Goal: Task Accomplishment & Management: Manage account settings

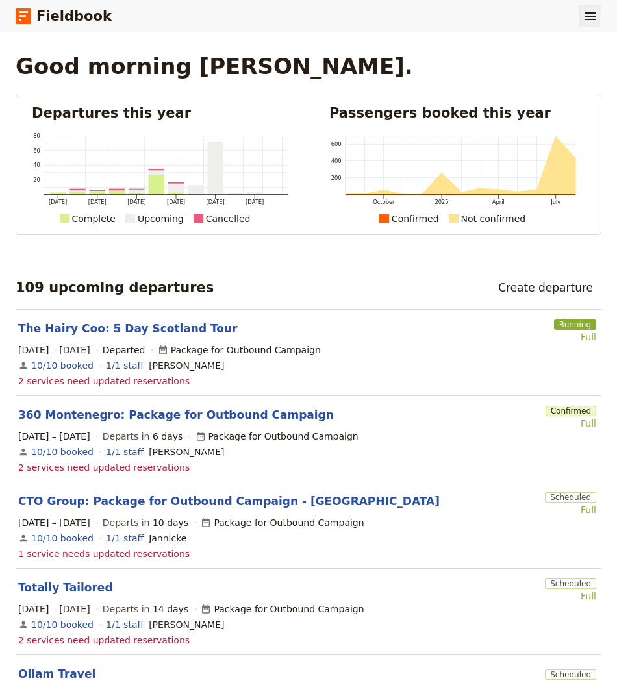
click at [585, 19] on icon "Show menu" at bounding box center [591, 16] width 12 height 8
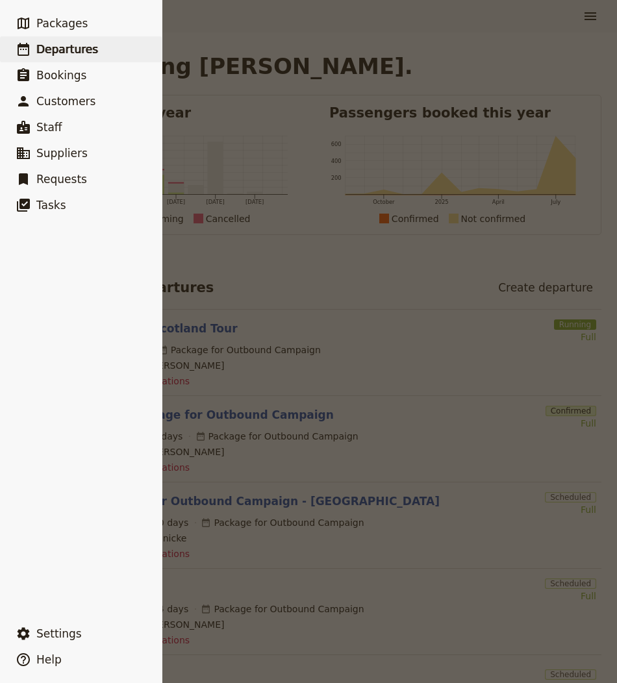
click at [61, 47] on span "Departures" at bounding box center [67, 49] width 62 height 13
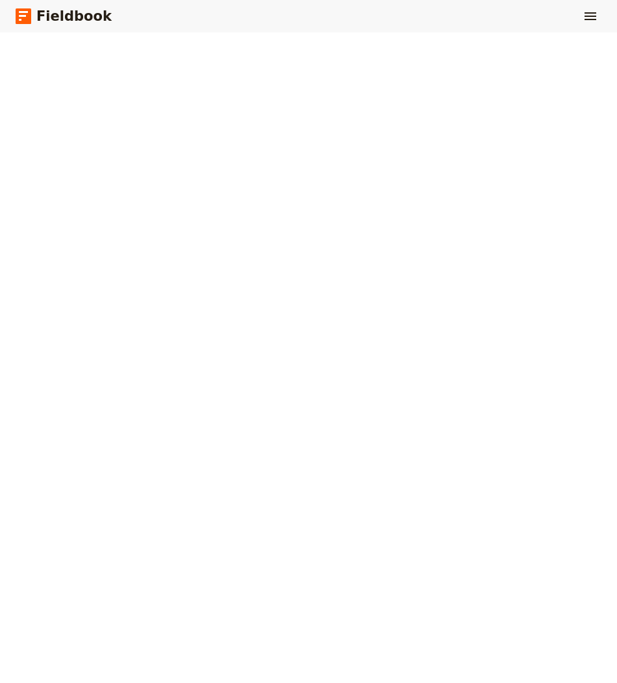
select select "CREATED_AT"
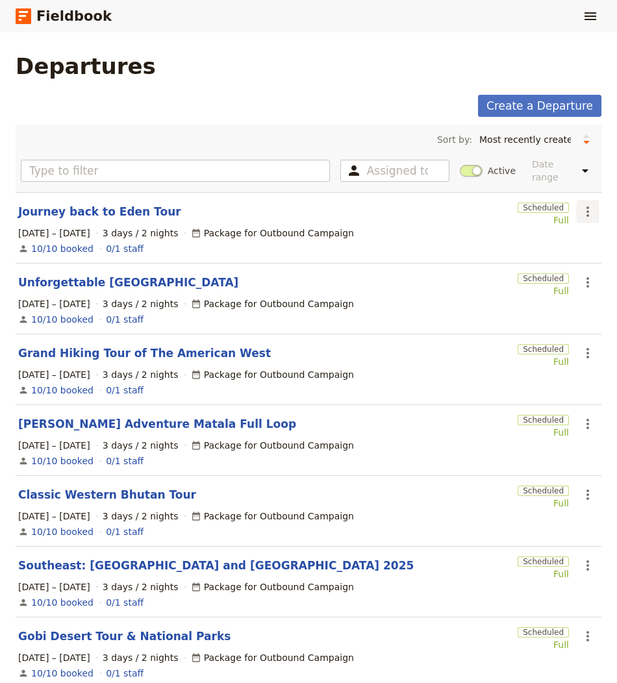
click at [587, 204] on icon "Actions" at bounding box center [588, 212] width 16 height 16
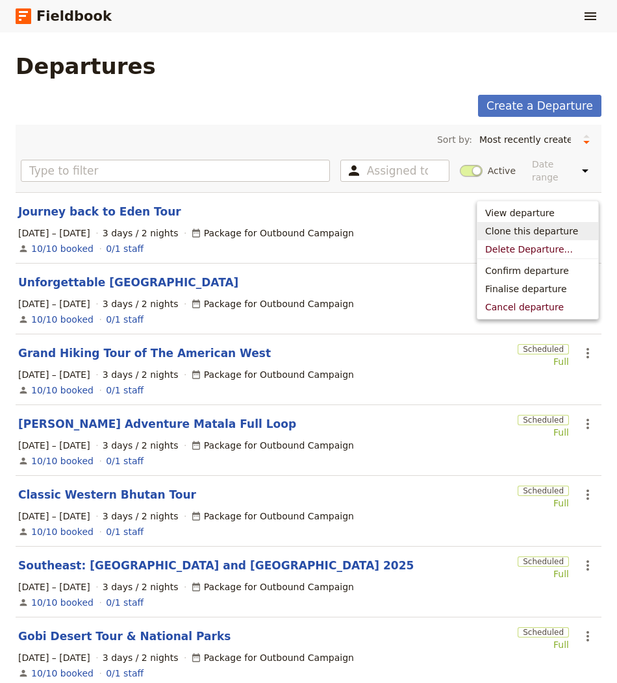
click at [548, 229] on span "Clone this departure" at bounding box center [531, 231] width 93 height 13
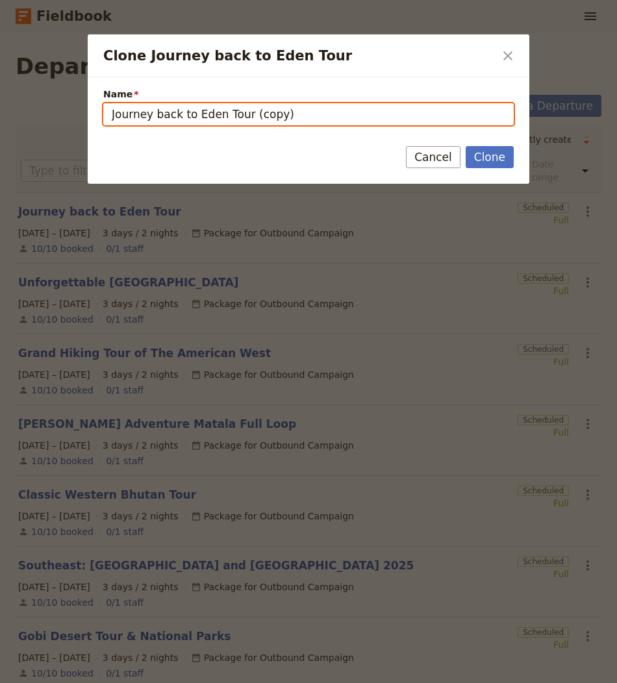
click at [185, 110] on input "Journey back to Eden Tour (copy)" at bounding box center [308, 114] width 411 height 22
paste input "[GEOGRAPHIC_DATA]/Foothills of [GEOGRAPHIC_DATA]"
type input "[GEOGRAPHIC_DATA]/Foothills of [GEOGRAPHIC_DATA]"
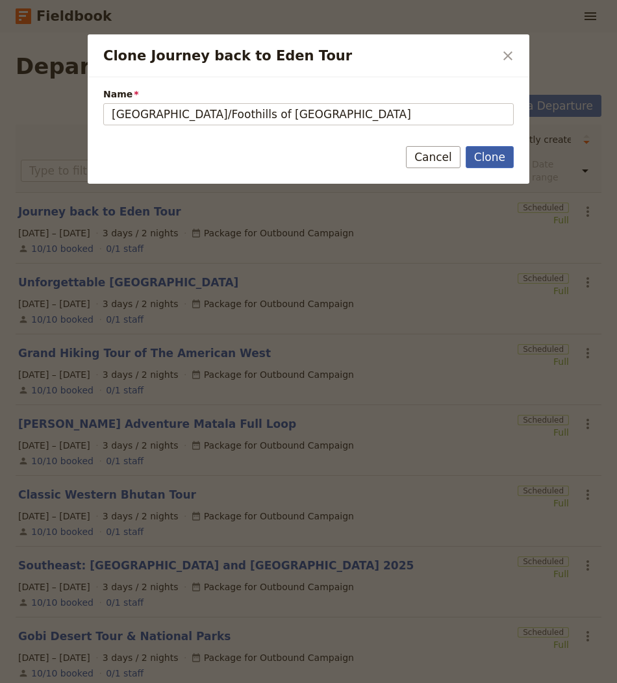
click at [485, 153] on button "Clone" at bounding box center [490, 157] width 48 height 22
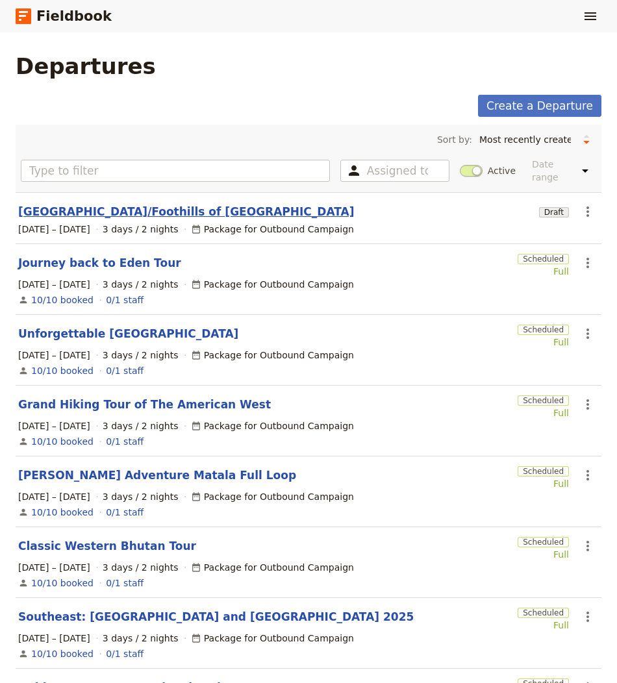
click at [151, 204] on link "[GEOGRAPHIC_DATA]/Foothills of [GEOGRAPHIC_DATA]" at bounding box center [186, 212] width 337 height 16
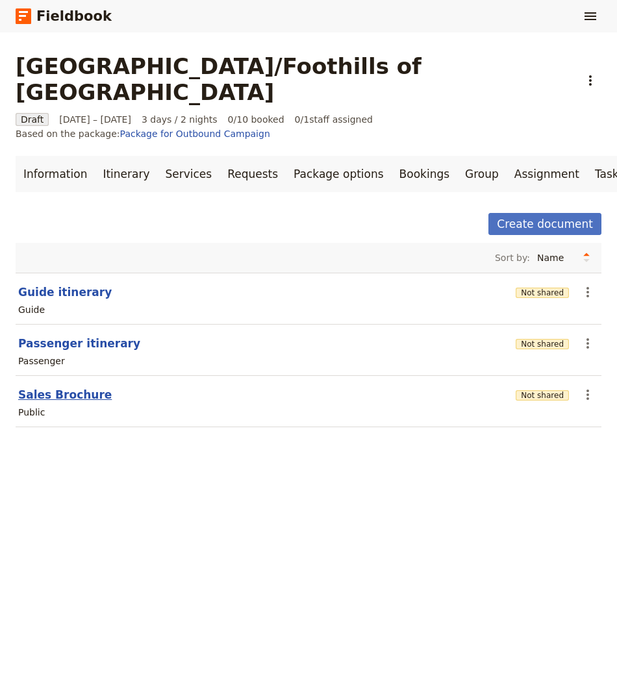
click at [40, 387] on button "Sales Brochure" at bounding box center [65, 395] width 94 height 16
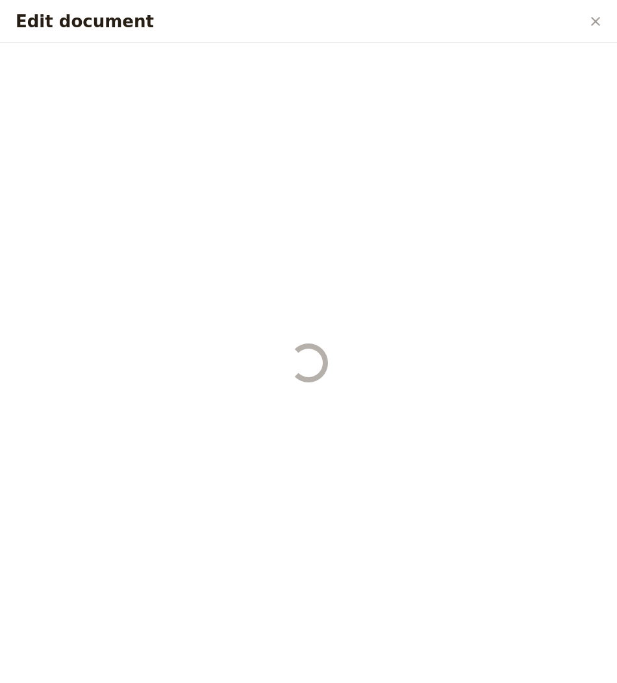
select select "DEFAULT"
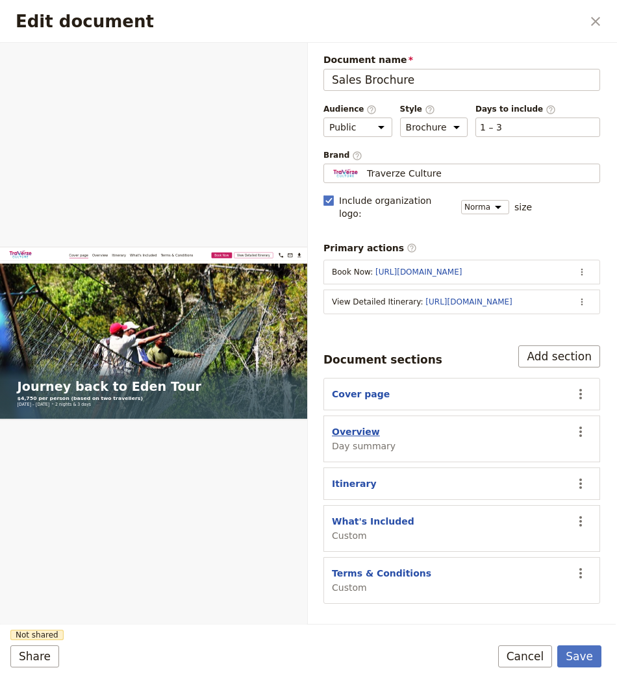
click at [356, 426] on button "Overview" at bounding box center [356, 432] width 48 height 13
select select "DAY_SUMMARY"
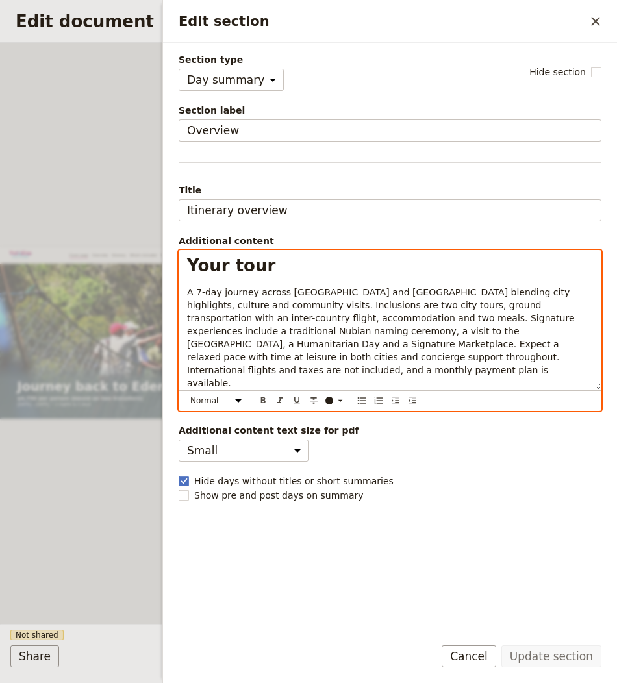
click at [359, 334] on p "A 7-day journey across Nairobi and Mombasa blending city highlights, culture an…" at bounding box center [390, 338] width 406 height 104
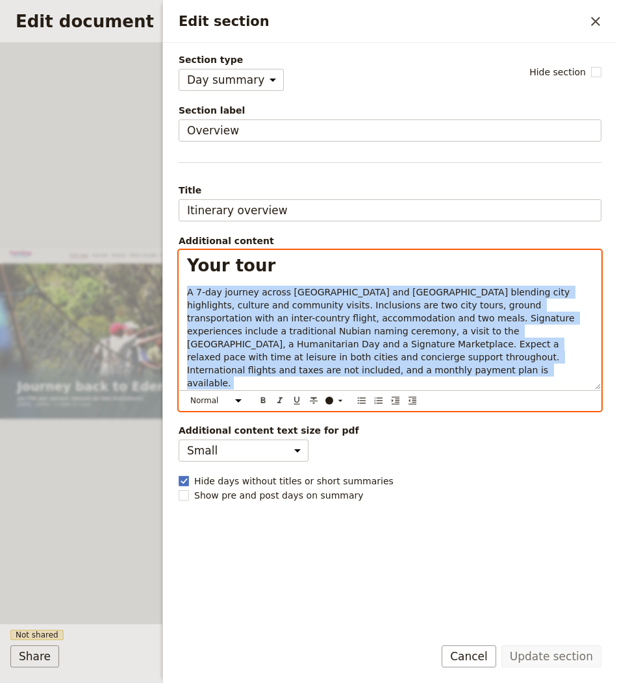
click at [359, 334] on p "A 7-day journey across Nairobi and Mombasa blending city highlights, culture an…" at bounding box center [390, 338] width 406 height 104
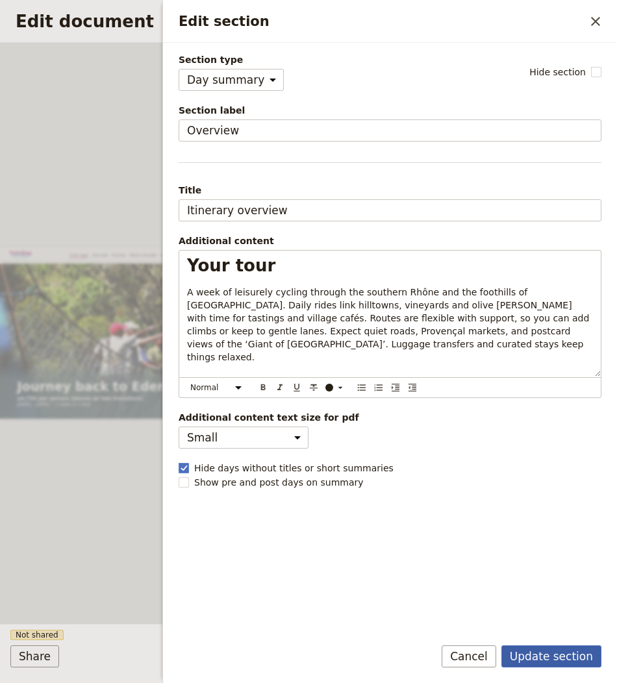
click at [556, 656] on button "Update section" at bounding box center [552, 657] width 100 height 22
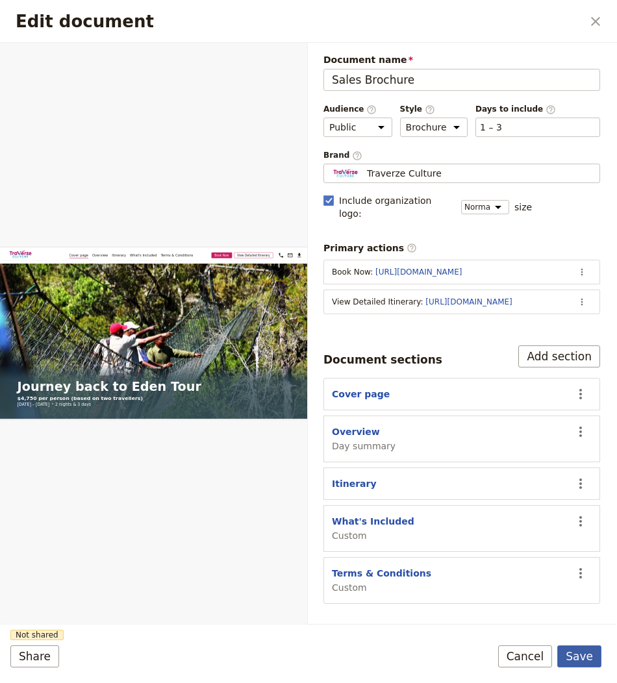
click at [589, 654] on button "Save" at bounding box center [579, 657] width 44 height 22
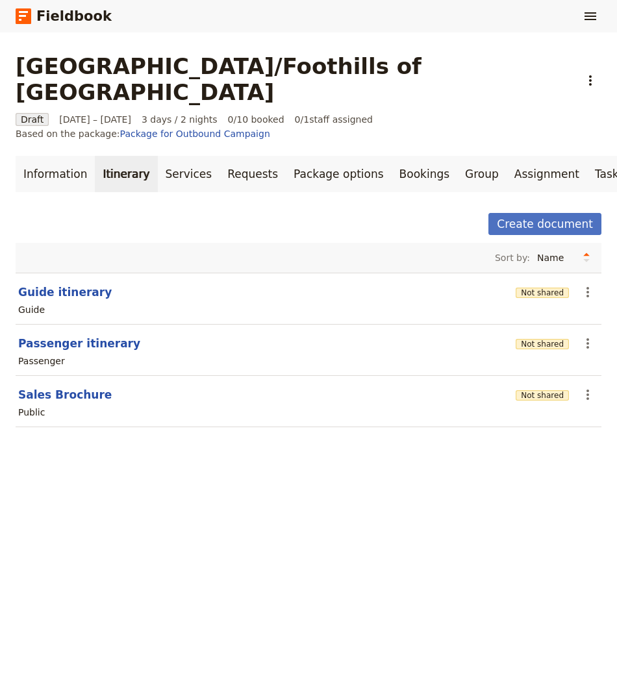
click at [129, 156] on link "Itinerary" at bounding box center [126, 174] width 62 height 36
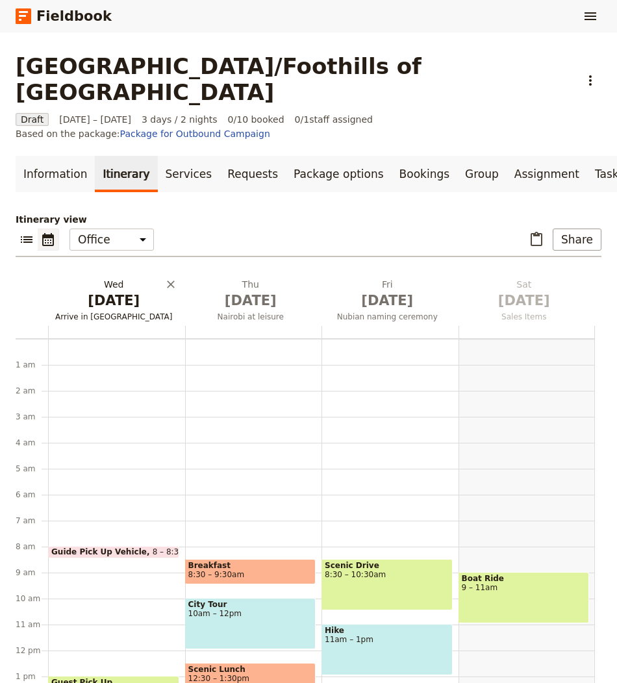
scroll to position [169, 0]
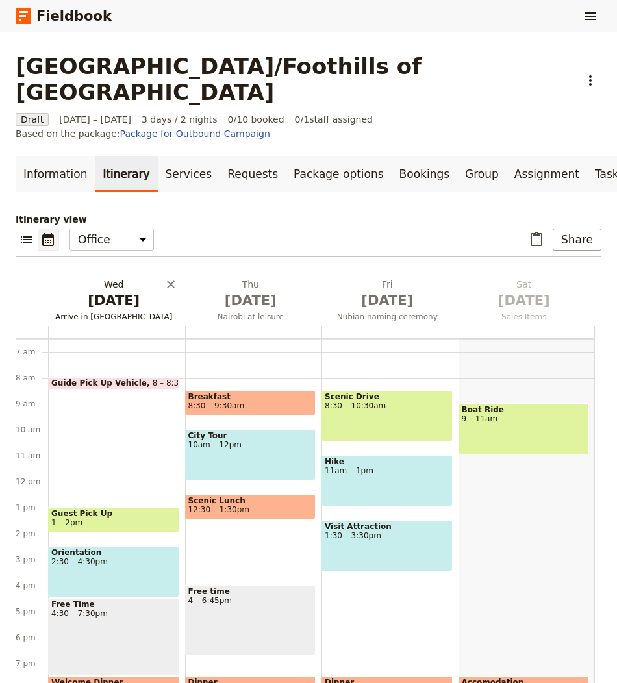
click at [120, 312] on span "Arrive in Nairobi" at bounding box center [114, 317] width 132 height 10
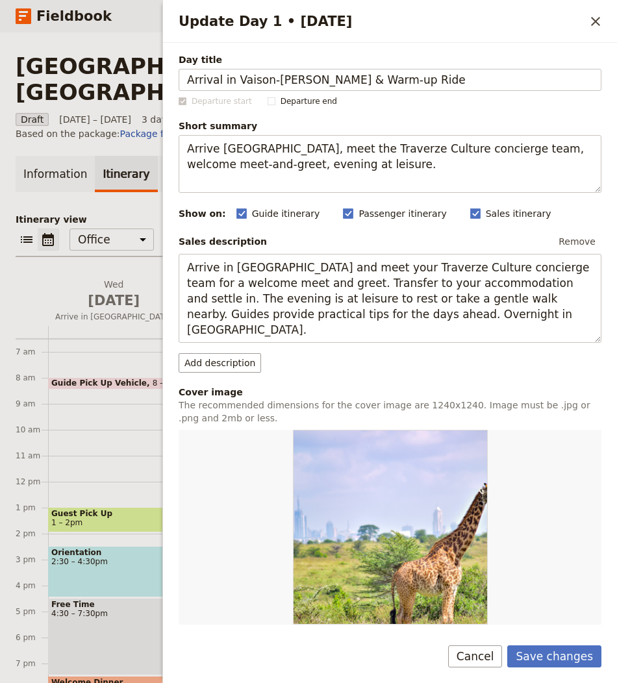
type input "Arrival in Vaison-[PERSON_NAME] & Warm‑up Ride"
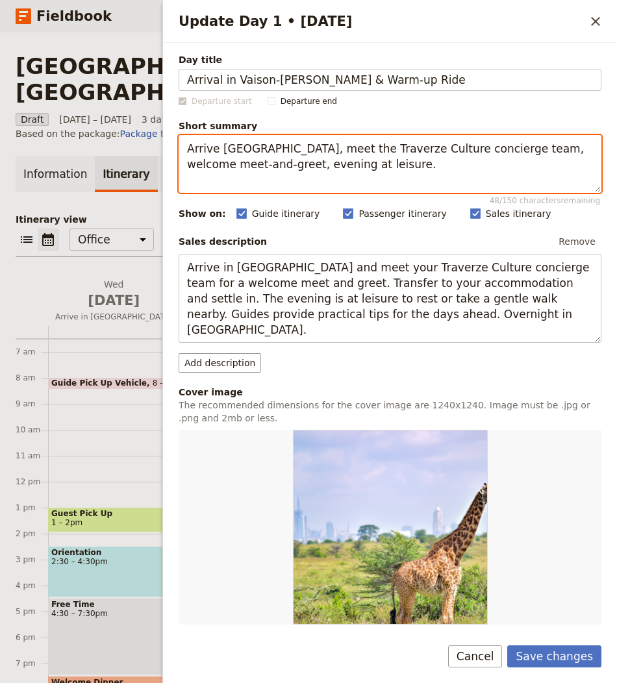
click at [367, 169] on textarea "Arrive Nairobi, meet the Traverze Culture concierge team, welcome meet-and-gree…" at bounding box center [390, 164] width 423 height 58
paste textarea ", bike fit, and spin through Roman lanes and vineyards around Vaison and Ségure…"
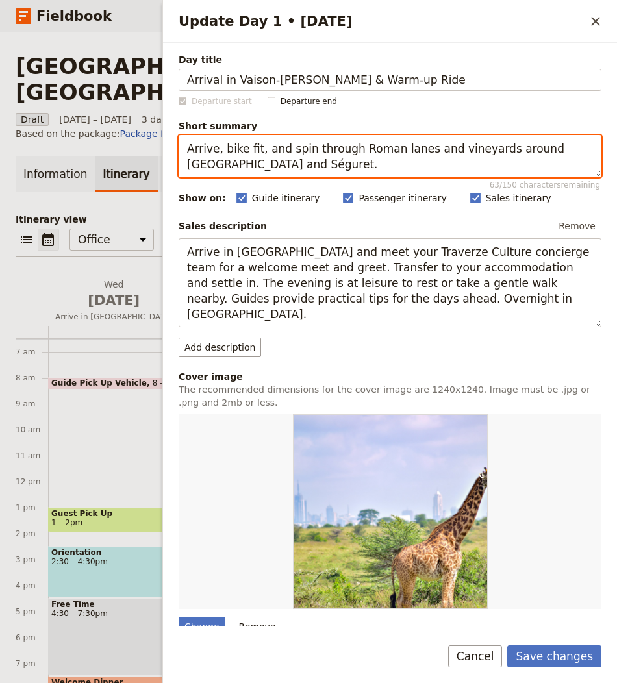
type textarea "Arrive, bike fit, and spin through Roman lanes and vineyards around Vaison and …"
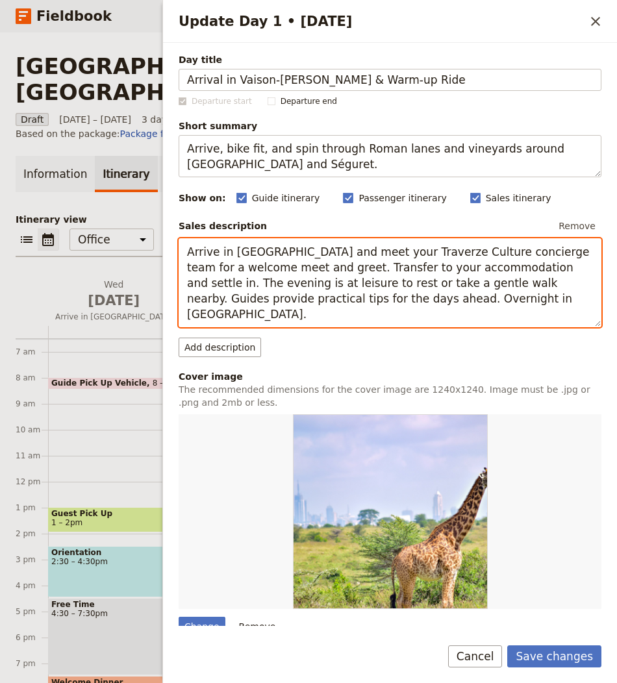
click at [393, 290] on textarea "Arrive in Nairobi and meet your Traverze Culture concierge team for a welcome m…" at bounding box center [390, 282] width 423 height 89
paste textarea "Vaison-la-Romaine, meet your host and fit bikes. Take an easy loop via Séguret …"
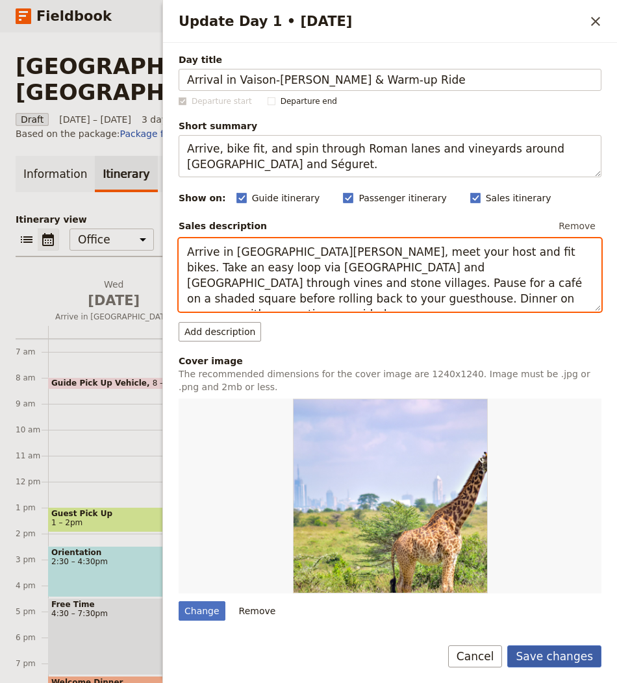
type textarea "Arrive in [GEOGRAPHIC_DATA][PERSON_NAME], meet your host and fit bikes. Take an…"
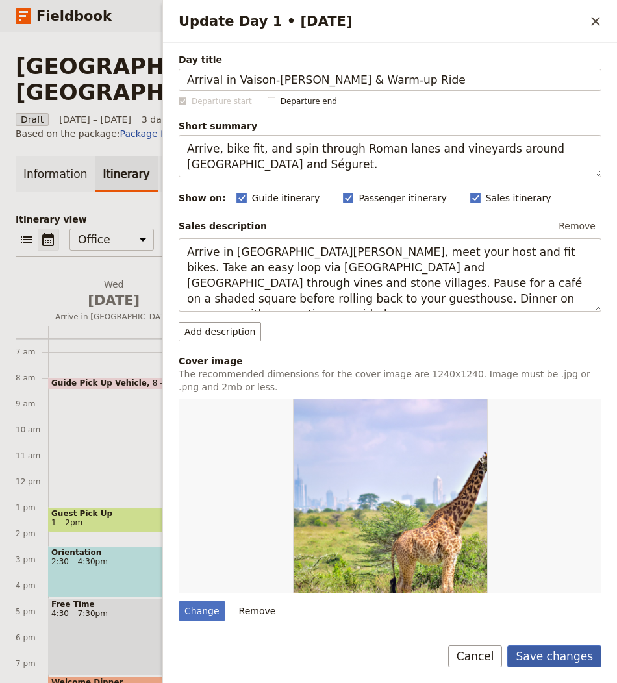
click at [541, 646] on button "Save changes" at bounding box center [554, 657] width 94 height 22
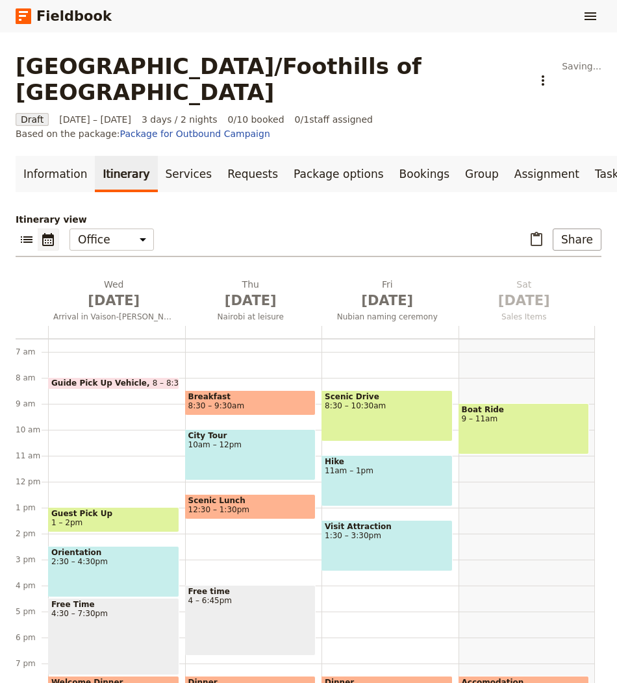
click at [539, 687] on span "7:30 – 8:30pm" at bounding box center [524, 691] width 125 height 9
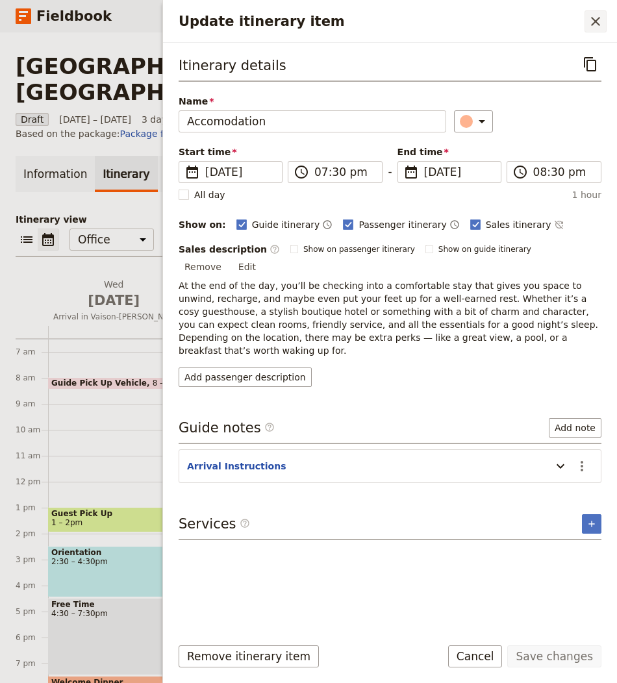
click at [598, 15] on icon "Close drawer" at bounding box center [596, 22] width 16 height 16
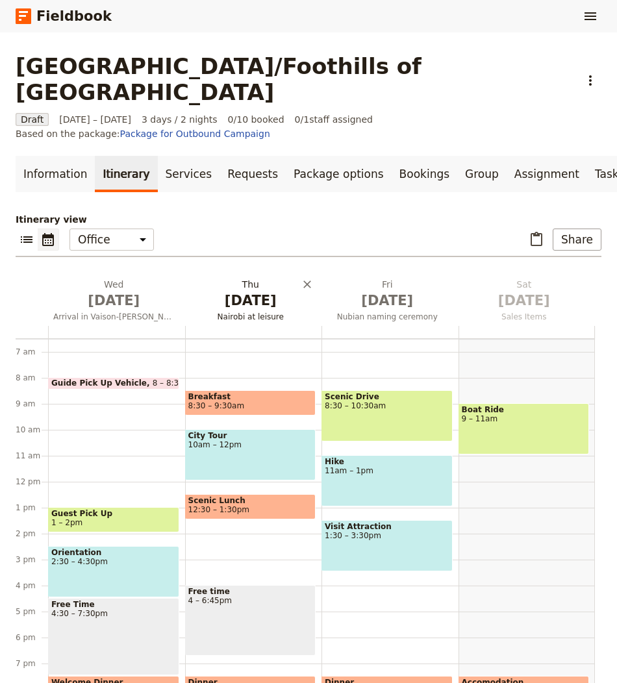
click at [235, 278] on button "Thu Oct 2 Nairobi at leisure" at bounding box center [253, 302] width 137 height 48
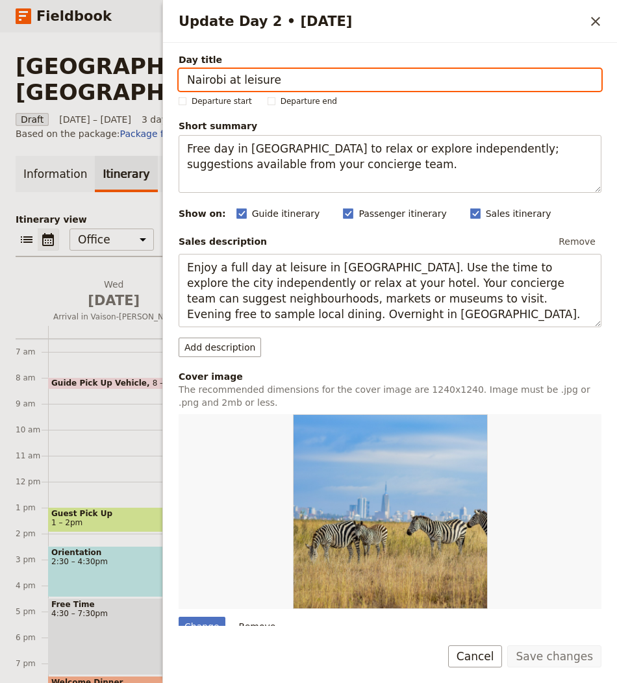
click at [300, 78] on input "Nairobi at leisure" at bounding box center [390, 80] width 423 height 22
paste input "Loop to Nyons via [GEOGRAPHIC_DATA][PERSON_NAME]"
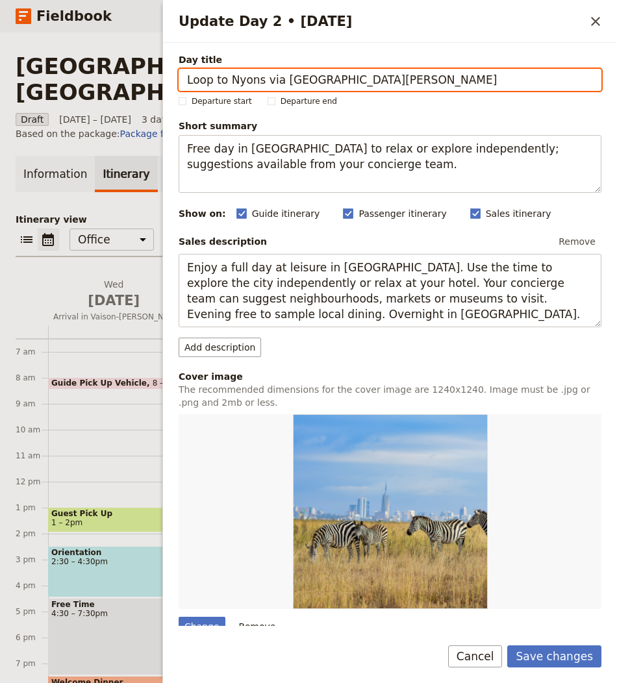
type input "Loop to Nyons via [GEOGRAPHIC_DATA][PERSON_NAME]"
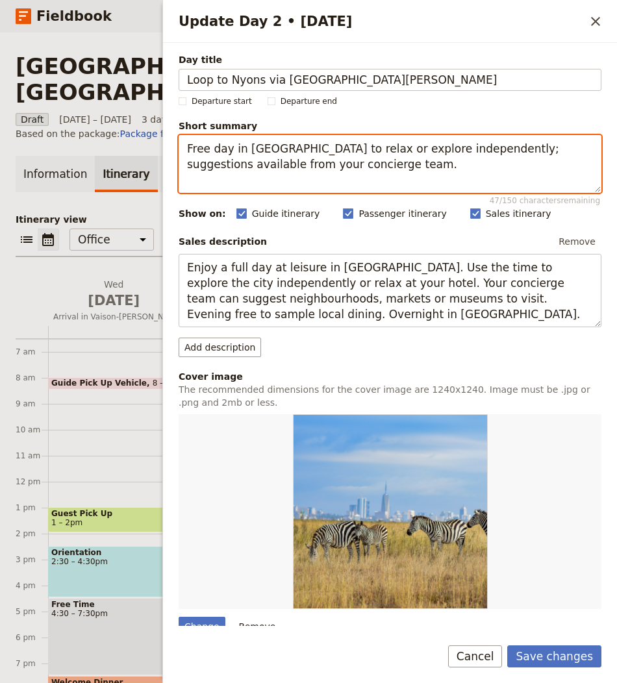
click at [342, 181] on textarea "Free day in Nairobi to relax or explore independently; suggestions available fr…" at bounding box center [390, 164] width 423 height 58
paste textarea "Scenic loop to Nyons’ famed olive country, with tastings and river views."
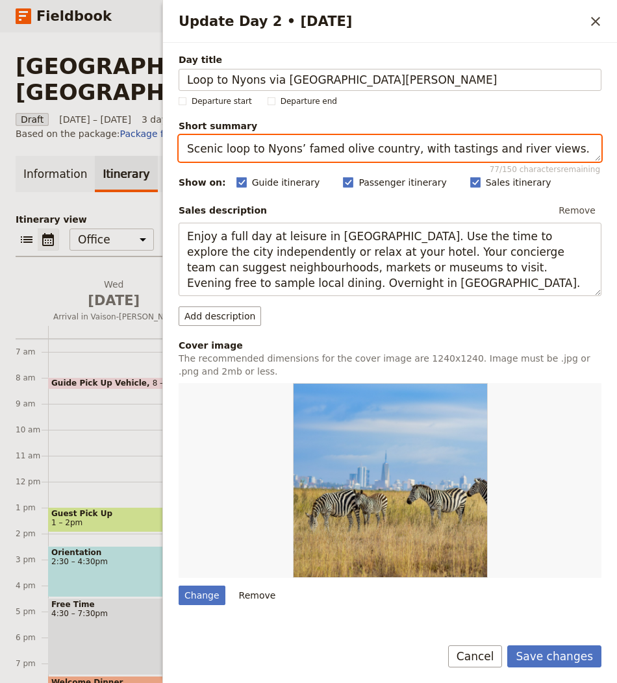
type textarea "Scenic loop to Nyons’ famed olive country, with tastings and river views."
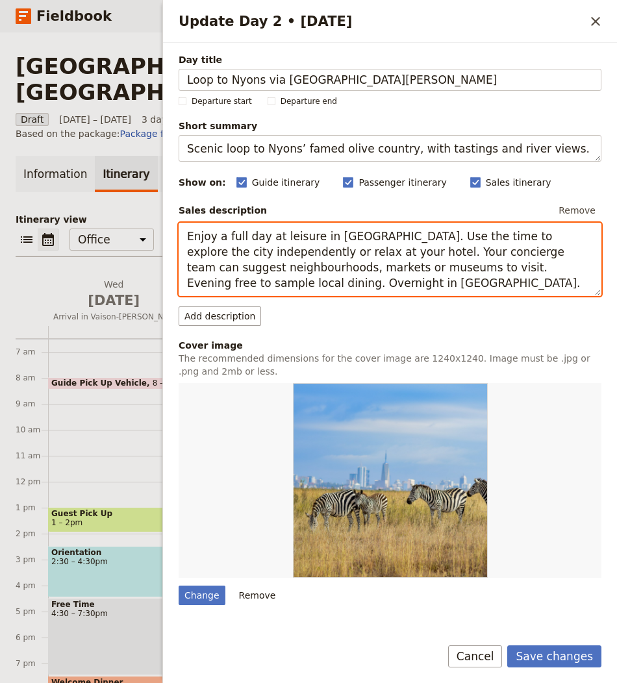
click at [364, 272] on textarea "Enjoy a full day at leisure in Nairobi. Use the time to explore the city indepe…" at bounding box center [390, 259] width 423 height 73
paste textarea "Ride country lanes to [GEOGRAPHIC_DATA], crossing the Eygues to sample AOP oliv…"
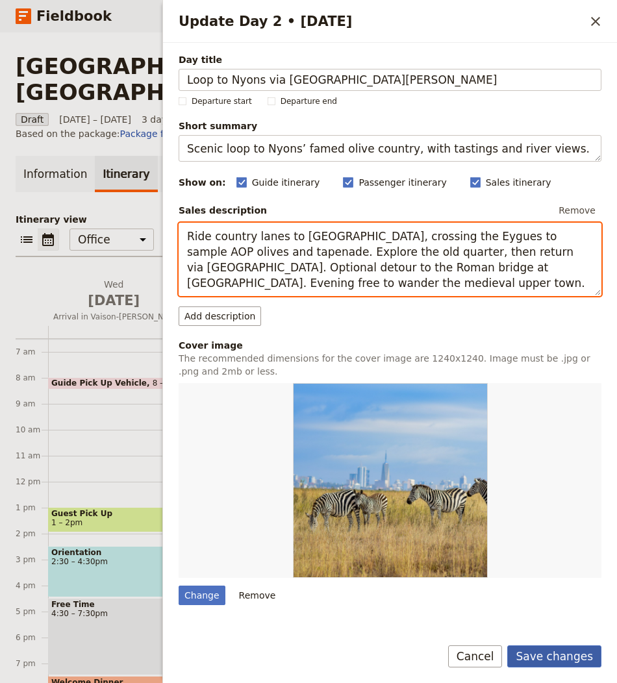
type textarea "Ride country lanes to [GEOGRAPHIC_DATA], crossing the Eygues to sample AOP oliv…"
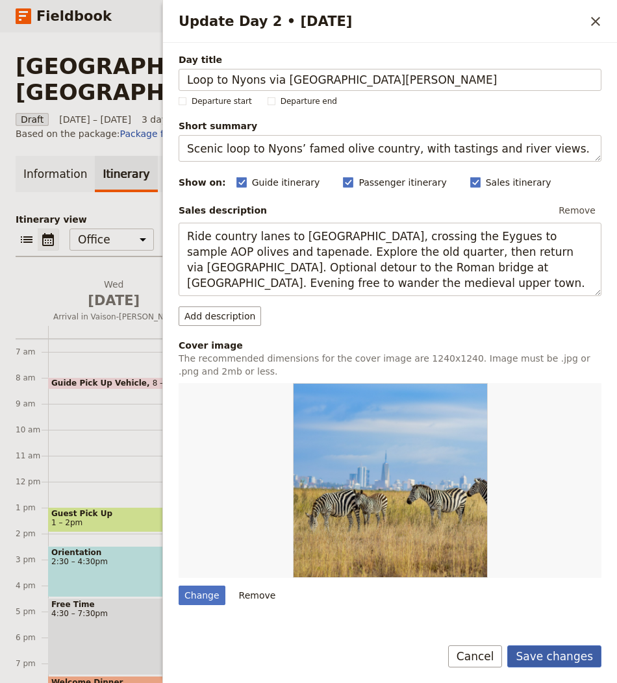
click at [562, 658] on button "Save changes" at bounding box center [554, 657] width 94 height 22
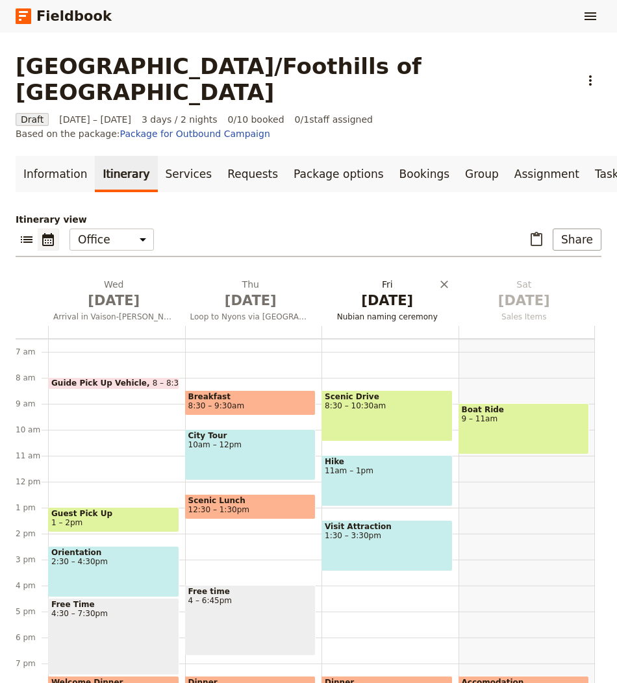
click at [394, 291] on span "[DATE]" at bounding box center [387, 300] width 121 height 19
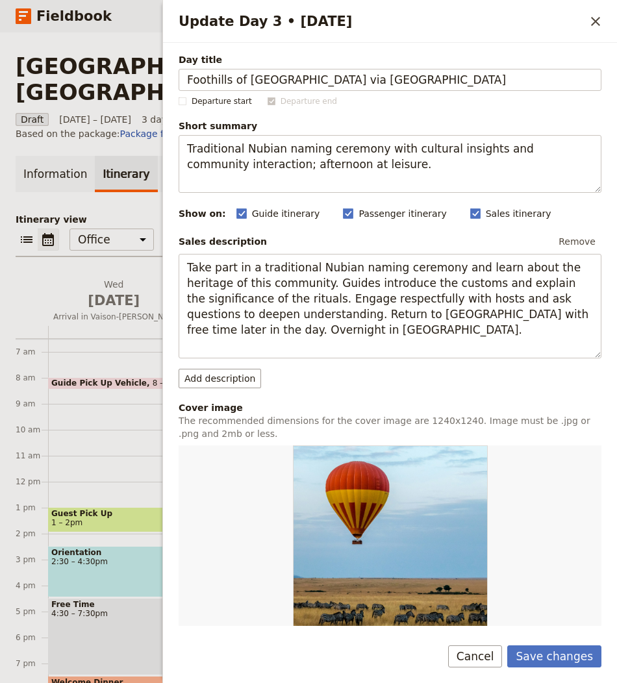
type input "Foothills of [GEOGRAPHIC_DATA] via [GEOGRAPHIC_DATA]"
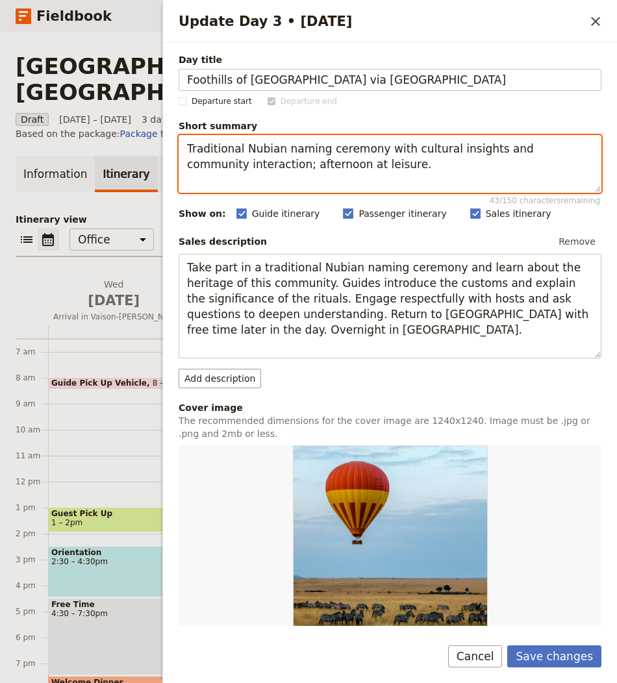
click at [345, 172] on textarea "Traditional Nubian naming ceremony with cultural insights and community interac…" at bounding box center [390, 164] width 423 height 58
paste textarea "Climb gently through forests and lavender toward Malaucène with Mont Ventoux vi…"
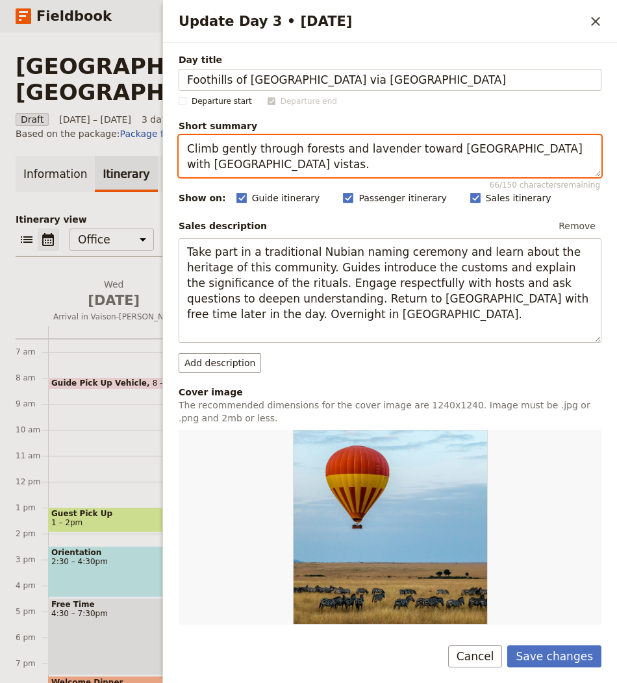
type textarea "Climb gently through forests and lavender toward Malaucène with Mont Ventoux vi…"
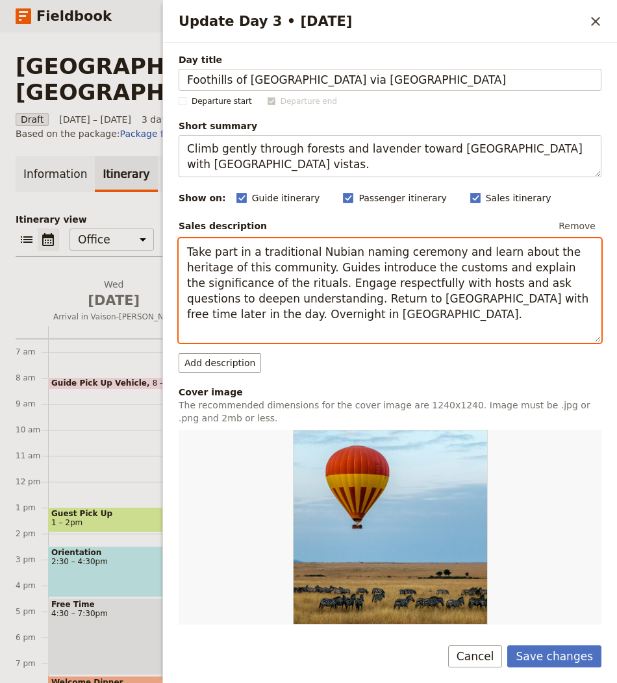
click at [304, 259] on textarea "Take part in a traditional Nubian naming ceremony and learn about the heritage …" at bounding box center [390, 290] width 423 height 105
paste textarea "Follow balcony roads beneath Ventoux’s northern slopes towards [GEOGRAPHIC_DATA…"
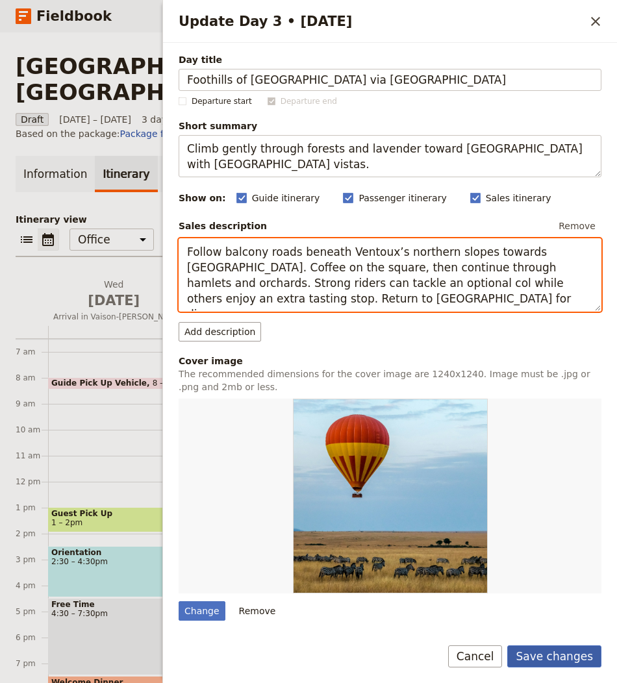
type textarea "Follow balcony roads beneath Ventoux’s northern slopes towards [GEOGRAPHIC_DATA…"
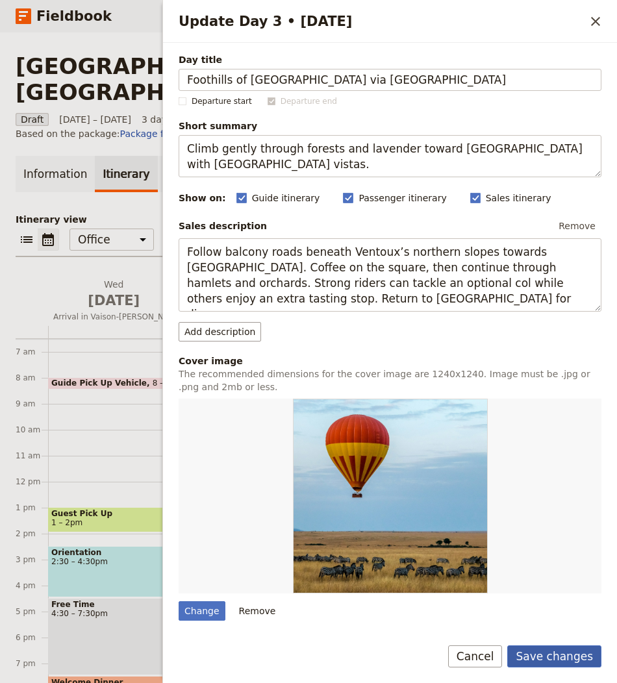
click at [551, 662] on button "Save changes" at bounding box center [554, 657] width 94 height 22
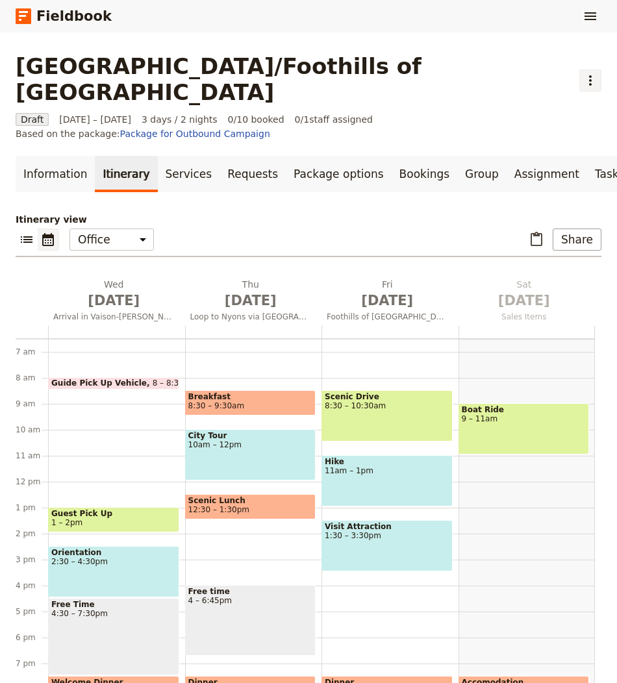
click at [589, 75] on icon "Actions" at bounding box center [590, 80] width 3 height 10
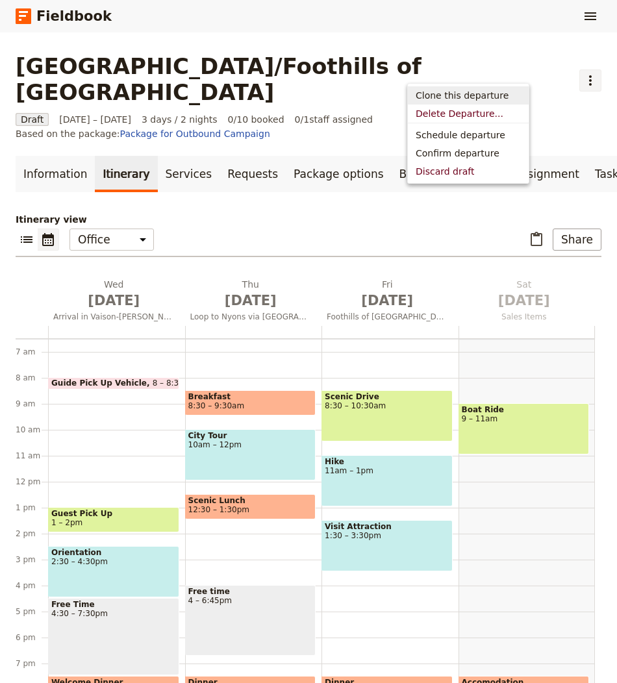
click at [461, 97] on span "Clone this departure" at bounding box center [462, 95] width 93 height 13
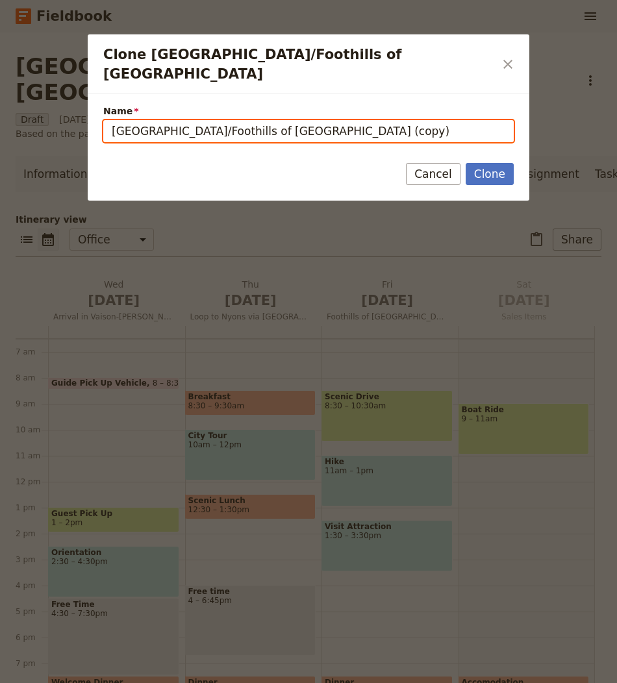
click at [229, 120] on input "South Vallee du Rhone/Foothills of Mont Ventoux (copy)" at bounding box center [308, 131] width 411 height 22
paste input "[GEOGRAPHIC_DATA]"
type input "[GEOGRAPHIC_DATA]"
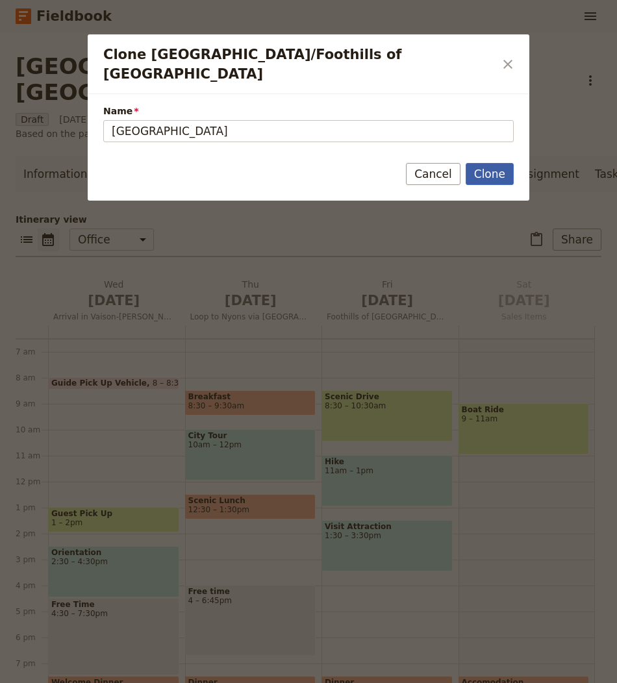
click at [490, 163] on button "Clone" at bounding box center [490, 174] width 48 height 22
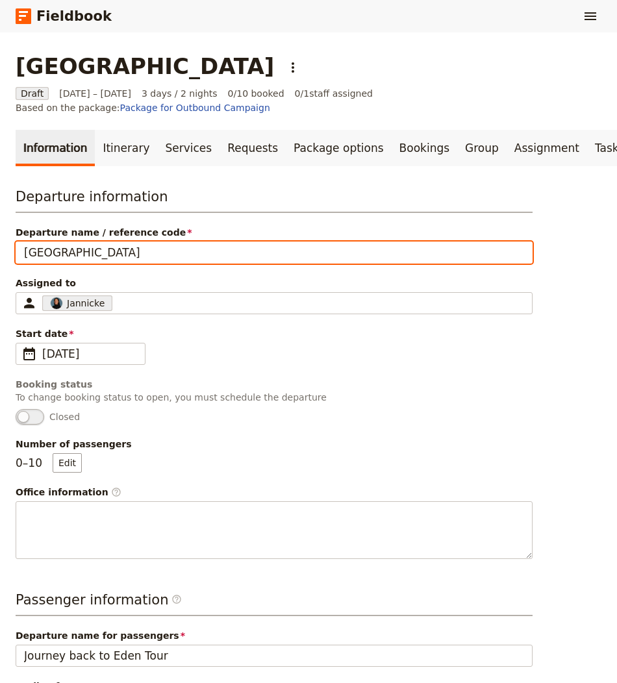
click at [283, 242] on input "[GEOGRAPHIC_DATA]" at bounding box center [274, 253] width 517 height 22
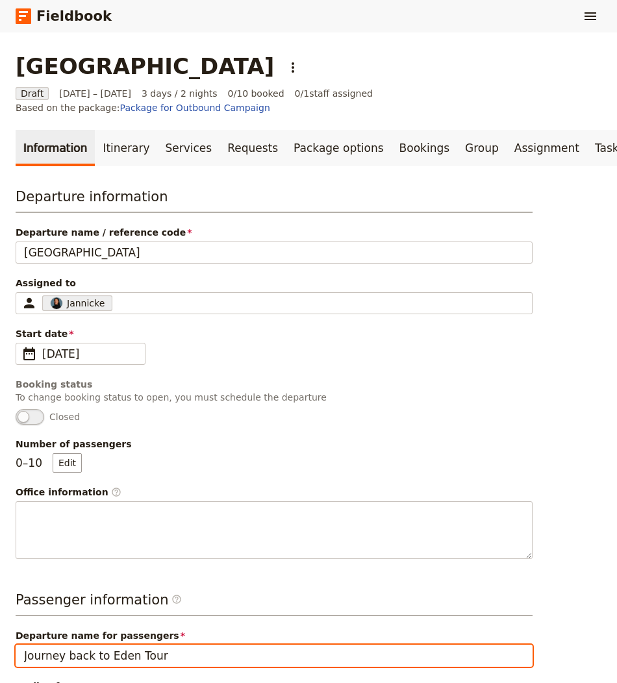
click at [62, 645] on input "Journey back to Eden Tour" at bounding box center [274, 656] width 517 height 22
paste input "[GEOGRAPHIC_DATA]"
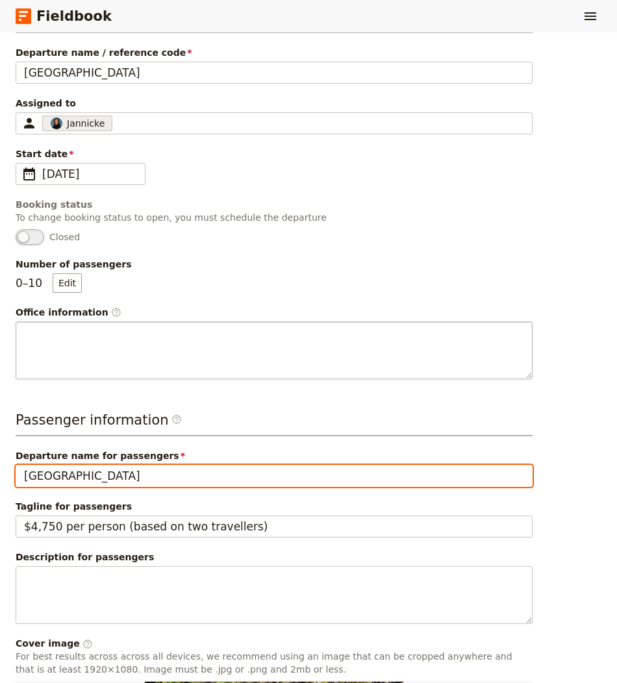
scroll to position [443, 0]
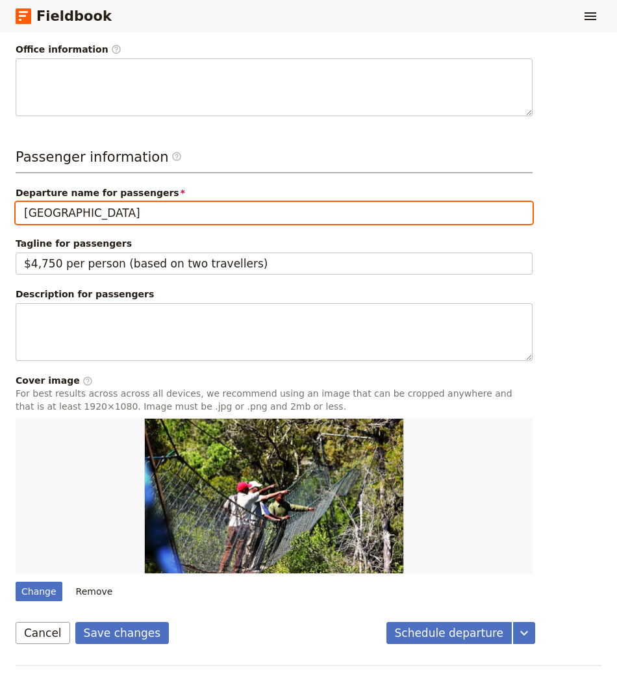
type input "[GEOGRAPHIC_DATA]"
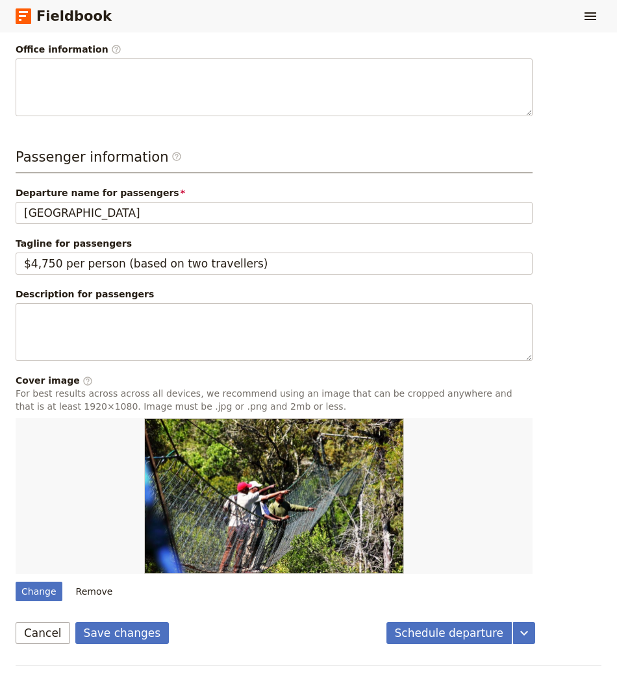
click at [114, 601] on form "Departure information Departure name / reference code Iceland Assigned to Janni…" at bounding box center [276, 194] width 520 height 900
click at [114, 622] on button "Save changes" at bounding box center [122, 633] width 94 height 22
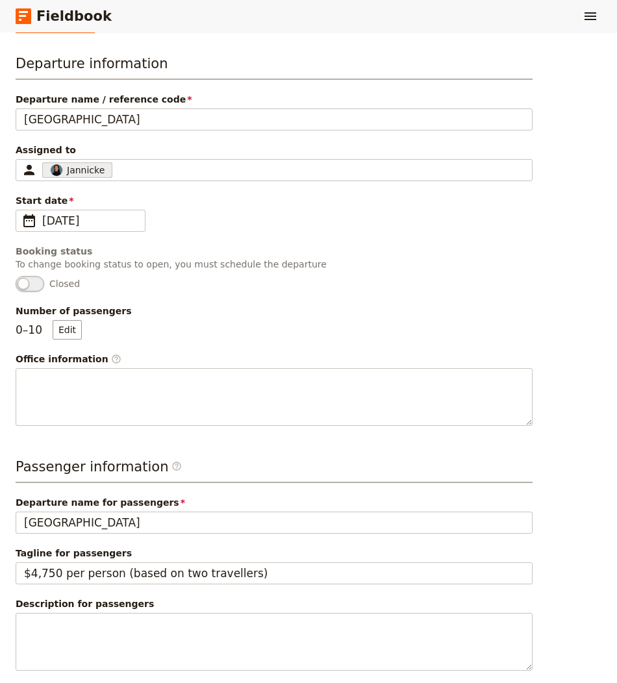
scroll to position [0, 0]
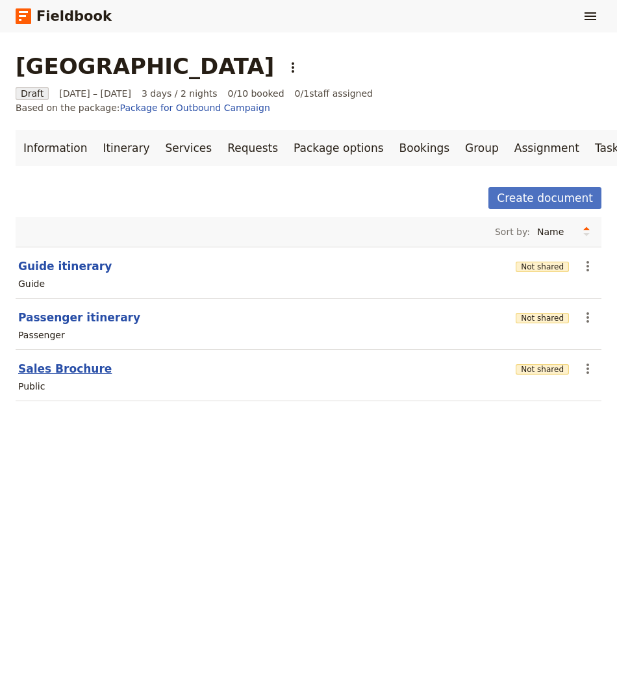
click at [48, 361] on button "Sales Brochure" at bounding box center [65, 369] width 94 height 16
select select "DEFAULT"
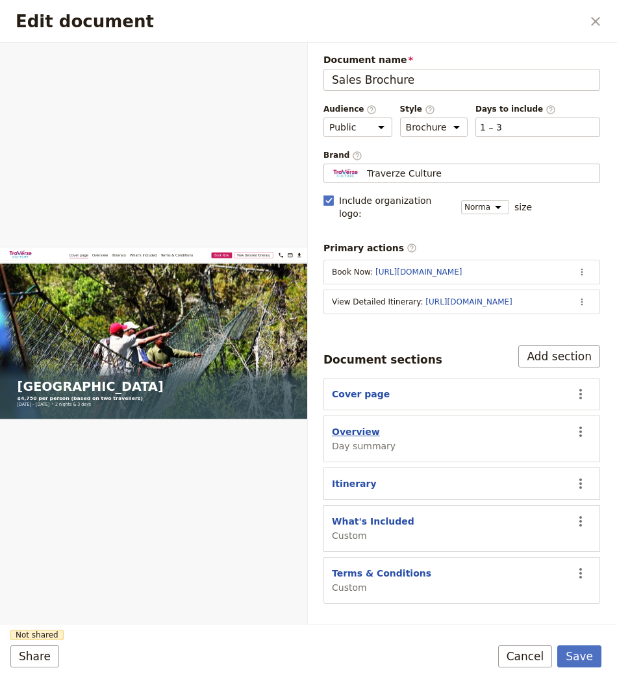
click at [364, 426] on button "Overview" at bounding box center [356, 432] width 48 height 13
select select "DAY_SUMMARY"
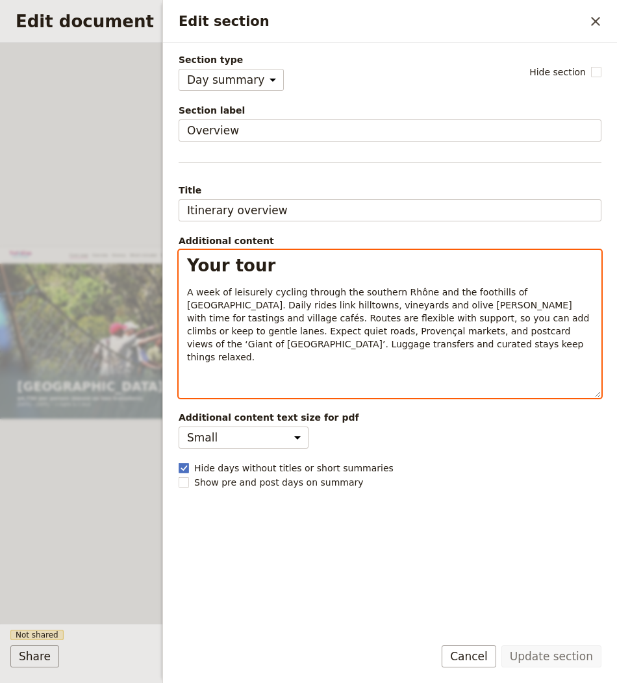
click at [421, 309] on p "A week of leisurely cycling through the southern Rhône and the foothills of [GE…" at bounding box center [390, 325] width 406 height 78
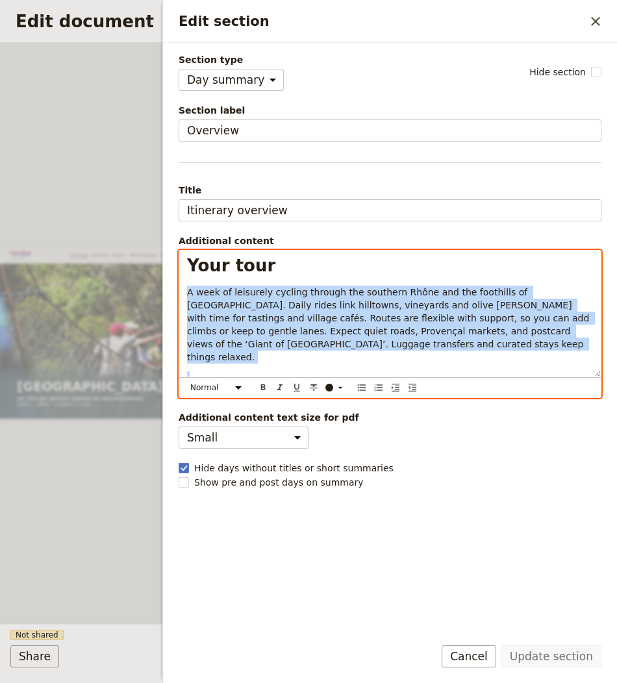
click at [421, 309] on p "A week of leisurely cycling through the southern Rhône and the foothills of [GE…" at bounding box center [390, 325] width 406 height 78
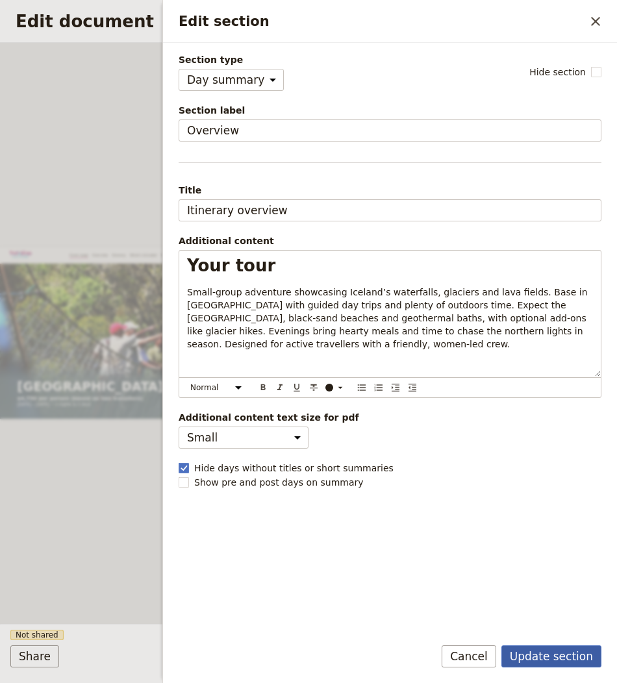
click at [546, 661] on button "Update section" at bounding box center [552, 657] width 100 height 22
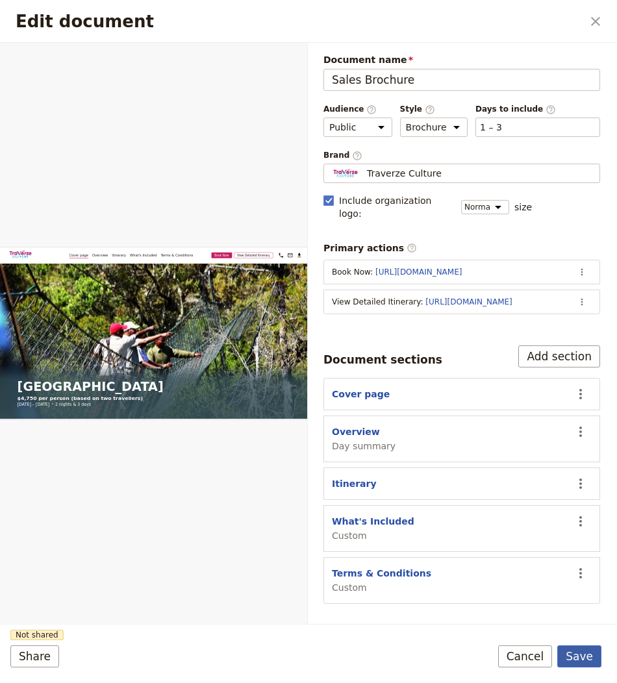
click at [586, 650] on button "Save" at bounding box center [579, 657] width 44 height 22
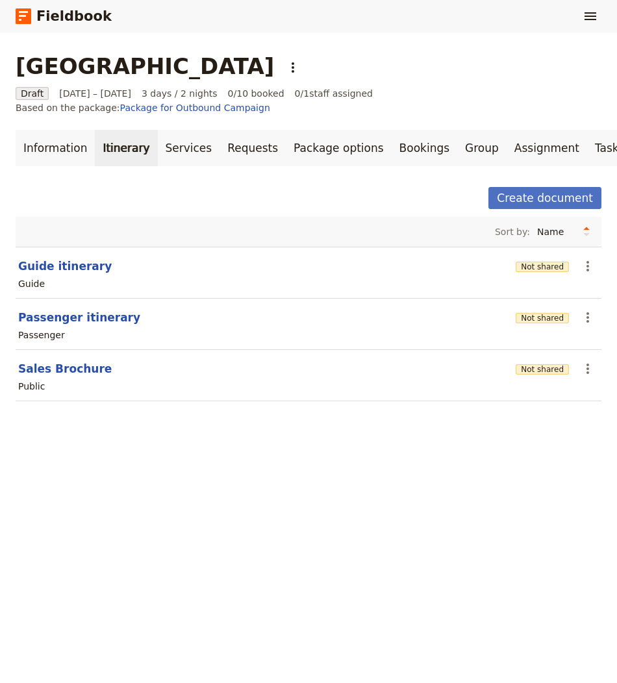
click at [103, 138] on link "Itinerary" at bounding box center [126, 148] width 62 height 36
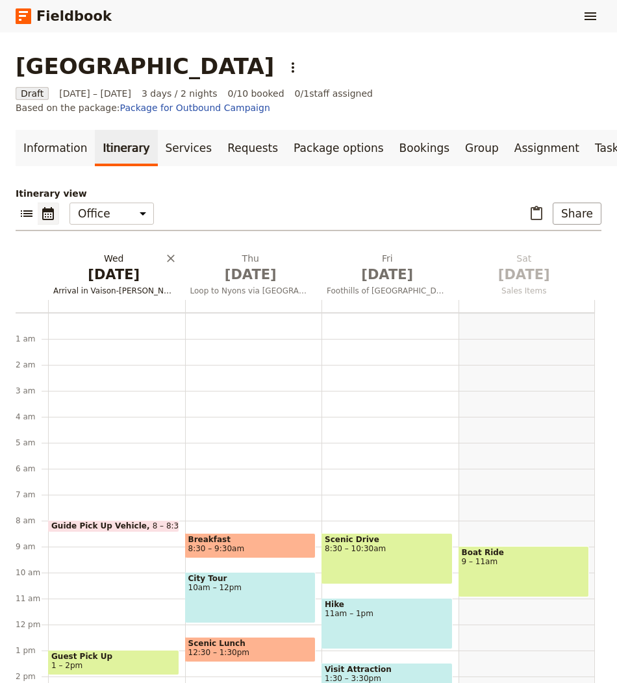
scroll to position [169, 0]
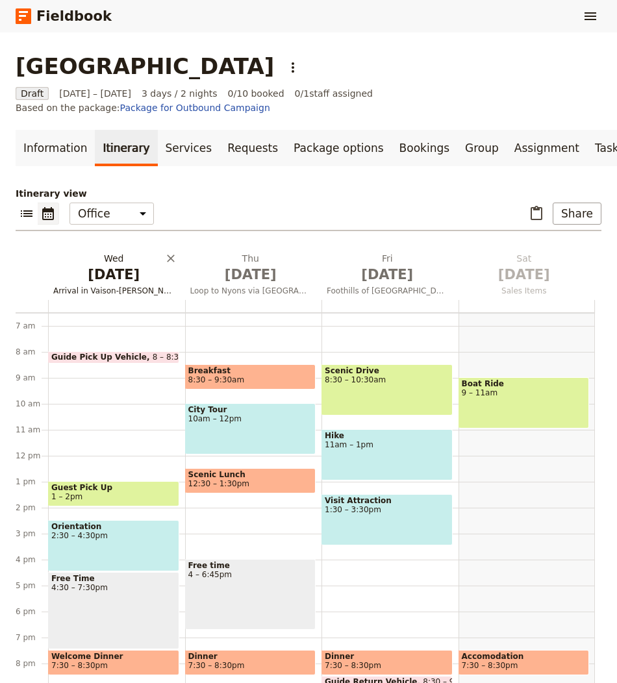
click at [139, 265] on span "[DATE]" at bounding box center [113, 274] width 121 height 19
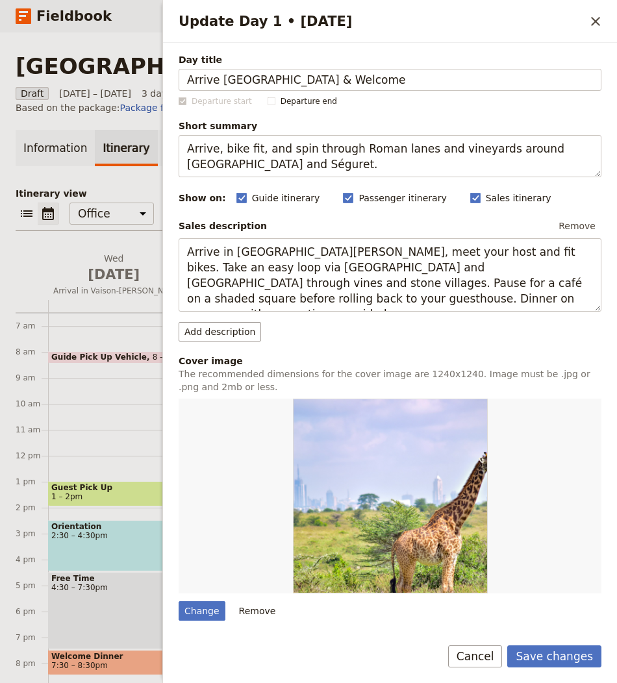
type input "Arrive [GEOGRAPHIC_DATA] & Welcome"
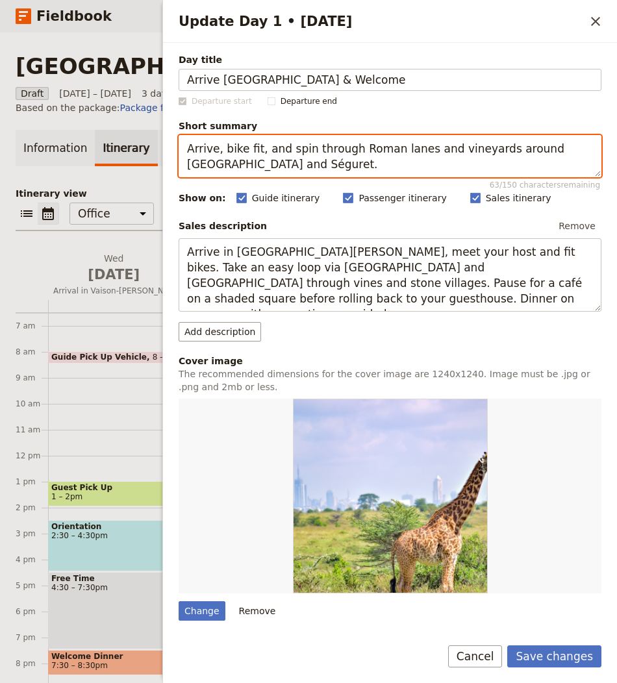
click at [437, 154] on textarea "Arrive, bike fit, and spin through Roman lanes and vineyards around Vaison and …" at bounding box center [390, 156] width 423 height 42
paste textarea "Land, settle in Reykjavík and meet the group for a briefing and welcome dinner"
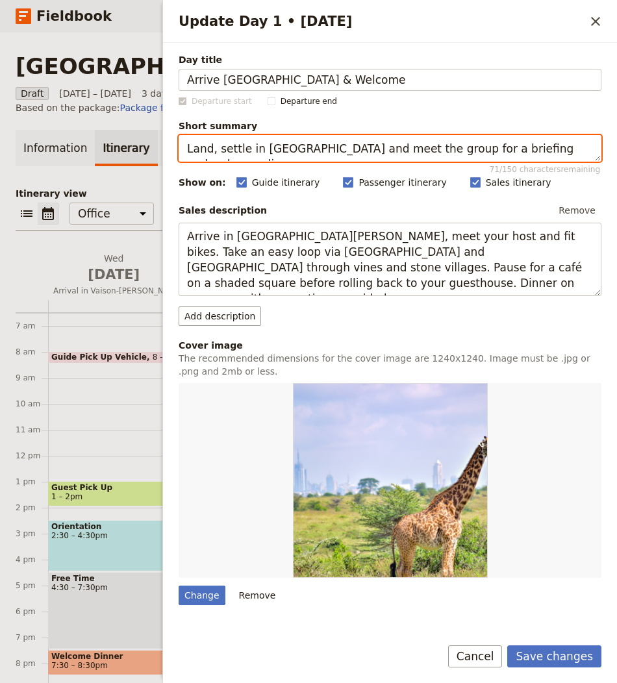
type textarea "Land, settle in [GEOGRAPHIC_DATA] and meet the group for a briefing and welcome…"
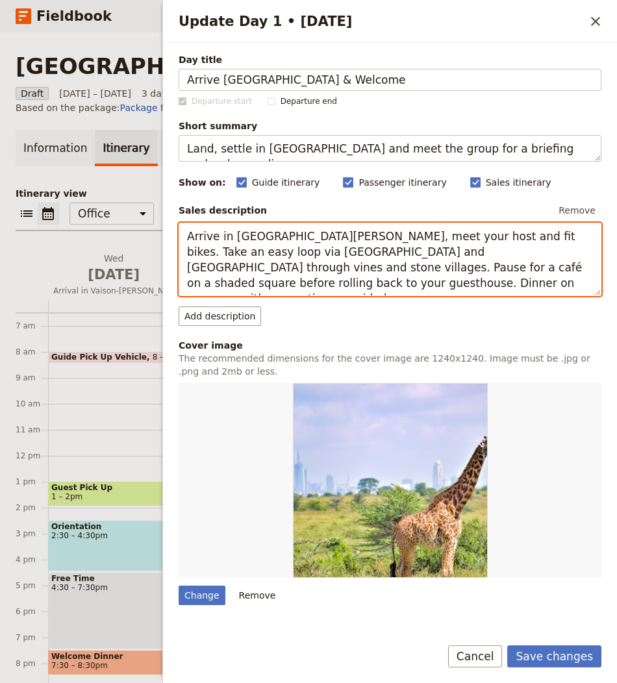
click at [387, 244] on textarea "Arrive in [GEOGRAPHIC_DATA][PERSON_NAME], meet your host and fit bikes. Take an…" at bounding box center [390, 259] width 423 height 73
paste textarea "at Keflavík and transfer to Reykjavík. Check in, then take a gentle city walk a…"
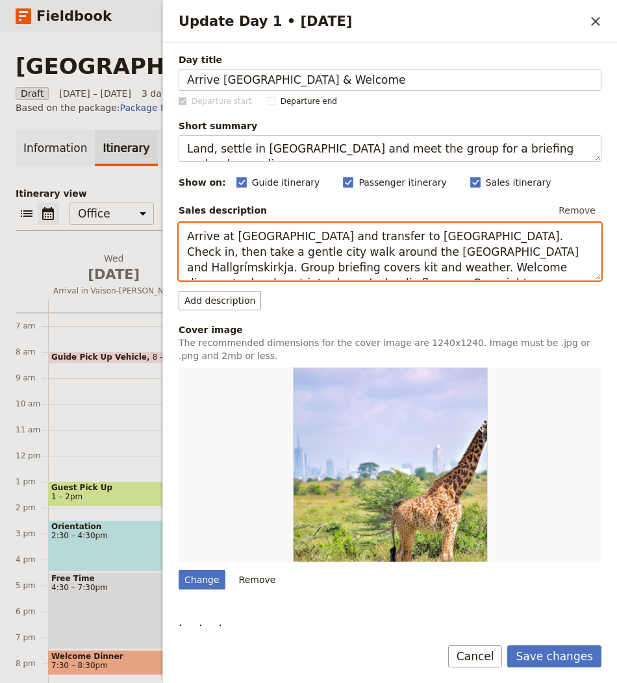
type textarea "Arrive at [GEOGRAPHIC_DATA] and transfer to [GEOGRAPHIC_DATA]. Check in, then t…"
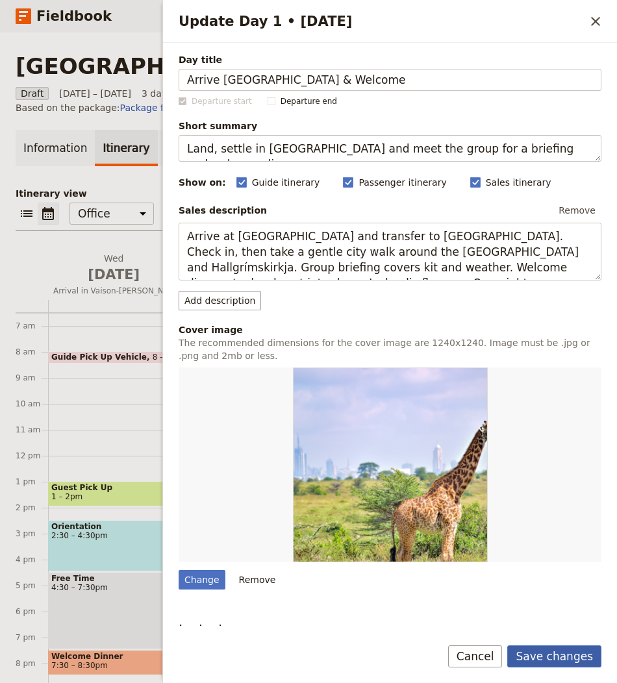
click at [524, 652] on button "Save changes" at bounding box center [554, 657] width 94 height 22
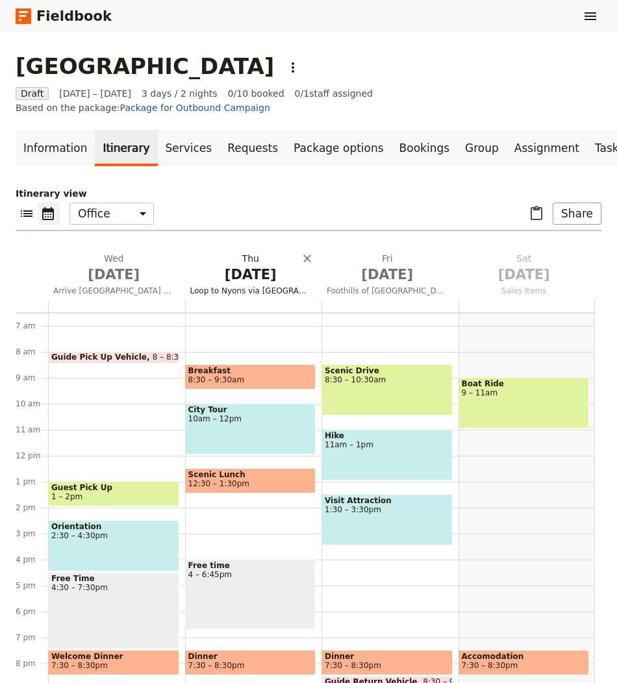
click at [248, 265] on span "[DATE]" at bounding box center [250, 274] width 121 height 19
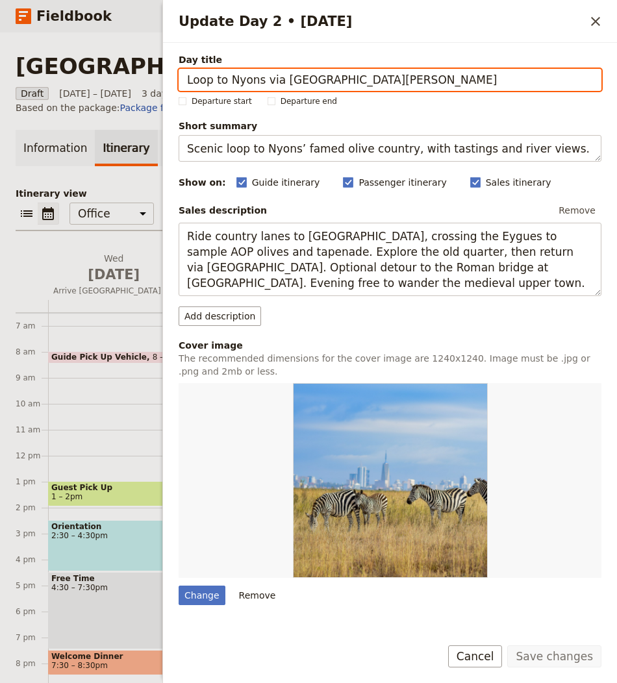
click at [305, 79] on input "Loop to Nyons via [GEOGRAPHIC_DATA][PERSON_NAME]" at bounding box center [390, 80] width 423 height 22
paste input "Golden Circle Highlight"
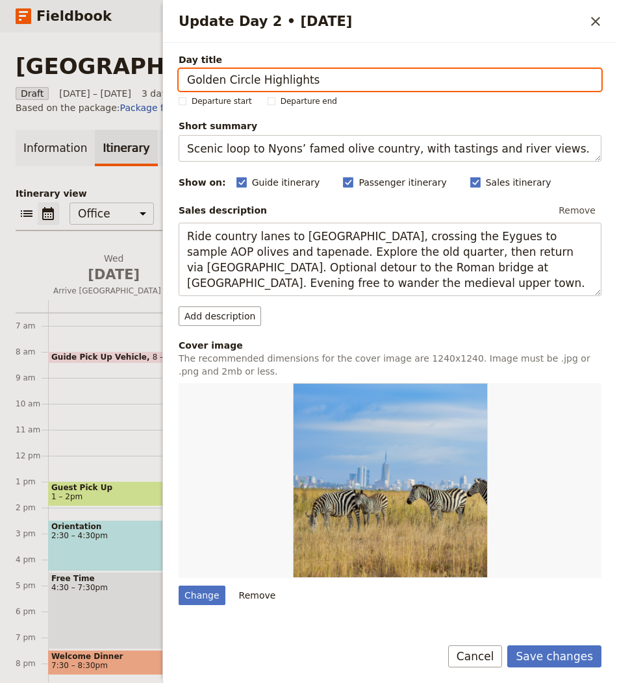
type input "Golden Circle Highlights"
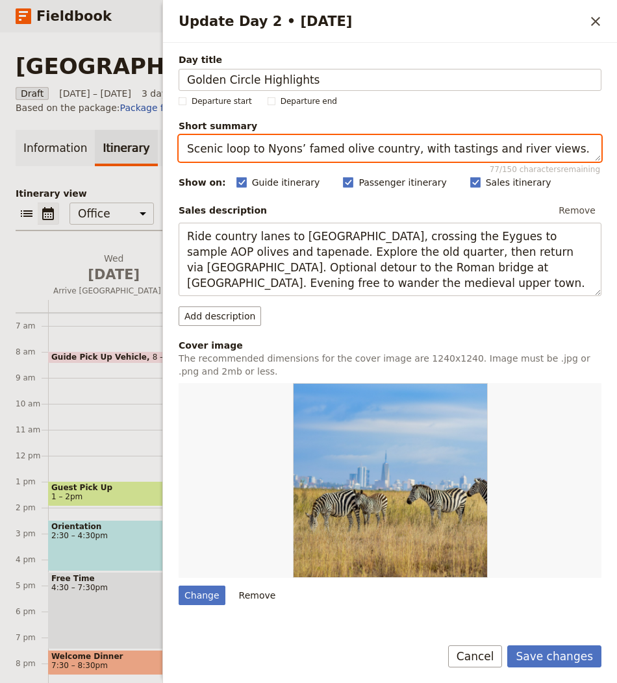
click at [401, 151] on textarea "Scenic loop to Nyons’ famed olive country, with tastings and river views." at bounding box center [390, 148] width 423 height 27
paste textarea "Classic loop to Þingvellir, Geysir and Gullfoss with geothermal stop"
type textarea "Classic loop to Þingvellir, Geysir and [GEOGRAPHIC_DATA] with geothermal stops."
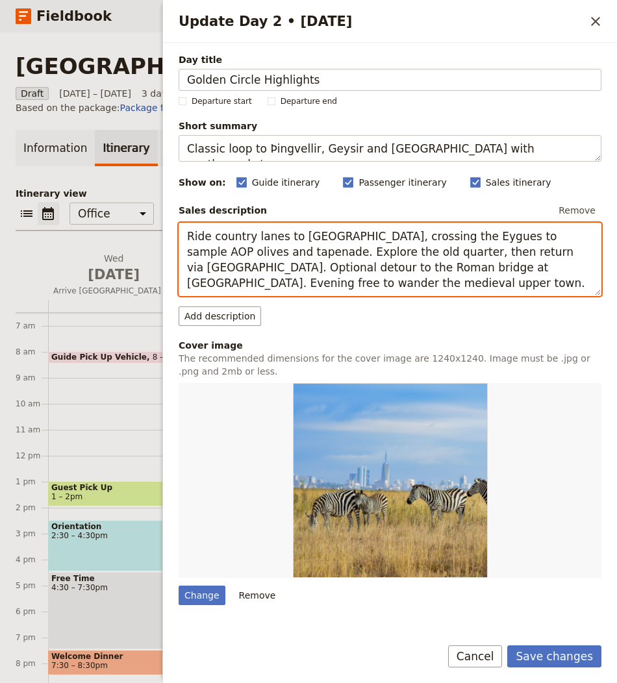
click at [437, 275] on textarea "Ride country lanes to [GEOGRAPHIC_DATA], crossing the Eygues to sample AOP oliv…" at bounding box center [390, 259] width 423 height 73
paste textarea "Set off for the Golden Circle: walk the rift at Þingvellir, watch Strokkur erup…"
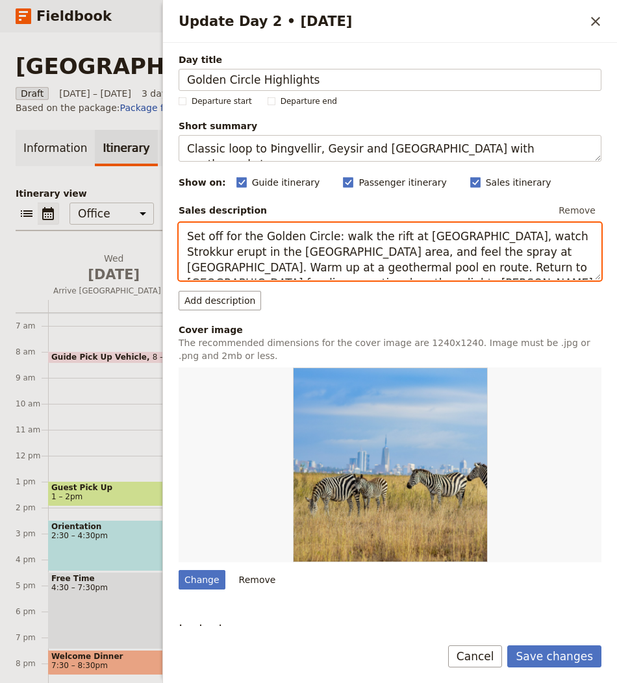
click at [383, 265] on textarea "Set off for the Golden Circle: walk the rift at [GEOGRAPHIC_DATA], watch Strokk…" at bounding box center [390, 252] width 423 height 58
paste textarea "outh Coast & Black‑Sand Beaches"
type textarea "Set off for the Golden Circle: walk the rift at [GEOGRAPHIC_DATA], watch Strokk…"
click at [417, 246] on textarea "Set off for the Golden Circle: walk the rift at [GEOGRAPHIC_DATA], watch Strokk…" at bounding box center [390, 252] width 423 height 58
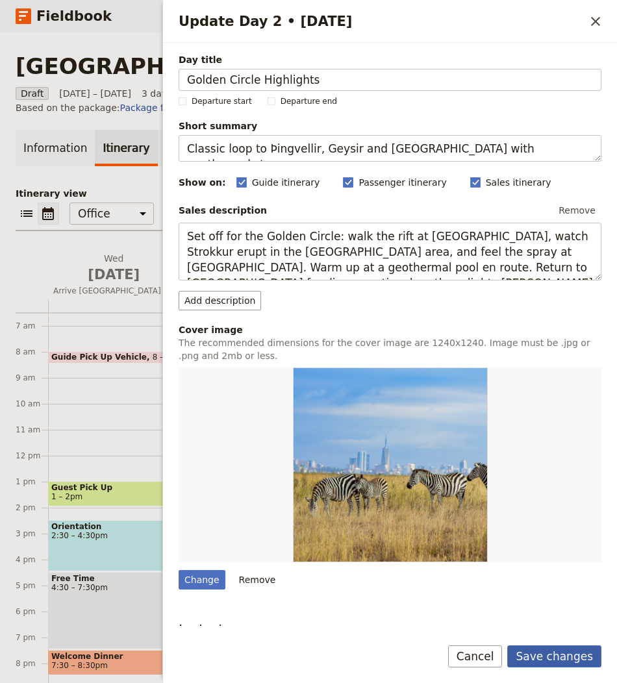
click at [542, 659] on button "Save changes" at bounding box center [554, 657] width 94 height 22
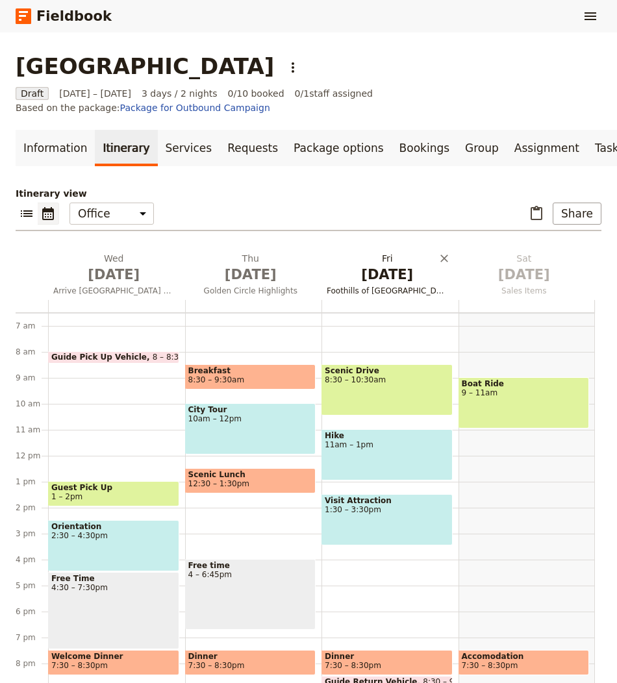
click at [381, 265] on span "[DATE]" at bounding box center [387, 274] width 121 height 19
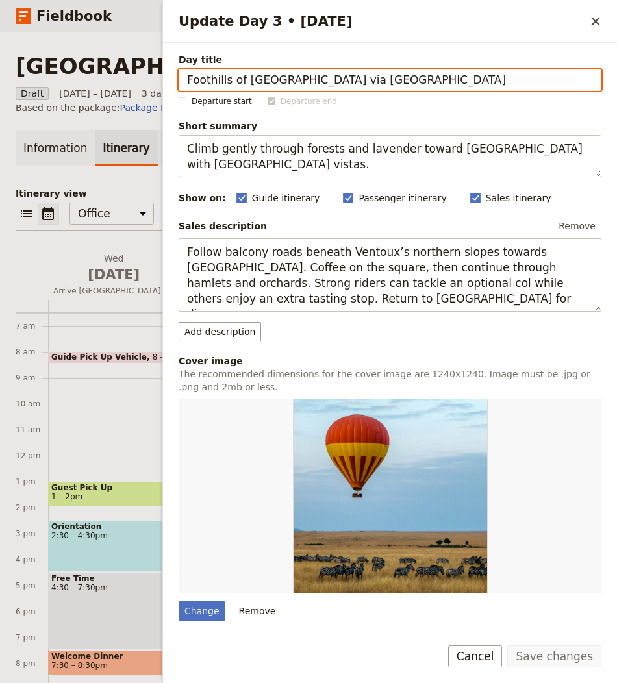
paste input "South Coast & Black‑Sand Beaches"
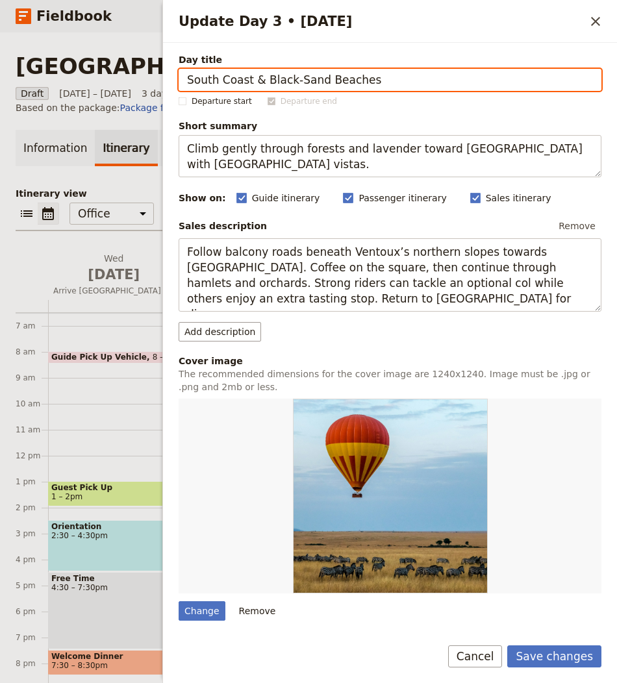
type input "South Coast & Black‑Sand Beaches"
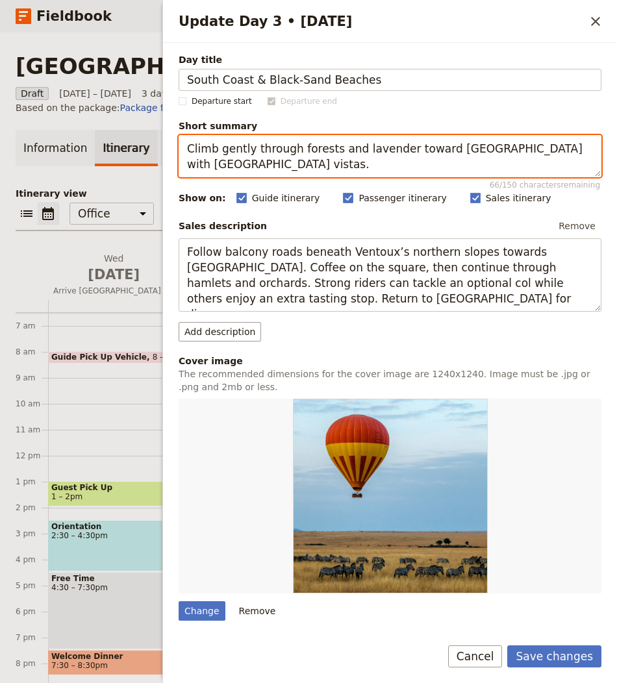
click at [369, 160] on textarea "Climb gently through forests and lavender toward Malaucène with Mont Ventoux vi…" at bounding box center [390, 156] width 423 height 42
paste textarea "Waterfalls, sea stacks and basalt cliffs along the South Coast to Vík"
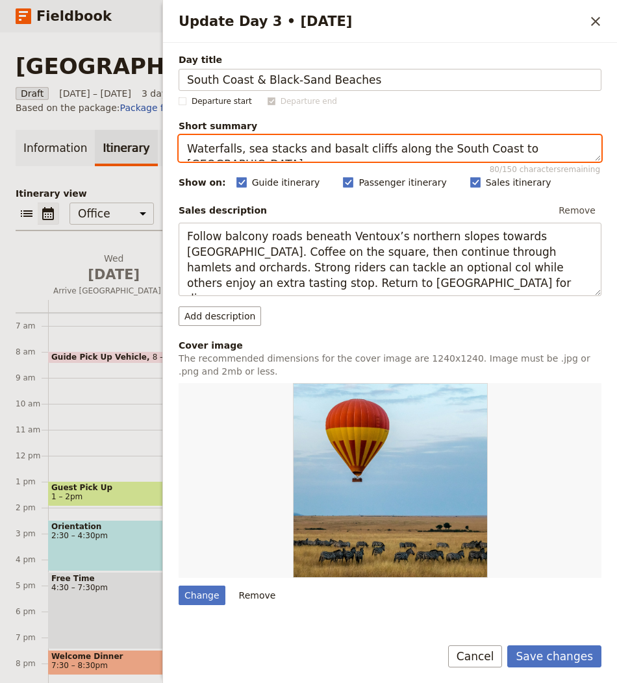
type textarea "Waterfalls, sea stacks and basalt cliffs along the South Coast to [GEOGRAPHIC_D…"
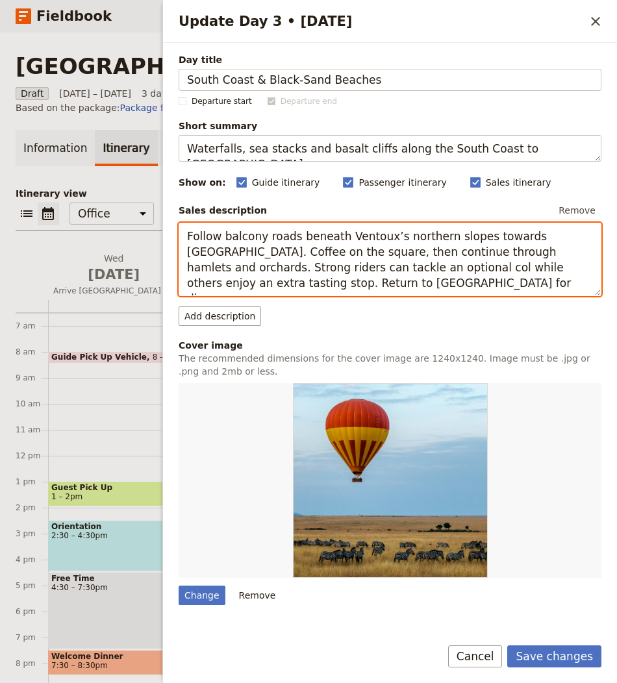
click at [353, 264] on textarea "Follow balcony roads beneath Ventoux’s northern slopes towards [GEOGRAPHIC_DATA…" at bounding box center [390, 259] width 423 height 73
paste textarea "Drive east for Seljalandsfoss and Skógafoss, then stroll Reynisfjara’s black sa…"
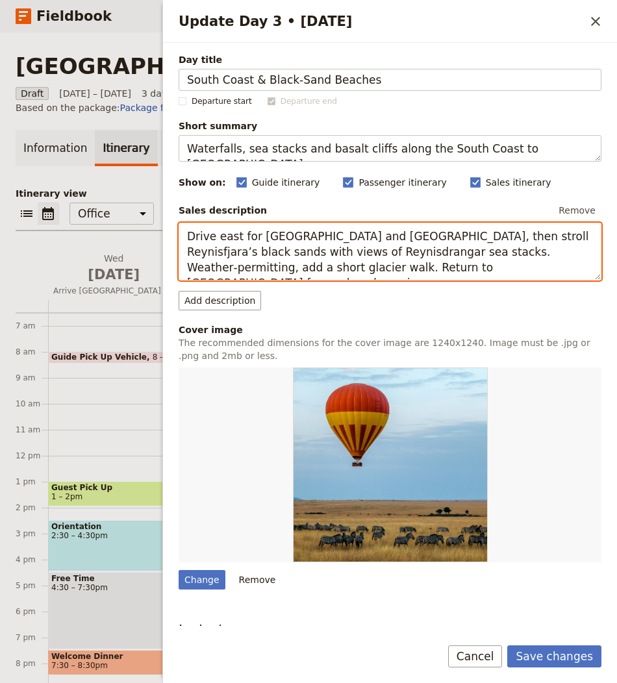
type textarea "Drive east for [GEOGRAPHIC_DATA] and [GEOGRAPHIC_DATA], then stroll Reynisfjara…"
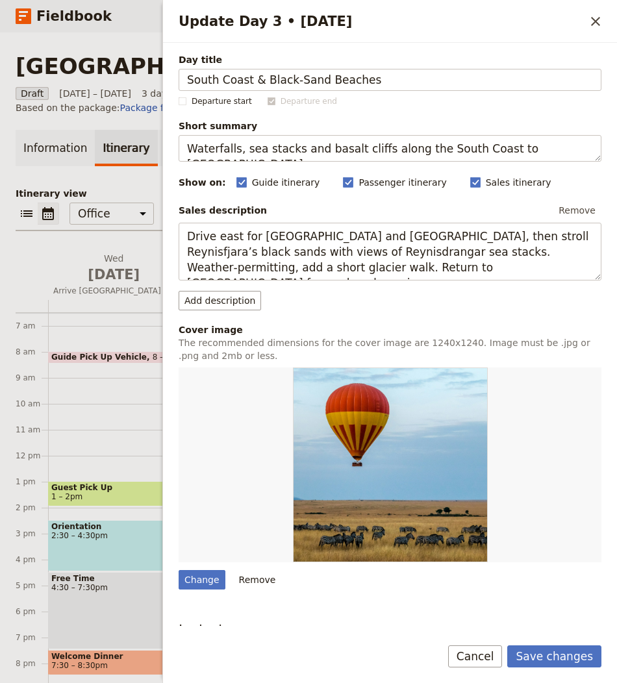
click at [575, 646] on form "Day title South Coast & Black‑Sand Beaches Departure start Departure end Short …" at bounding box center [390, 363] width 454 height 641
click at [572, 648] on button "Save changes" at bounding box center [554, 657] width 94 height 22
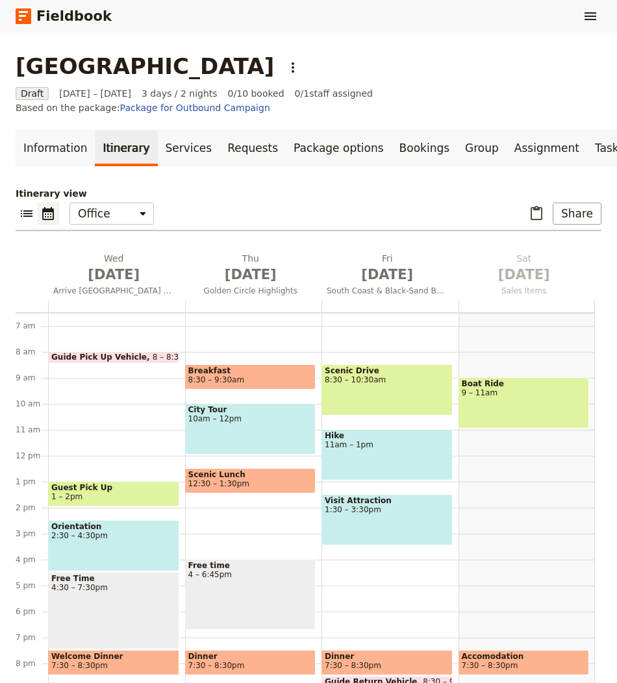
click at [350, 203] on div "​ ​ Office Guide Passenger Sales ​ Share" at bounding box center [309, 217] width 586 height 29
click at [349, 203] on div "​ ​ Office Guide Passenger Sales ​ Share" at bounding box center [309, 217] width 586 height 29
click at [285, 66] on icon "Actions" at bounding box center [293, 68] width 16 height 16
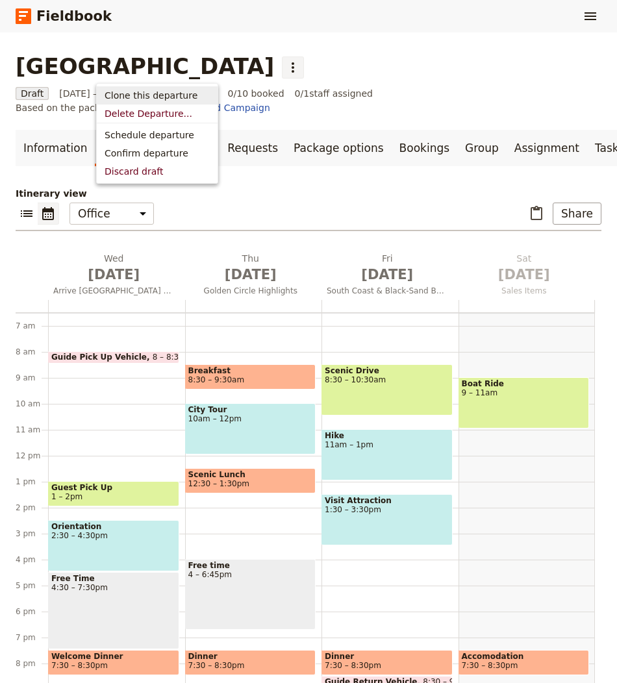
click at [160, 90] on span "Clone this departure" at bounding box center [151, 95] width 93 height 13
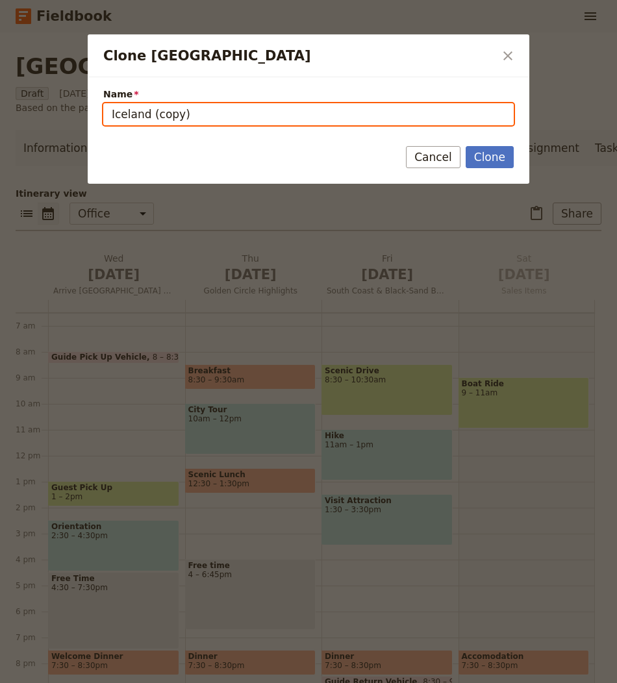
click at [240, 118] on input "Iceland (copy)" at bounding box center [308, 114] width 411 height 22
paste input "SITKA’S Wildlife Cruise & Homestead Discovery"
type input "SITKA’S Wildlife Cruise & Homestead Discovery"
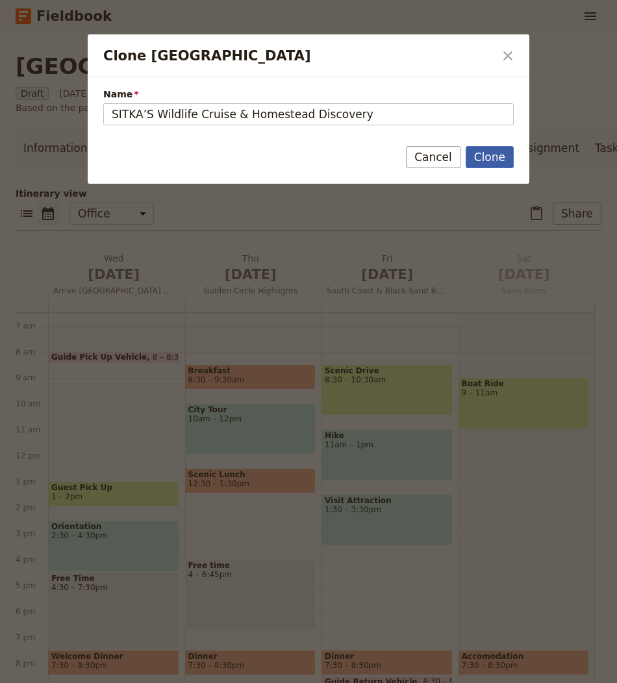
click at [484, 158] on button "Clone" at bounding box center [490, 157] width 48 height 22
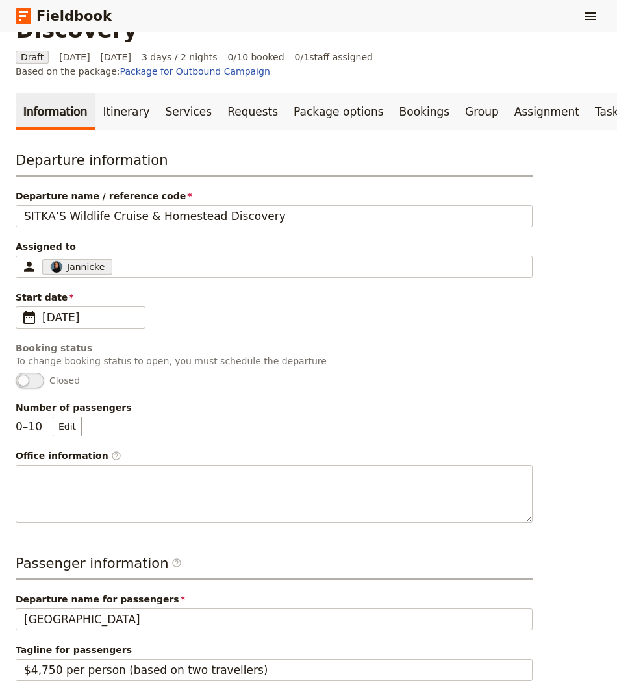
scroll to position [132, 0]
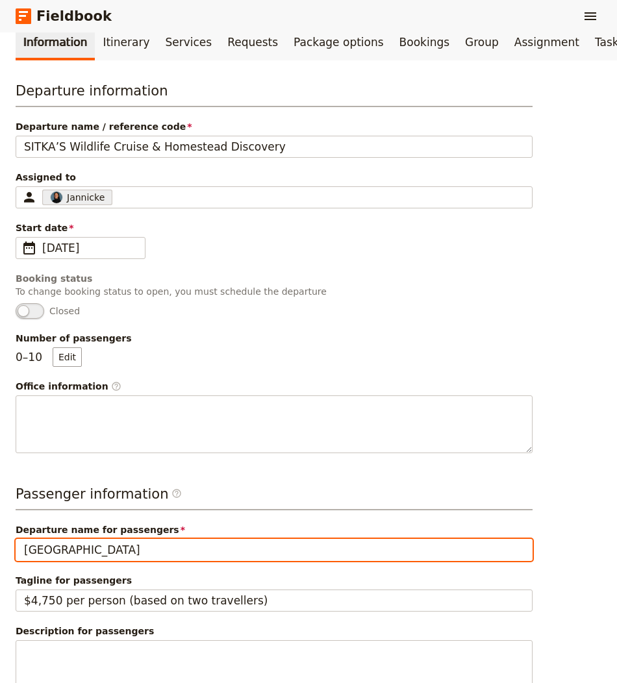
click at [190, 539] on input "[GEOGRAPHIC_DATA]" at bounding box center [274, 550] width 517 height 22
paste input "SITKA’S Wildlife Cruise & Homestead Discovery"
type input "SITKA’S Wildlife Cruise & Homestead Discovery"
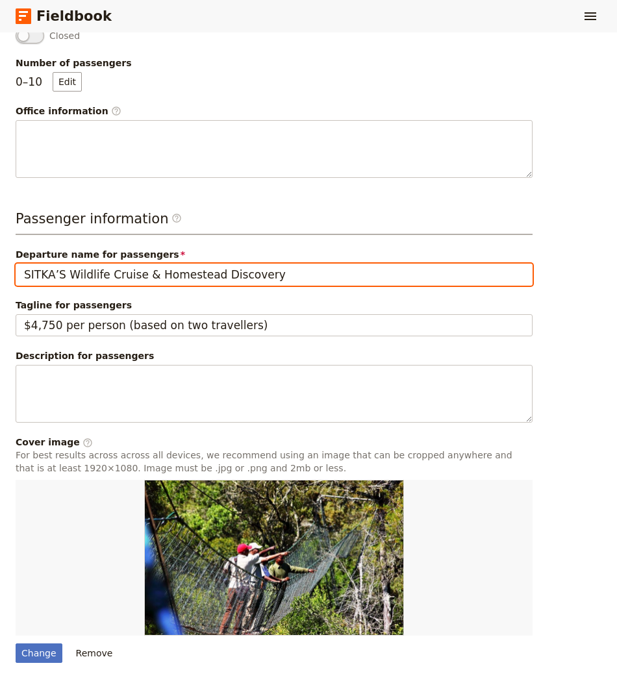
scroll to position [589, 0]
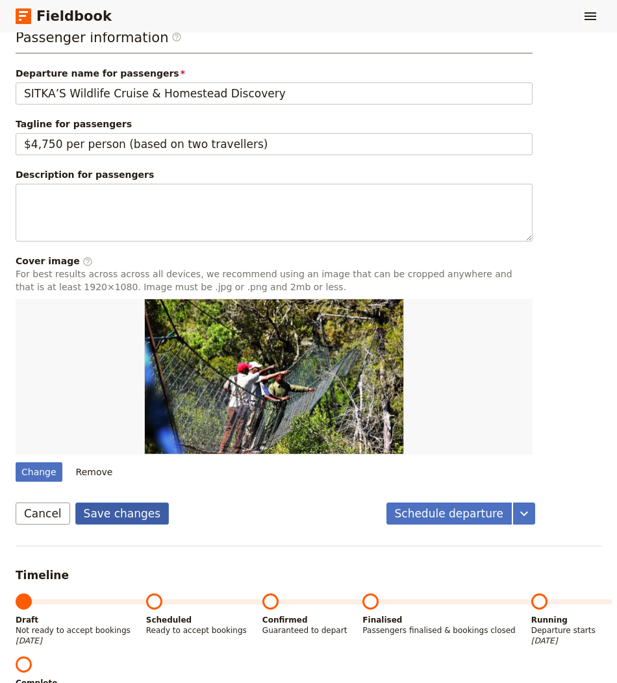
click at [89, 503] on button "Save changes" at bounding box center [122, 514] width 94 height 22
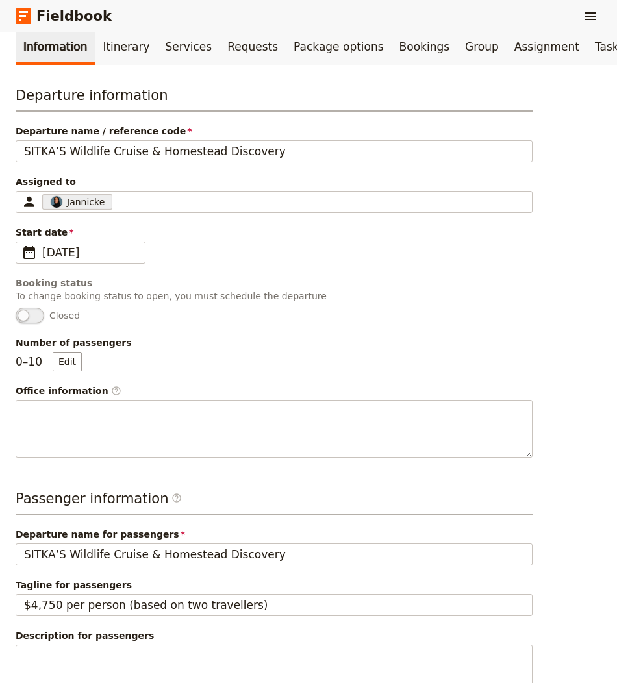
scroll to position [0, 0]
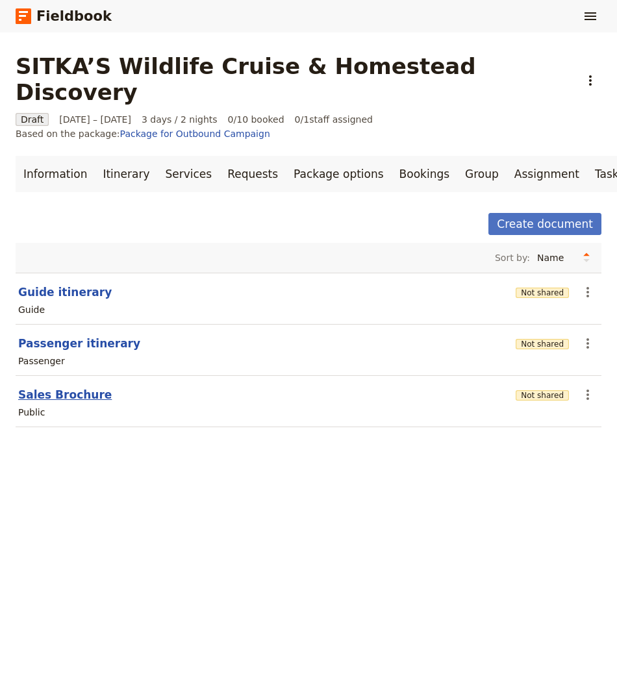
click at [52, 387] on button "Sales Brochure" at bounding box center [65, 395] width 94 height 16
select select "DEFAULT"
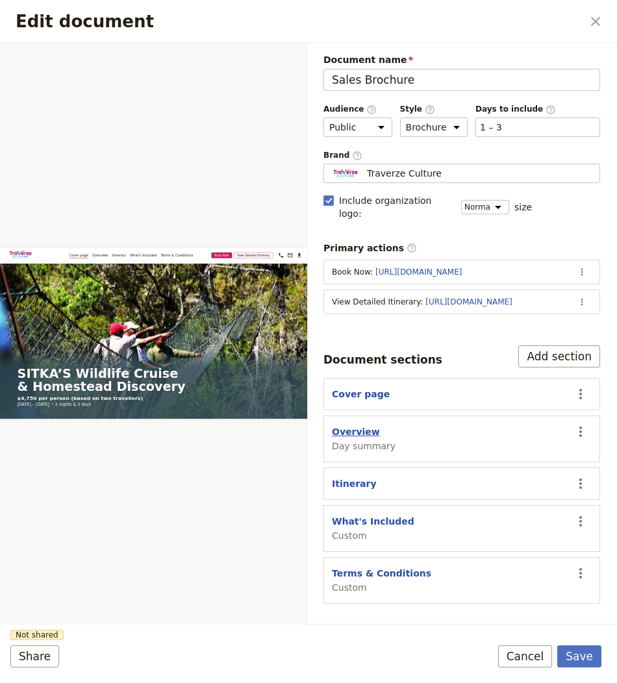
click at [344, 426] on button "Overview" at bounding box center [356, 432] width 48 height 13
select select "DAY_SUMMARY"
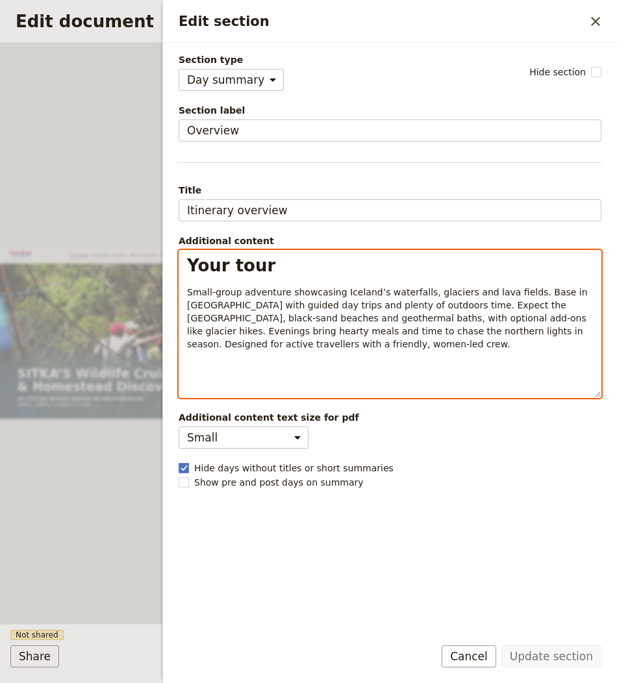
click at [374, 294] on span "Small‑group adventure showcasing Iceland’s waterfalls, glaciers and lava fields…" at bounding box center [388, 318] width 403 height 62
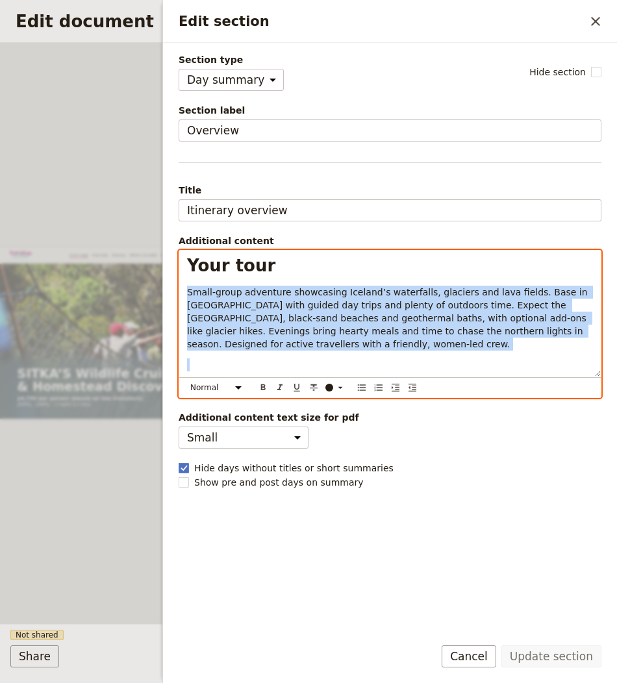
click at [374, 294] on span "Small‑group adventure showcasing Iceland’s waterfalls, glaciers and lava fields…" at bounding box center [388, 318] width 403 height 62
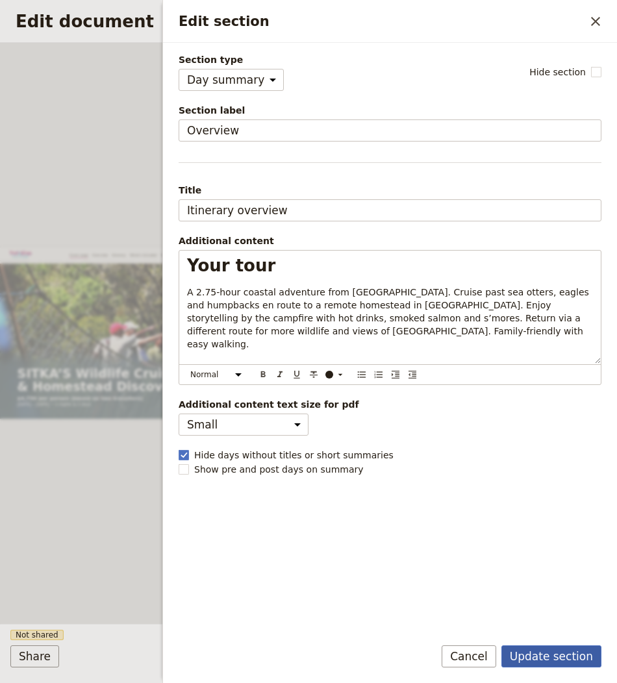
click at [539, 654] on button "Update section" at bounding box center [552, 657] width 100 height 22
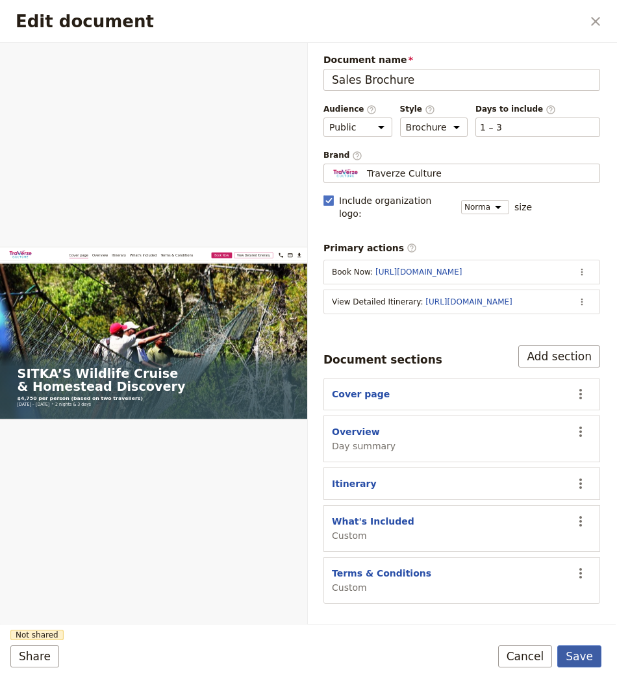
click at [578, 653] on button "Save" at bounding box center [579, 657] width 44 height 22
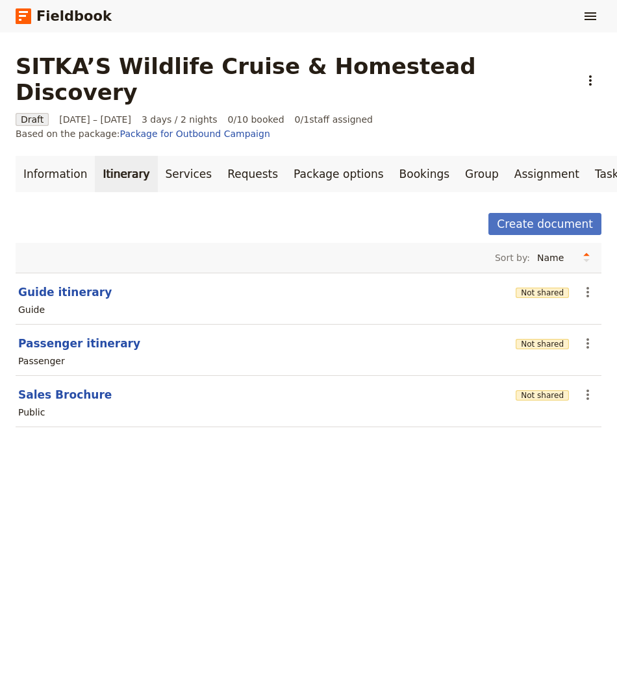
click at [118, 156] on link "Itinerary" at bounding box center [126, 174] width 62 height 36
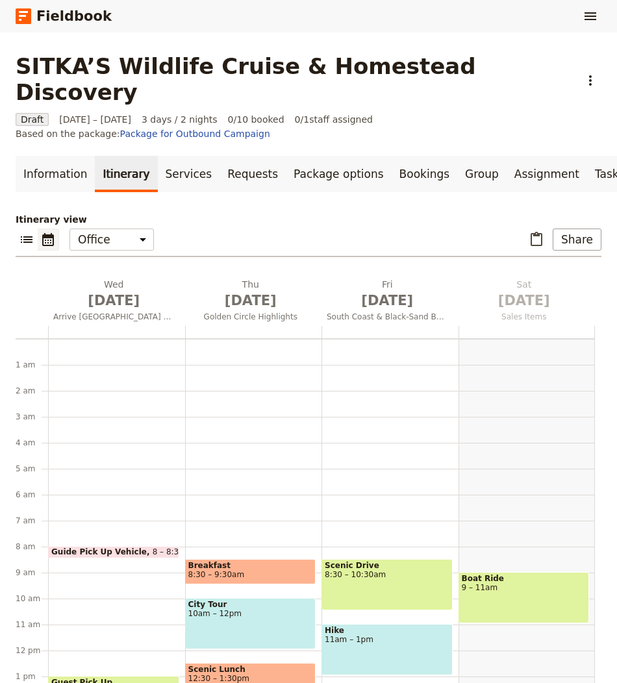
scroll to position [169, 0]
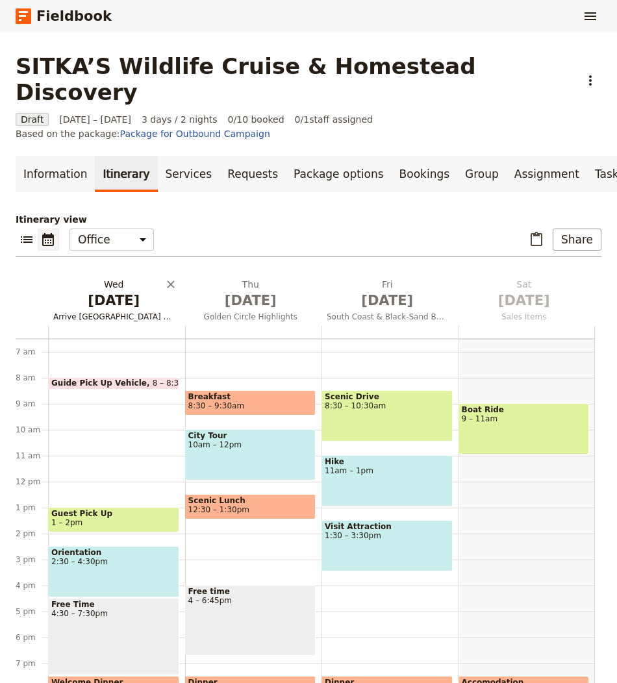
click at [100, 278] on h2 "[DATE] Arrive [GEOGRAPHIC_DATA] & Welcome" at bounding box center [113, 294] width 121 height 32
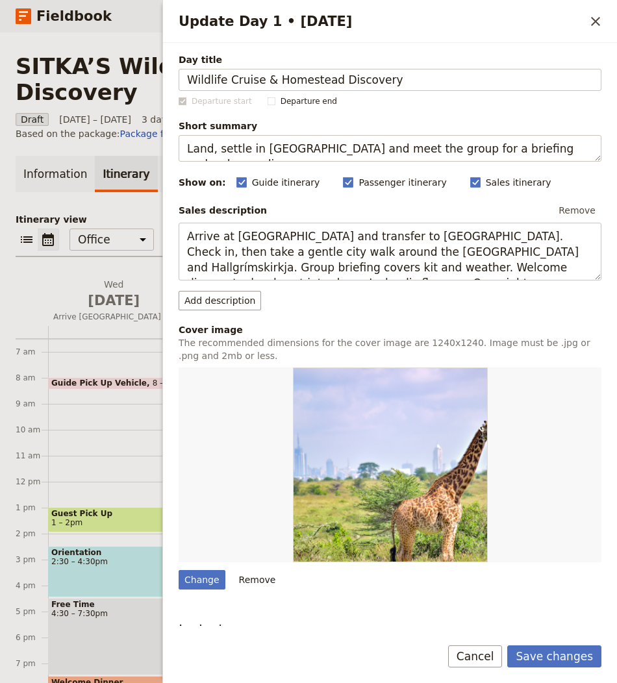
type input "Wildlife Cruise & Homestead Discovery"
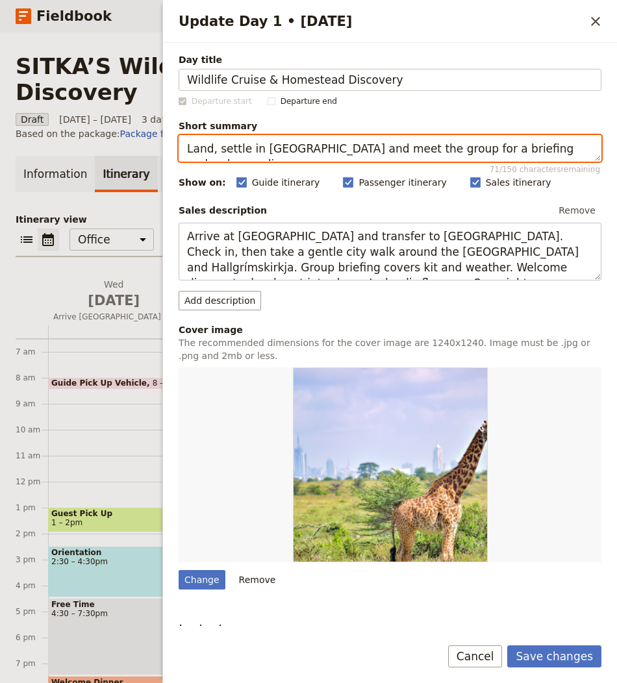
click at [430, 148] on textarea "Land, settle in [GEOGRAPHIC_DATA] and meet the group for a briefing and welcome…" at bounding box center [390, 148] width 423 height 27
paste textarea "Scenic cruise with wildlife sightings and campfire snacks at a remote homestead"
type textarea "Scenic cruise with wildlife sightings and campfire snacks at a remote homestead."
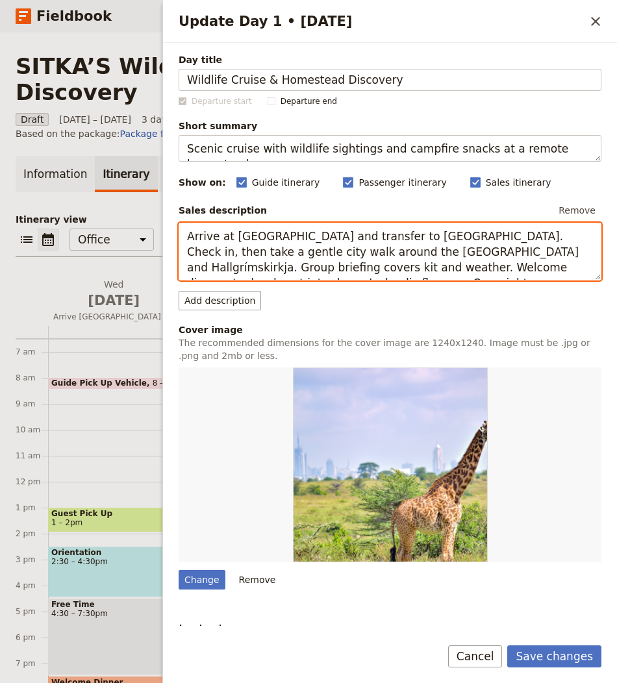
click at [419, 240] on textarea "Arrive at [GEOGRAPHIC_DATA] and transfer to [GEOGRAPHIC_DATA]. Check in, then t…" at bounding box center [390, 252] width 423 height 58
paste textarea "Board the heated expedition catamaran and cruise Sitka Sound watching for sea o…"
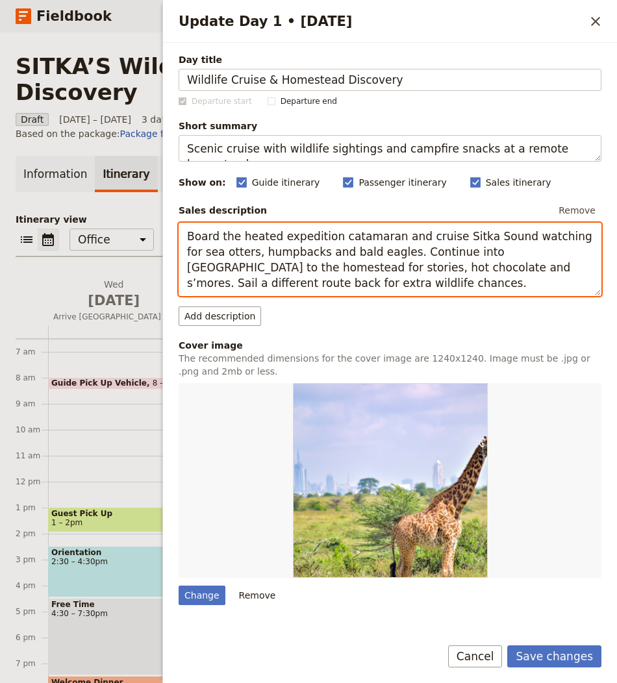
type textarea "Board the heated expedition catamaran and cruise Sitka Sound watching for sea o…"
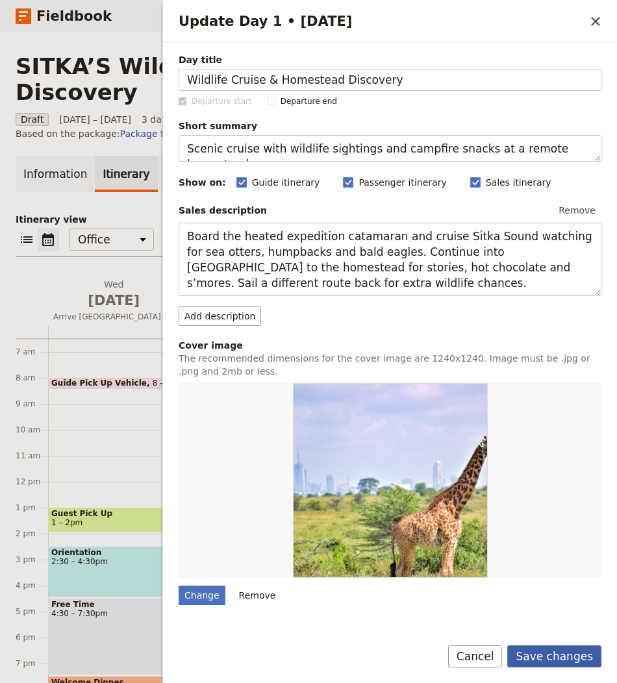
click at [552, 652] on button "Save changes" at bounding box center [554, 657] width 94 height 22
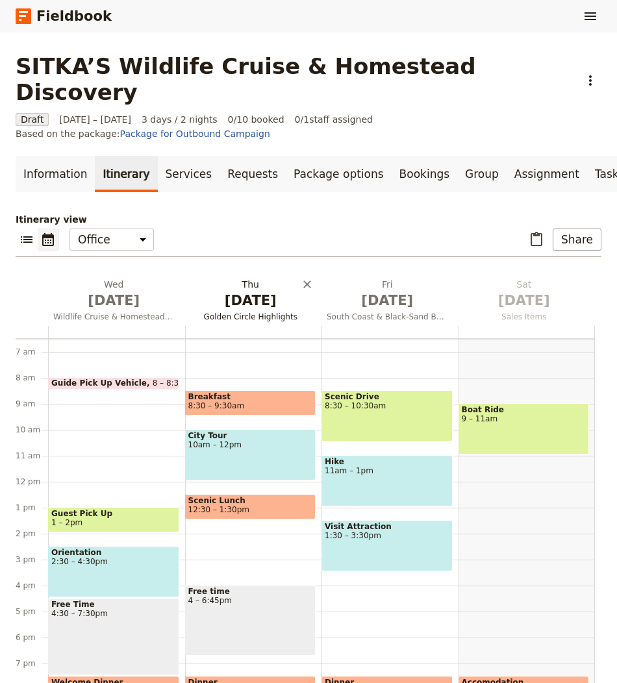
click at [250, 291] on span "[DATE]" at bounding box center [250, 300] width 121 height 19
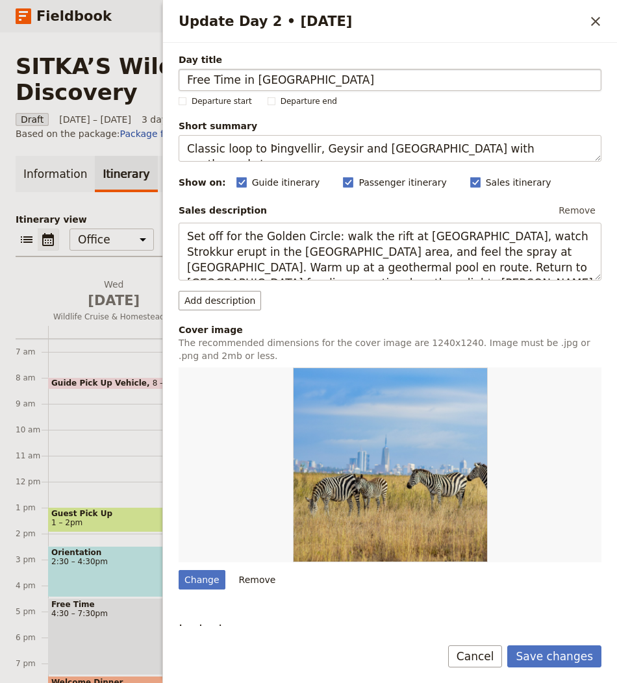
type input "Free Time in Sitka"
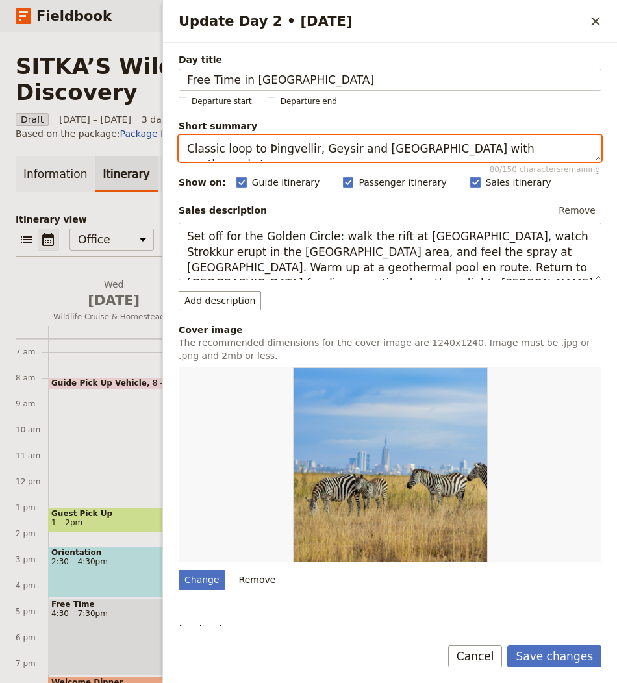
click at [409, 139] on textarea "Classic loop to Þingvellir, Geysir and [GEOGRAPHIC_DATA] with geothermal stops." at bounding box center [390, 148] width 423 height 27
paste textarea "Unscheduled time to explore trails, totems and harbourside café"
type textarea "Unscheduled time to explore trails, totems and harbourside cafés."
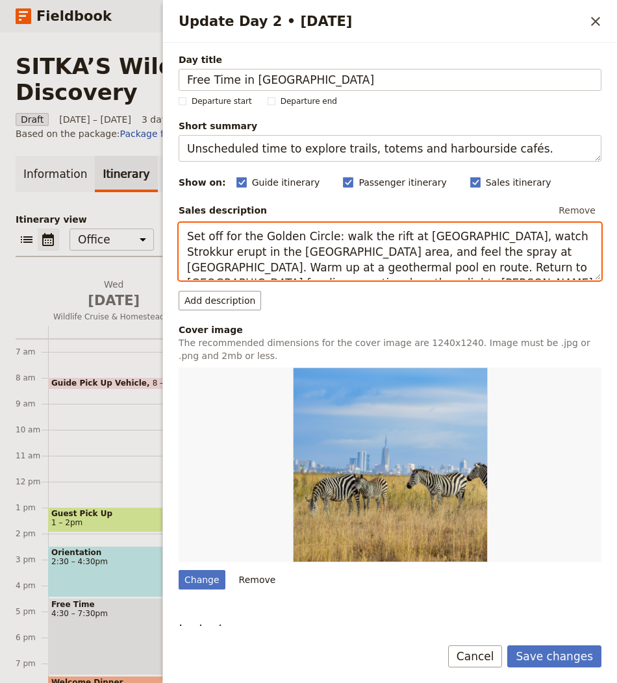
click at [381, 275] on textarea "Set off for the Golden Circle: walk the rift at [GEOGRAPHIC_DATA], watch Strokk…" at bounding box center [390, 252] width 423 height 58
paste textarea "Use free time to visit Sitka National Historical Park’s totem trail or the harb…"
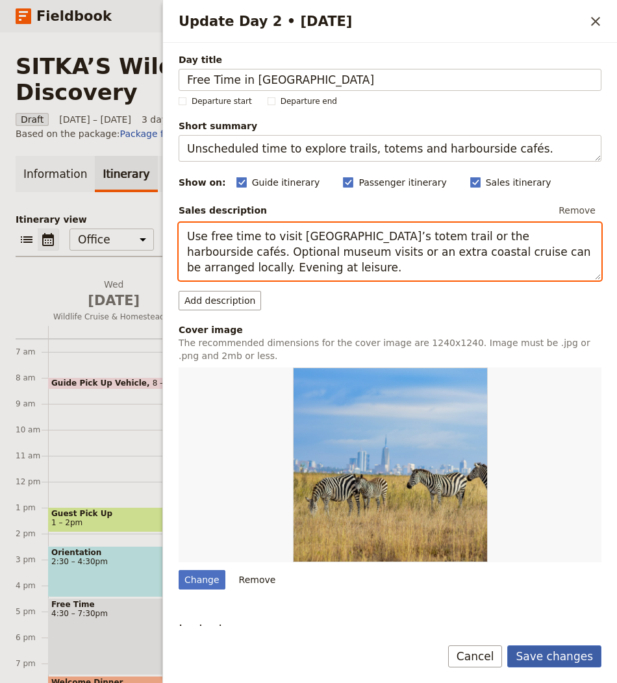
type textarea "Use free time to visit Sitka National Historical Park’s totem trail or the harb…"
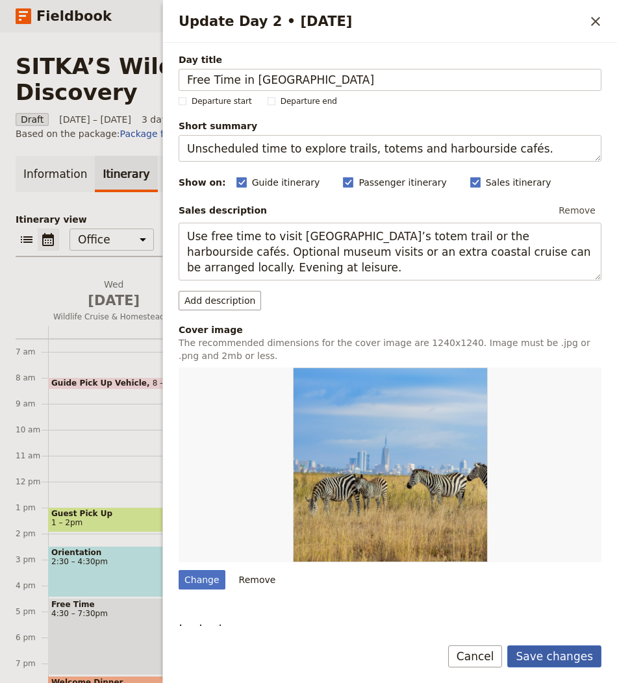
click at [561, 651] on button "Save changes" at bounding box center [554, 657] width 94 height 22
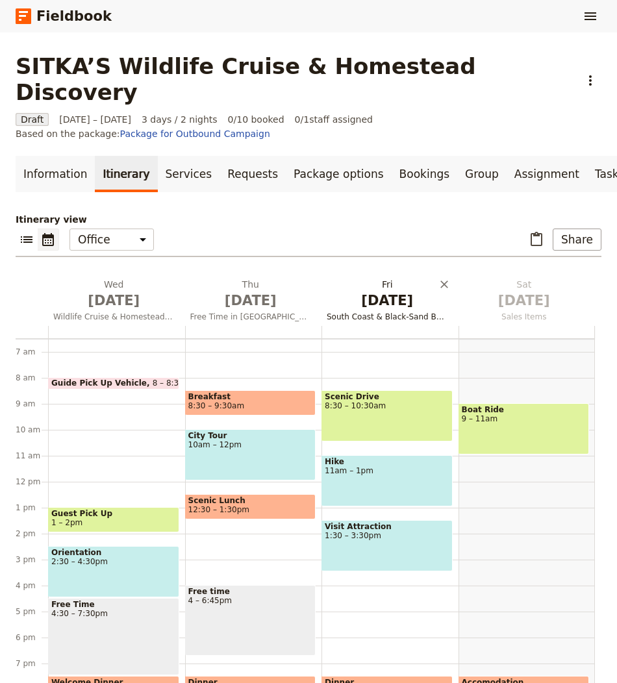
click at [363, 291] on span "[DATE]" at bounding box center [387, 300] width 121 height 19
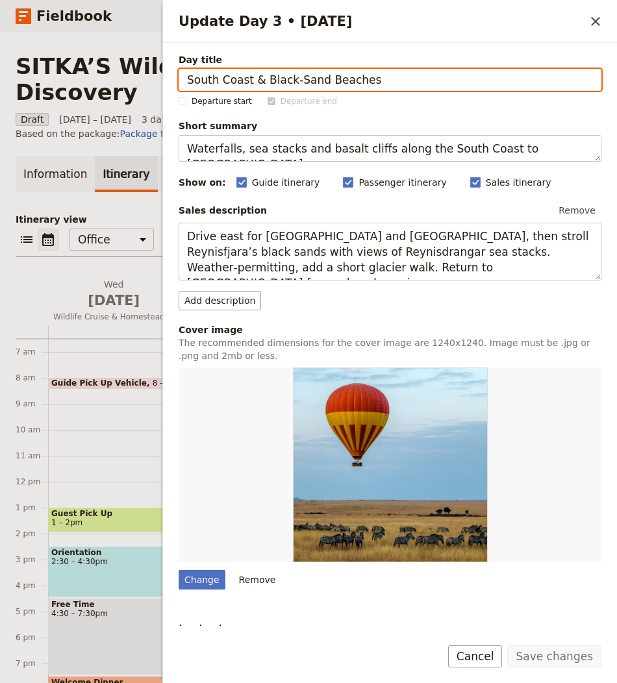
click at [346, 73] on input "South Coast & Black‑Sand Beaches" at bounding box center [390, 80] width 423 height 22
paste input "Explore More of Sitka"
type input "Explore More of Sitka"
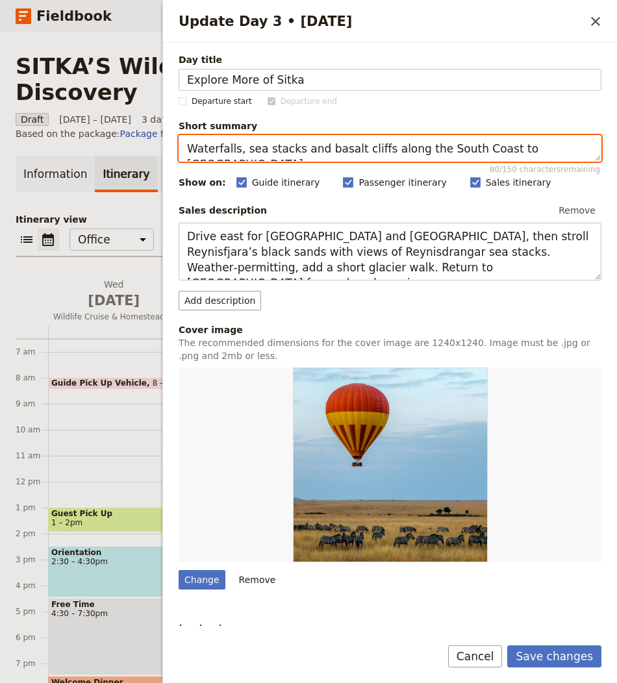
click at [449, 151] on textarea "Waterfalls, sea stacks and basalt cliffs along the South Coast to [GEOGRAPHIC_D…" at bounding box center [390, 148] width 423 height 27
paste textarea "Optional hikes, galleries and seafood dining before onward travel"
type textarea "Optional hikes, galleries and seafood dining before onward travel."
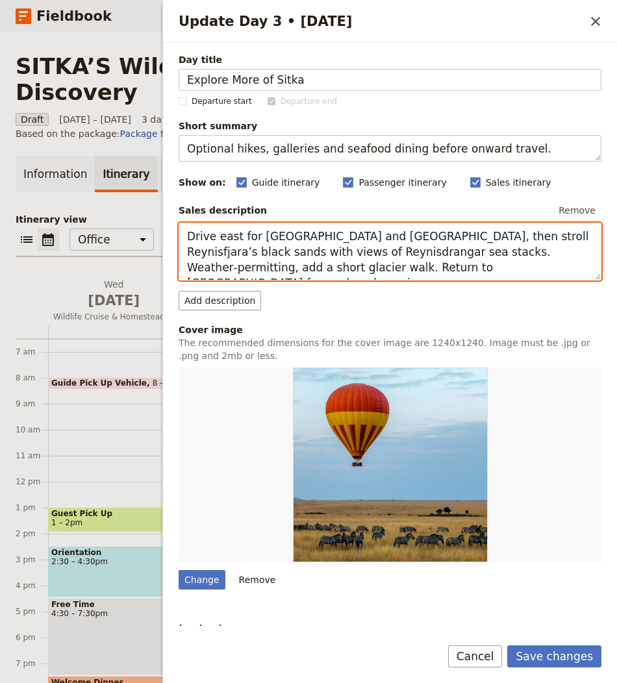
click at [362, 264] on textarea "Drive east for [GEOGRAPHIC_DATA] and [GEOGRAPHIC_DATA], then stroll Reynisfjara…" at bounding box center [390, 252] width 423 height 58
paste textarea "Choose a coastal walk or browse local galleries for Alaska crafts. Sample fresh…"
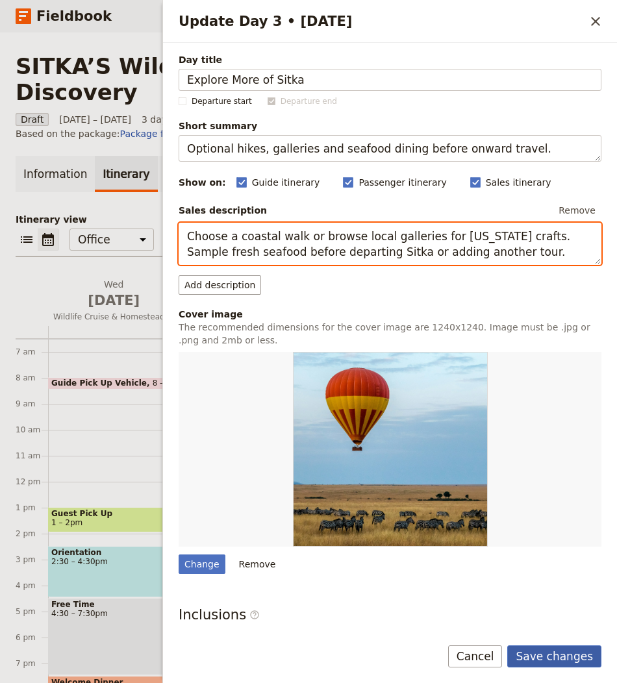
type textarea "Choose a coastal walk or browse local galleries for Alaska crafts. Sample fresh…"
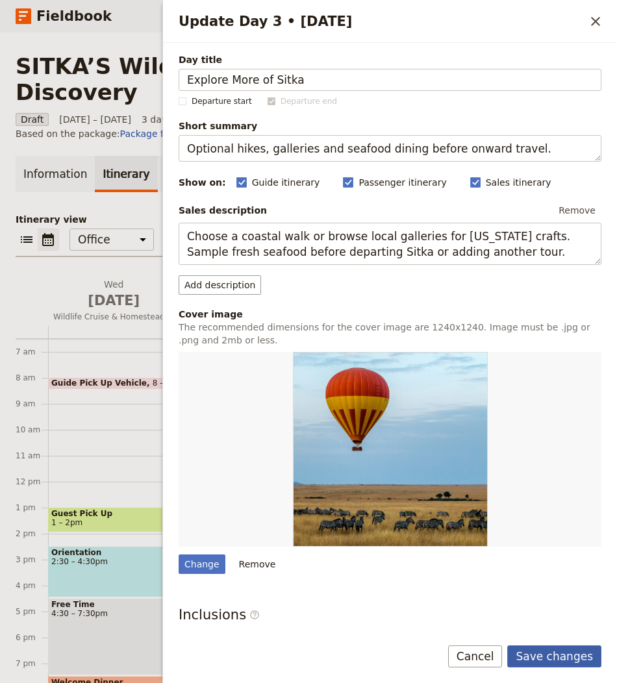
click at [547, 655] on button "Save changes" at bounding box center [554, 657] width 94 height 22
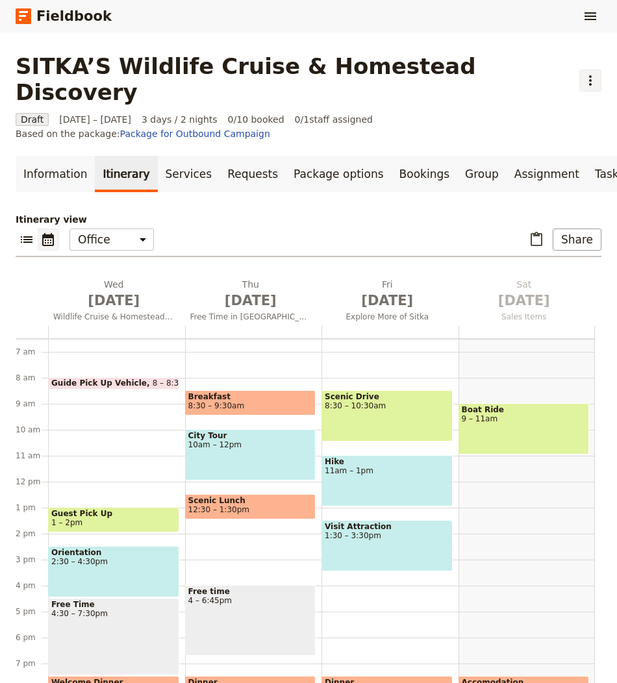
click at [583, 73] on icon "Actions" at bounding box center [591, 81] width 16 height 16
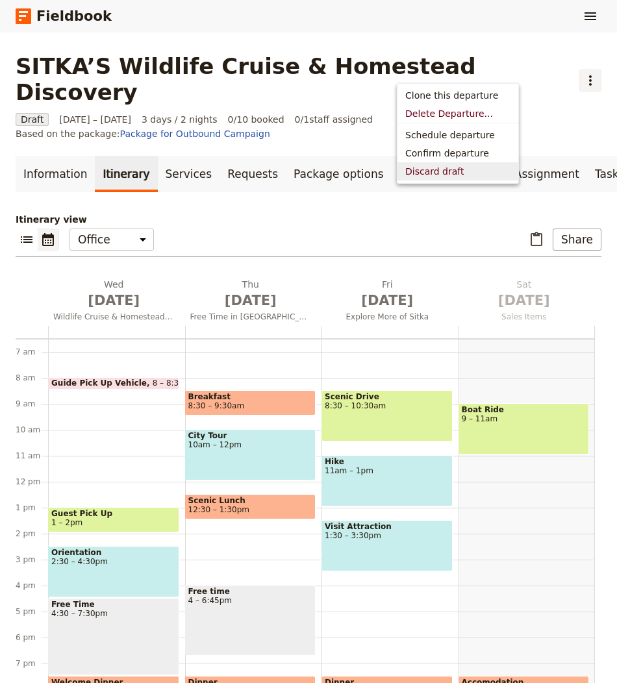
click at [439, 169] on span "Discard draft" at bounding box center [434, 171] width 58 height 13
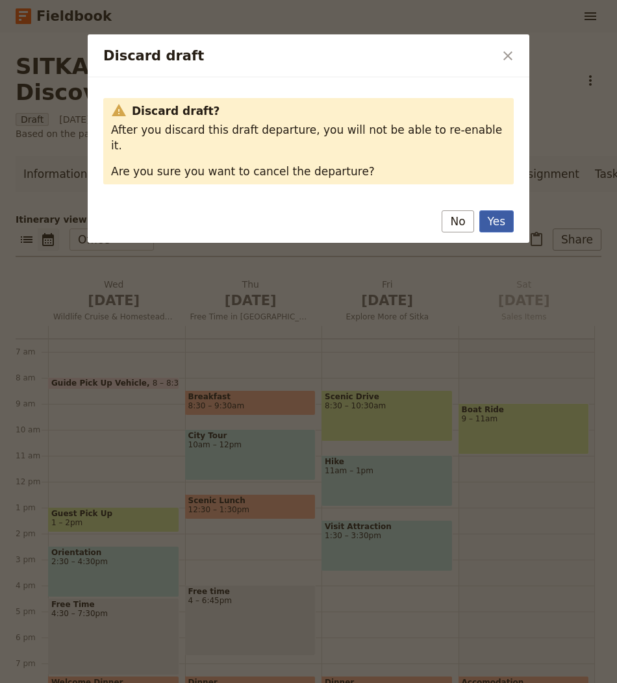
click at [500, 210] on button "Yes" at bounding box center [496, 221] width 34 height 22
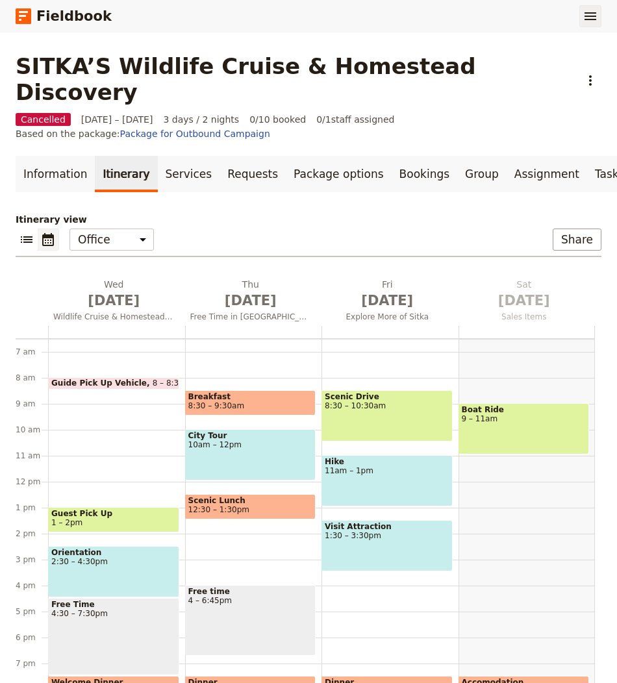
click at [584, 14] on icon "Show menu" at bounding box center [591, 16] width 16 height 16
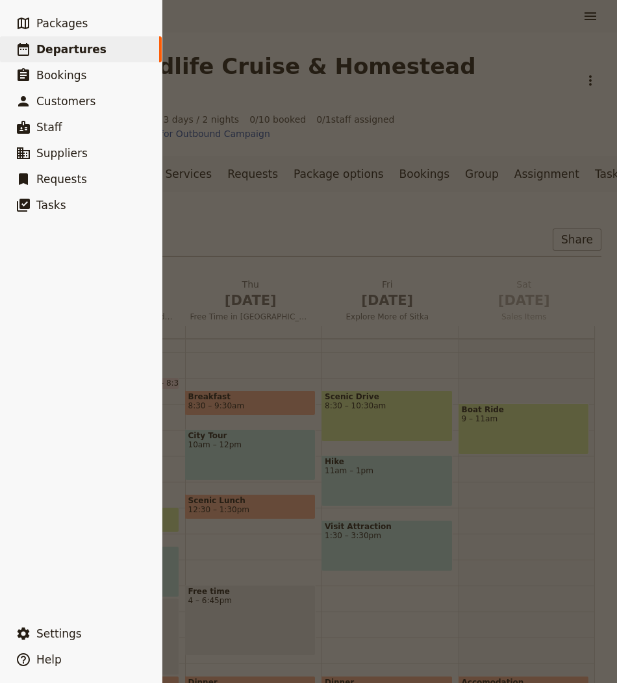
click at [97, 50] on link "​ Departures" at bounding box center [81, 49] width 162 height 26
select select "CREATED_AT"
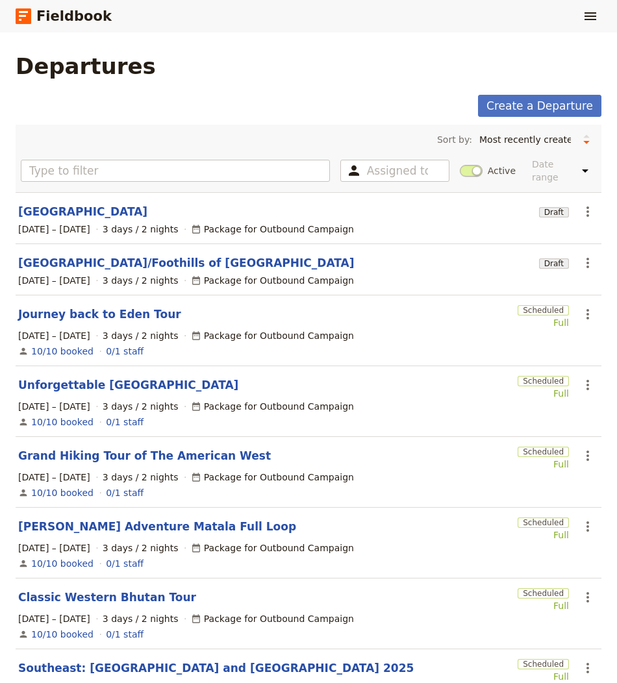
click at [214, 214] on section "Iceland Draft ​ 1 – 3 Oct 2025 3 days / 2 nights Package for Outbound Campaign" at bounding box center [309, 218] width 586 height 52
click at [102, 255] on link "[GEOGRAPHIC_DATA]/Foothills of [GEOGRAPHIC_DATA]" at bounding box center [186, 263] width 337 height 16
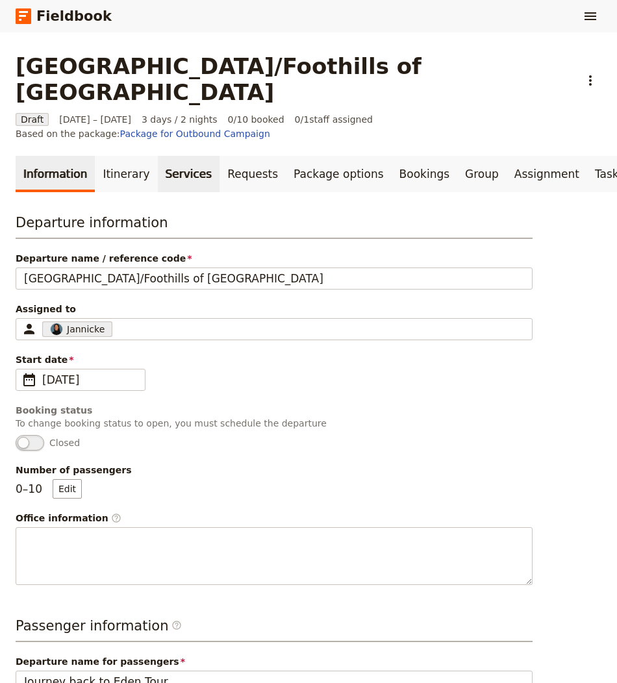
scroll to position [538, 0]
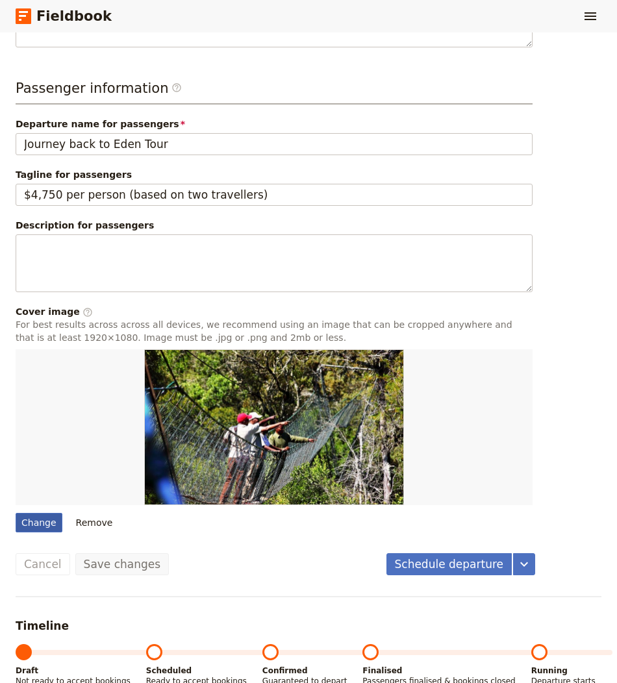
click at [44, 513] on div "Change" at bounding box center [39, 522] width 47 height 19
click at [16, 513] on input "Change" at bounding box center [15, 513] width 1 height 1
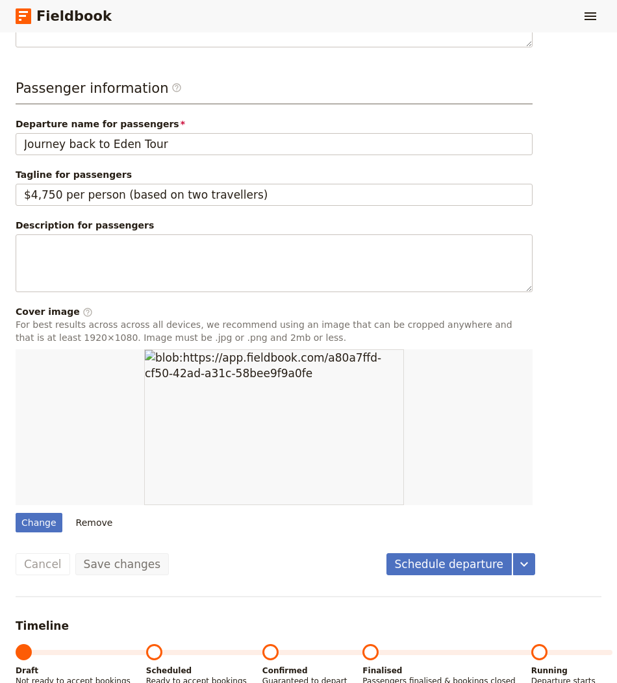
click at [43, 463] on div "Change Remove" at bounding box center [274, 441] width 517 height 183
click at [37, 513] on div "Change" at bounding box center [39, 522] width 47 height 19
click at [16, 513] on input "Change" at bounding box center [15, 513] width 1 height 1
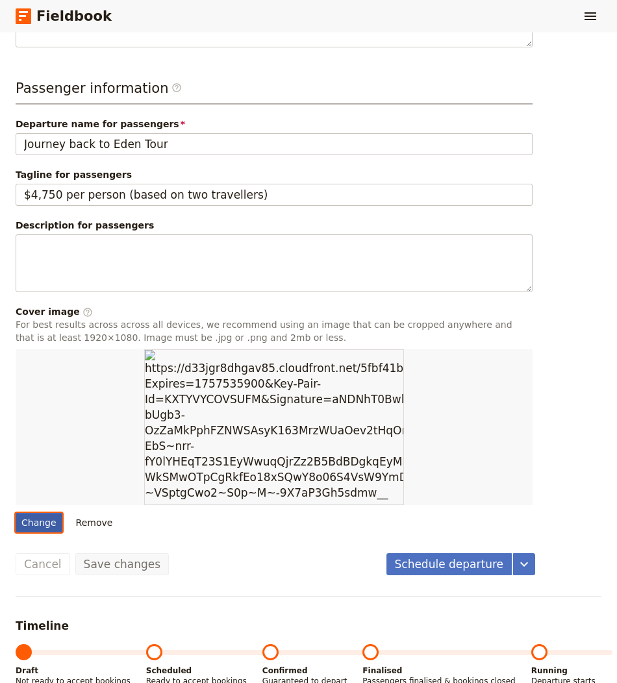
type input "C:\fakepath\MG_0480-1-scaled-e1708951957708.jpg"
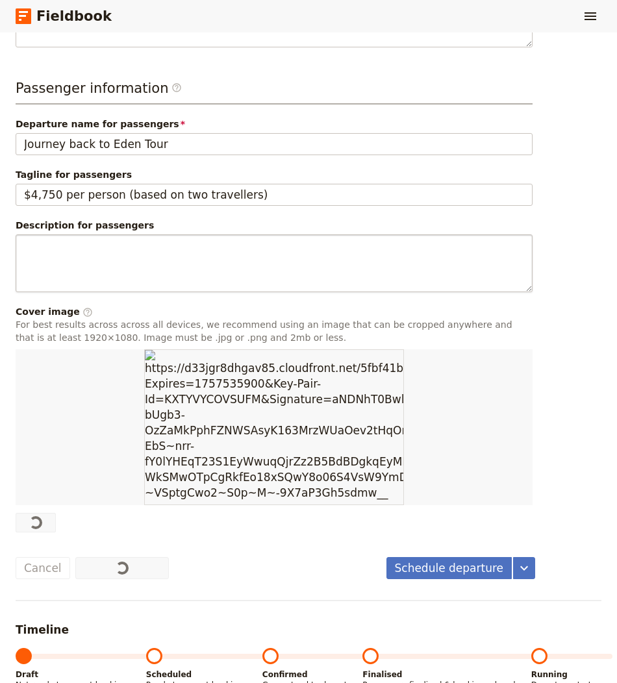
scroll to position [0, 0]
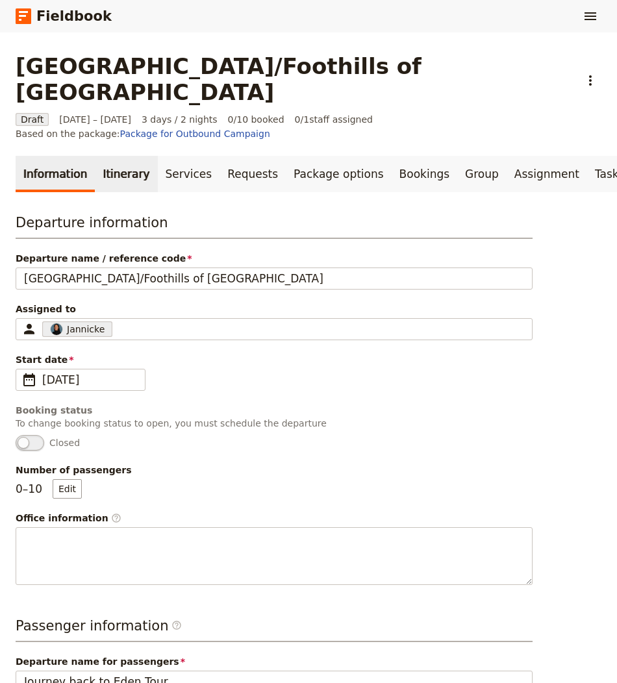
click at [129, 156] on link "Itinerary" at bounding box center [126, 174] width 62 height 36
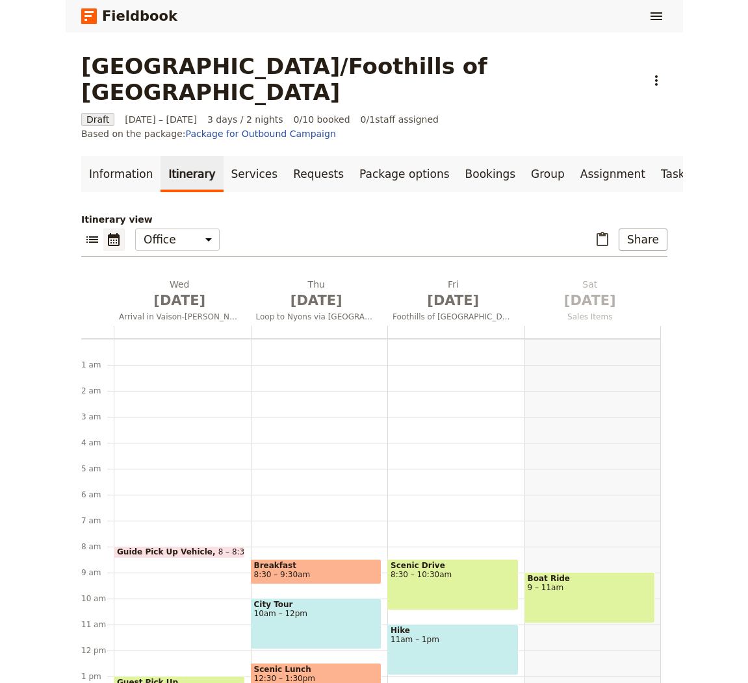
scroll to position [169, 0]
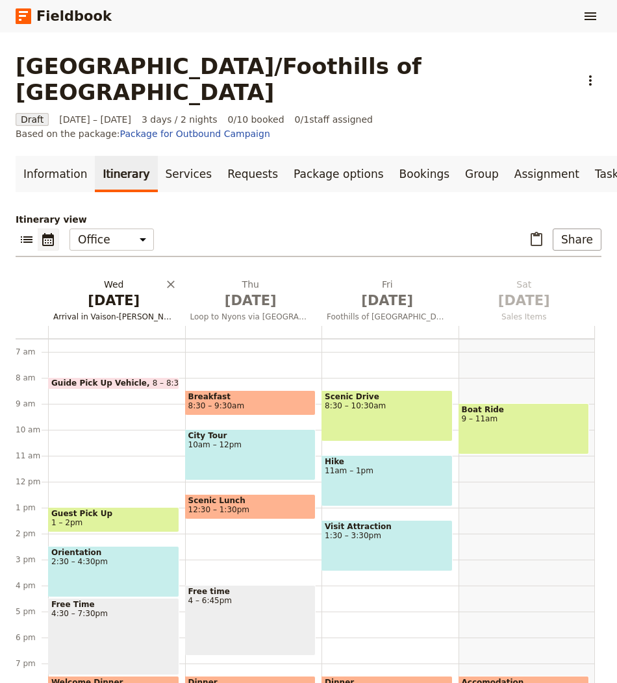
click at [109, 291] on span "[DATE]" at bounding box center [113, 300] width 121 height 19
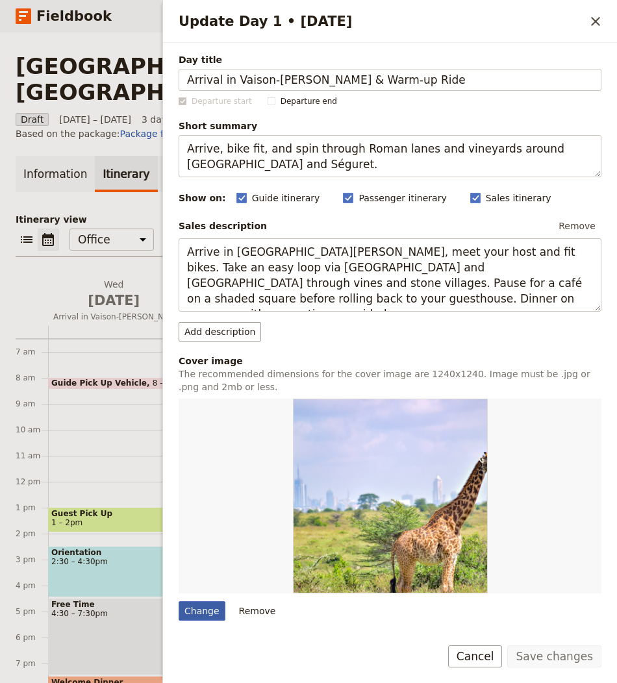
click at [206, 609] on div "Change" at bounding box center [202, 611] width 47 height 19
click at [179, 602] on input "Change" at bounding box center [178, 601] width 1 height 1
type input "C:\fakepath\MG_0875-scaled-e1708951993152.jpg"
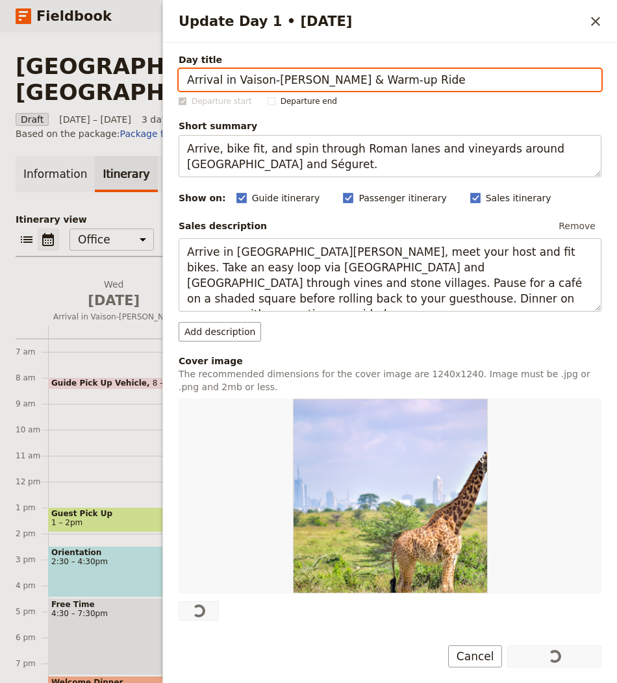
click at [148, 164] on div "Information Itinerary Services Requests Package options Bookings Group Assignme…" at bounding box center [309, 446] width 586 height 580
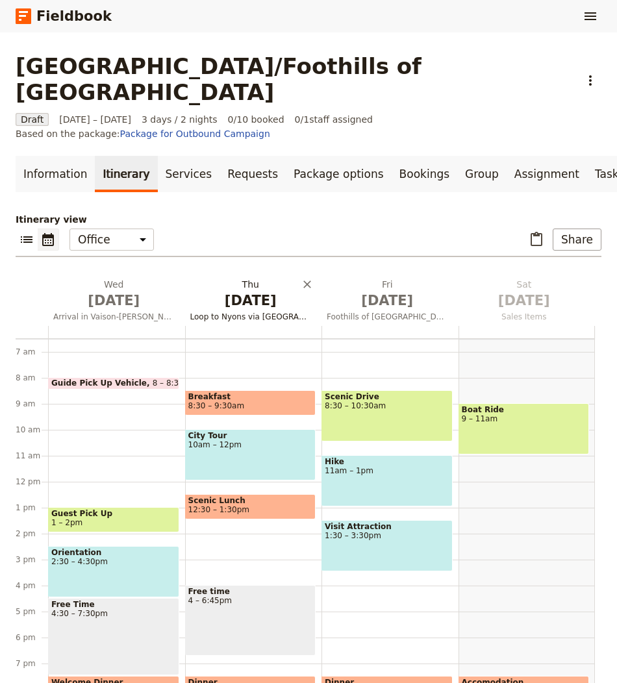
click at [242, 278] on h2 "Thu Oct 2 Loop to Nyons via Olive Groves" at bounding box center [250, 294] width 121 height 32
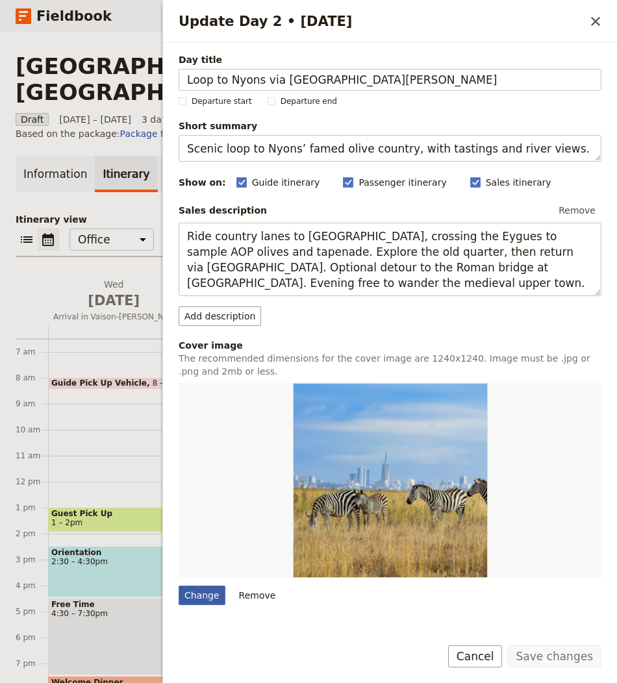
click at [202, 587] on div "Change" at bounding box center [202, 595] width 47 height 19
click at [179, 586] on input "Change" at bounding box center [178, 585] width 1 height 1
type input "C:\fakepath\vignes-Alain-Hocquel-0147.jpg-1600px-e1708943326808.jpg"
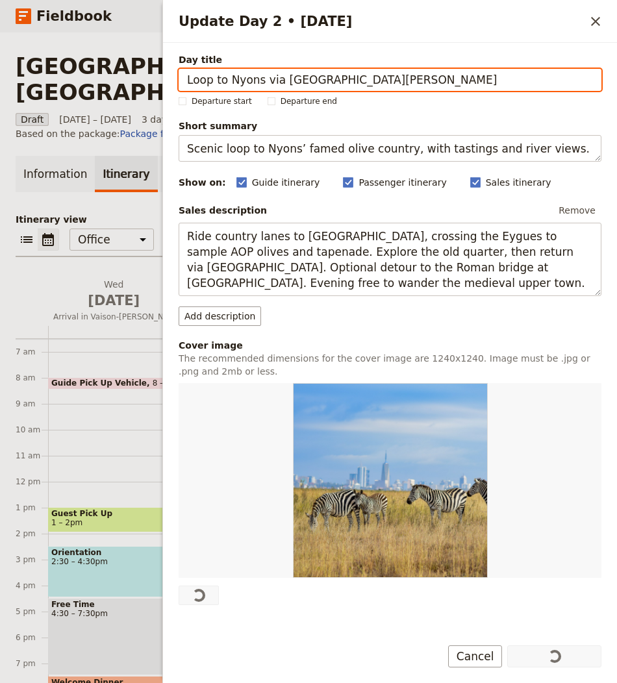
click at [133, 168] on div "Information Itinerary Services Requests Package options Bookings Group Assignme…" at bounding box center [309, 446] width 586 height 580
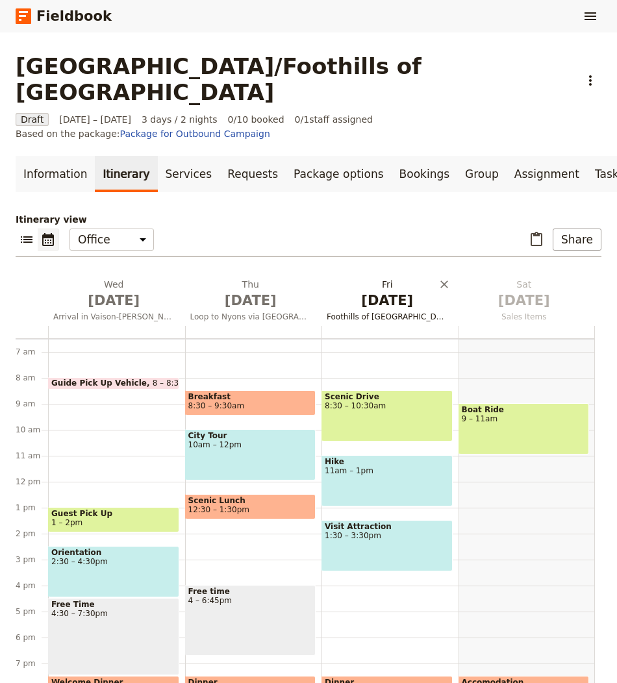
click at [383, 291] on span "[DATE]" at bounding box center [387, 300] width 121 height 19
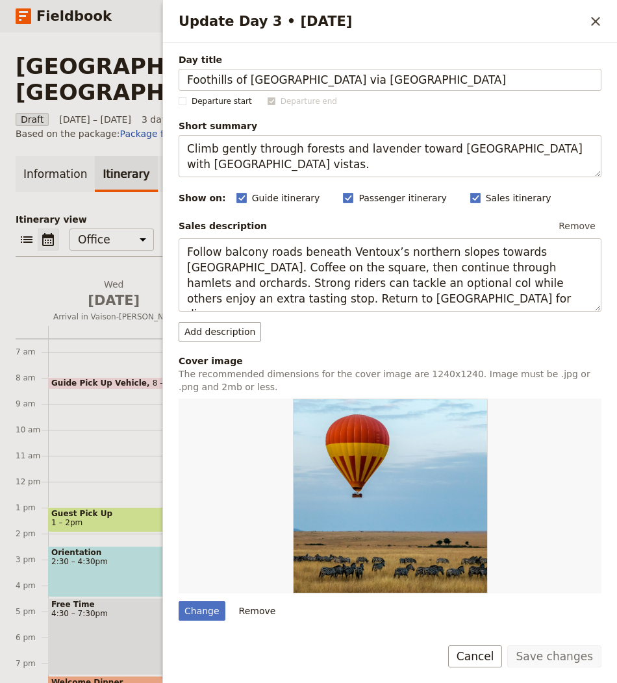
click at [203, 597] on div "Change Remove" at bounding box center [390, 510] width 423 height 222
click at [201, 602] on div "Change" at bounding box center [202, 611] width 47 height 19
click at [179, 601] on input "Change" at bounding box center [178, 601] width 1 height 1
type input "C:\fakepath\6-village_bedoin-VMV-Vignerons-du-Mont-Ventoux-e1708952029810.jpg"
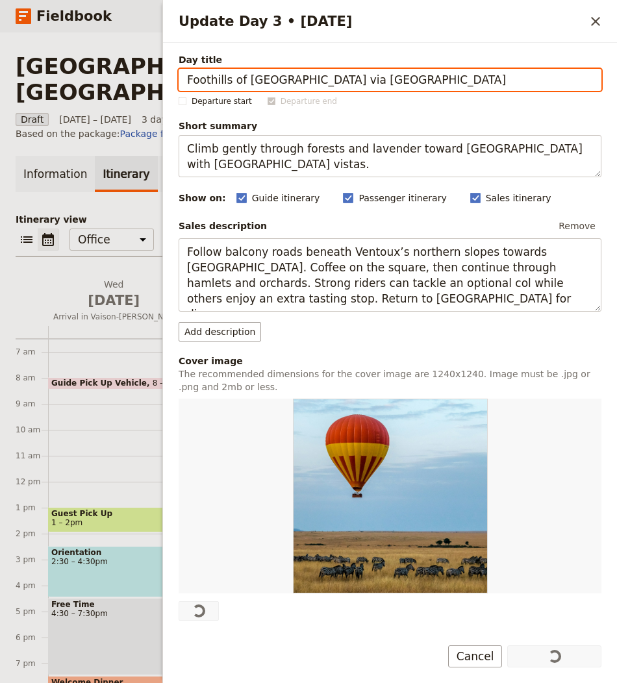
click at [132, 220] on div "Itinerary view ​ ​ Office Guide Passenger Sales ​ Share Wed Oct 1 Arrival in Va…" at bounding box center [309, 474] width 586 height 523
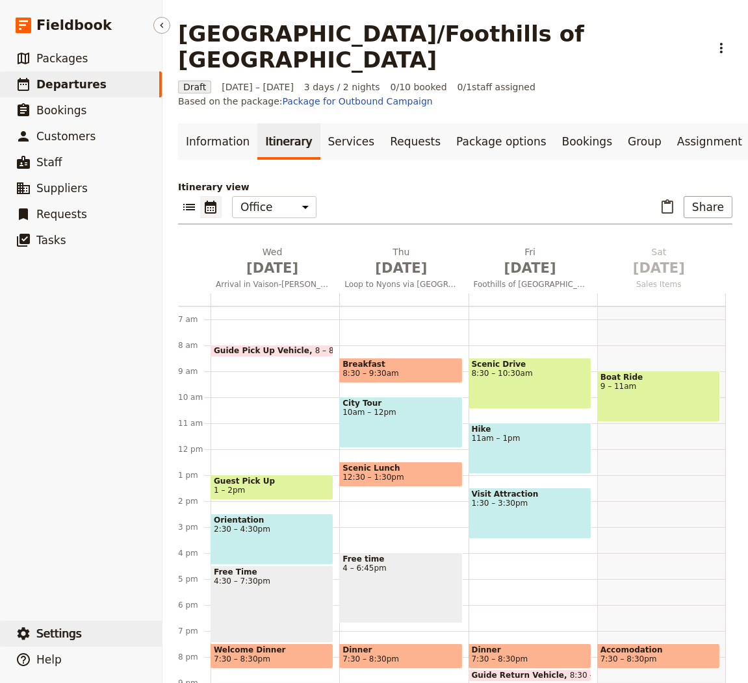
click at [76, 637] on span "Settings" at bounding box center [58, 634] width 45 height 13
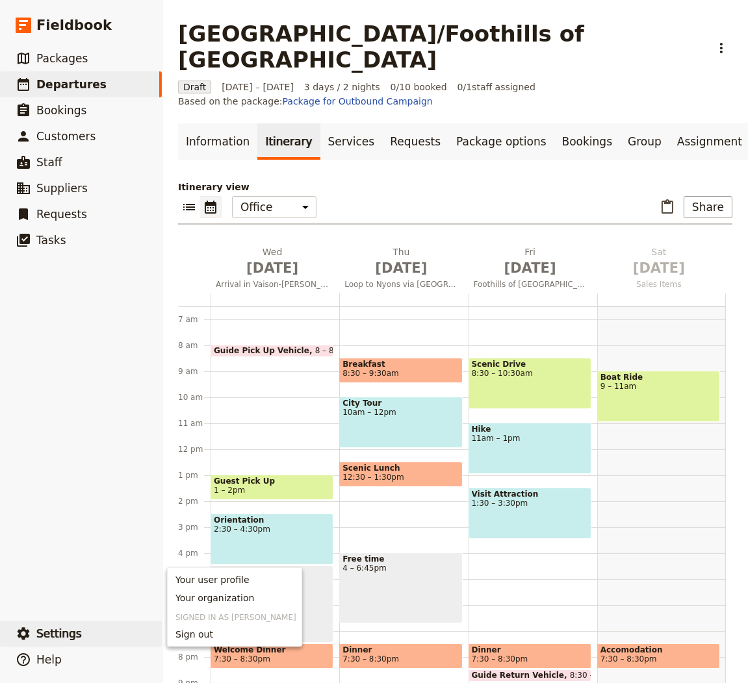
click at [193, 603] on span "Your organization" at bounding box center [214, 598] width 79 height 13
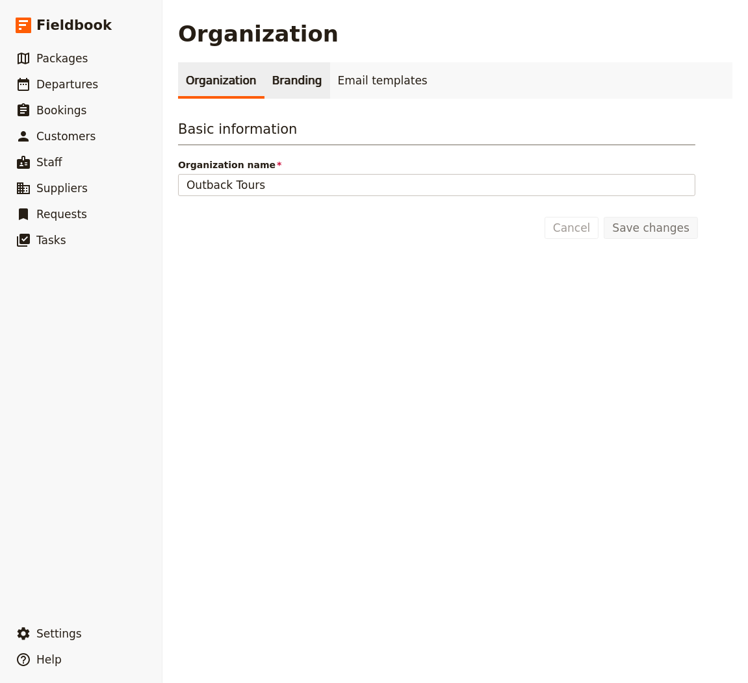
click at [301, 69] on link "Branding" at bounding box center [297, 80] width 66 height 36
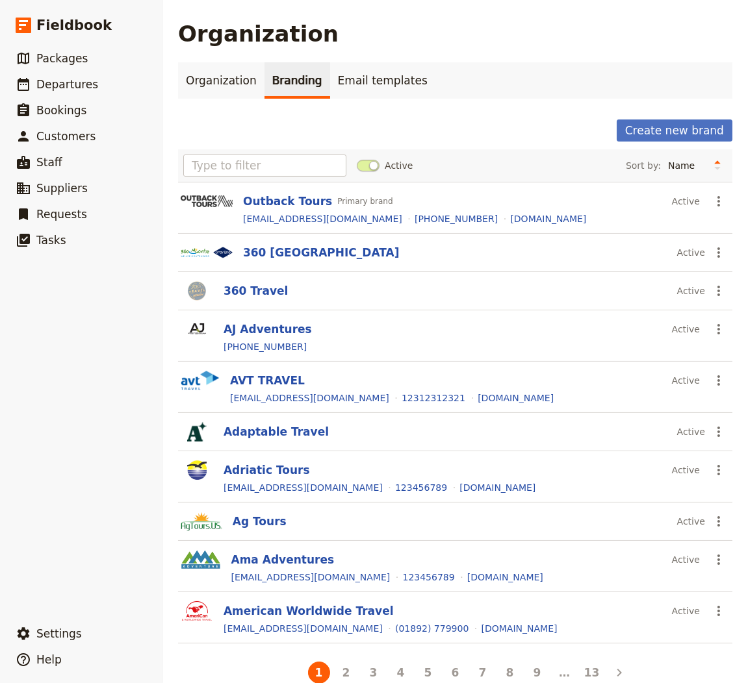
click at [694, 145] on div "Create new brand Active Sort by: Name Most recently updated Most recently creat…" at bounding box center [455, 403] width 554 height 567
click at [699, 140] on button "Create new brand" at bounding box center [675, 131] width 116 height 22
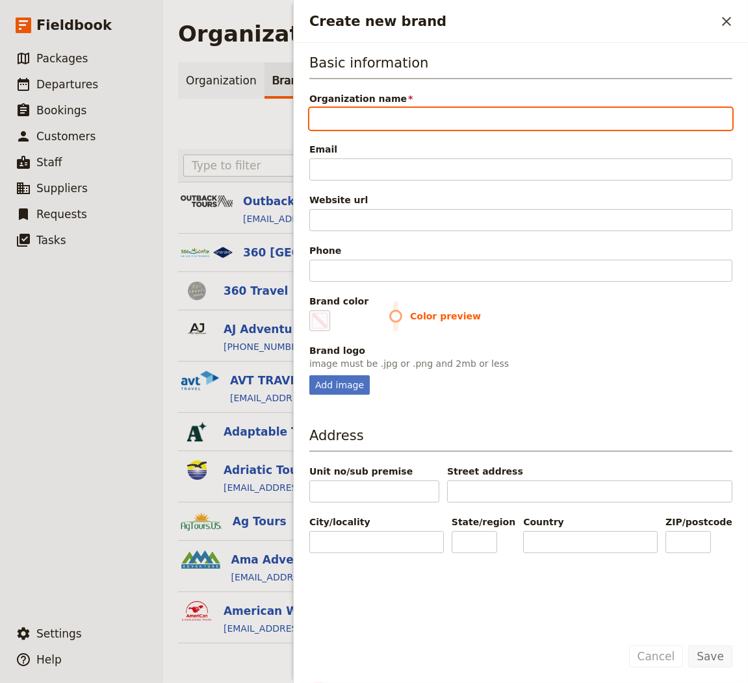
click at [387, 112] on input "Organization name" at bounding box center [520, 119] width 423 height 22
type input "R"
type input "#000000"
type input "R"
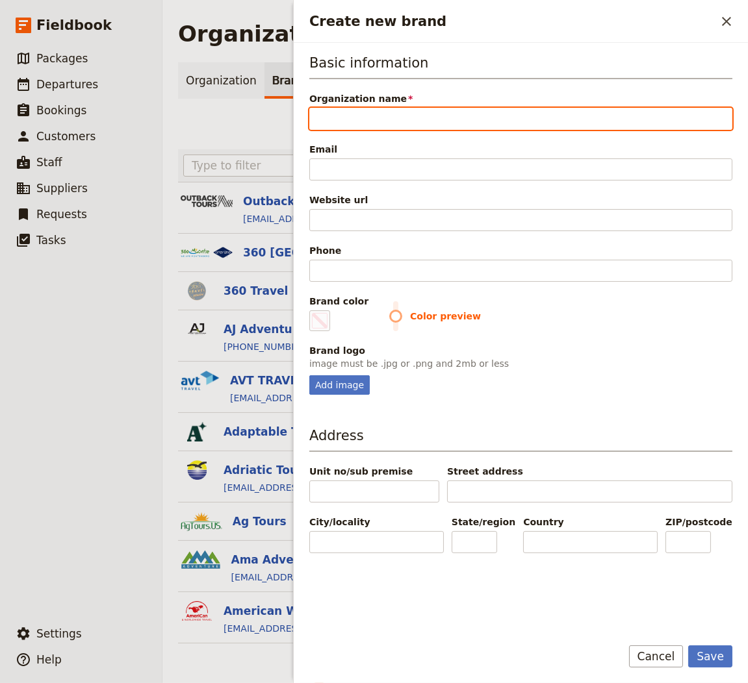
type input "#000000"
type input "Ri"
type input "#000000"
type input "Rid"
type input "#000000"
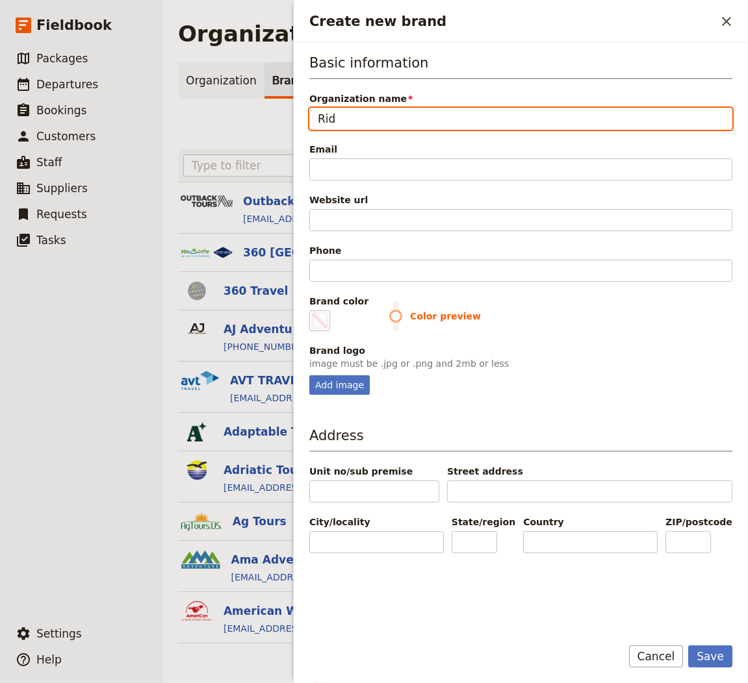
type input "Ride"
type input "#000000"
type input "Ride"
type input "#000000"
type input "Ride a"
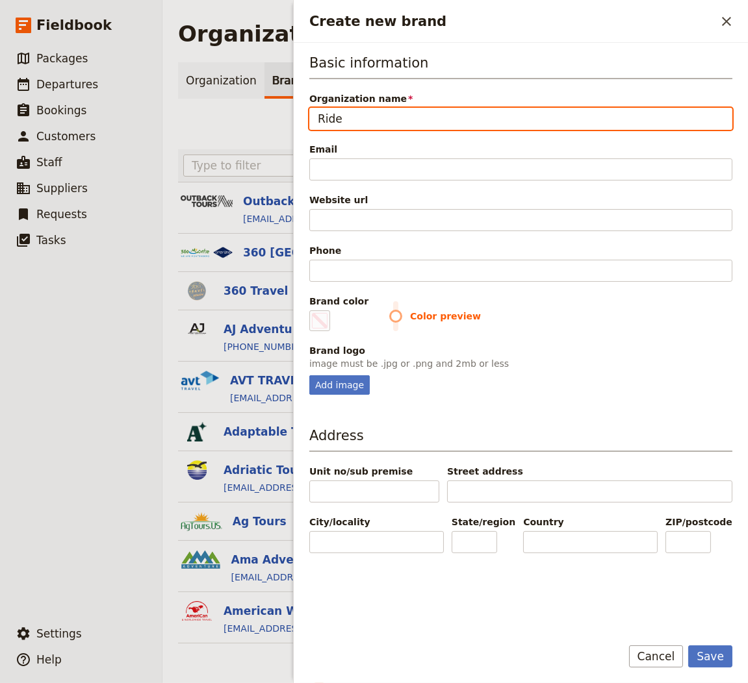
type input "#000000"
type input "Ride an"
type input "#000000"
type input "Ride and"
type input "#000000"
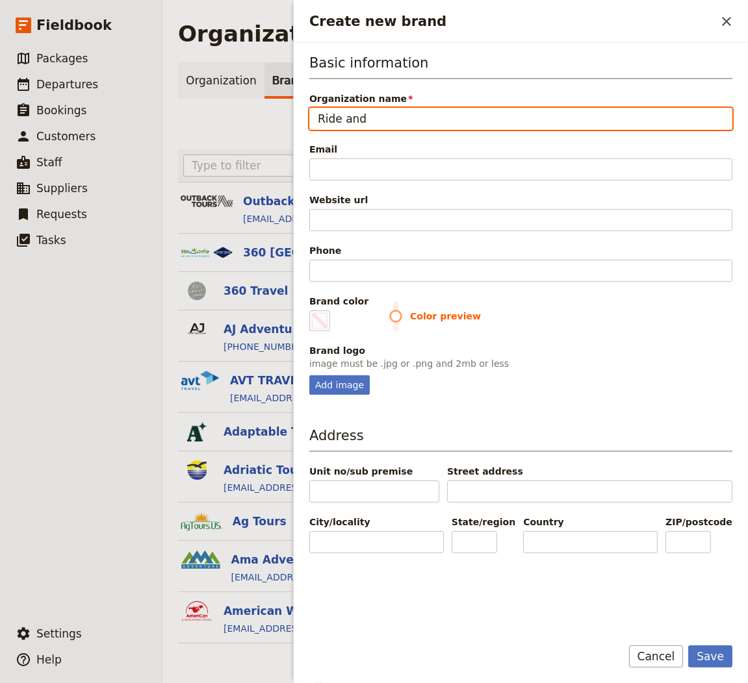
type input "Ride and"
type input "#000000"
type input "Ride and m"
type input "#000000"
type input "Ride and mo"
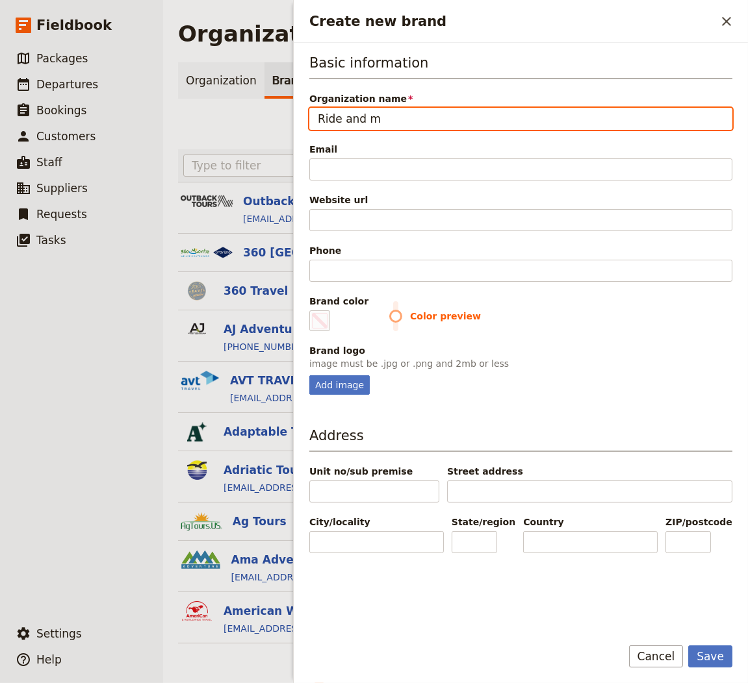
type input "#000000"
type input "Ride and m"
type input "#000000"
type input "Ride and"
type input "#000000"
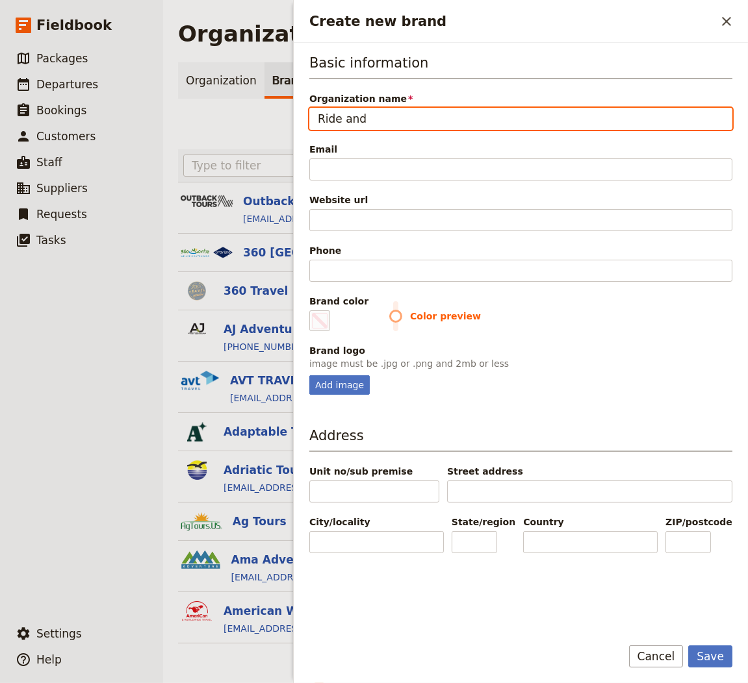
type input "Ride and"
type input "#000000"
type input "Ride and"
type input "#000000"
type input "Ride and M"
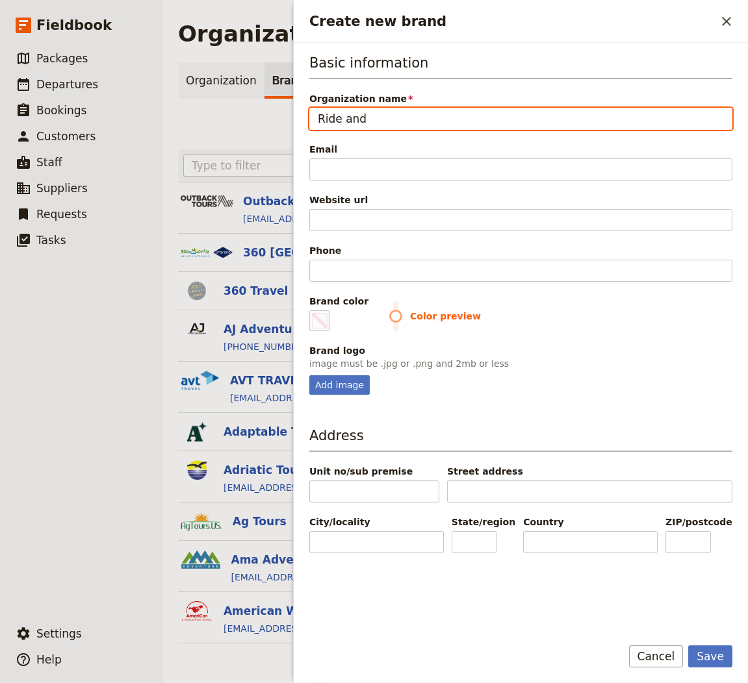
type input "#000000"
type input "Ride and Mo"
type input "#000000"
type input "Ride and Mor"
type input "#000000"
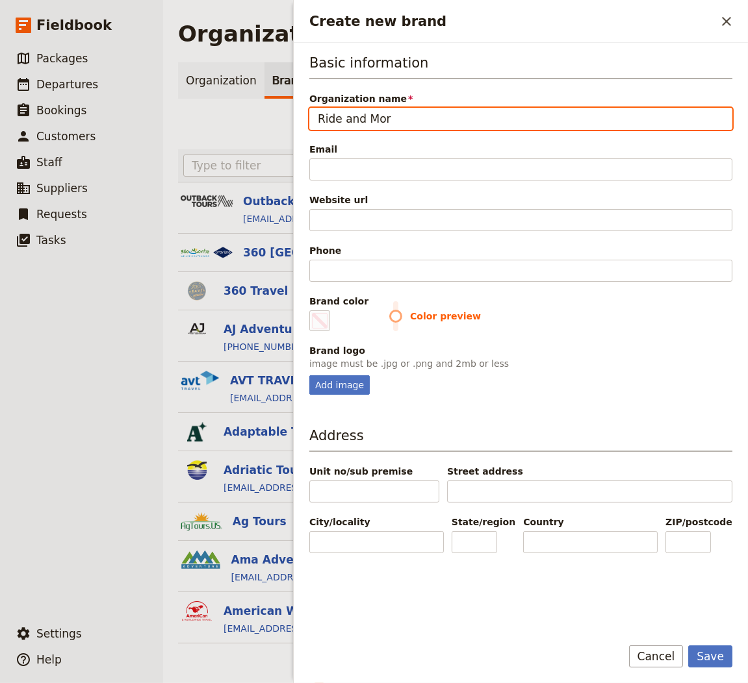
type input "Ride and More"
type input "#000000"
type input "Ride and More"
type input "#000000"
type input "Ride and More T"
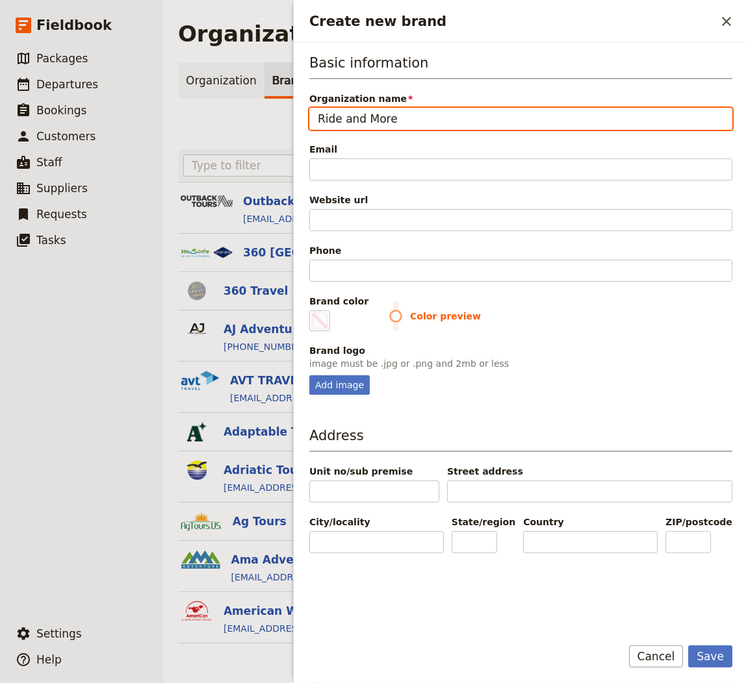
type input "#000000"
type input "Ride and More Tr"
type input "#000000"
type input "Ride and More Tra"
type input "#000000"
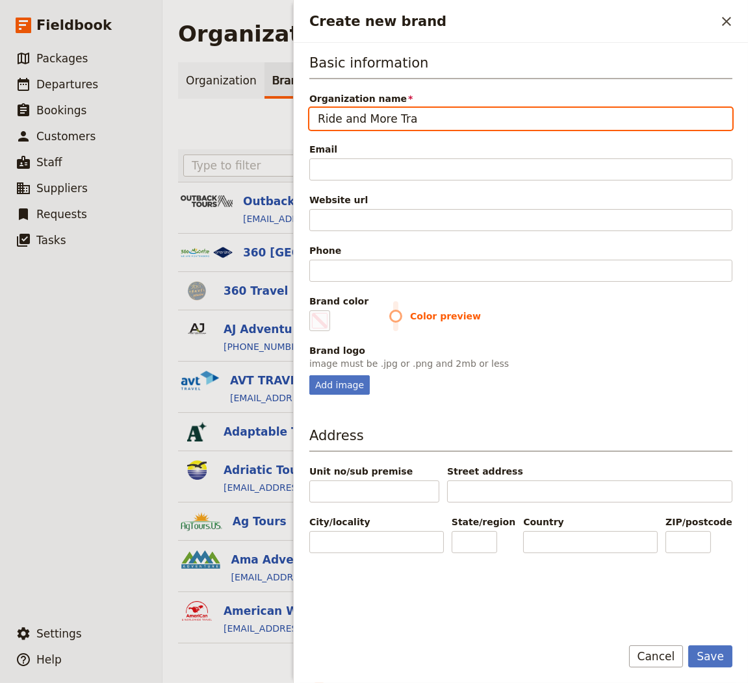
type input "Ride and More Trav"
type input "#000000"
type input "Ride and More Trave"
type input "#000000"
type input "Ride and More Travel"
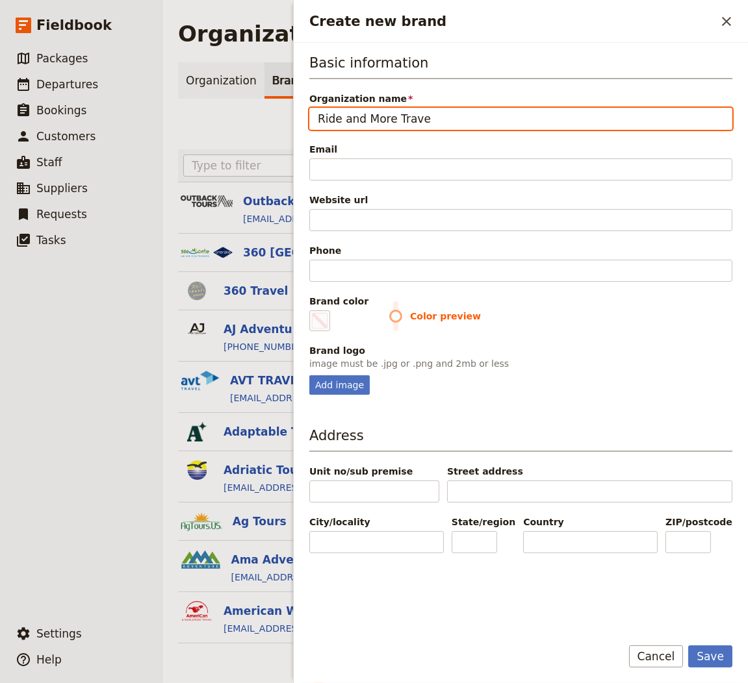
type input "#000000"
type input "Ride and More Travel"
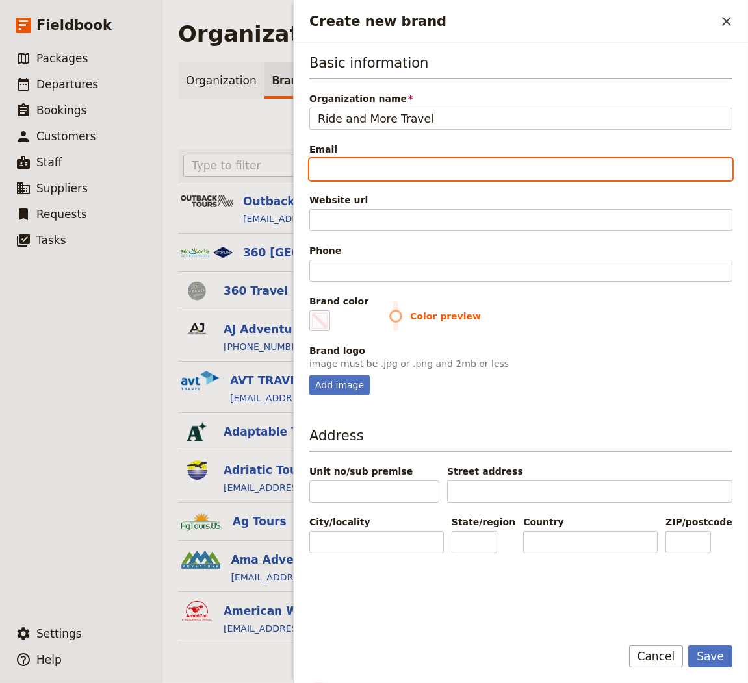
click at [389, 170] on input "Email" at bounding box center [520, 170] width 423 height 22
paste input "contact@rideandmore.com"
type input "contact@rideandmore.com"
type input "#000000"
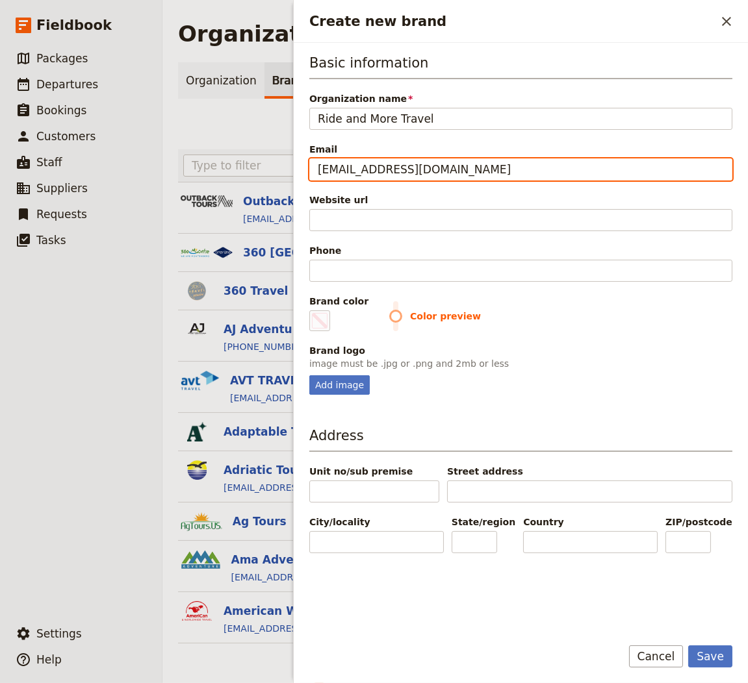
type input "contact@rideandmore.com"
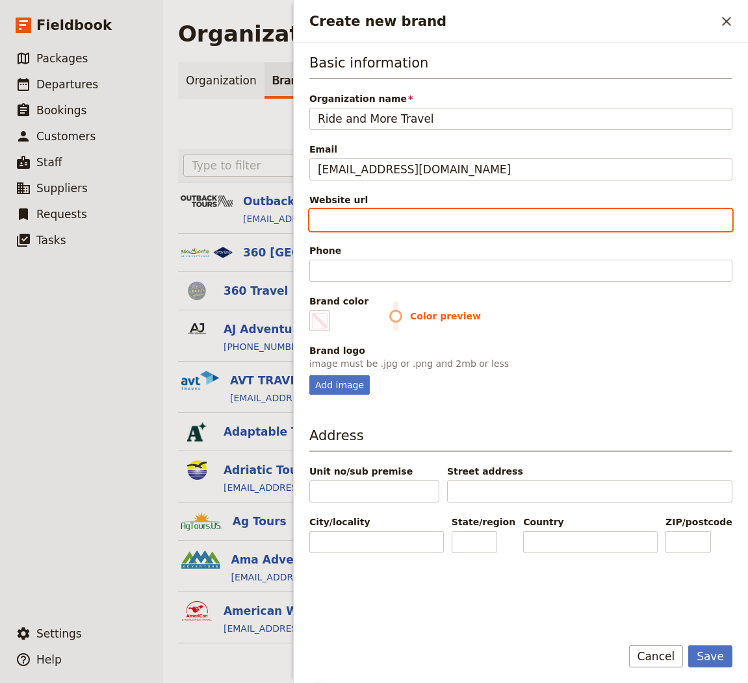
click at [510, 216] on input "Website url" at bounding box center [520, 220] width 423 height 22
paste input "https://www.rideandmore.com"
type input "https://www.rideandmore.com"
type input "#000000"
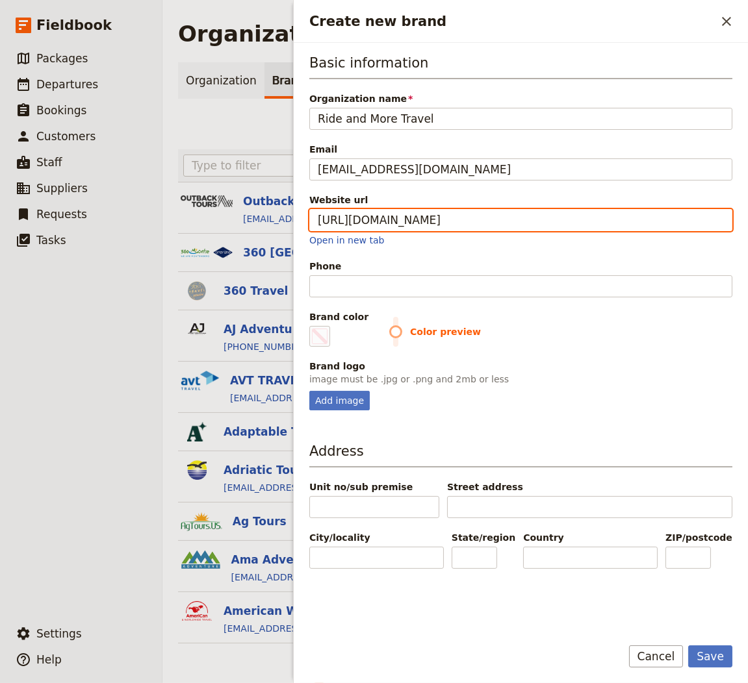
type input "https://www.rideandmore.com"
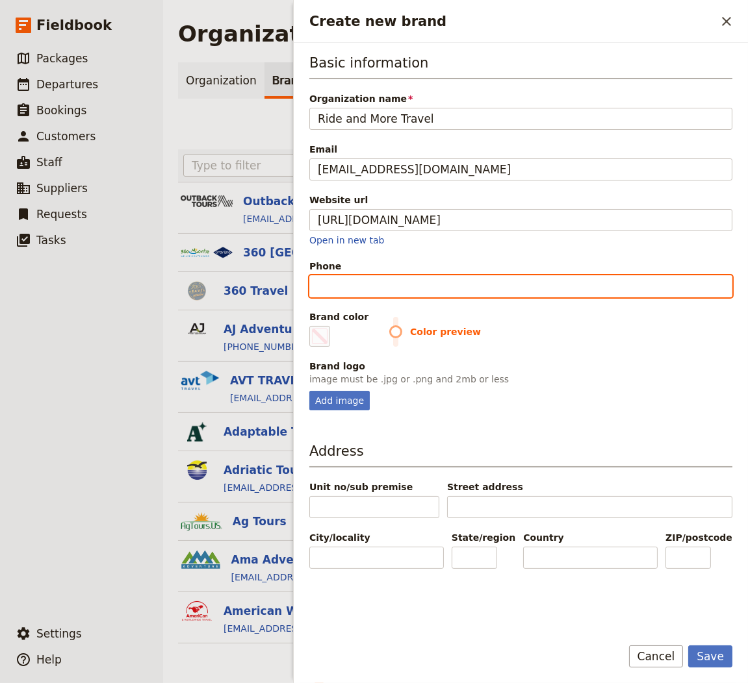
type input "#000000"
click at [381, 275] on input "Phone" at bounding box center [520, 286] width 423 height 22
paste input "+33 6 76 35 50 96"
type input "+33 6 76 35 50 96"
type input "#000000"
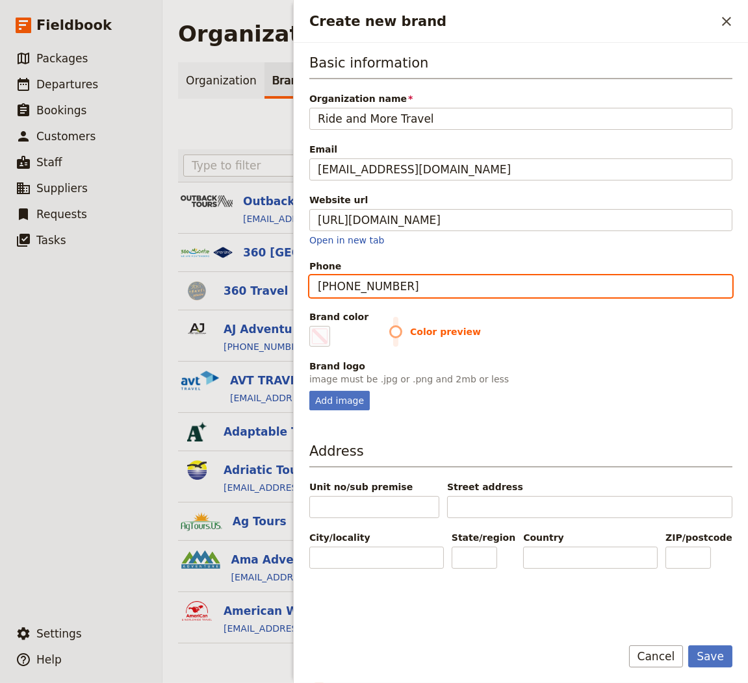
type input "+33 6 76 35 50 96"
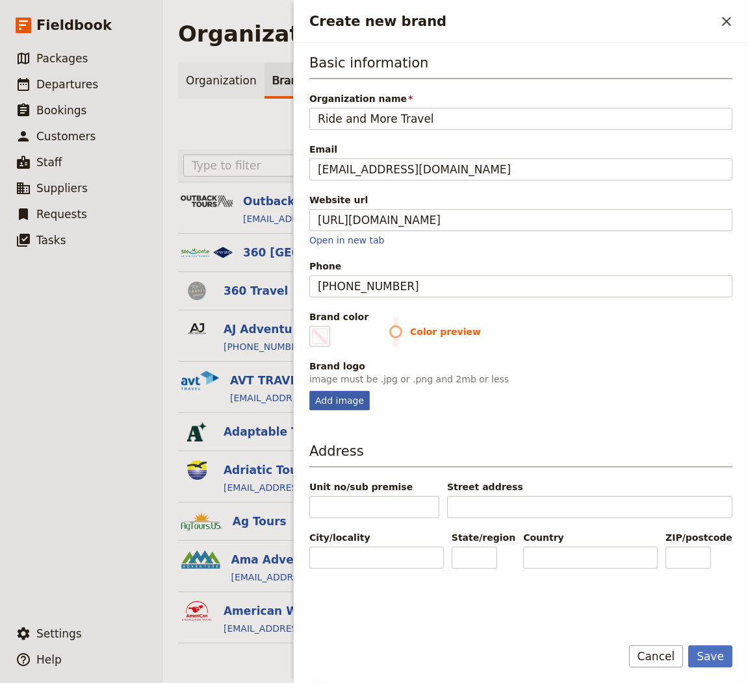
click at [348, 397] on div "Add image" at bounding box center [339, 400] width 60 height 19
click at [309, 391] on input "Add image" at bounding box center [309, 390] width 1 height 1
type input "C:\fakepath\rideandmore-150x150.png"
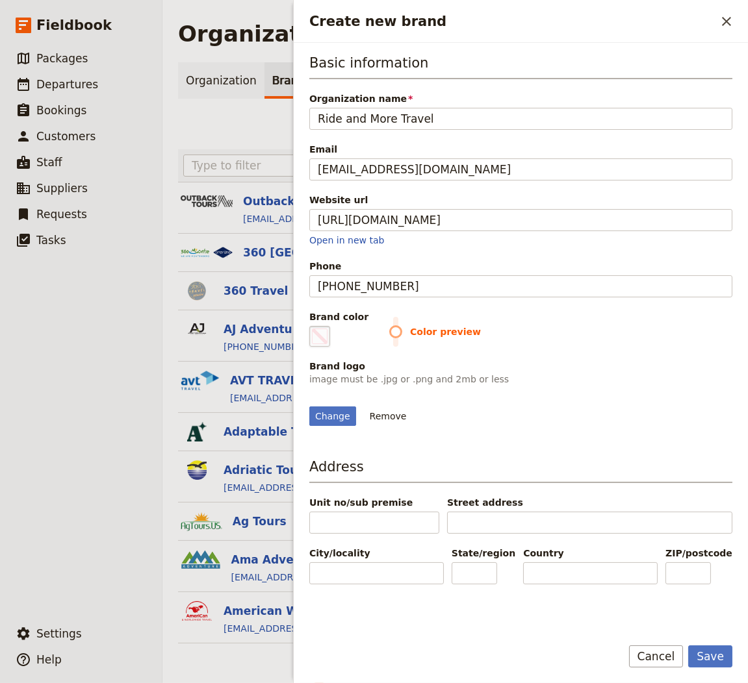
click at [319, 331] on span "Create new brand" at bounding box center [320, 337] width 16 height 16
click at [312, 326] on input "#000000" at bounding box center [312, 325] width 1 height 1
click at [628, 426] on div "Change Remove" at bounding box center [520, 408] width 423 height 35
click at [317, 335] on fieldset "#225540" at bounding box center [319, 336] width 21 height 21
click at [312, 326] on input "#225540" at bounding box center [312, 325] width 1 height 1
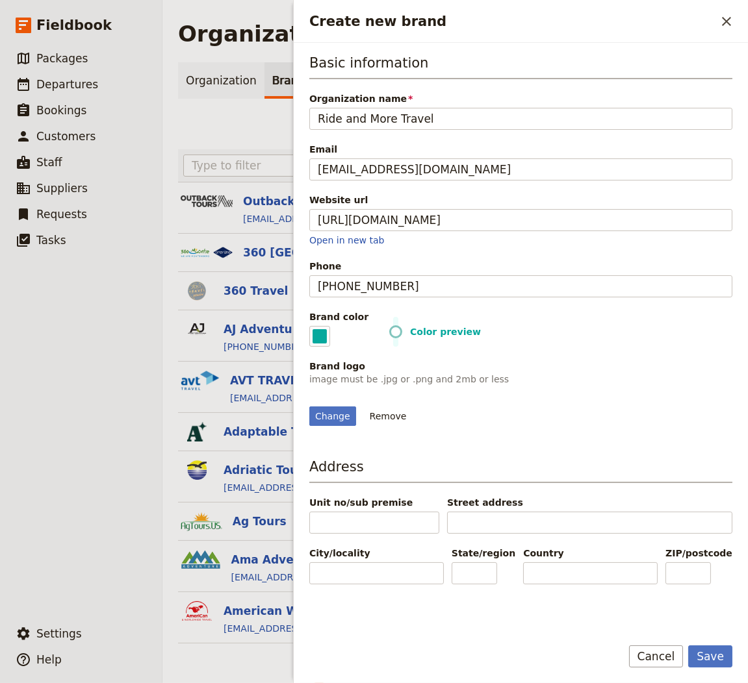
type input "#05a89d"
click at [574, 426] on div "Change Remove" at bounding box center [520, 408] width 423 height 35
click at [320, 336] on fieldset "#05a89d" at bounding box center [319, 336] width 21 height 21
click at [312, 326] on input "#05a89d" at bounding box center [312, 325] width 1 height 1
click at [717, 653] on button "Save" at bounding box center [710, 657] width 44 height 22
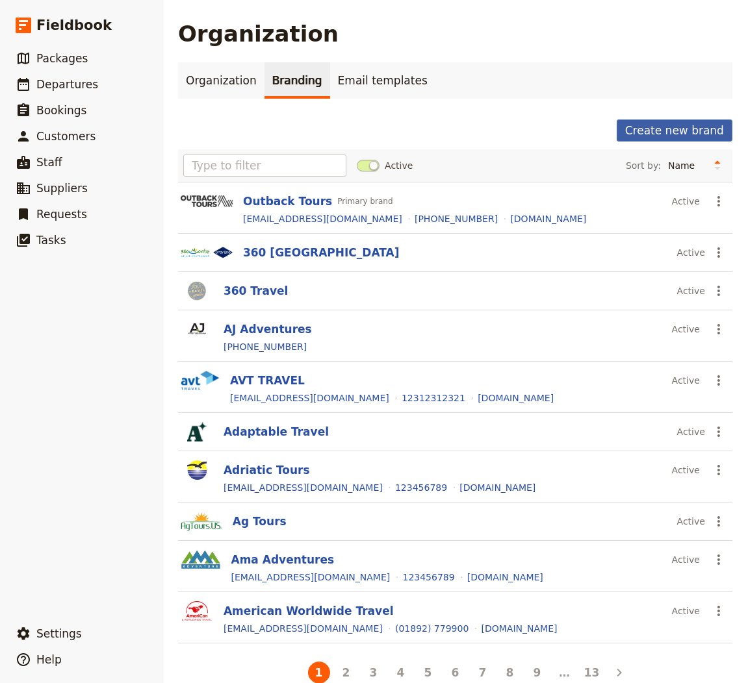
click at [649, 128] on button "Create new brand" at bounding box center [675, 131] width 116 height 22
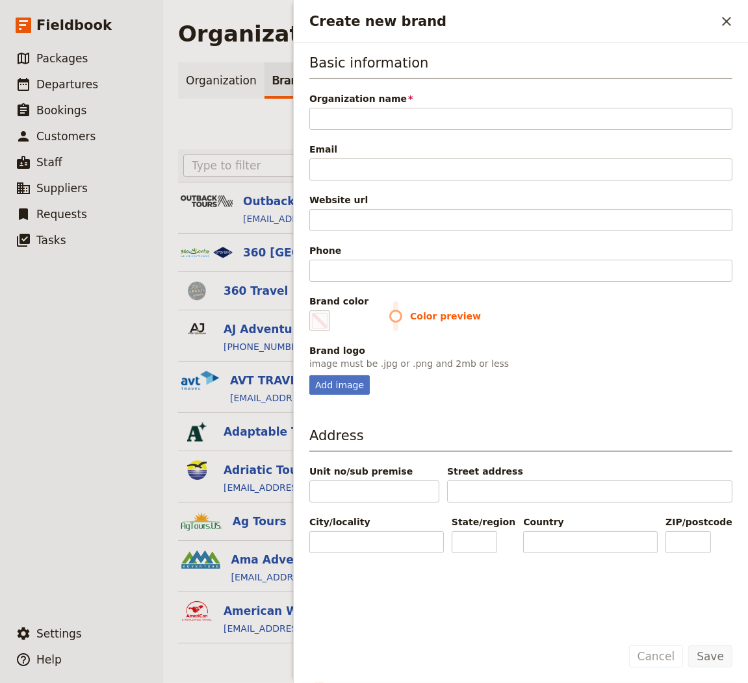
click at [337, 366] on p "image must be .jpg or .png and 2mb or less" at bounding box center [520, 363] width 423 height 13
click at [337, 367] on fieldset "Brand logo image must be .jpg or .png and 2mb or less Add image" at bounding box center [520, 369] width 423 height 51
click at [332, 380] on div "Add image" at bounding box center [339, 384] width 60 height 19
click at [309, 375] on input "Add image" at bounding box center [309, 375] width 1 height 1
type input "C:\fakepath\WHOAtravel_logo_pink.jpg"
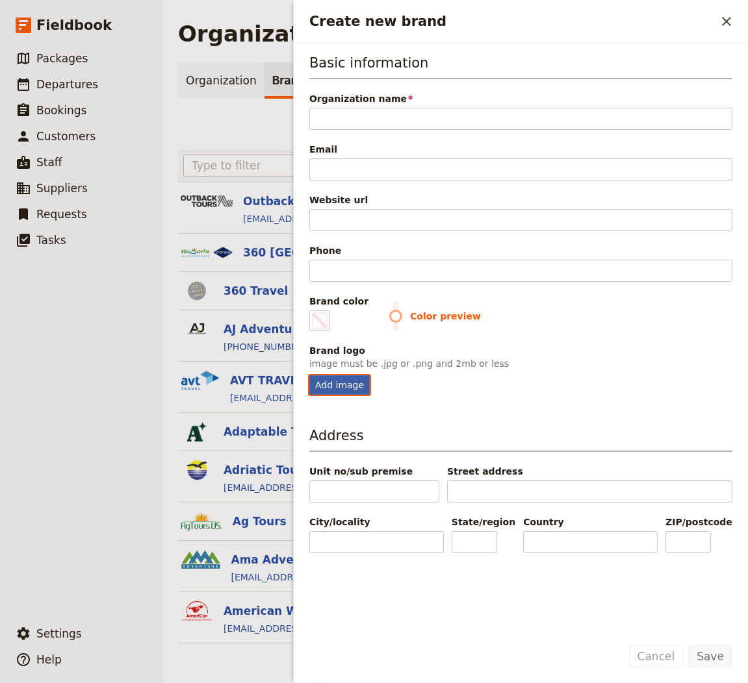
type input "#000000"
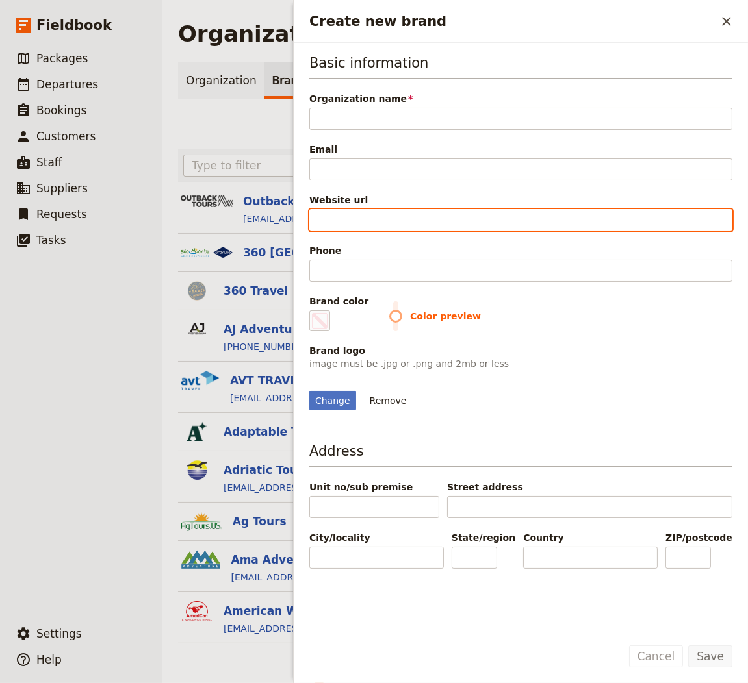
click at [376, 223] on input "Website url" at bounding box center [520, 220] width 423 height 22
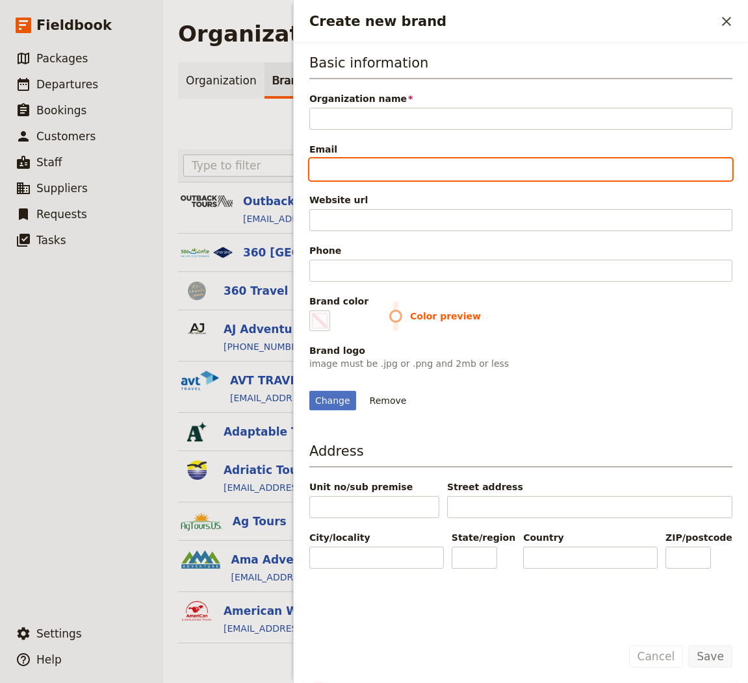
click at [380, 160] on input "Email" at bounding box center [520, 170] width 423 height 22
paste input "[EMAIL_ADDRESS][DOMAIN_NAME]"
type input "[EMAIL_ADDRESS][DOMAIN_NAME]"
type input "#000000"
type input "[EMAIL_ADDRESS][DOMAIN_NAME]"
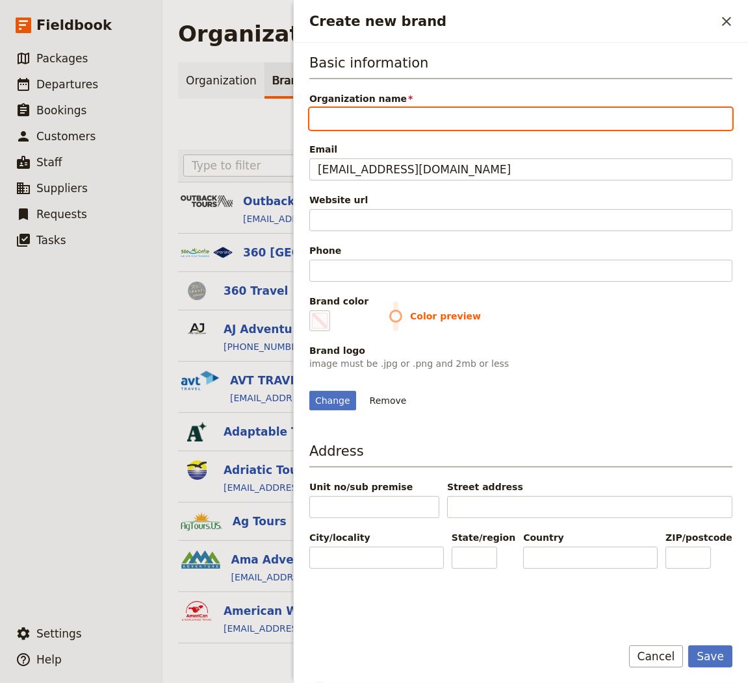
click at [367, 110] on input "Organization name" at bounding box center [520, 119] width 423 height 22
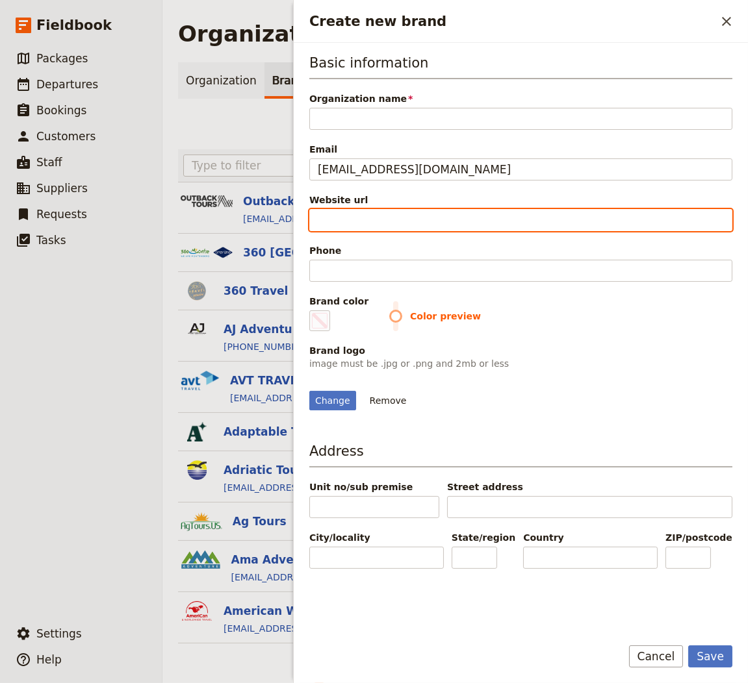
click at [361, 214] on input "Website url" at bounding box center [520, 220] width 423 height 22
paste input "https://www.whoatravel.com"
type input "https://www.whoatravel.com"
type input "#000000"
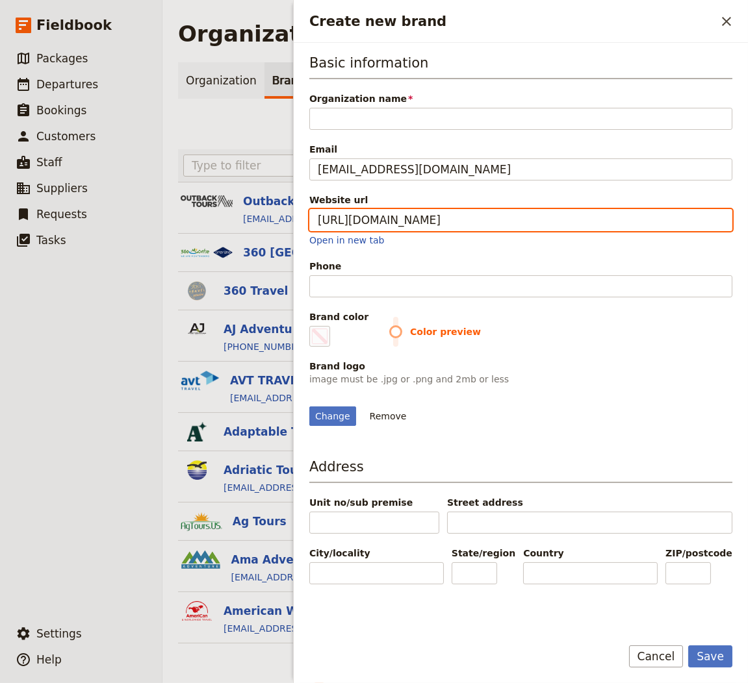
type input "https://www.whoatravel.com"
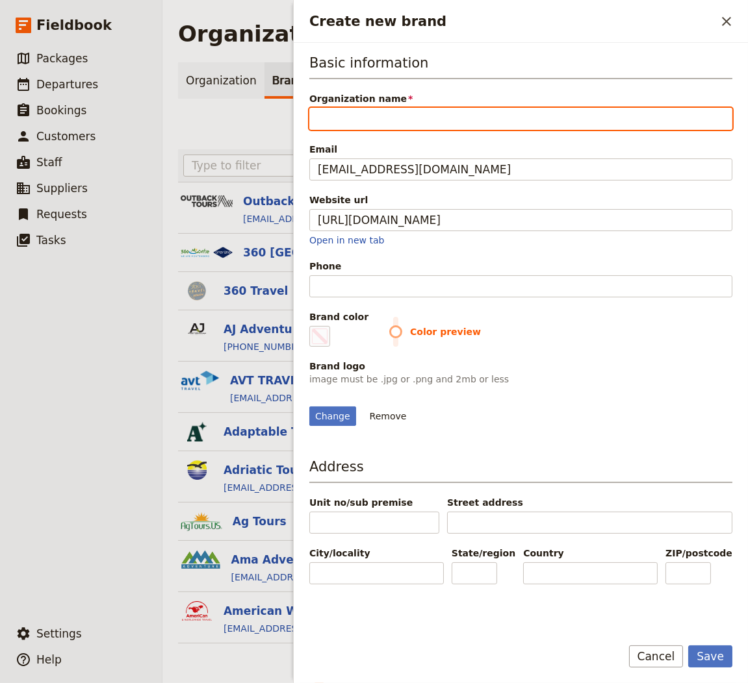
click at [384, 120] on input "Organization name" at bounding box center [520, 119] width 423 height 22
type input "#000000"
click at [385, 120] on input "Organization name" at bounding box center [520, 119] width 423 height 22
paste input "WHOA Travel"
type input "WHOA Travel"
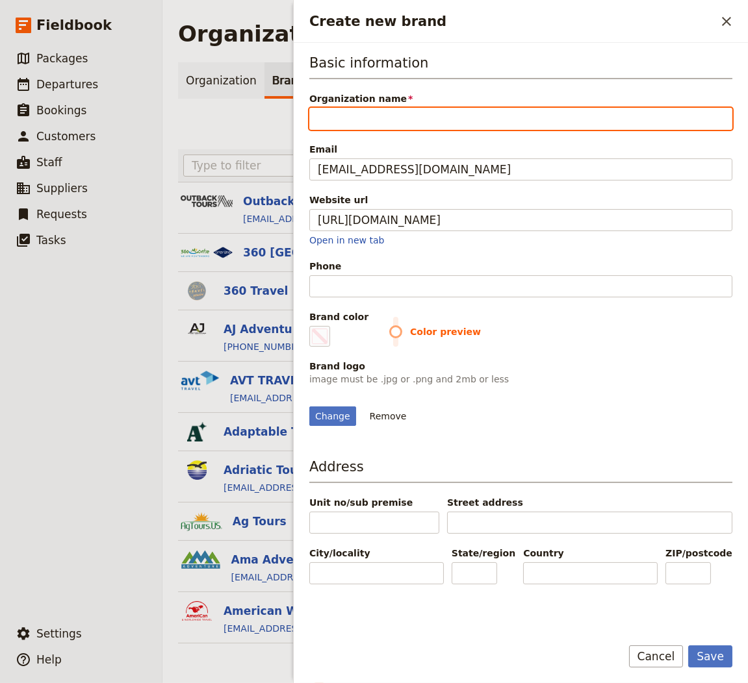
type input "#000000"
type input "WHOA Travel"
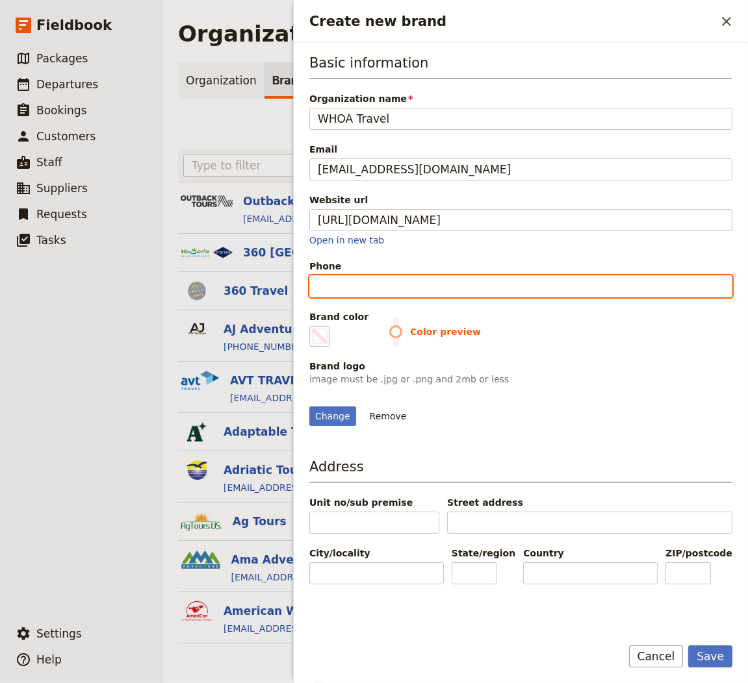
click at [440, 291] on input "Phone" at bounding box center [520, 286] width 423 height 22
paste input "[PHONE_NUMBER]"
type input "[PHONE_NUMBER]"
type input "#000000"
type input "[PHONE_NUMBER]"
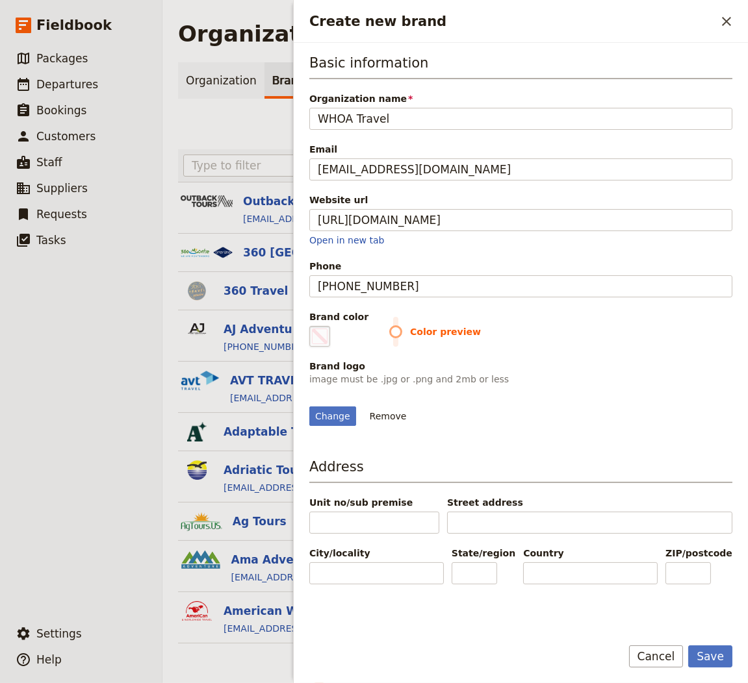
click at [328, 337] on fieldset "#000000" at bounding box center [319, 336] width 21 height 21
click at [312, 326] on input "#000000" at bounding box center [312, 325] width 1 height 1
type input "#ff13a1"
click at [605, 373] on p "image must be .jpg or .png and 2mb or less" at bounding box center [520, 379] width 423 height 13
click at [715, 657] on button "Save" at bounding box center [710, 657] width 44 height 22
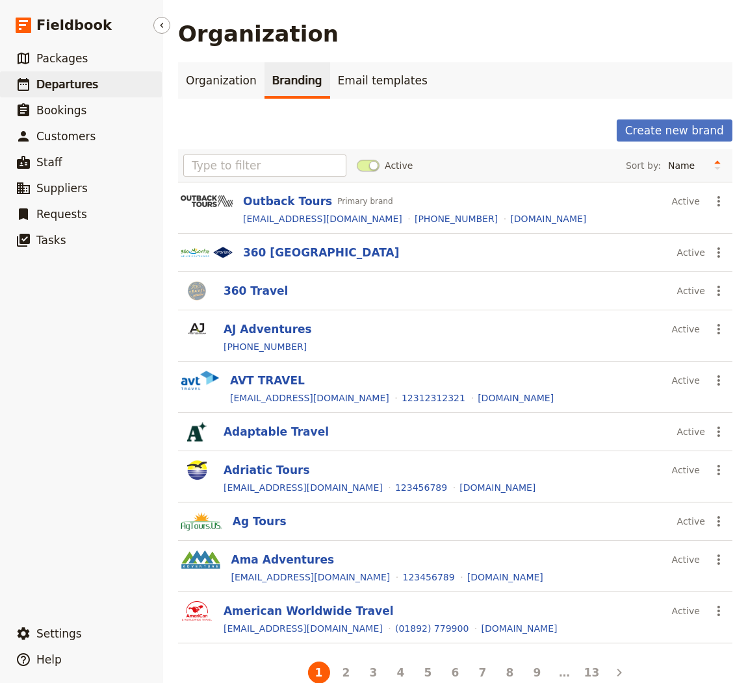
click at [84, 78] on span "Departures" at bounding box center [67, 84] width 62 height 13
select select "CREATED_AT"
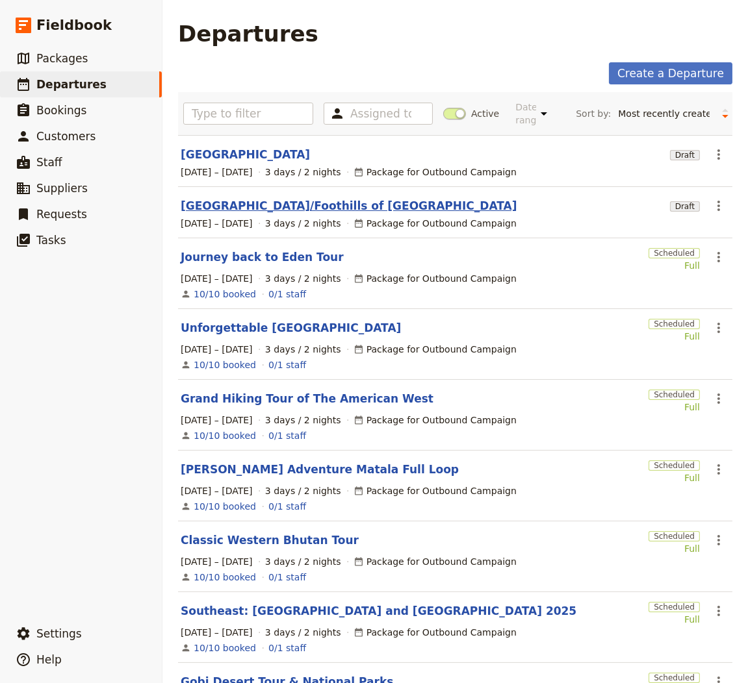
click at [250, 205] on link "[GEOGRAPHIC_DATA]/Foothills of [GEOGRAPHIC_DATA]" at bounding box center [349, 206] width 337 height 16
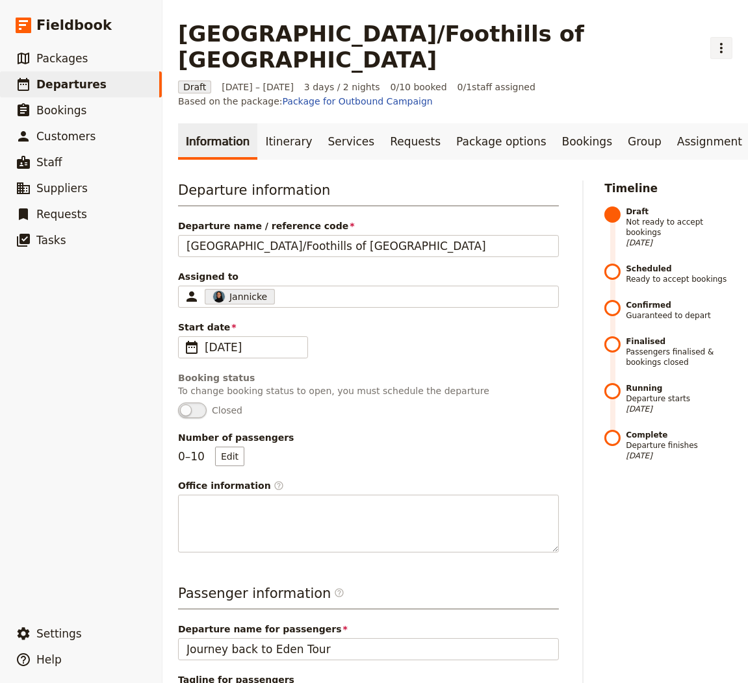
click at [713, 40] on icon "Actions" at bounding box center [721, 48] width 16 height 16
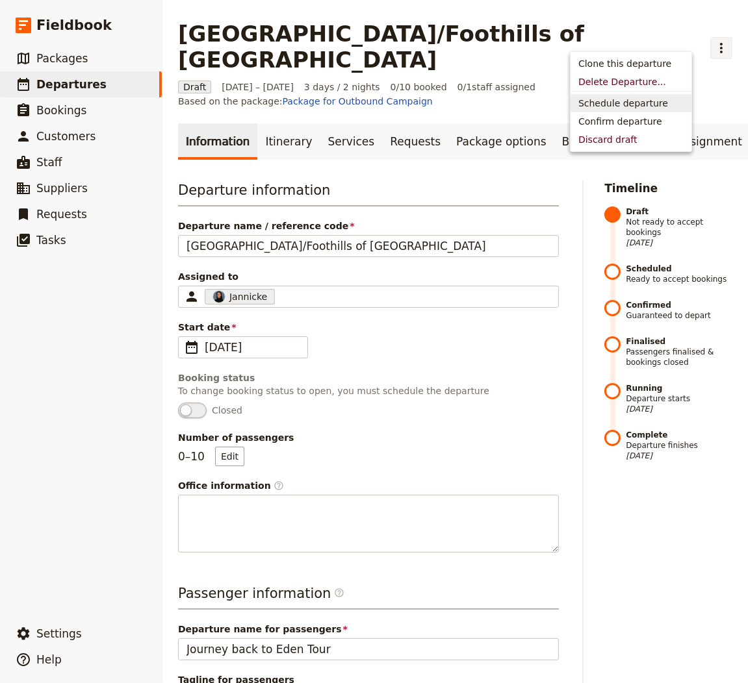
click at [624, 104] on span "Schedule departure" at bounding box center [623, 103] width 90 height 13
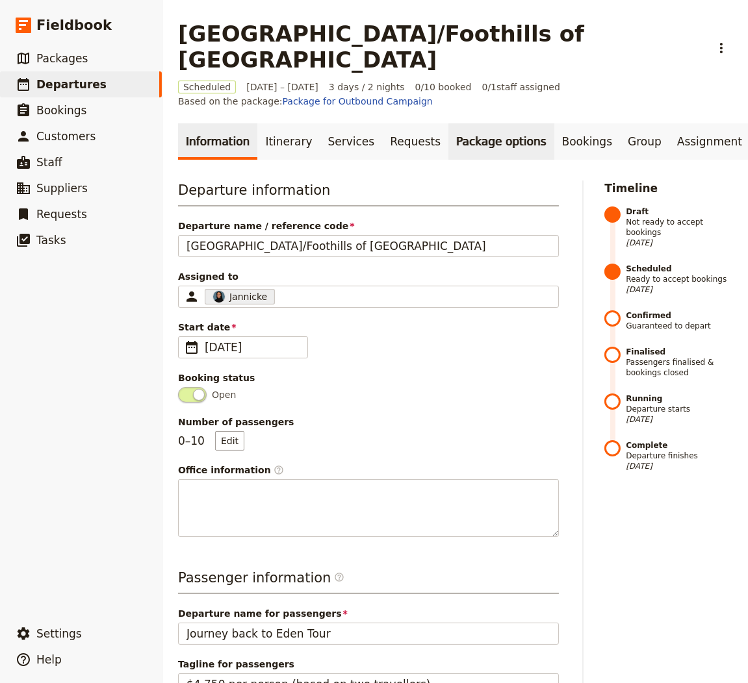
click at [516, 123] on link "Package options" at bounding box center [500, 141] width 105 height 36
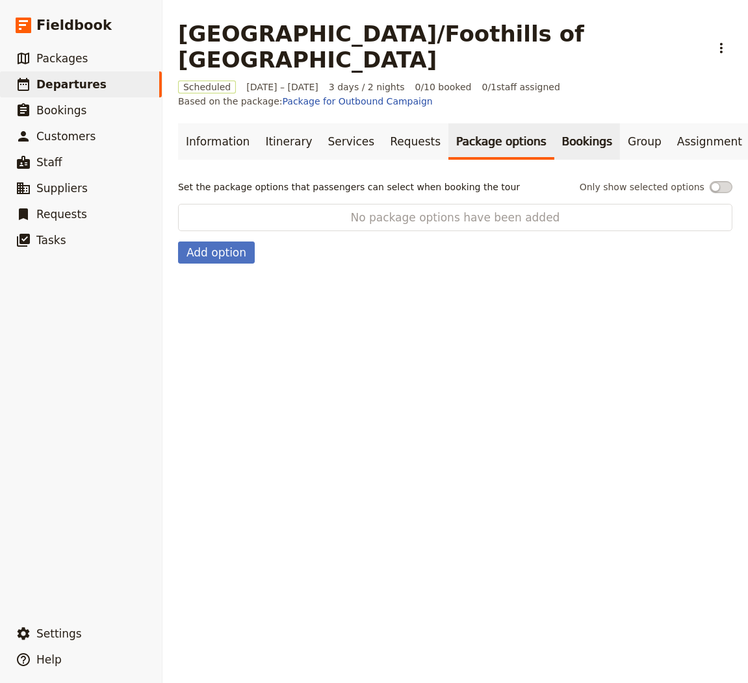
click at [554, 123] on link "Bookings" at bounding box center [587, 141] width 66 height 36
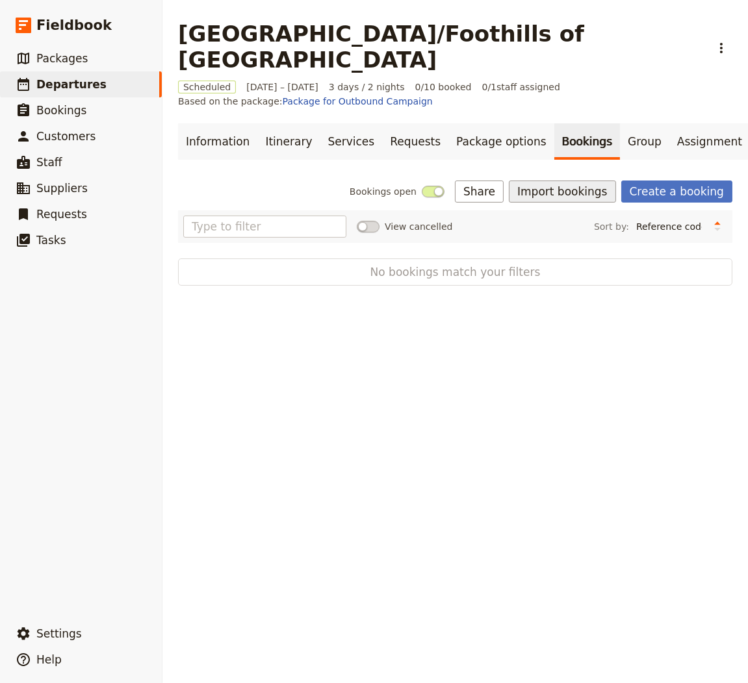
click at [585, 181] on button "Import bookings" at bounding box center [562, 192] width 107 height 22
click at [570, 190] on span "Import Bookings" at bounding box center [571, 193] width 75 height 13
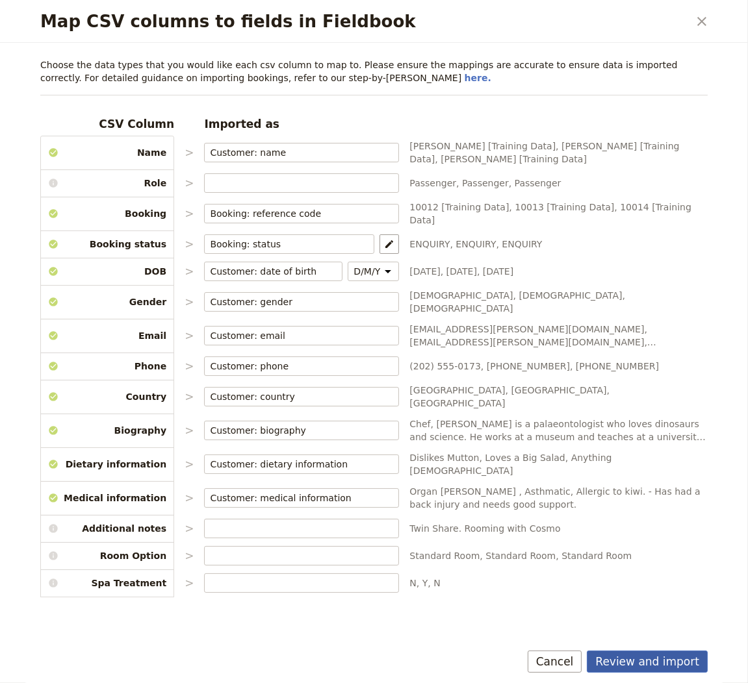
click at [670, 670] on button "Review and import" at bounding box center [647, 662] width 121 height 22
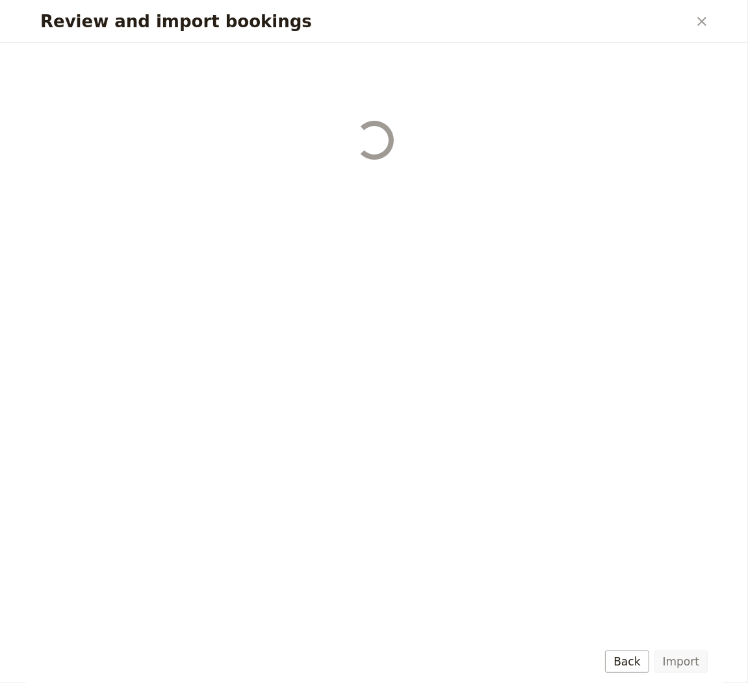
select select "655d56b39948720cb8e55355"
select select "655d57ca9948720cb8e553ec"
select select "655d57fa9948720cb8e553f3"
select select "655d58079948720cb8e553fa"
select select "655d584c9948720cb8e55401"
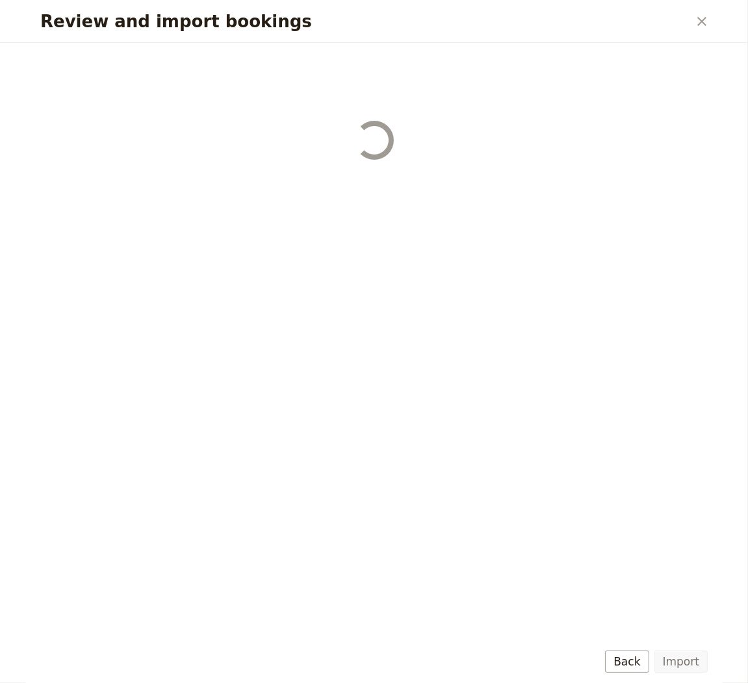
select select "655d58679948720cb8e5540d"
select select "650e6b6659641ed5ee156647"
select select "650e6b4b59641ed5ee156605"
select select "650e2104408bbede5b0c60fd"
select select "650e1d73408bbede5b0c60a6"
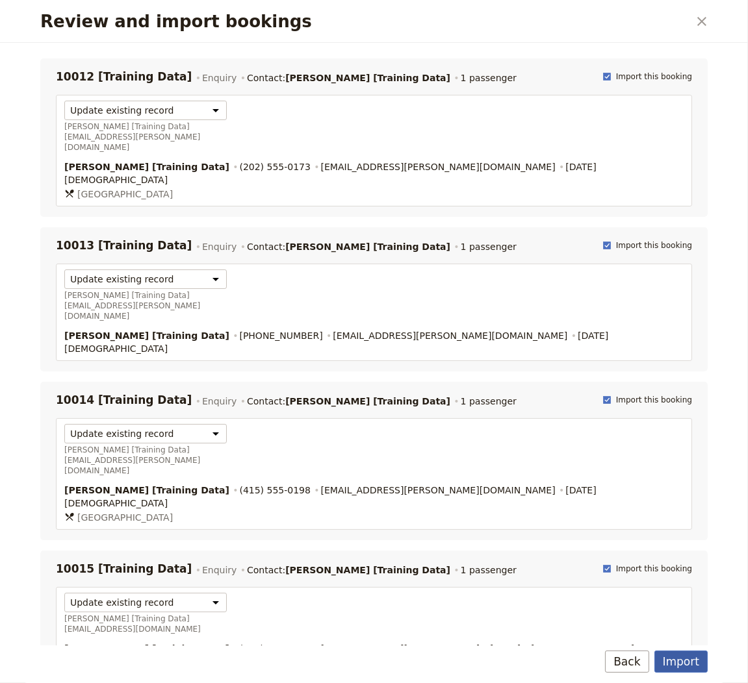
click at [683, 665] on button "Import" at bounding box center [680, 662] width 53 height 22
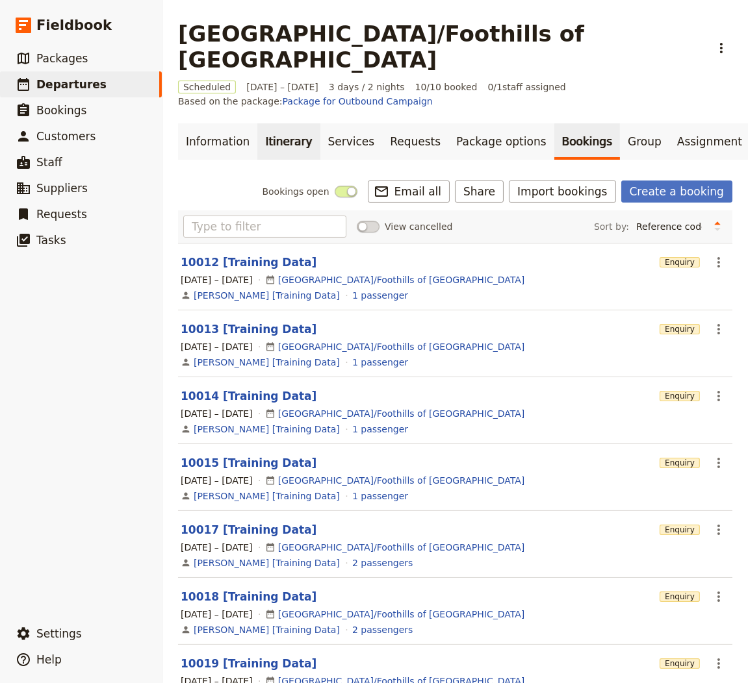
click at [281, 123] on link "Itinerary" at bounding box center [288, 141] width 62 height 36
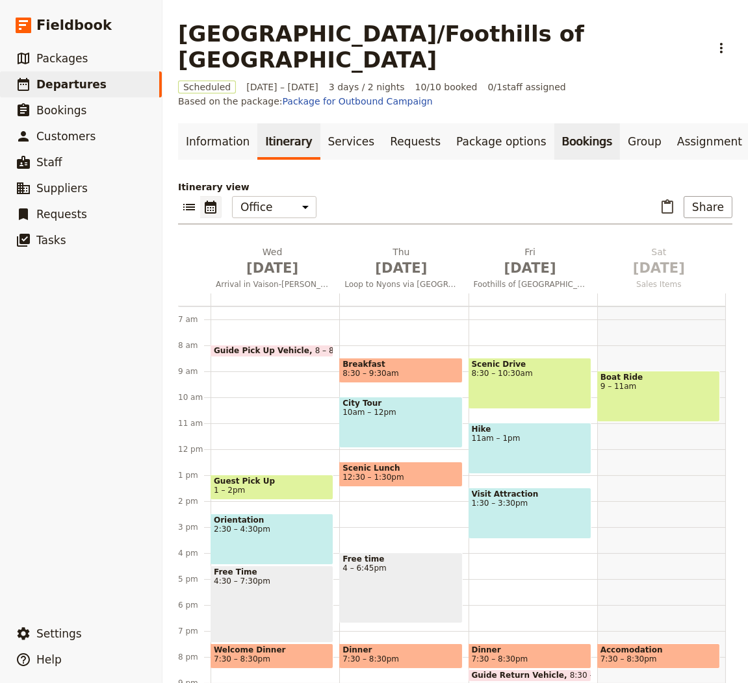
scroll to position [0, 88]
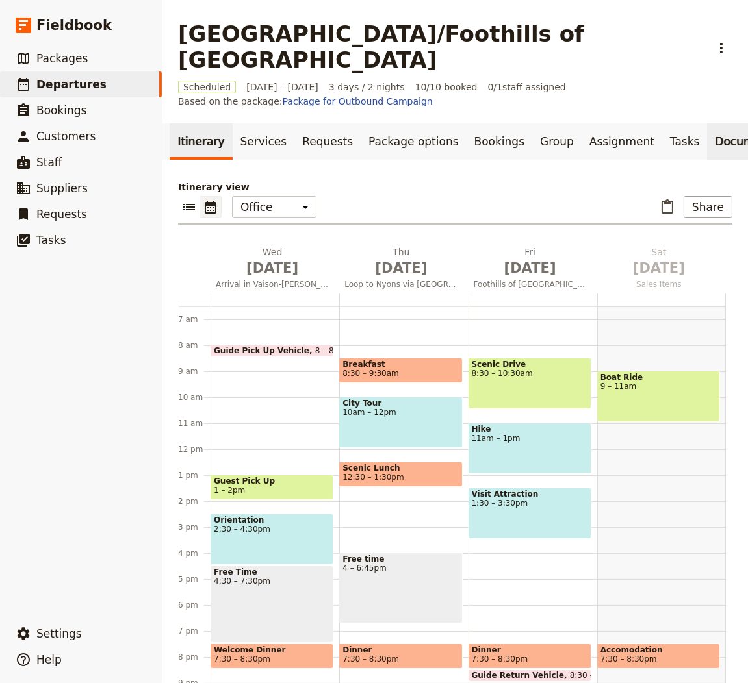
click at [707, 123] on link "Documents" at bounding box center [746, 141] width 79 height 36
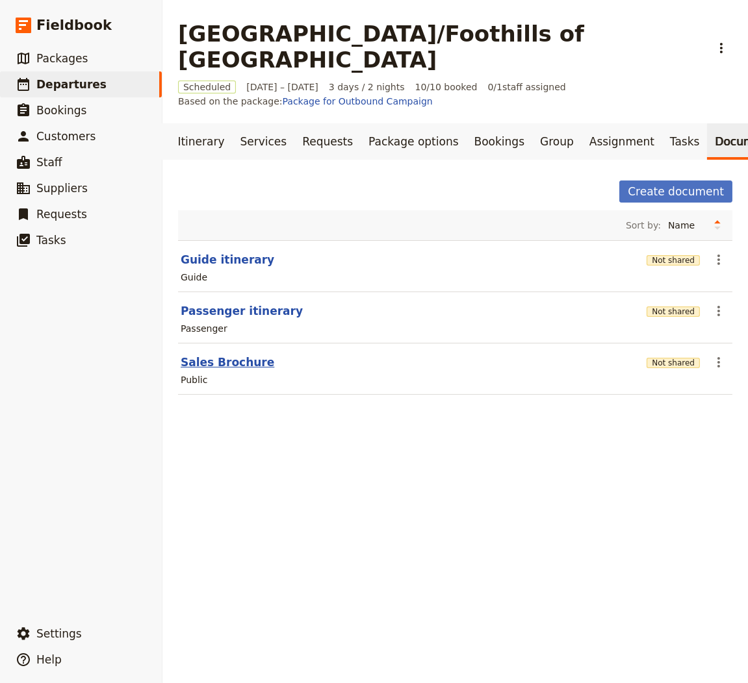
click at [230, 355] on button "Sales Brochure" at bounding box center [228, 363] width 94 height 16
select select "DEFAULT"
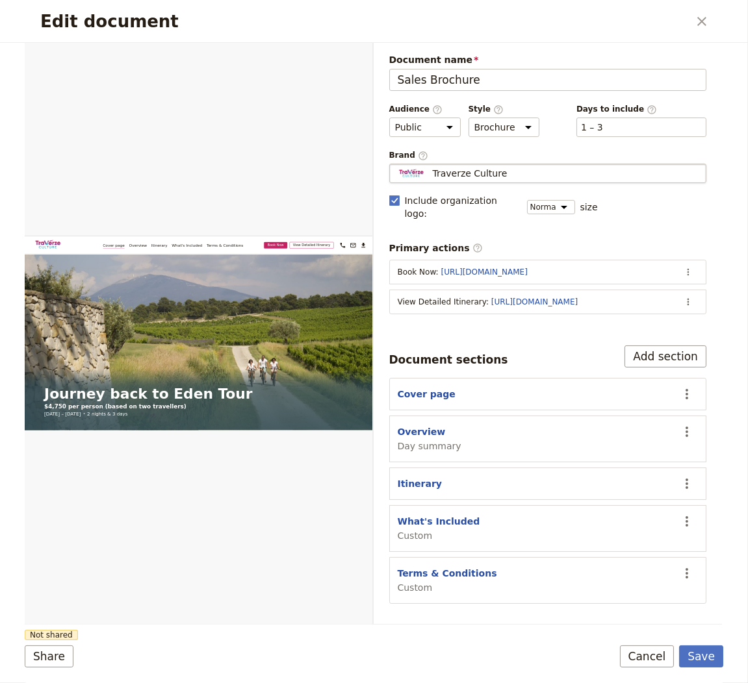
click at [484, 170] on span "Traverze Culture" at bounding box center [470, 173] width 75 height 13
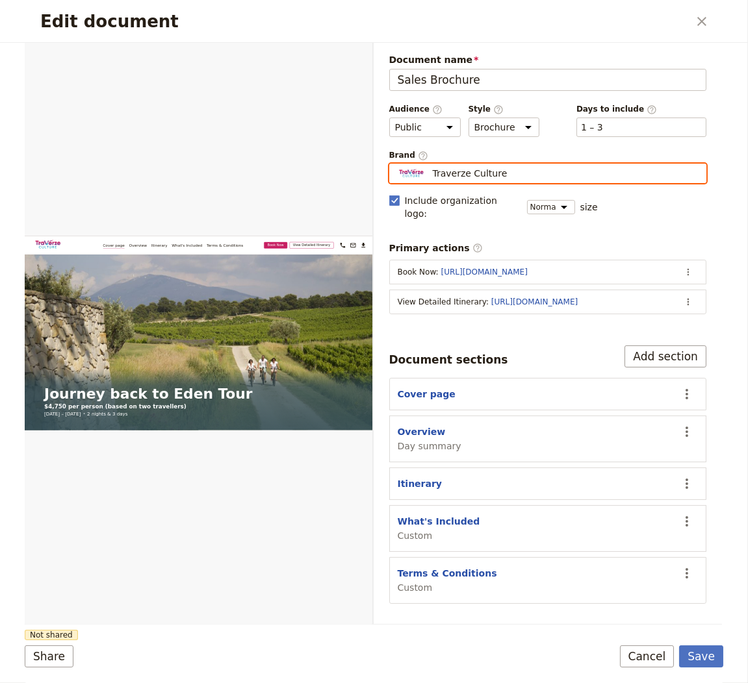
click at [395, 164] on input "Traverze Culture" at bounding box center [394, 164] width 1 height 1
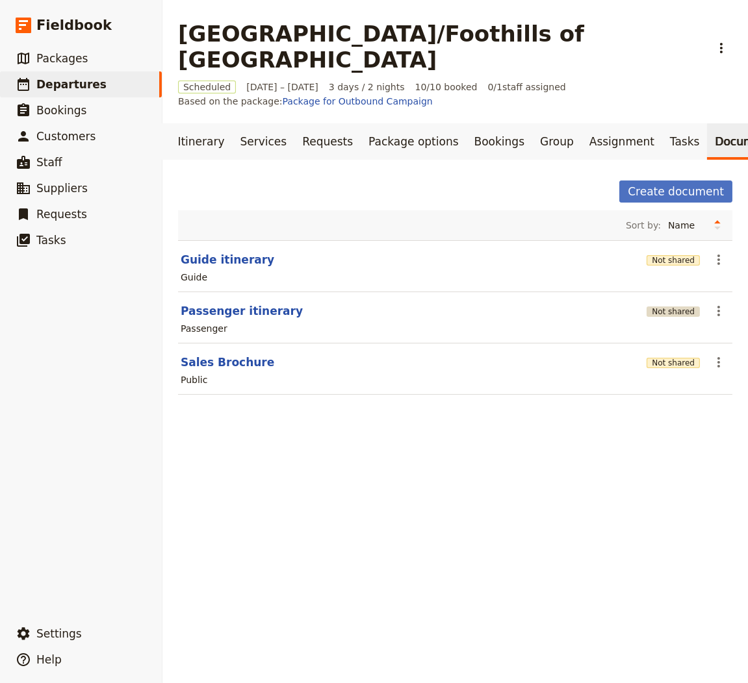
click at [678, 307] on button "Not shared" at bounding box center [672, 312] width 53 height 10
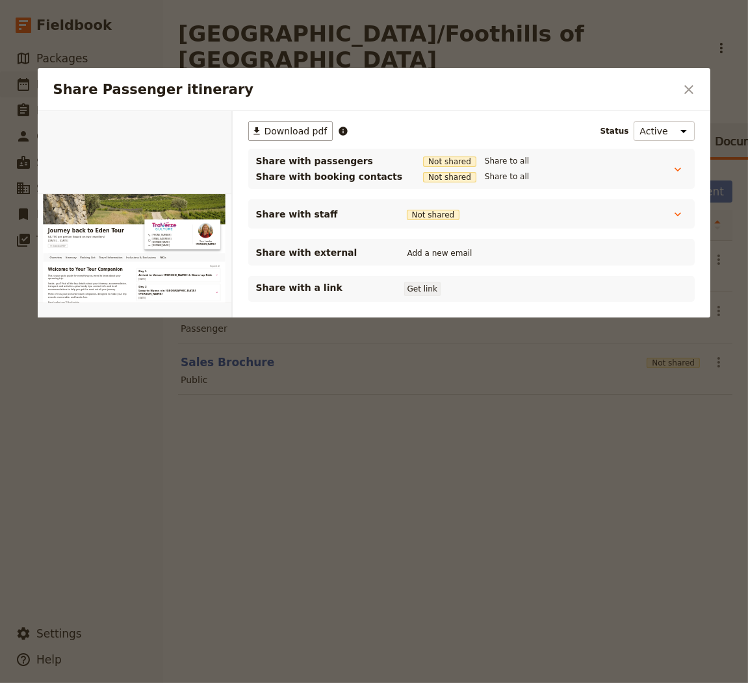
click at [422, 288] on button "Get link" at bounding box center [422, 289] width 36 height 14
click at [687, 95] on icon "Close dialog" at bounding box center [689, 90] width 16 height 16
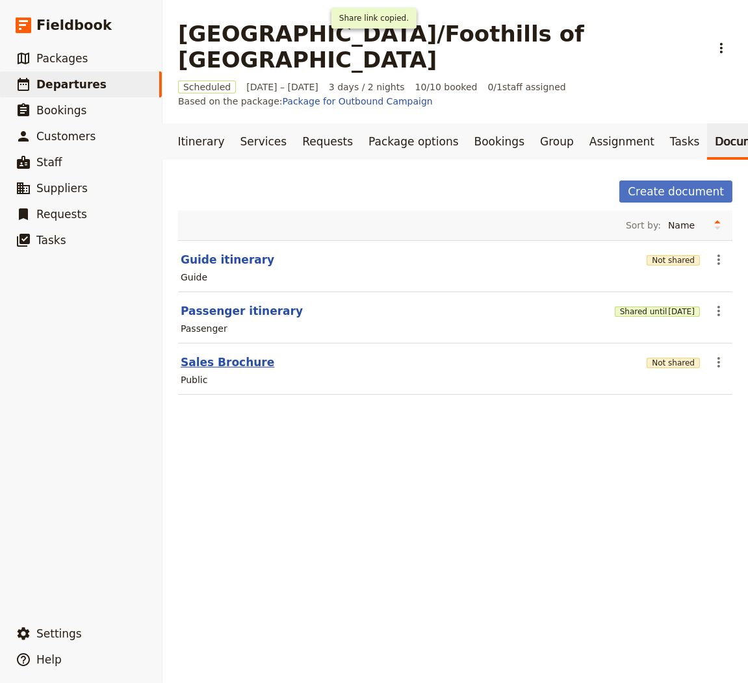
click at [216, 355] on button "Sales Brochure" at bounding box center [228, 363] width 94 height 16
select select "DEFAULT"
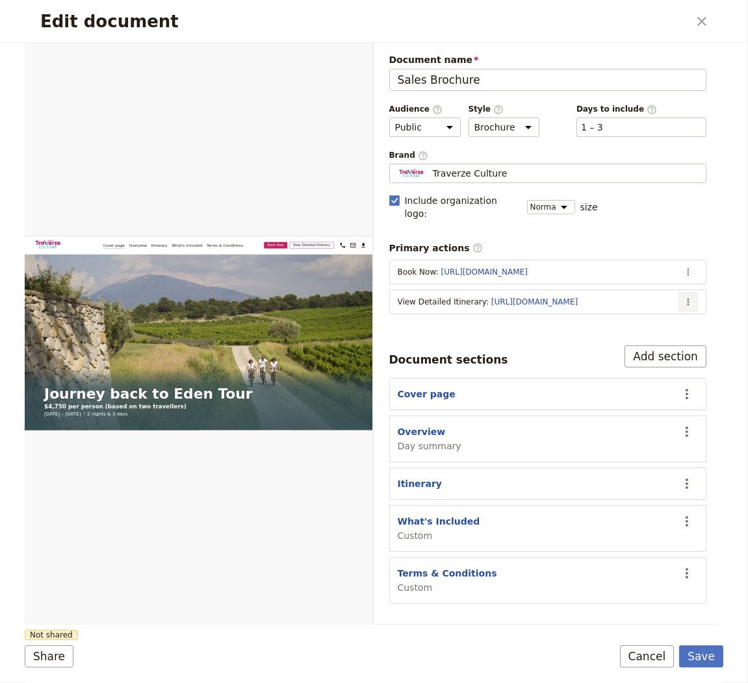
click at [680, 292] on button "​" at bounding box center [687, 301] width 19 height 19
click at [651, 312] on span "Edit action" at bounding box center [637, 311] width 105 height 13
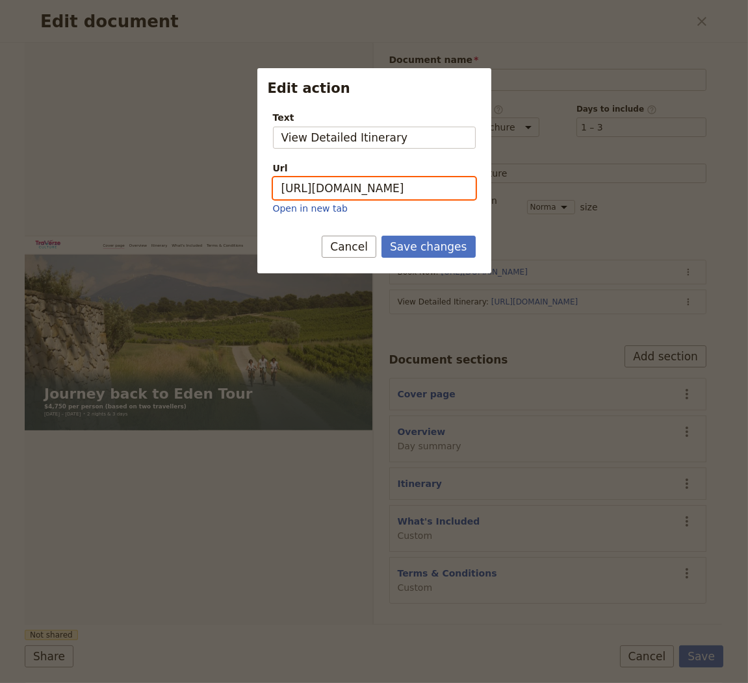
click at [411, 187] on input "[URL][DOMAIN_NAME]" at bounding box center [374, 188] width 203 height 22
paste input "[URL][DOMAIN_NAME]"
paste input "/d/LFKRg2cFN4pFS9d42zs2k"
type input "[URL][DOMAIN_NAME]"
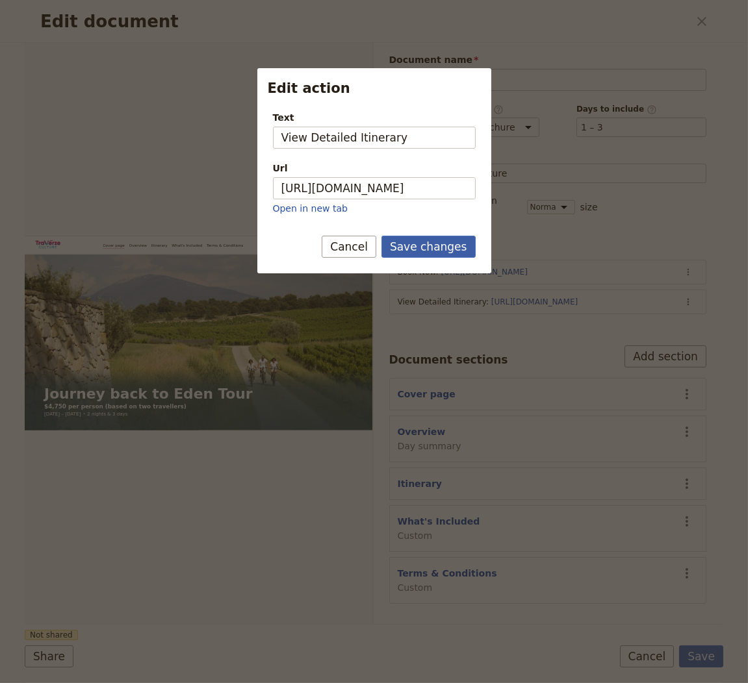
click at [425, 243] on button "Save changes" at bounding box center [428, 247] width 94 height 22
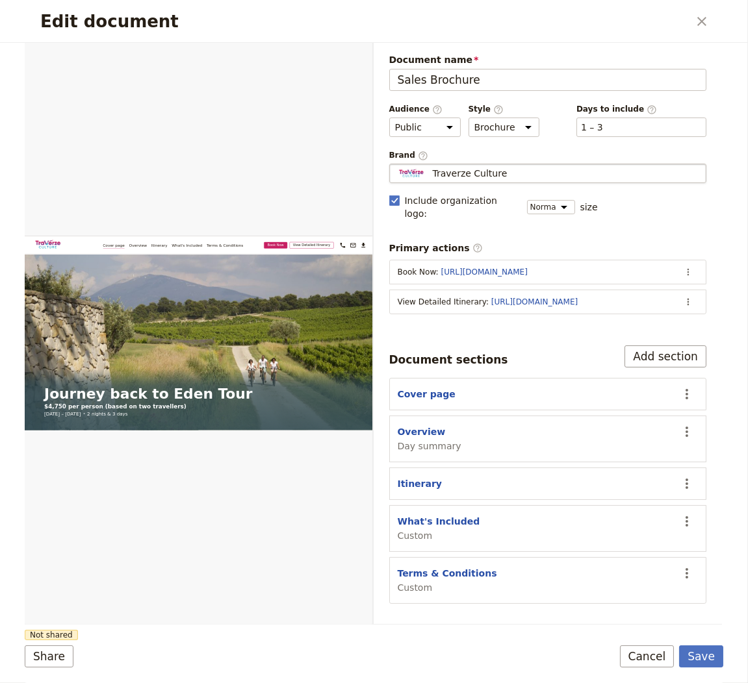
click at [489, 171] on span "Traverze Culture" at bounding box center [470, 173] width 75 height 13
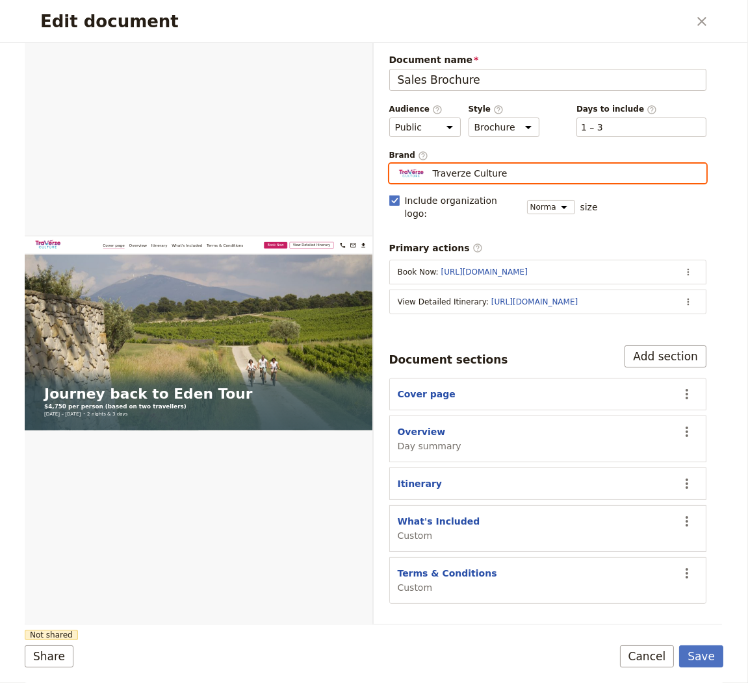
click at [395, 164] on input "Traverze Culture" at bounding box center [394, 164] width 1 height 1
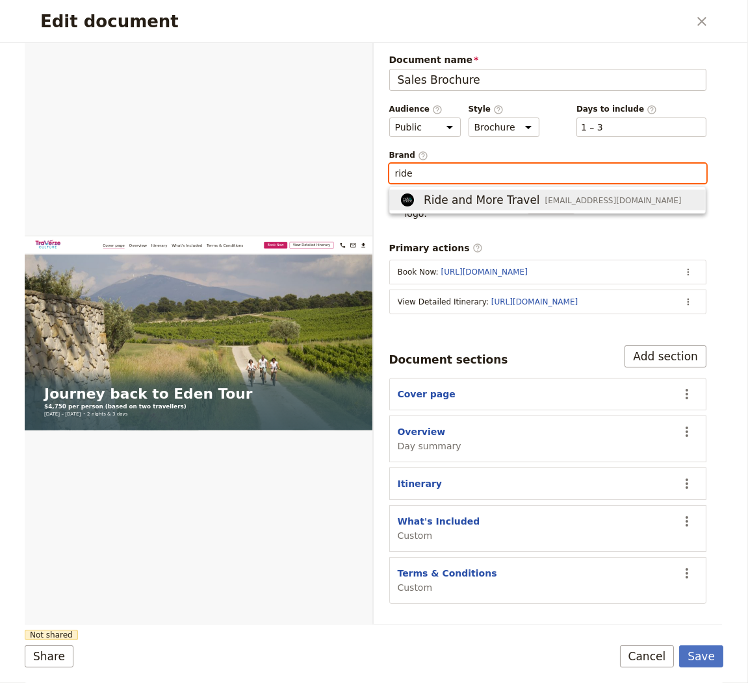
click at [481, 206] on span "Ride and More Travel" at bounding box center [482, 200] width 116 height 16
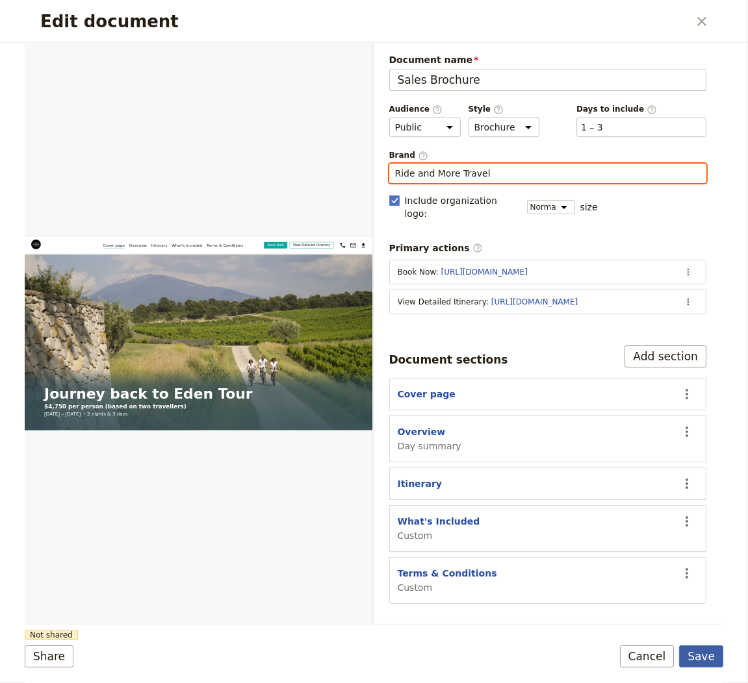
type input "Ride and More Travel"
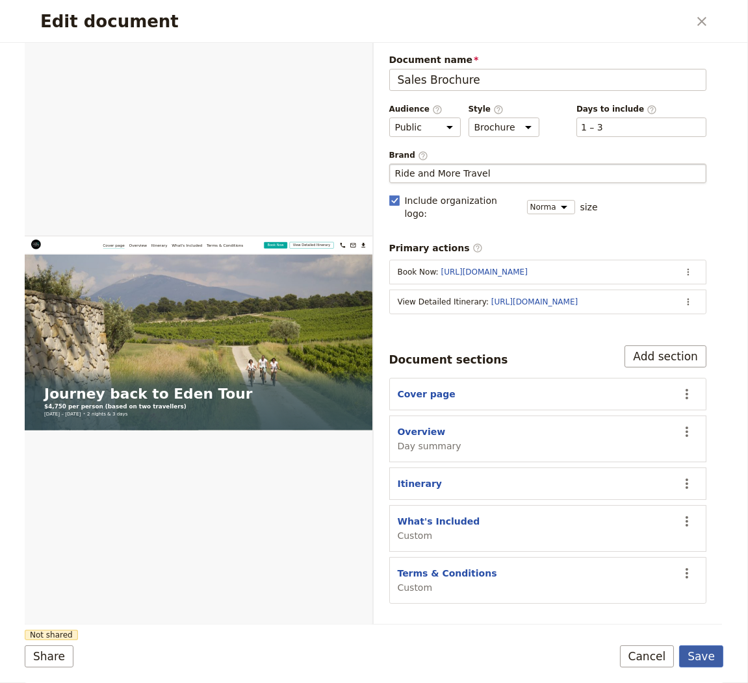
click at [709, 655] on button "Save" at bounding box center [701, 657] width 44 height 22
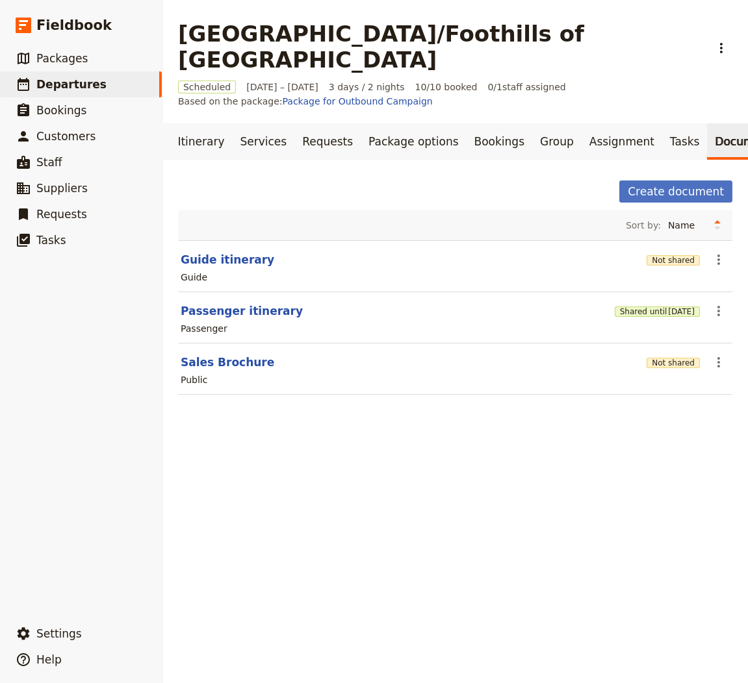
click at [217, 240] on section "Guide itinerary Not shared ​ Guide" at bounding box center [455, 266] width 554 height 52
click at [212, 252] on button "Guide itinerary" at bounding box center [228, 260] width 94 height 16
select select "STAFF"
select select "RUN_SHEET"
select select "LARGE"
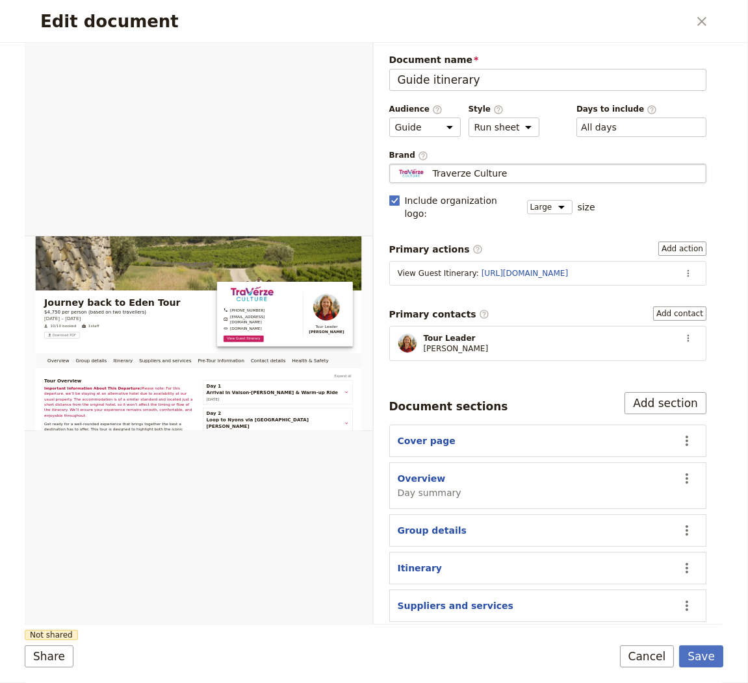
click at [503, 172] on div "Traverze Culture" at bounding box center [548, 173] width 306 height 13
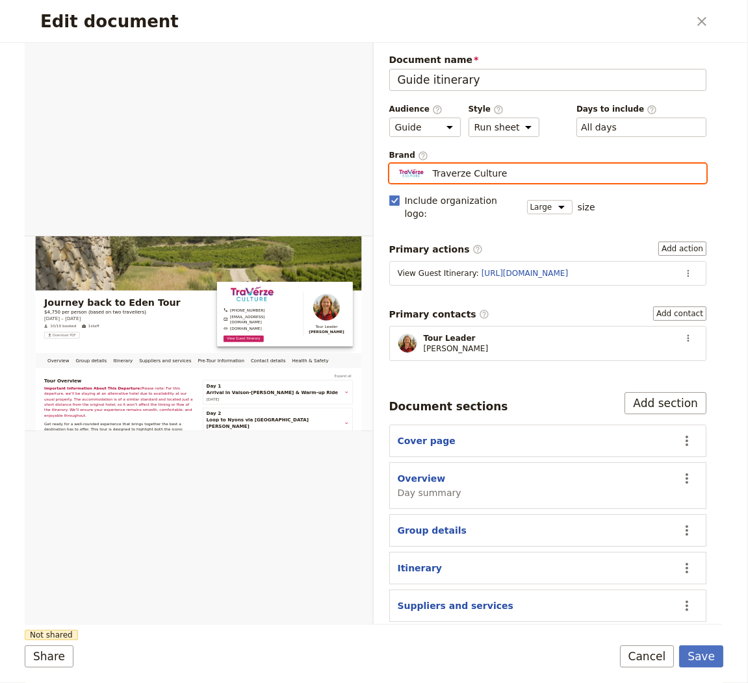
click at [395, 164] on input "Traverze Culture" at bounding box center [394, 164] width 1 height 1
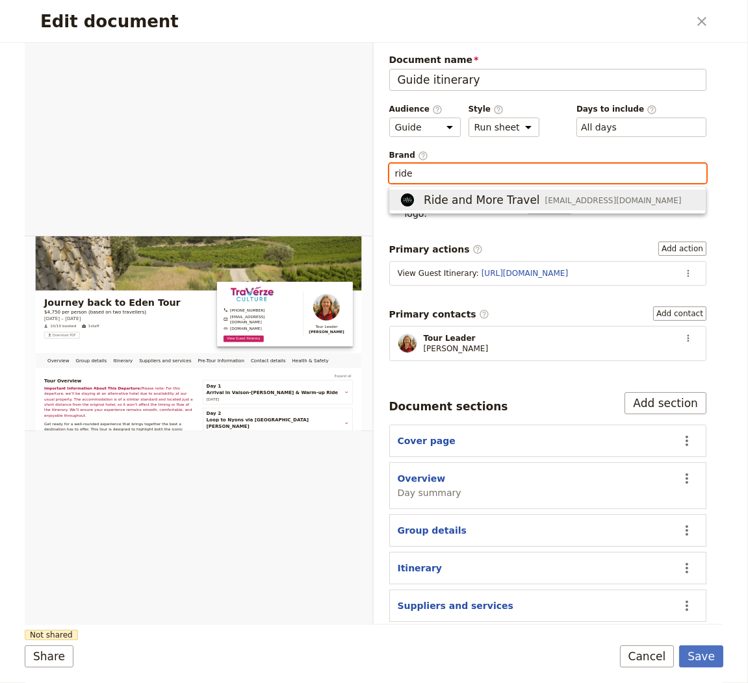
click at [511, 201] on span "Ride and More Travel" at bounding box center [482, 200] width 116 height 16
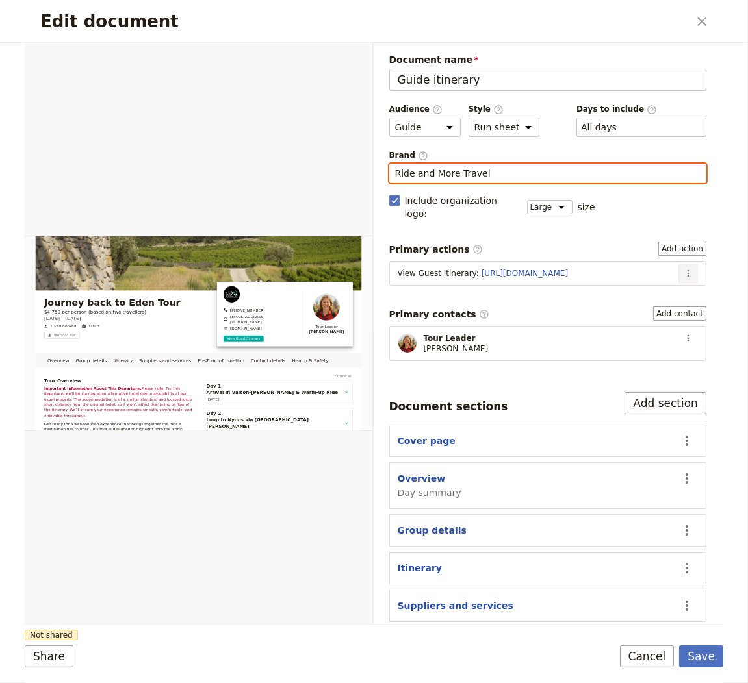
type input "Ride and More Travel"
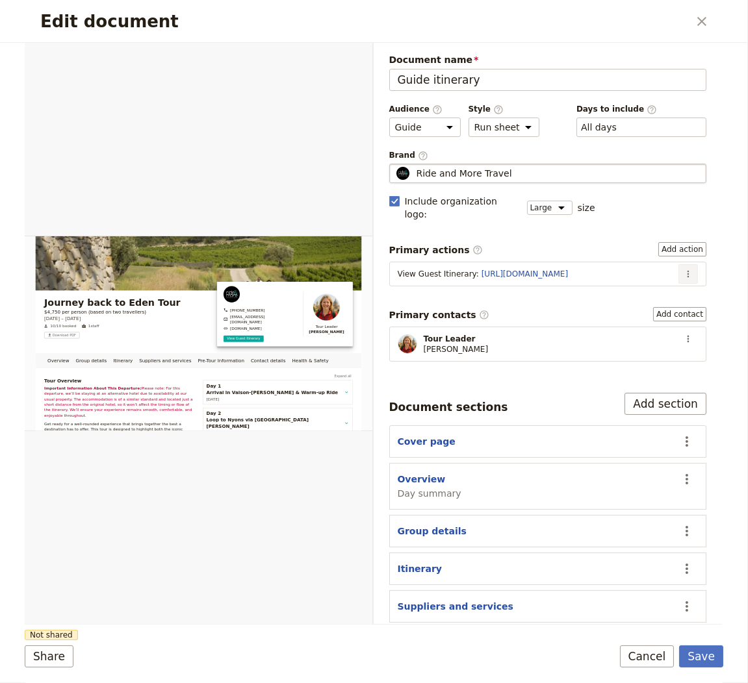
click at [690, 269] on icon "Actions" at bounding box center [688, 274] width 10 height 10
click at [677, 282] on span "Edit action" at bounding box center [656, 283] width 68 height 13
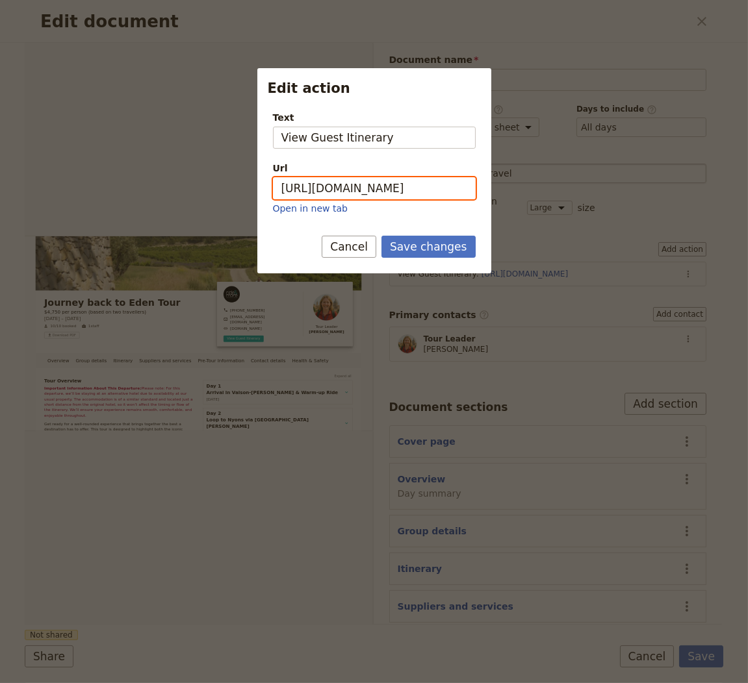
click at [401, 181] on input "[URL][DOMAIN_NAME]" at bounding box center [374, 188] width 203 height 22
paste input "LFKRg2cFN4pFS9d42zs2k"
type input "[URL][DOMAIN_NAME]"
click at [419, 252] on button "Save changes" at bounding box center [428, 247] width 94 height 22
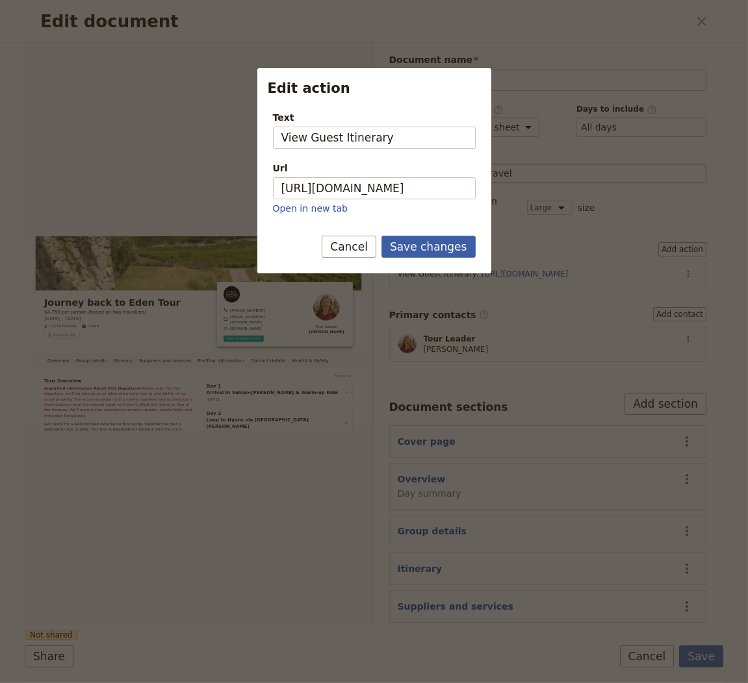
scroll to position [0, 0]
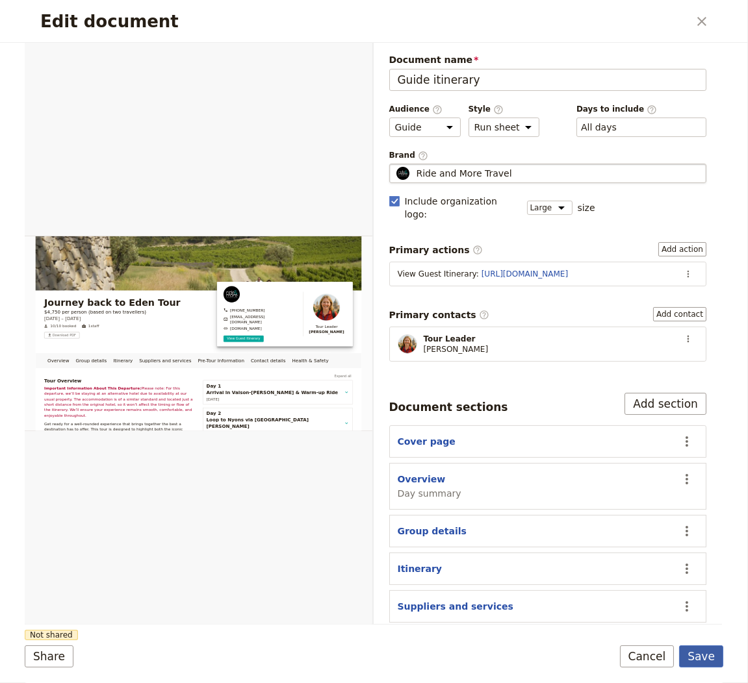
click at [694, 654] on button "Save" at bounding box center [701, 657] width 44 height 22
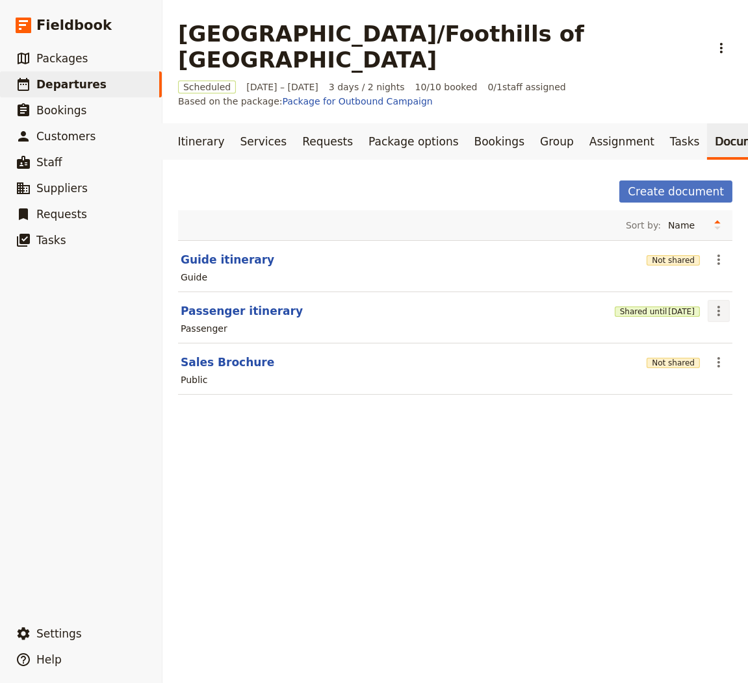
click at [712, 303] on icon "Actions" at bounding box center [719, 311] width 16 height 16
click at [699, 327] on span "Edit document" at bounding box center [675, 329] width 66 height 13
select select "PASSENGER"
select select "RUN_SHEET"
select select "LARGE"
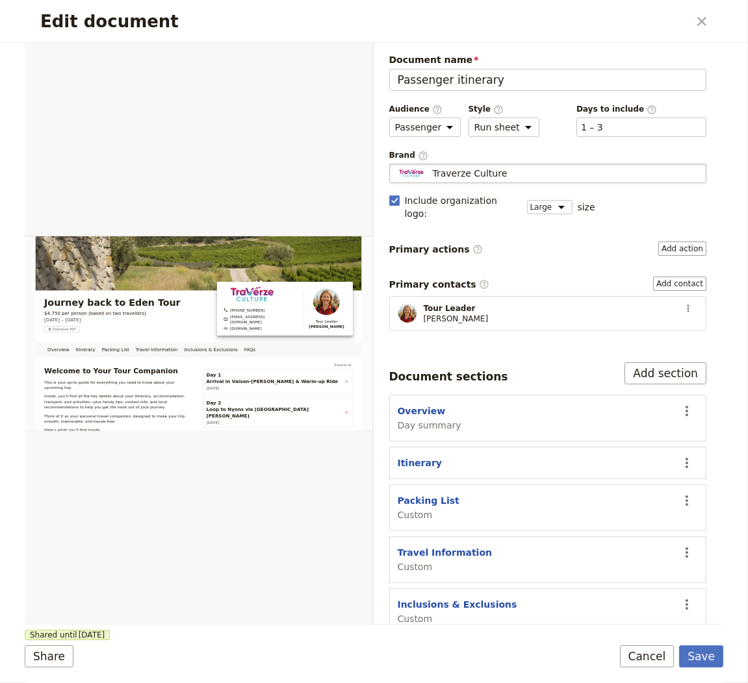
click at [602, 173] on div "Traverze Culture" at bounding box center [548, 173] width 306 height 13
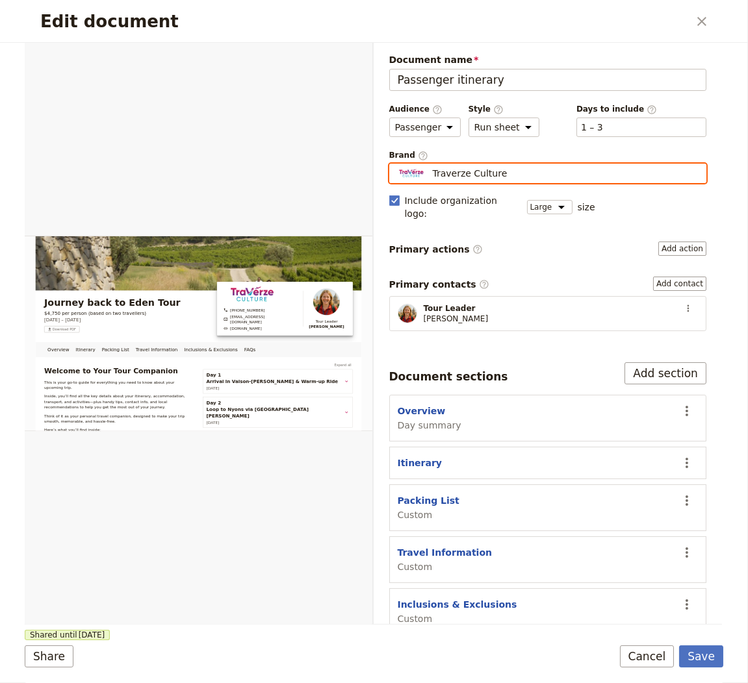
click at [395, 164] on input "Traverze Culture" at bounding box center [394, 164] width 1 height 1
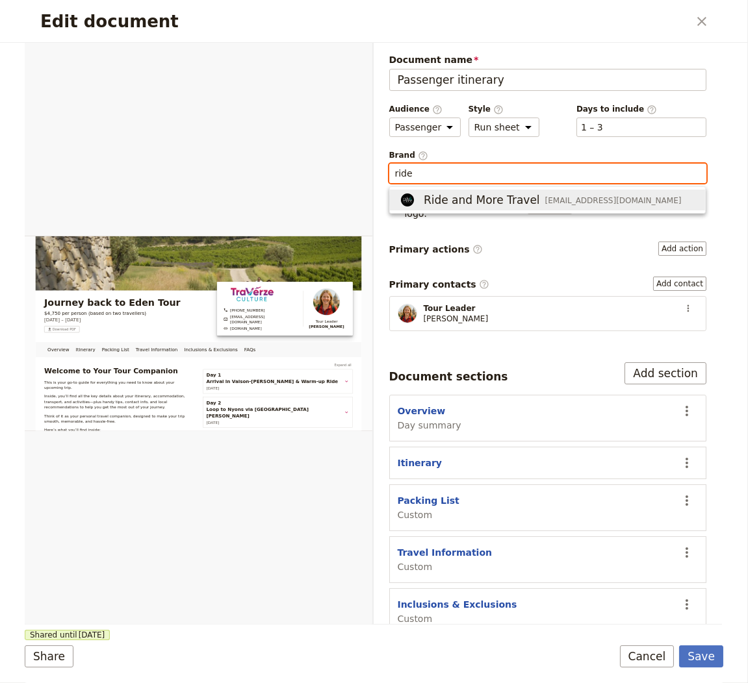
click at [561, 201] on span "contact@rideandmore.com" at bounding box center [613, 201] width 136 height 10
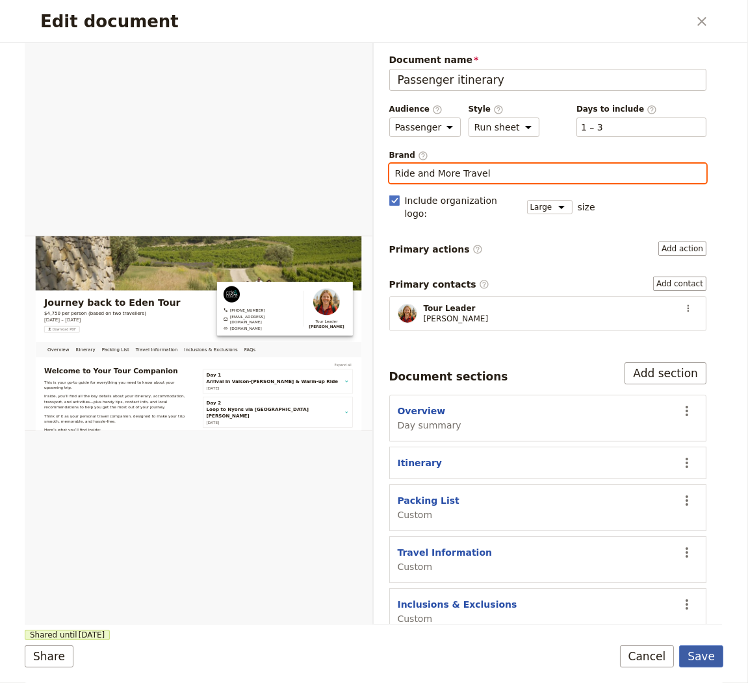
type input "Ride and More Travel"
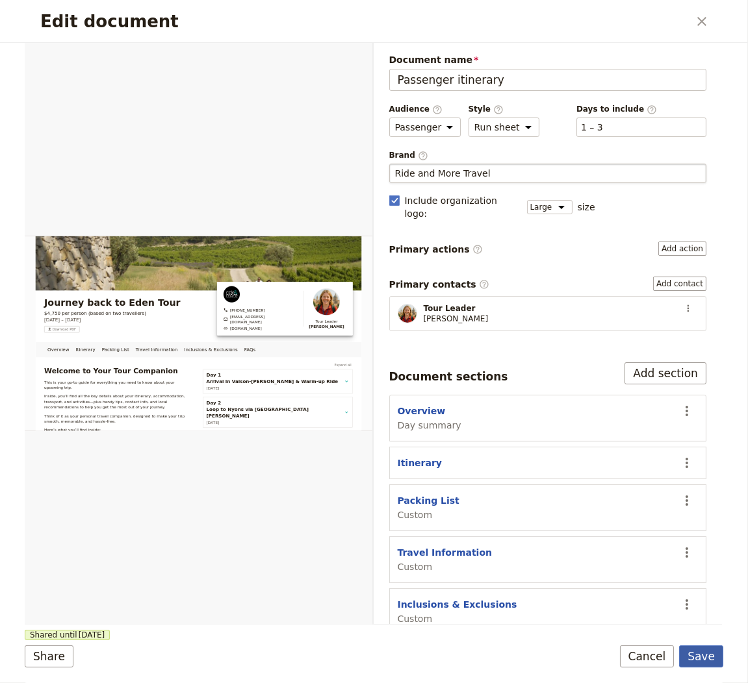
click at [696, 655] on button "Save" at bounding box center [701, 657] width 44 height 22
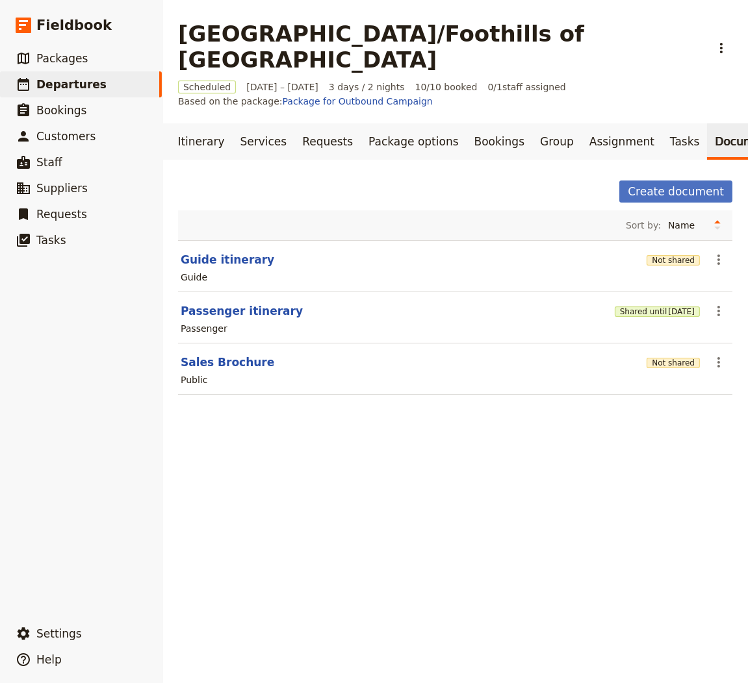
click at [670, 356] on div "Not shared" at bounding box center [672, 362] width 53 height 13
click at [670, 358] on button "Not shared" at bounding box center [672, 363] width 53 height 10
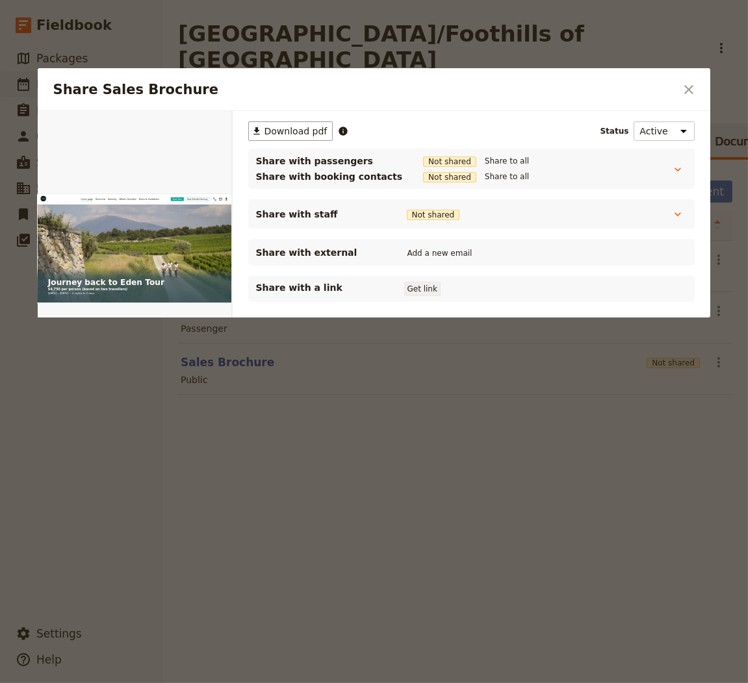
click at [429, 287] on button "Get link" at bounding box center [422, 289] width 36 height 14
click at [688, 84] on icon "Close dialog" at bounding box center [689, 90] width 16 height 16
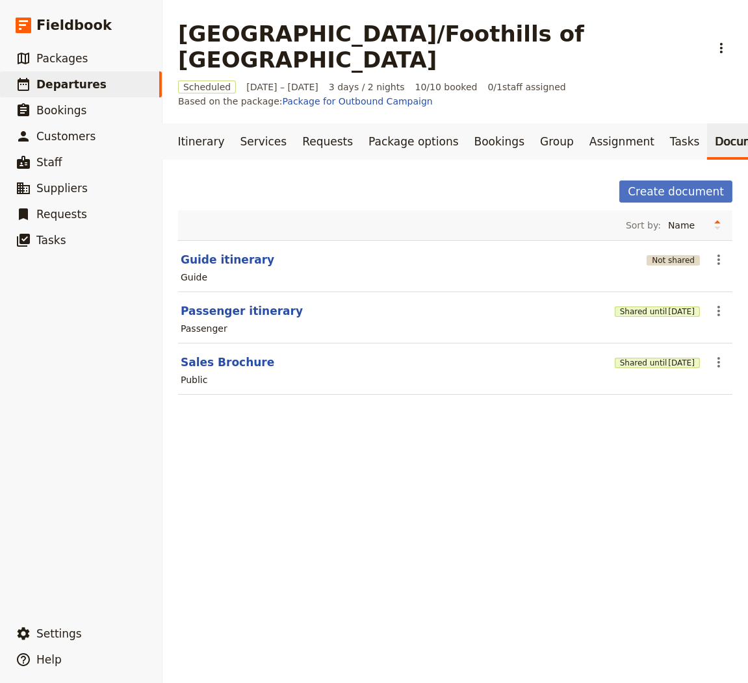
click at [676, 255] on button "Not shared" at bounding box center [672, 260] width 53 height 10
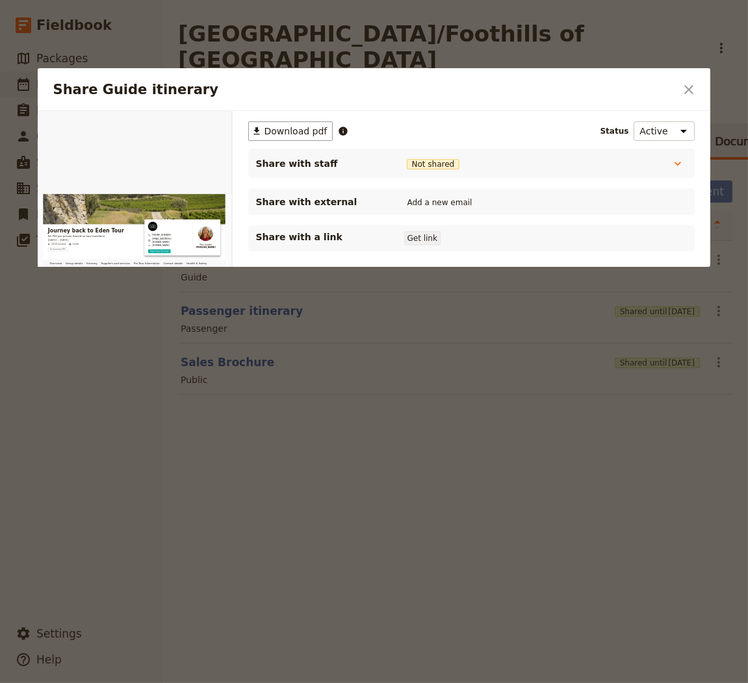
click at [408, 243] on button "Get link" at bounding box center [422, 238] width 36 height 14
click at [694, 87] on icon "Close dialog" at bounding box center [689, 90] width 16 height 16
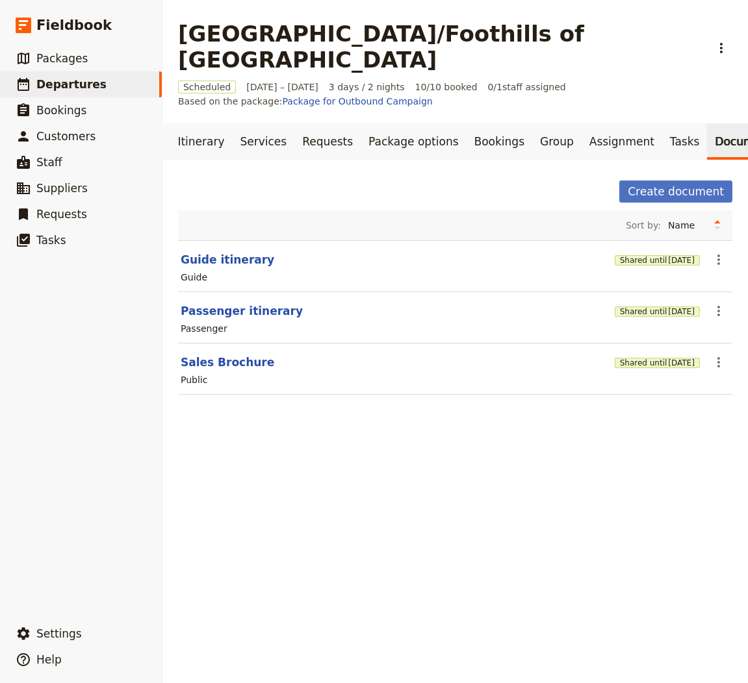
click at [310, 38] on h1 "[GEOGRAPHIC_DATA]/Foothills of [GEOGRAPHIC_DATA]" at bounding box center [440, 47] width 524 height 52
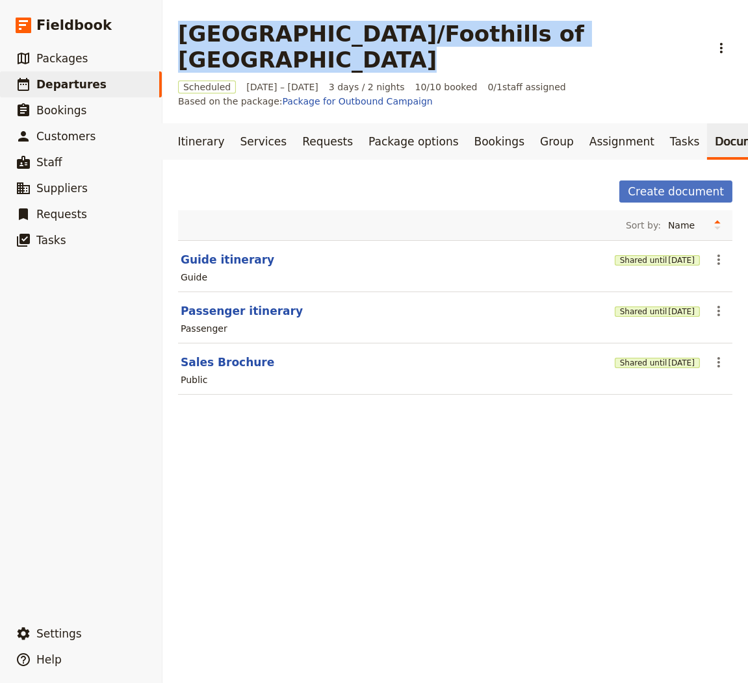
click at [310, 38] on h1 "[GEOGRAPHIC_DATA]/Foothills of [GEOGRAPHIC_DATA]" at bounding box center [440, 47] width 524 height 52
copy h1 "[GEOGRAPHIC_DATA]/Foothills of [GEOGRAPHIC_DATA]"
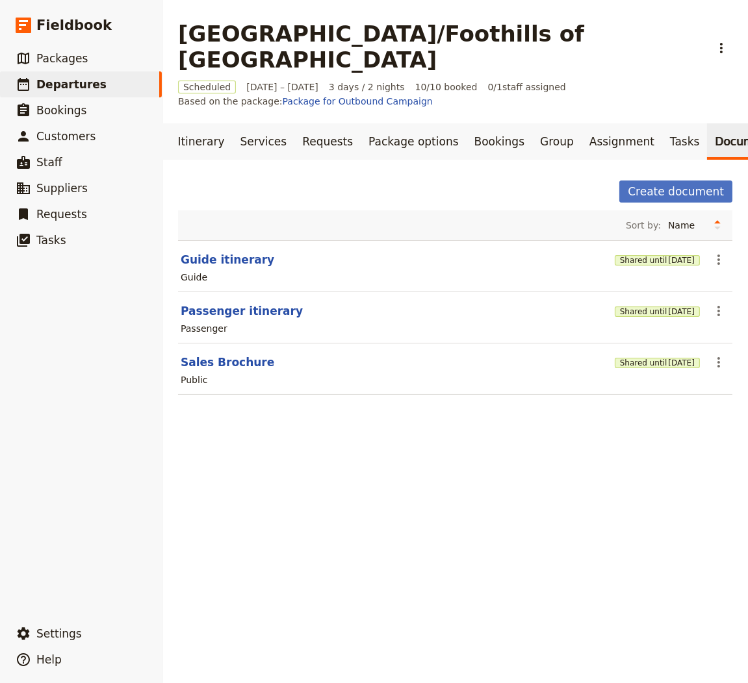
click at [536, 480] on div "South Vallee du Rhone/Foothills of Mont Ventoux ​ Scheduled 1 – 3 Oct 2025 3 da…" at bounding box center [454, 341] width 585 height 683
click at [229, 344] on section "Sales Brochure Shared until 3 Nov 2025 ​ Public" at bounding box center [455, 369] width 554 height 51
click at [225, 344] on section "Sales Brochure Shared until 3 Nov 2025 ​ Public" at bounding box center [455, 369] width 554 height 51
click at [223, 355] on button "Sales Brochure" at bounding box center [228, 363] width 94 height 16
select select "DEFAULT"
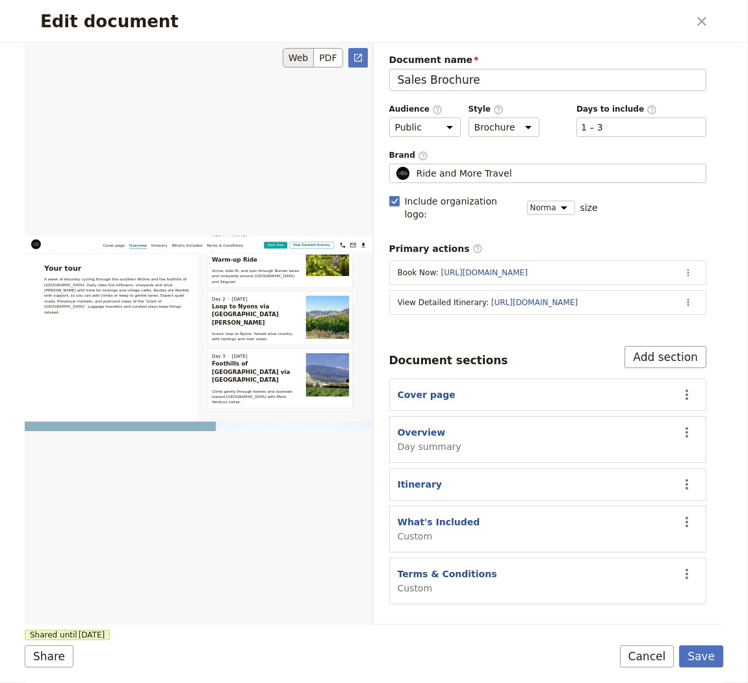
scroll to position [518, 0]
click at [362, 55] on icon "Open full preview" at bounding box center [358, 58] width 10 height 10
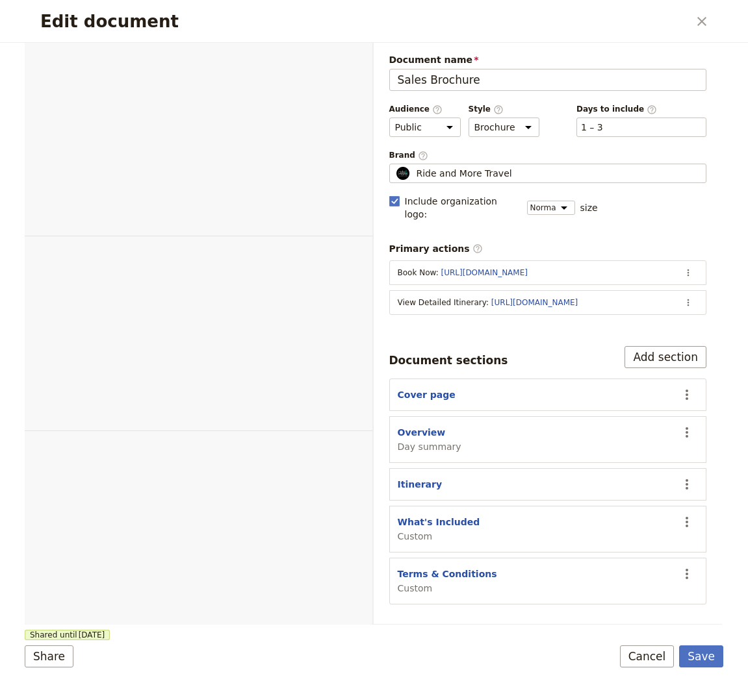
select select "DEFAULT"
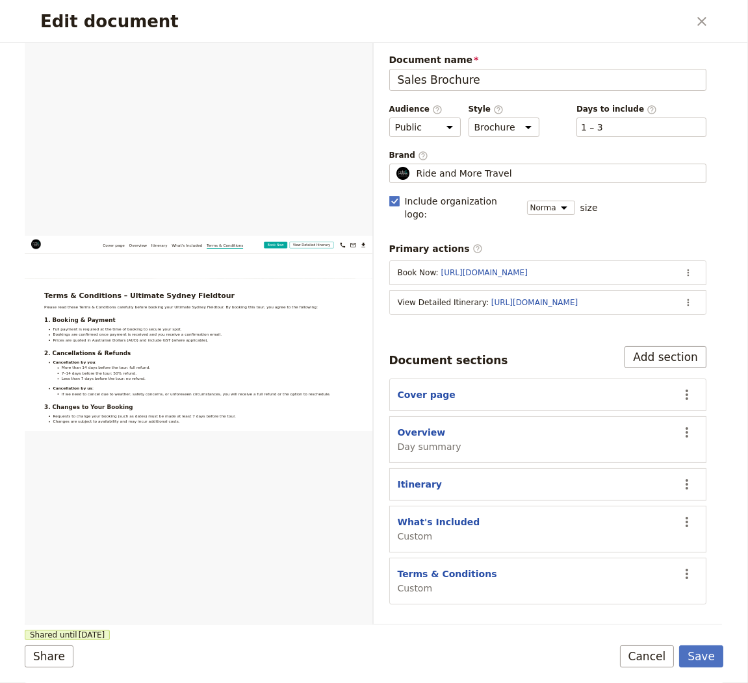
scroll to position [3275, 0]
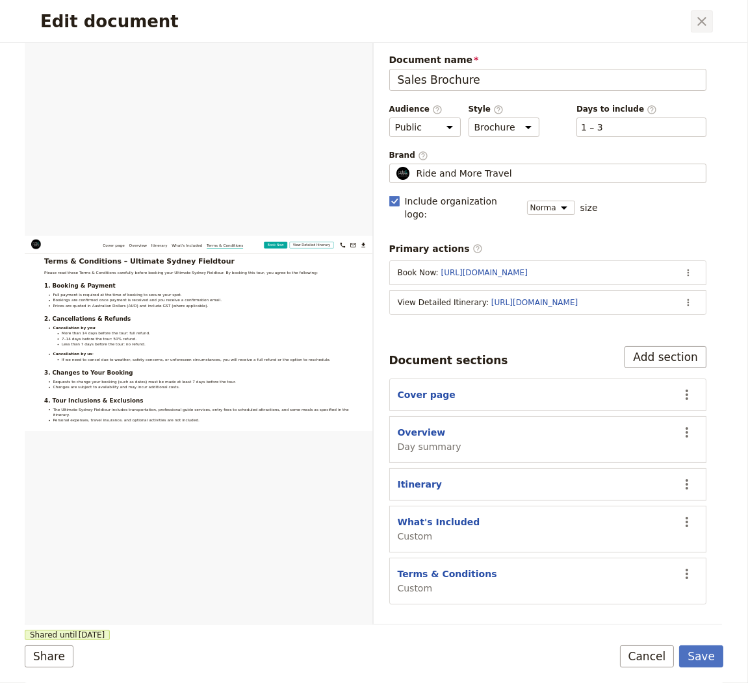
click at [706, 21] on icon "Close dialog" at bounding box center [702, 22] width 16 height 16
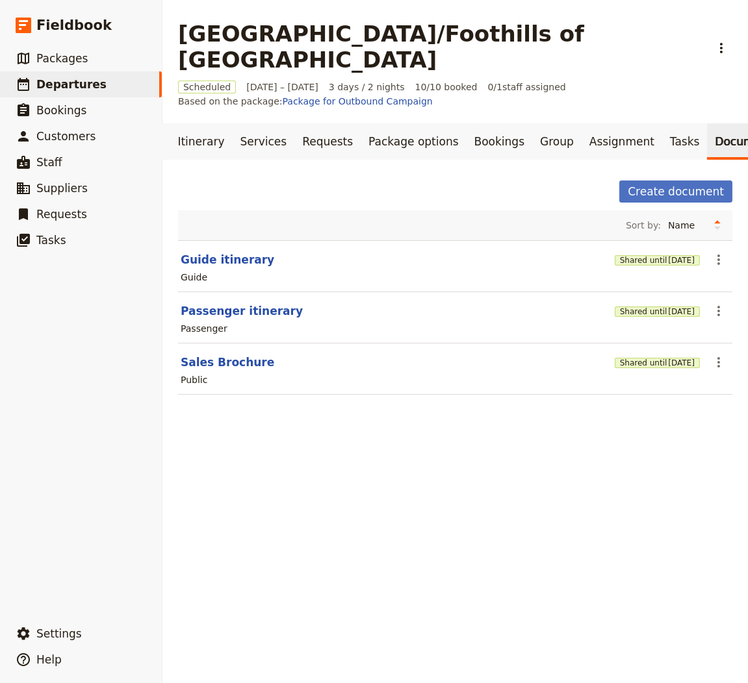
click at [506, 372] on div "Public" at bounding box center [455, 380] width 552 height 16
click at [117, 87] on link "​ Departures" at bounding box center [81, 84] width 162 height 26
select select "CREATED_AT"
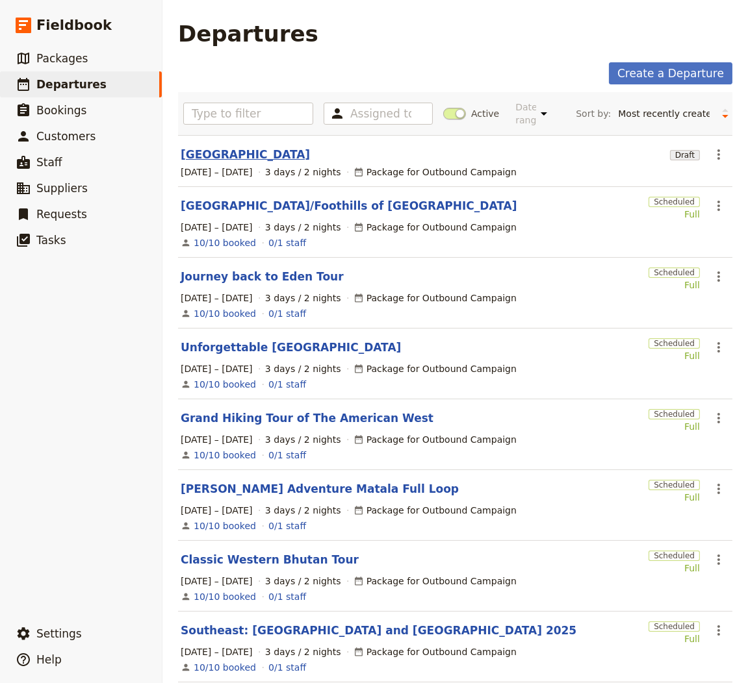
click at [211, 151] on link "[GEOGRAPHIC_DATA]" at bounding box center [245, 155] width 129 height 16
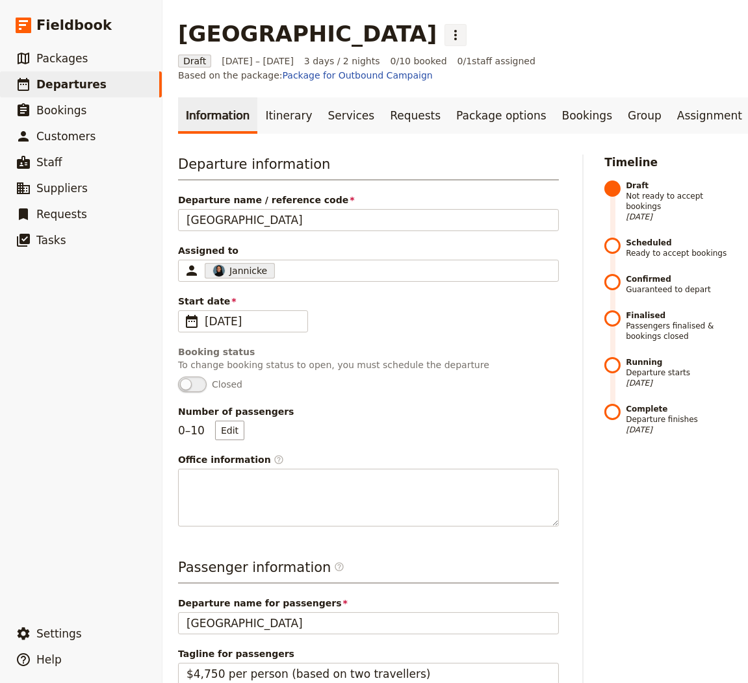
click at [448, 31] on icon "Actions" at bounding box center [456, 35] width 16 height 16
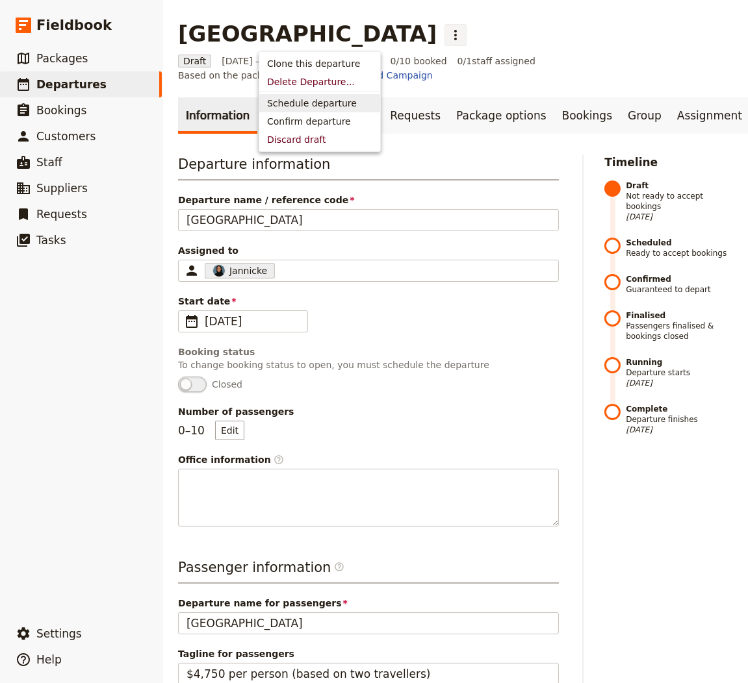
click at [298, 105] on span "Schedule departure" at bounding box center [312, 103] width 90 height 13
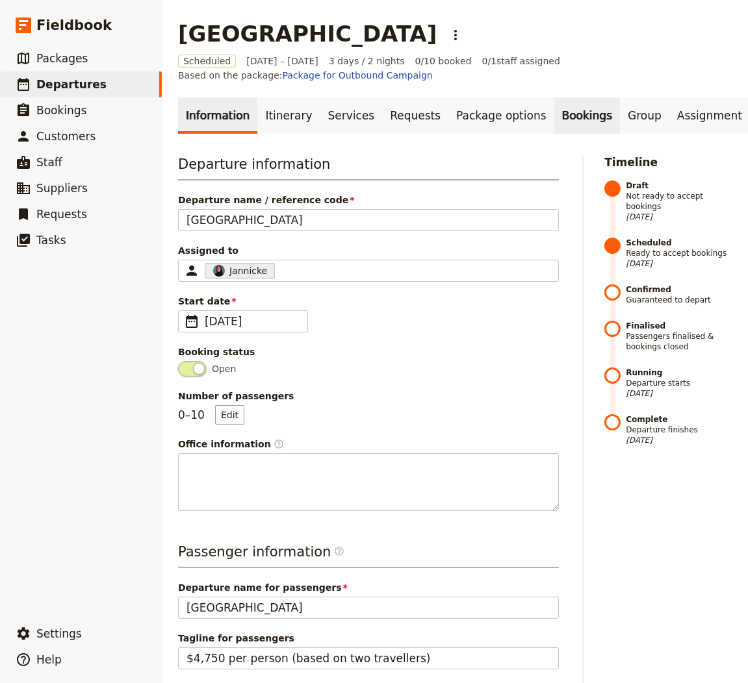
click at [554, 114] on link "Bookings" at bounding box center [587, 115] width 66 height 36
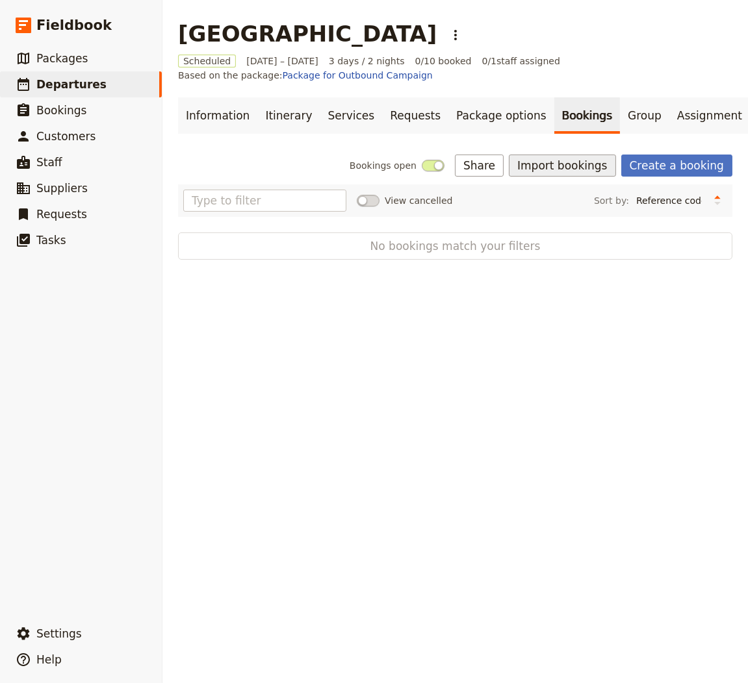
click at [562, 164] on button "Import bookings" at bounding box center [562, 166] width 107 height 22
click at [565, 194] on span "Import Bookings" at bounding box center [571, 193] width 75 height 13
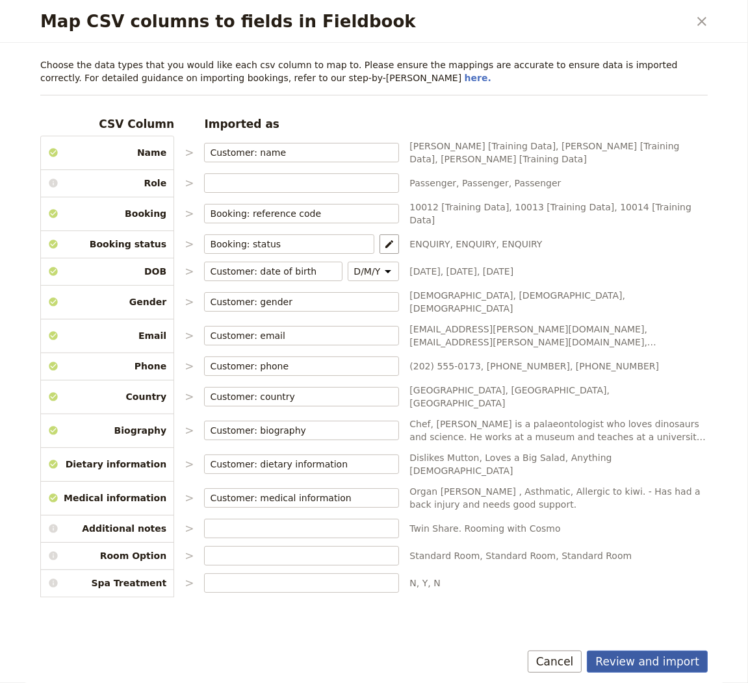
click at [651, 665] on button "Review and import" at bounding box center [647, 662] width 121 height 22
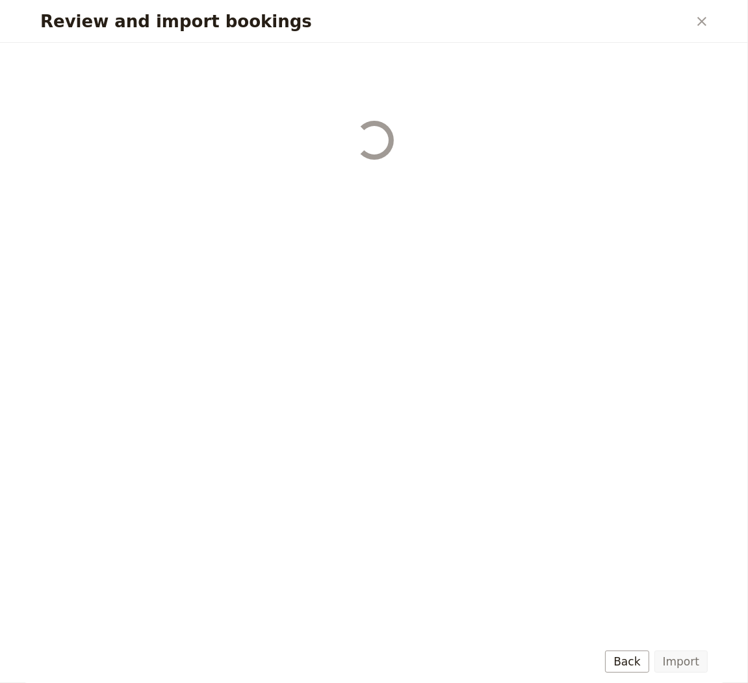
select select "655d56b39948720cb8e55355"
select select "655d57ca9948720cb8e553ec"
select select "655d57fa9948720cb8e553f3"
select select "655d58079948720cb8e553fa"
select select "655d584c9948720cb8e55401"
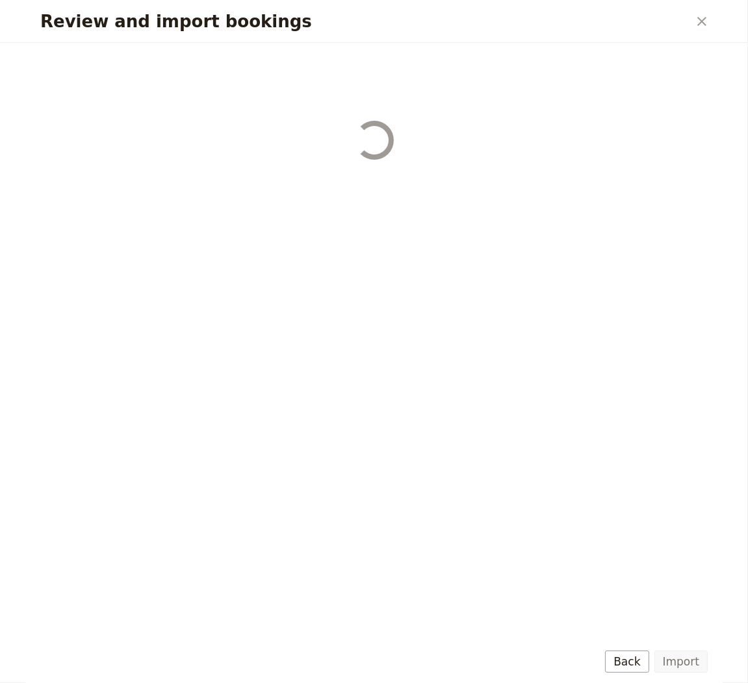
select select "655d58679948720cb8e5540d"
select select "650e6b6659641ed5ee156647"
select select "650e6b4b59641ed5ee156605"
select select "650e2104408bbede5b0c60fd"
select select "650e1d73408bbede5b0c60a6"
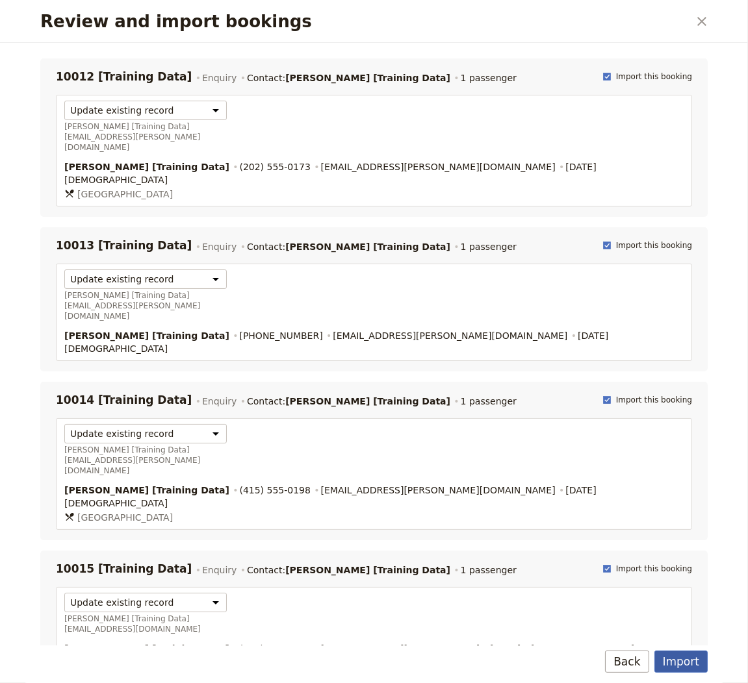
click at [678, 662] on button "Import" at bounding box center [680, 662] width 53 height 22
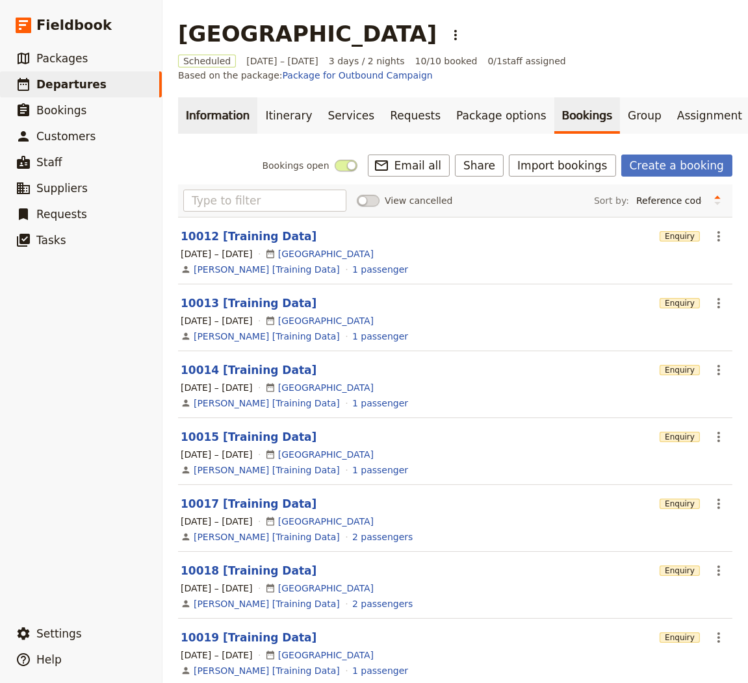
click at [203, 107] on link "Information" at bounding box center [217, 115] width 79 height 36
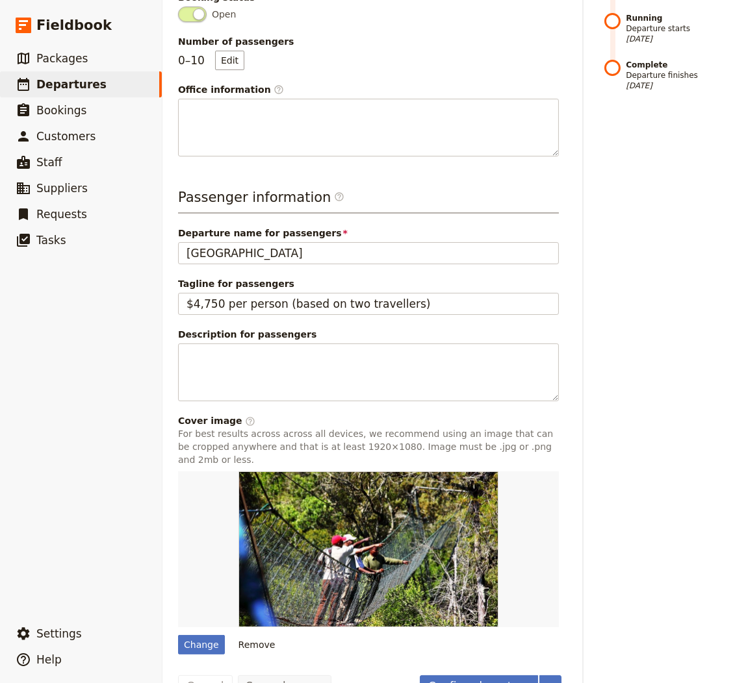
scroll to position [385, 0]
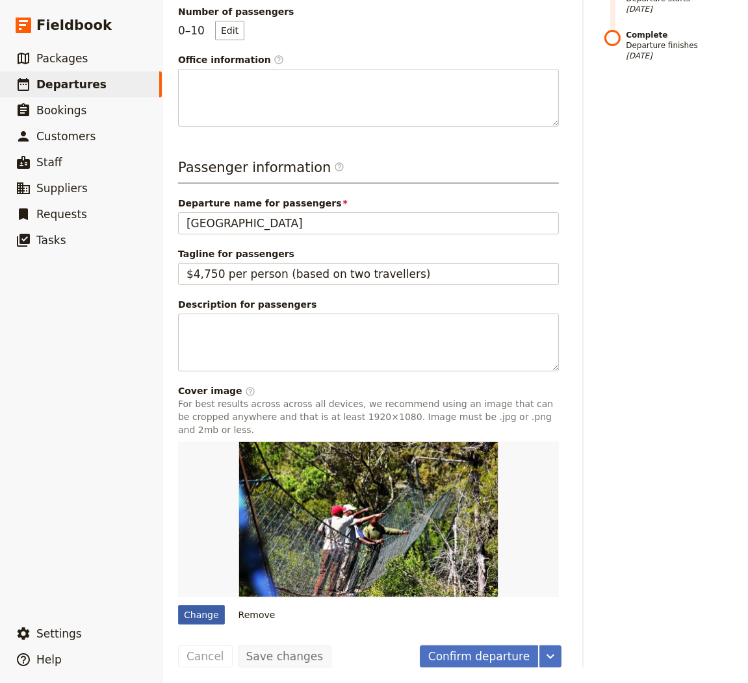
click at [210, 616] on div "Change" at bounding box center [201, 614] width 47 height 19
click at [178, 605] on input "Change" at bounding box center [177, 605] width 1 height 1
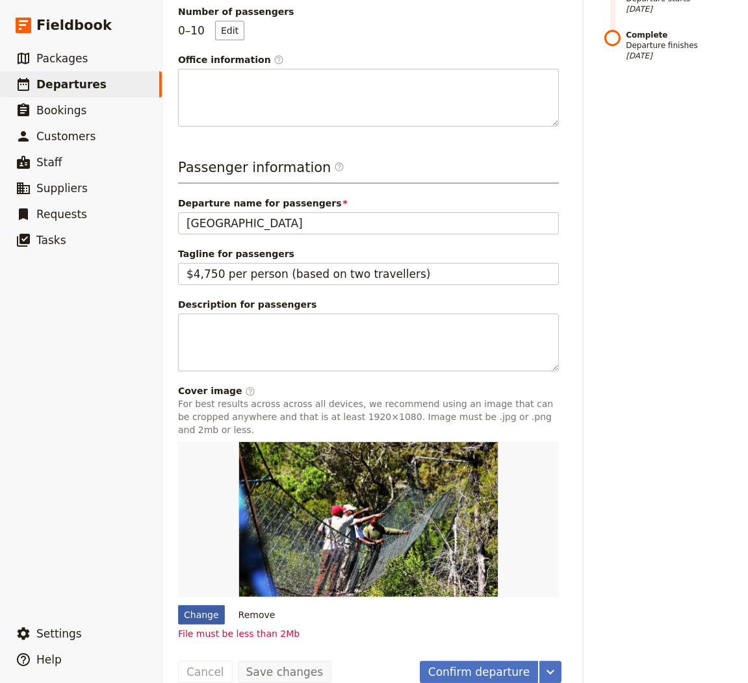
click at [204, 611] on div "Change" at bounding box center [201, 614] width 47 height 19
click at [178, 605] on input "Change" at bounding box center [177, 605] width 1 height 1
type input "C:\fakepath\[GEOGRAPHIC_DATA]+WHOA+travel+Adventures.jpg"
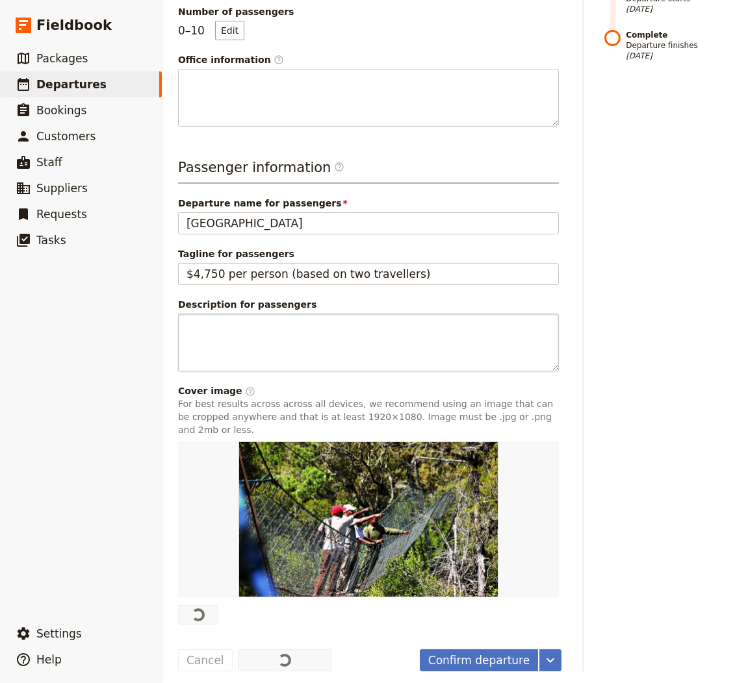
scroll to position [0, 0]
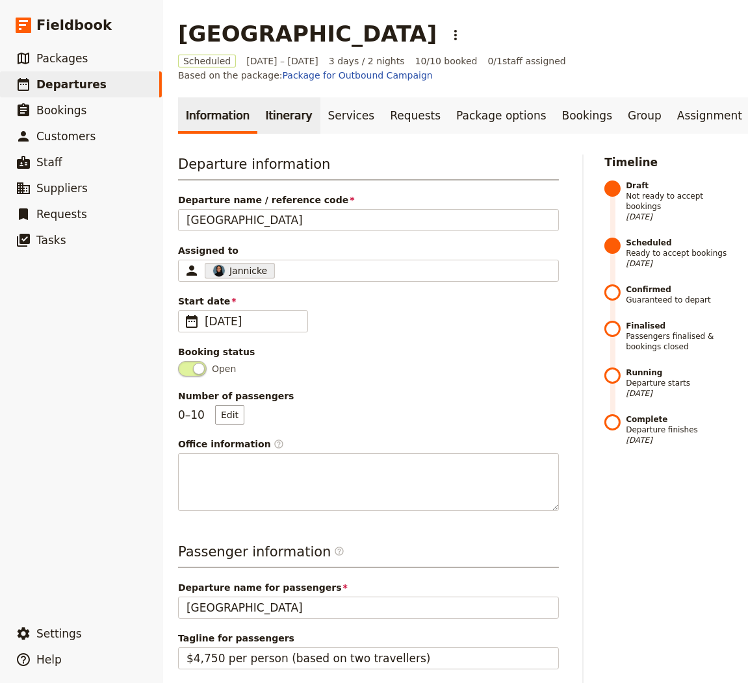
click at [279, 108] on link "Itinerary" at bounding box center [288, 115] width 62 height 36
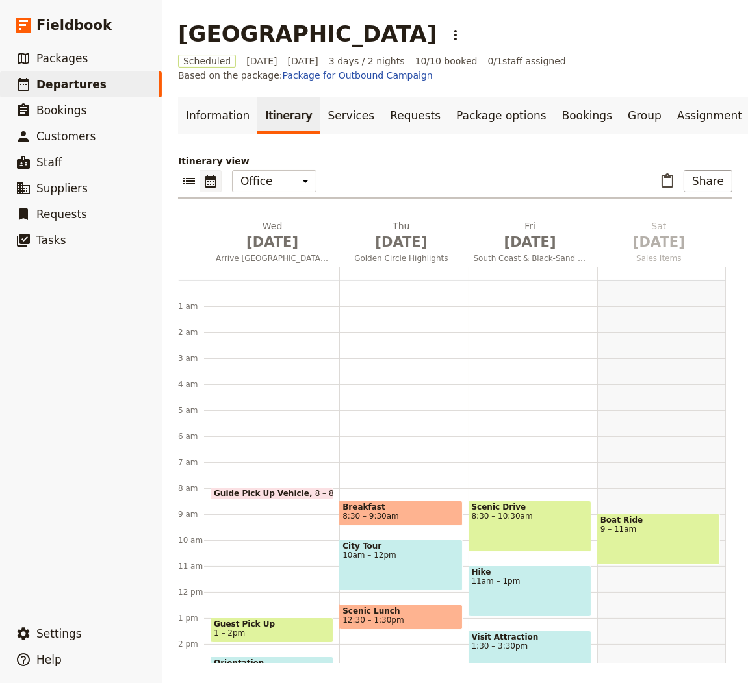
scroll to position [169, 0]
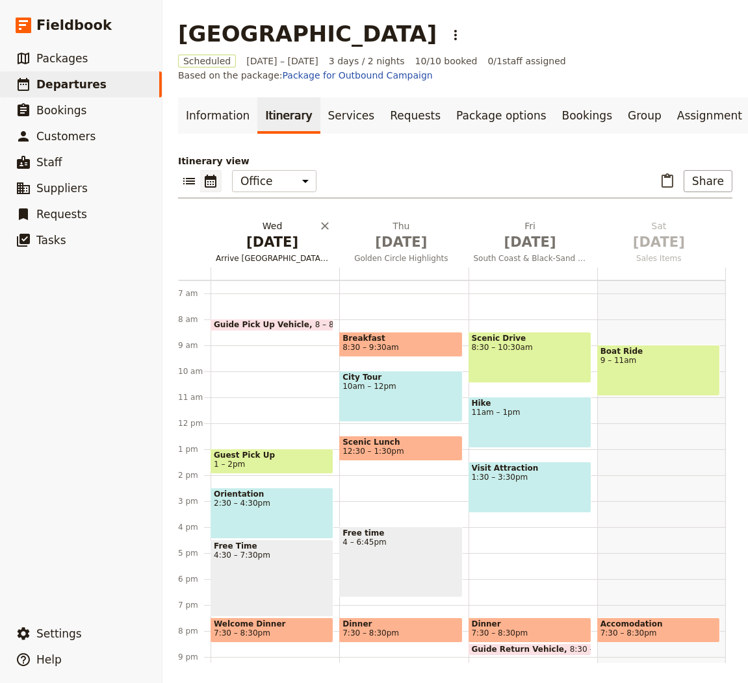
click at [264, 221] on h2 "[DATE] Arrive [GEOGRAPHIC_DATA] & Welcome" at bounding box center [272, 236] width 113 height 32
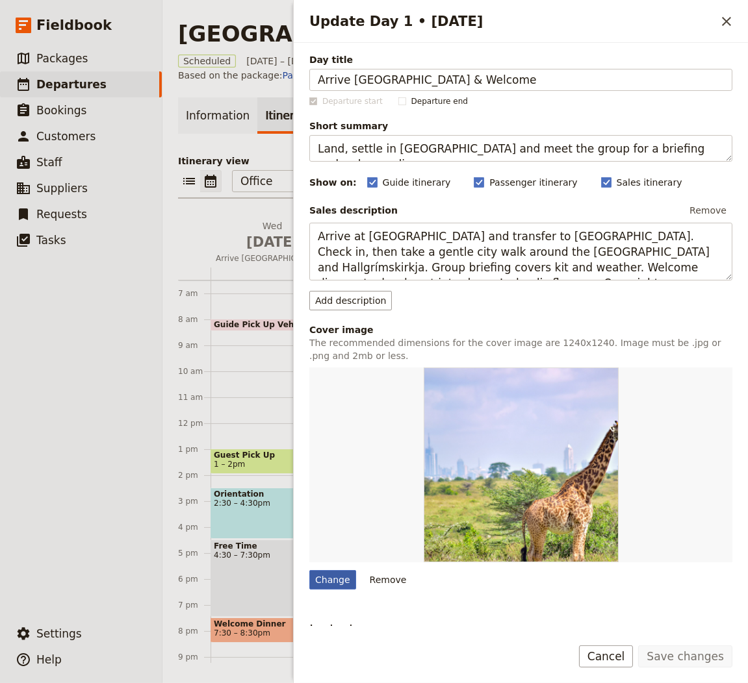
click at [324, 581] on div "Change" at bounding box center [332, 579] width 47 height 19
click at [309, 570] on input "Change" at bounding box center [309, 570] width 1 height 1
type input "C:\fakepath\190908_ICELAND_0018.jpg"
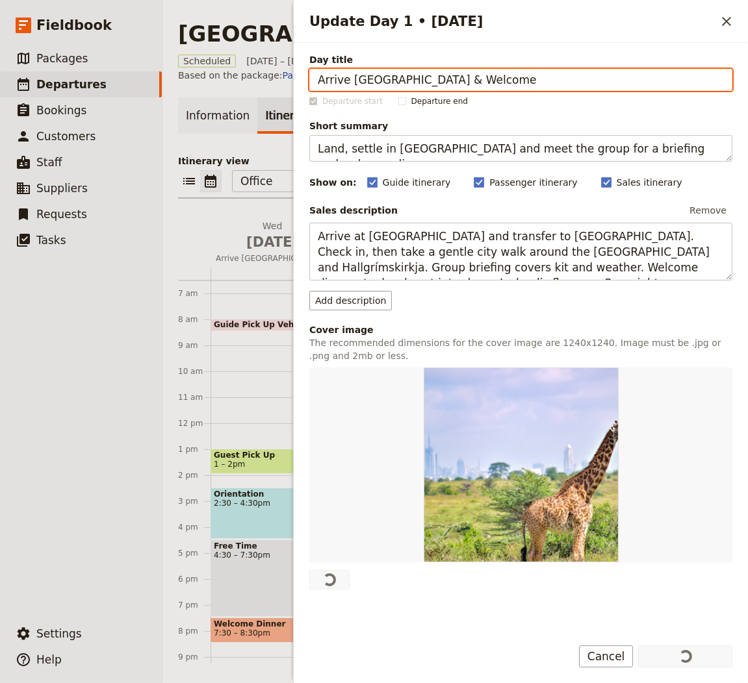
click at [261, 210] on div "Itinerary view ​ ​ Office Guide Passenger Sales ​ Share [DATE] Arrive [GEOGRAPH…" at bounding box center [455, 409] width 554 height 509
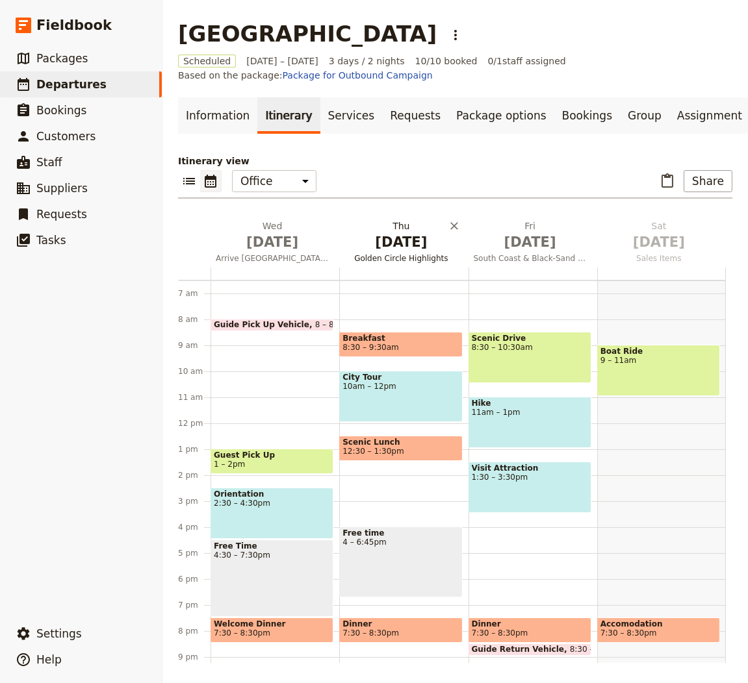
click at [389, 220] on h2 "[DATE] Golden Circle Highlights" at bounding box center [400, 236] width 113 height 32
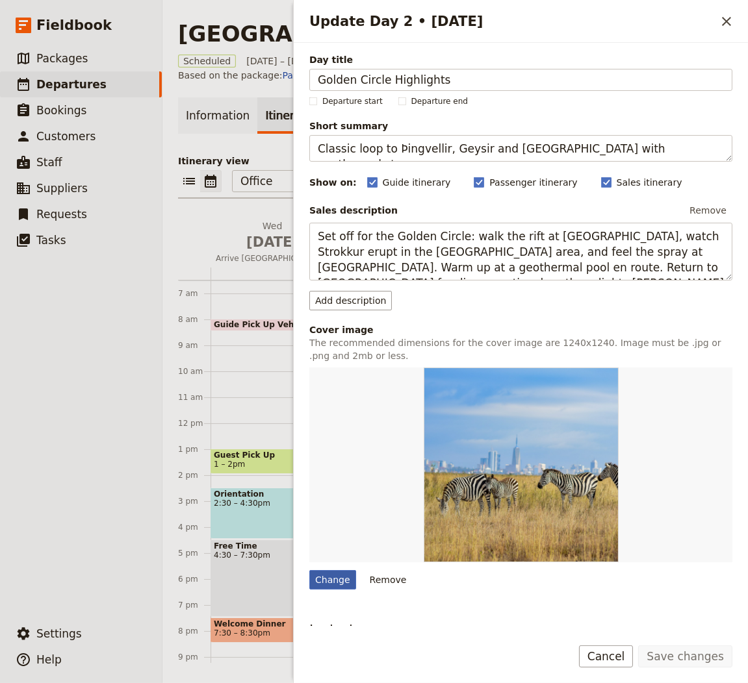
click at [334, 578] on div "Change" at bounding box center [332, 579] width 47 height 19
click at [309, 570] on input "Change" at bounding box center [309, 570] width 1 height 1
type input "C:\fakepath\190908_ICELAND_0120.jpg"
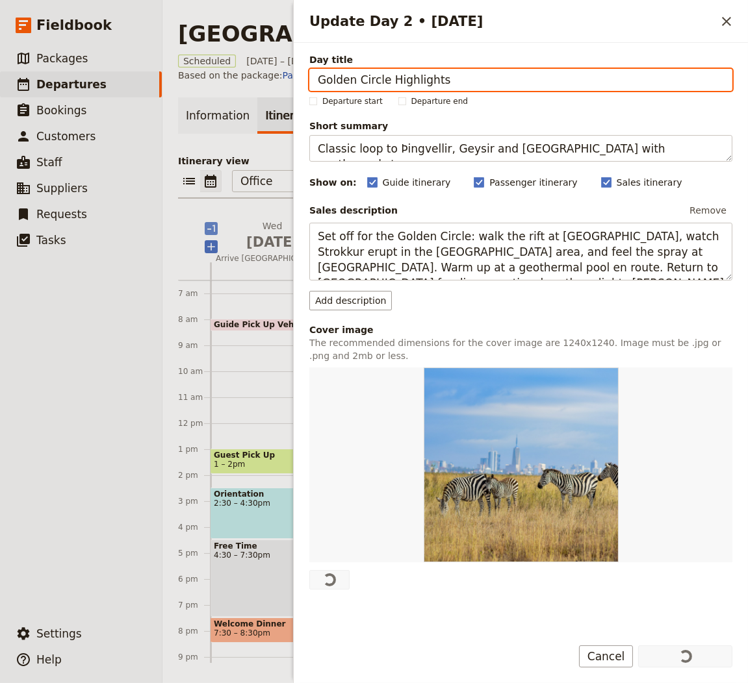
click at [212, 229] on icon "Add before day 1" at bounding box center [211, 228] width 13 height 13
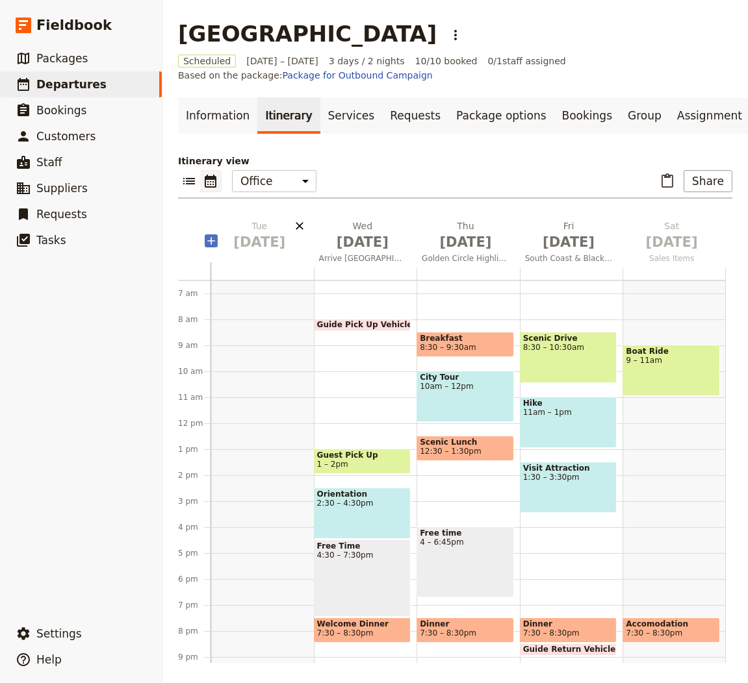
click at [295, 220] on icon "Delete Tue Sep 30" at bounding box center [299, 226] width 13 height 13
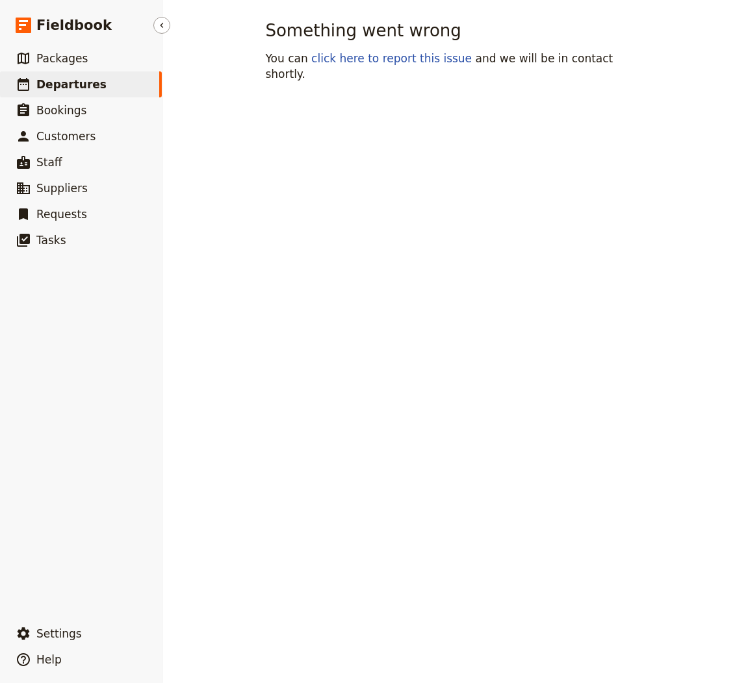
click at [105, 86] on link "​ Departures" at bounding box center [81, 84] width 162 height 26
select select "CREATED_AT"
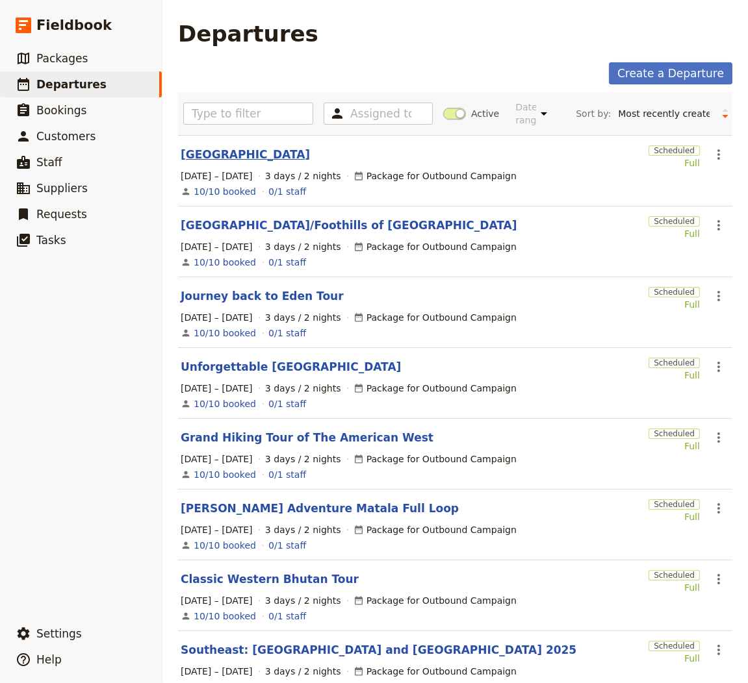
click at [199, 153] on link "[GEOGRAPHIC_DATA]" at bounding box center [245, 155] width 129 height 16
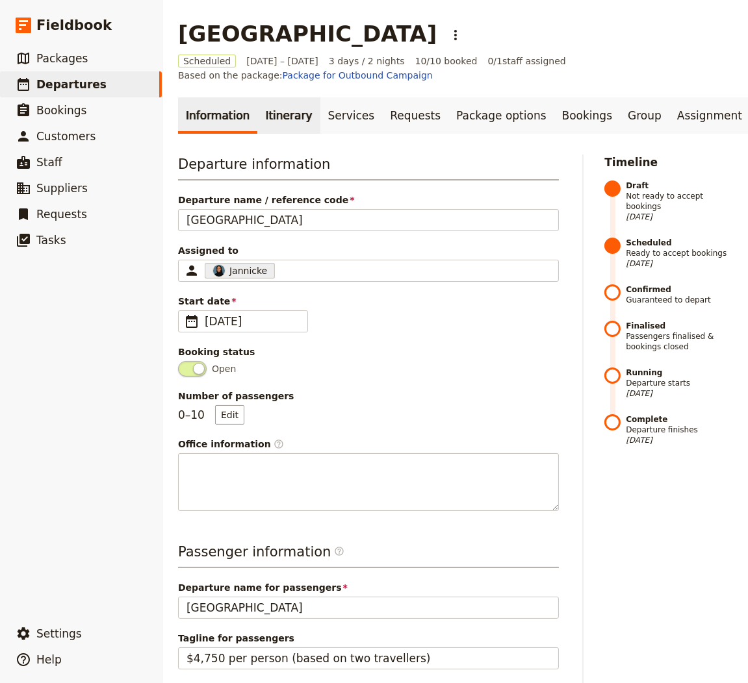
click at [294, 114] on link "Itinerary" at bounding box center [288, 115] width 62 height 36
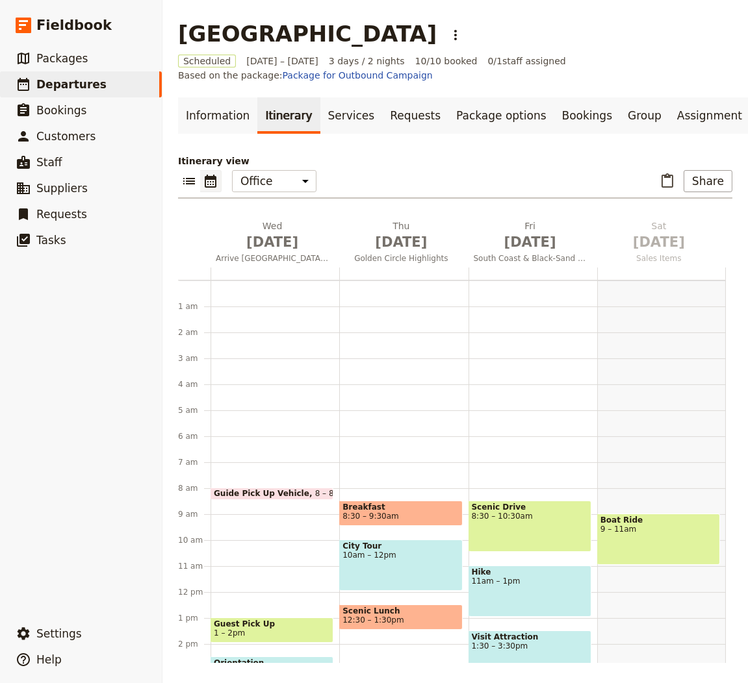
scroll to position [169, 0]
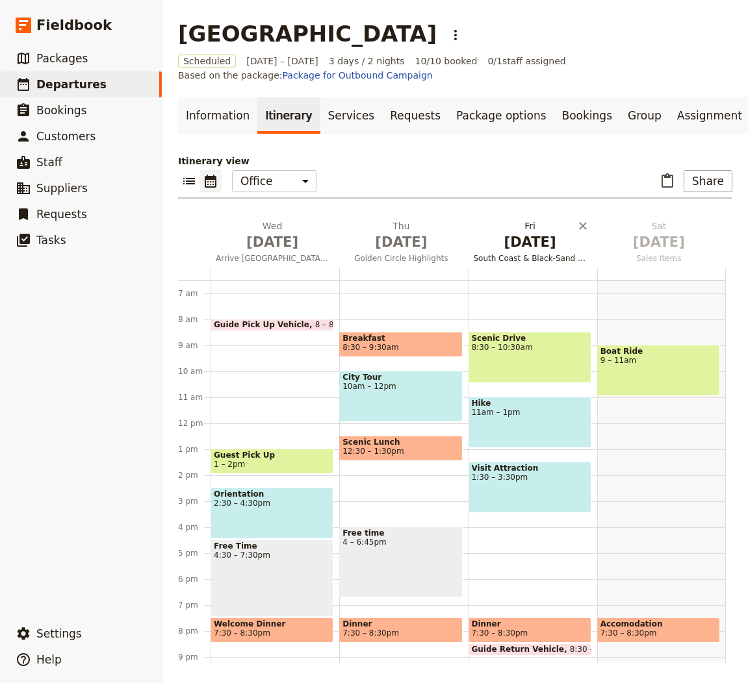
click at [531, 244] on span "[DATE]" at bounding box center [530, 242] width 113 height 19
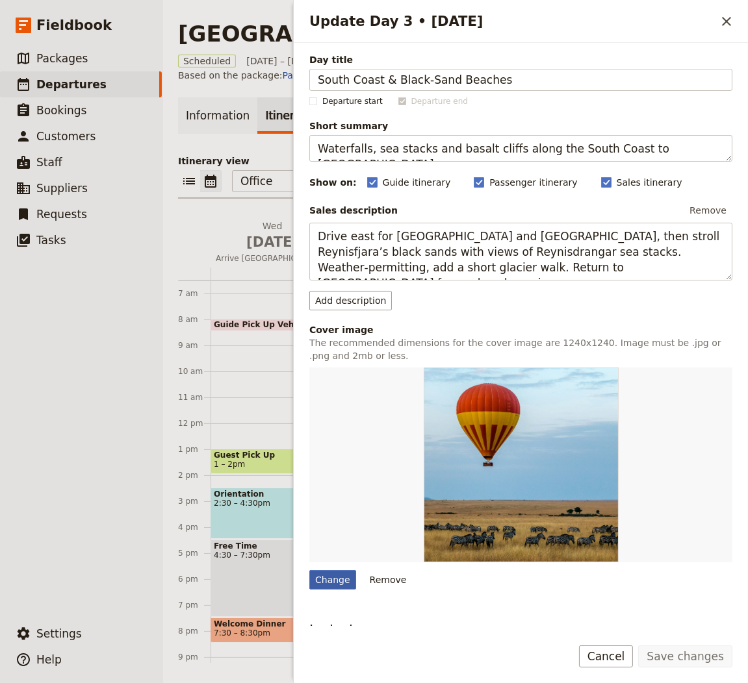
click at [340, 574] on div "Change" at bounding box center [332, 579] width 47 height 19
click at [309, 570] on input "Change" at bounding box center [309, 570] width 1 height 1
type input "C:\fakepath\image-asset.jpg"
click at [728, 20] on icon "Close drawer" at bounding box center [727, 22] width 16 height 16
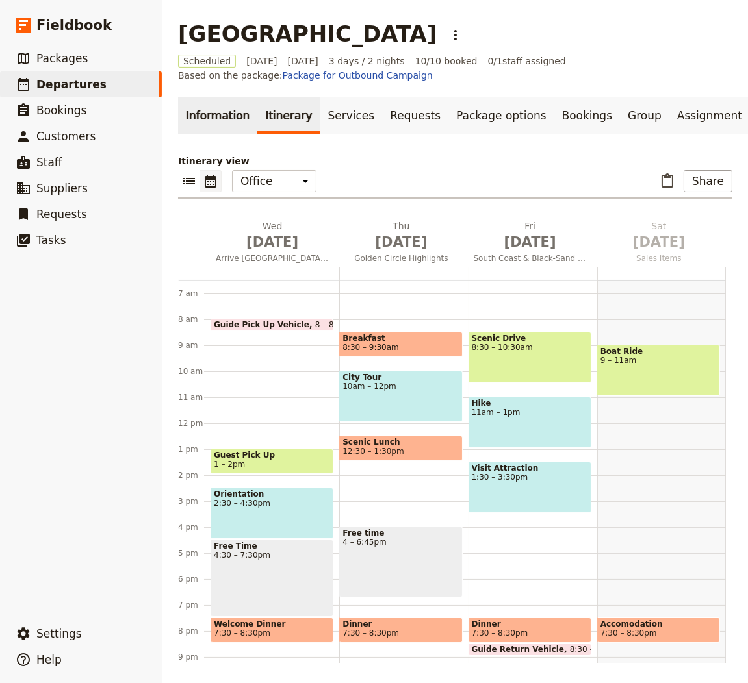
click at [225, 112] on link "Information" at bounding box center [217, 115] width 79 height 36
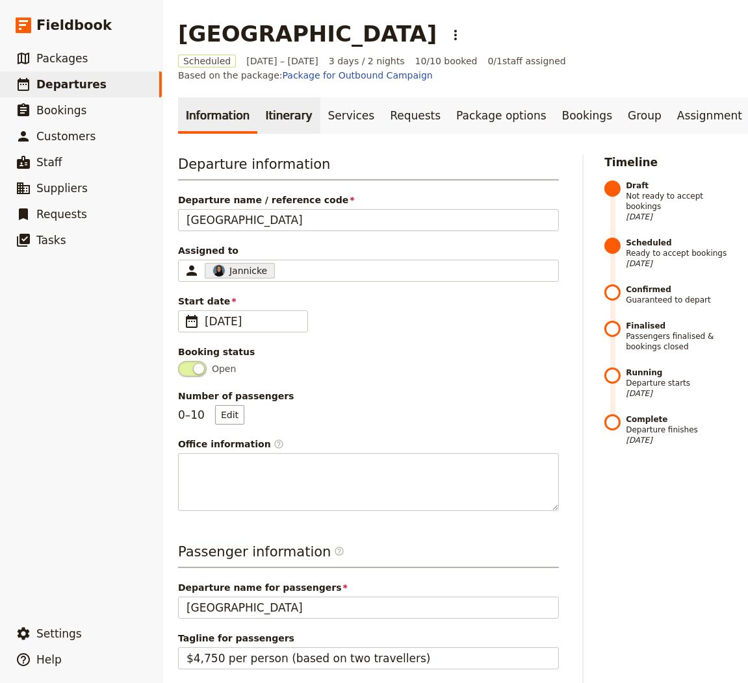
click at [275, 118] on link "Itinerary" at bounding box center [288, 115] width 62 height 36
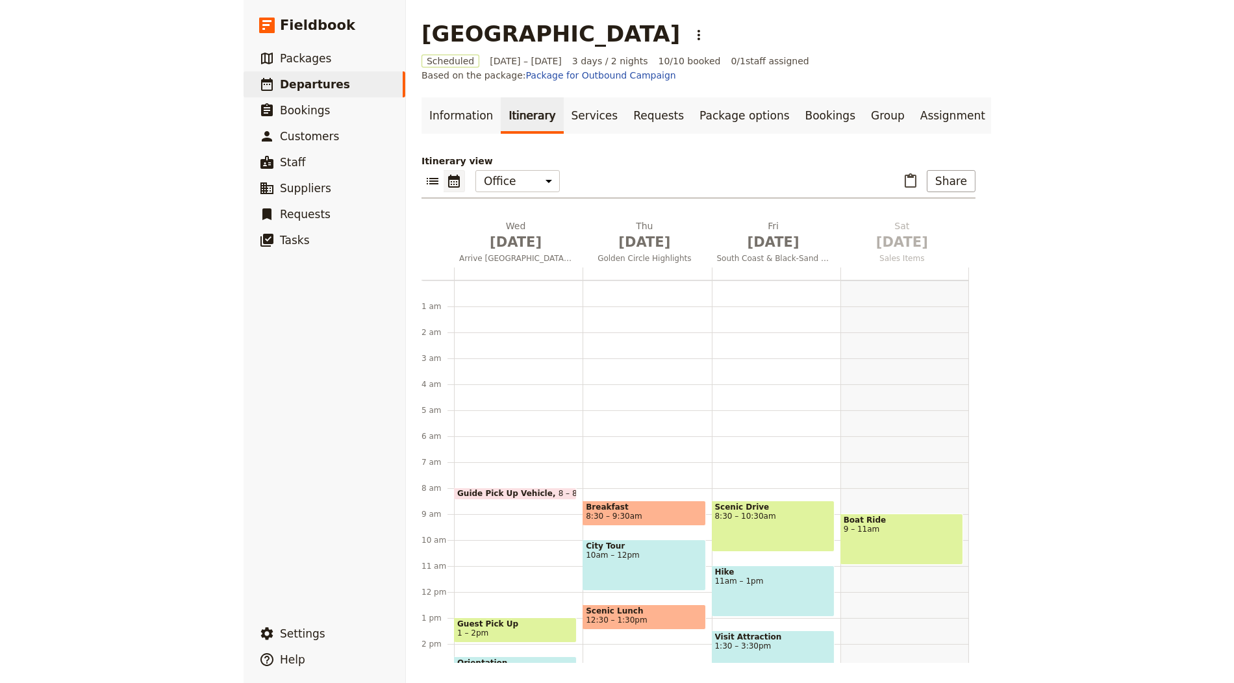
scroll to position [169, 0]
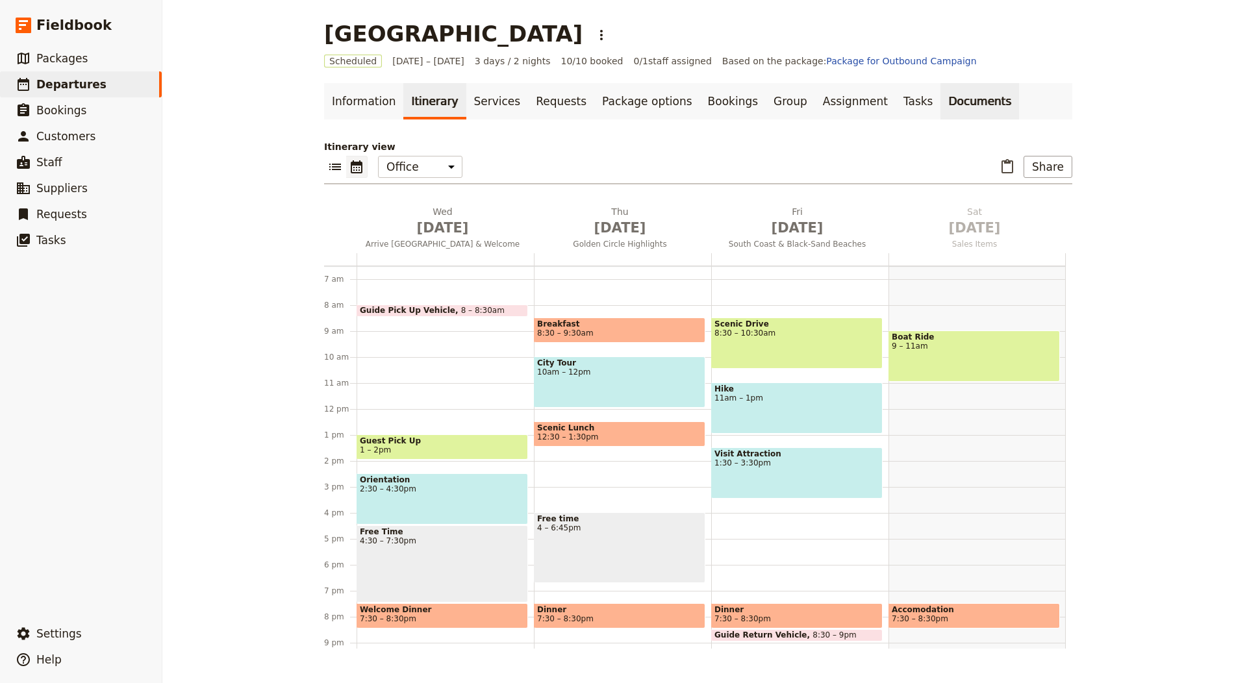
click at [747, 97] on link "Documents" at bounding box center [980, 101] width 79 height 36
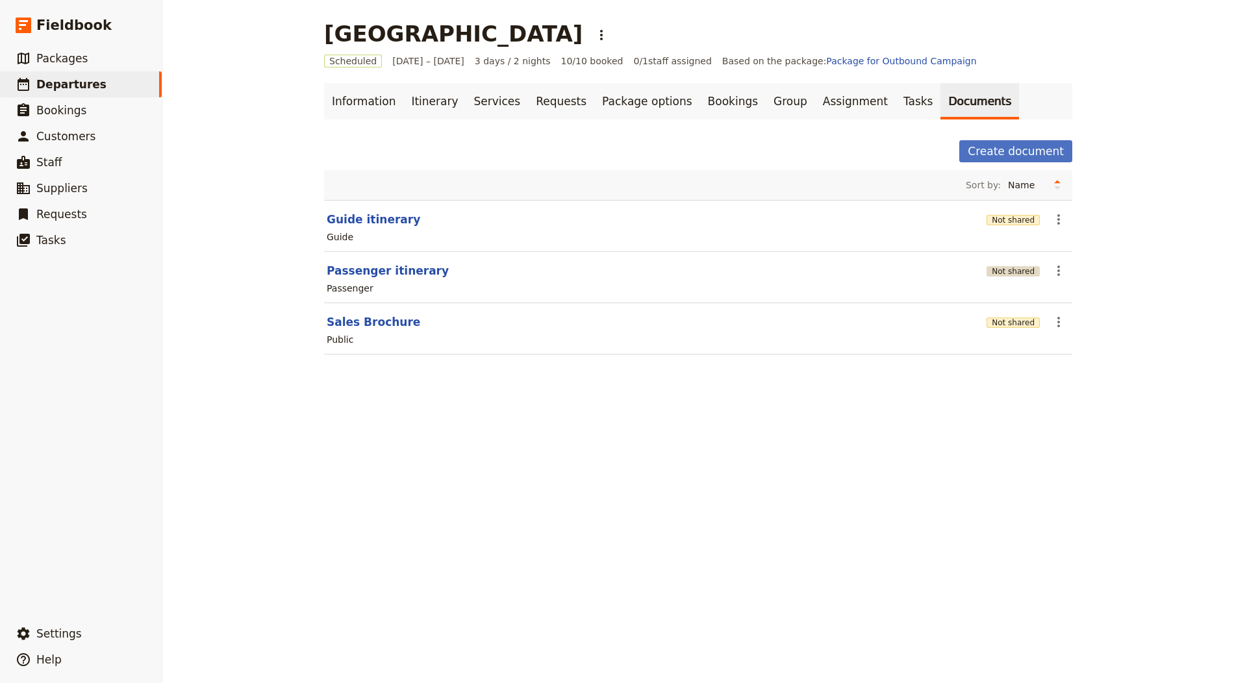
click at [747, 266] on button "Not shared" at bounding box center [1013, 271] width 53 height 10
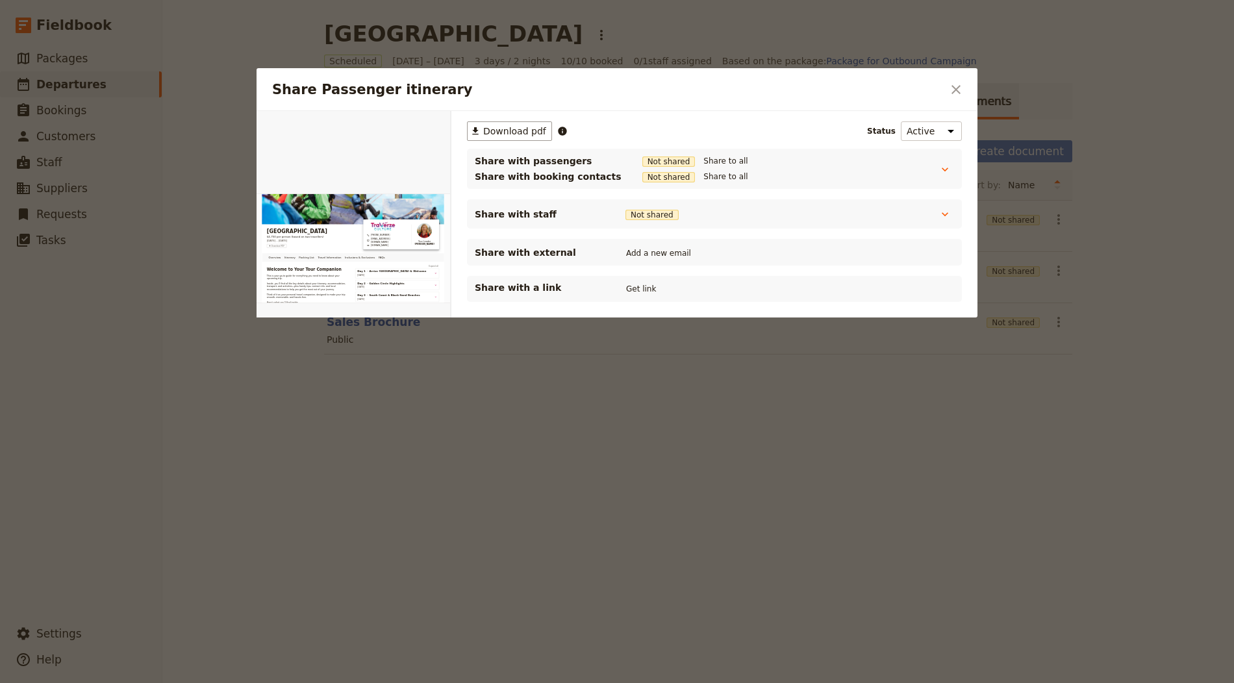
click at [630, 302] on div "​ Download pdf Status Active Inactive Share with passengers Not shared Share to…" at bounding box center [715, 249] width 526 height 276
click at [630, 285] on button "Get link" at bounding box center [641, 289] width 36 height 14
click at [747, 84] on icon "Close dialog" at bounding box center [956, 90] width 16 height 16
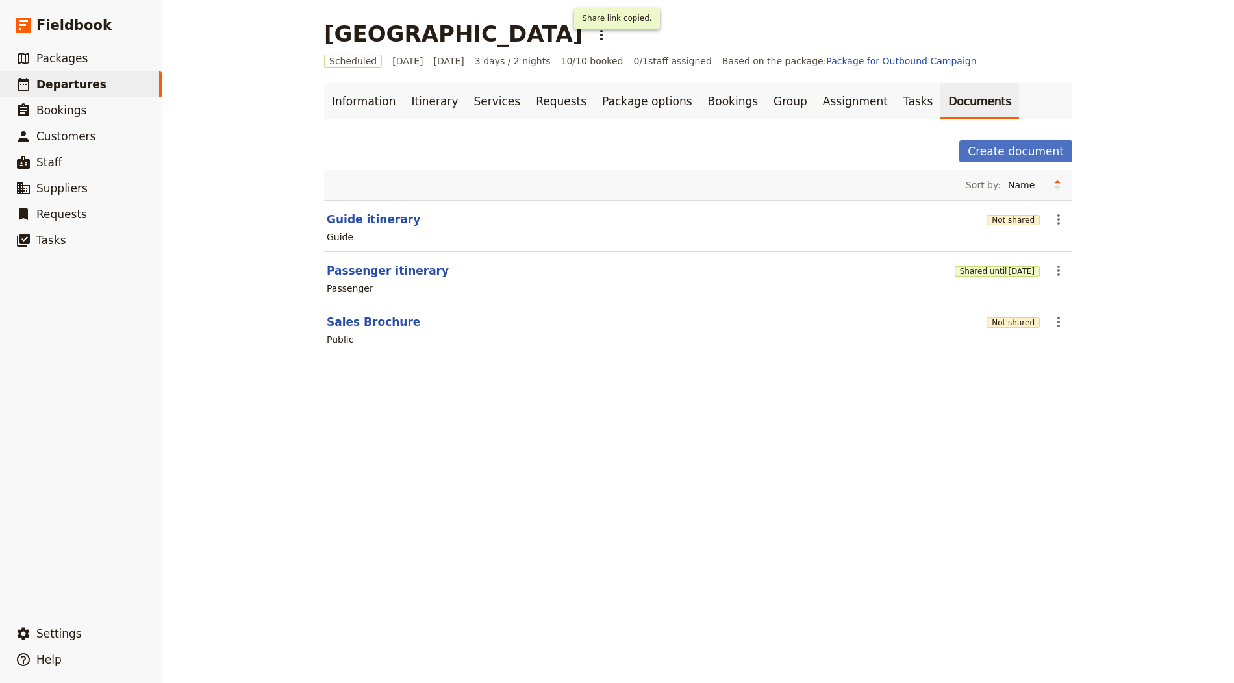
click at [394, 277] on section "Passenger itinerary Shared until [DATE] ​ Passenger" at bounding box center [698, 277] width 748 height 51
click at [401, 272] on button "Passenger itinerary" at bounding box center [388, 271] width 122 height 16
select select "PASSENGER"
select select "RUN_SHEET"
select select "LARGE"
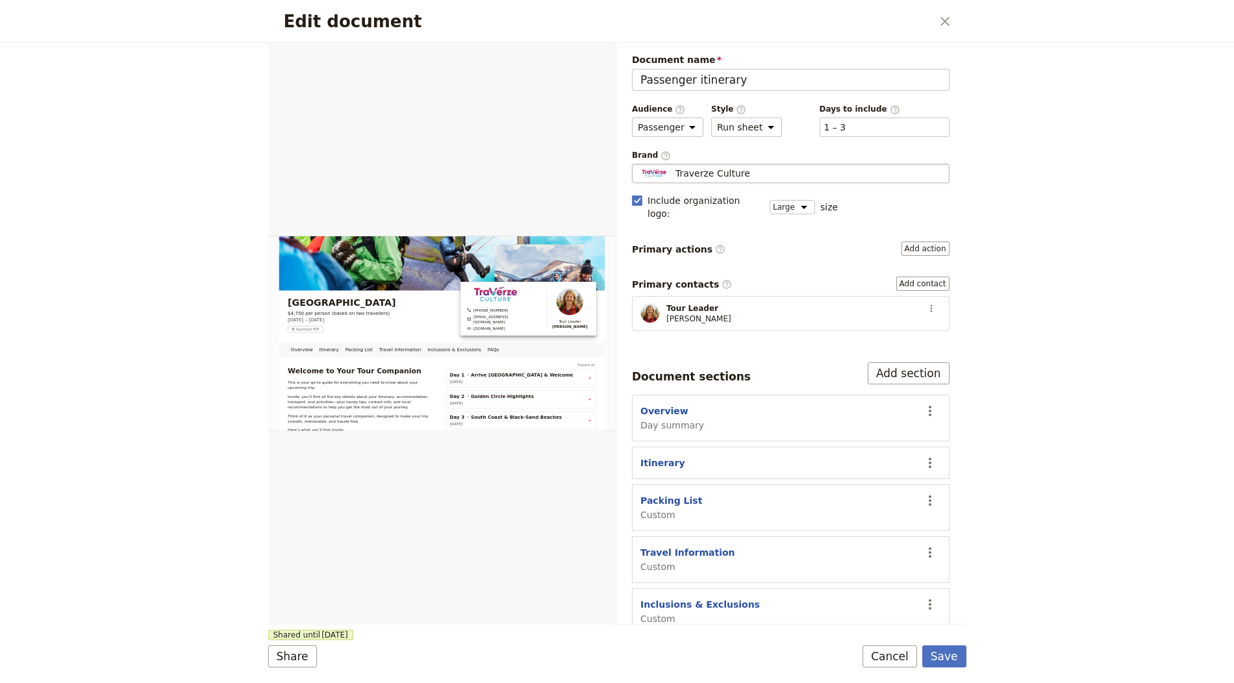
click at [747, 170] on div "Traverze Culture" at bounding box center [791, 173] width 306 height 13
click at [638, 164] on input "Traverze Culture" at bounding box center [637, 164] width 1 height 1
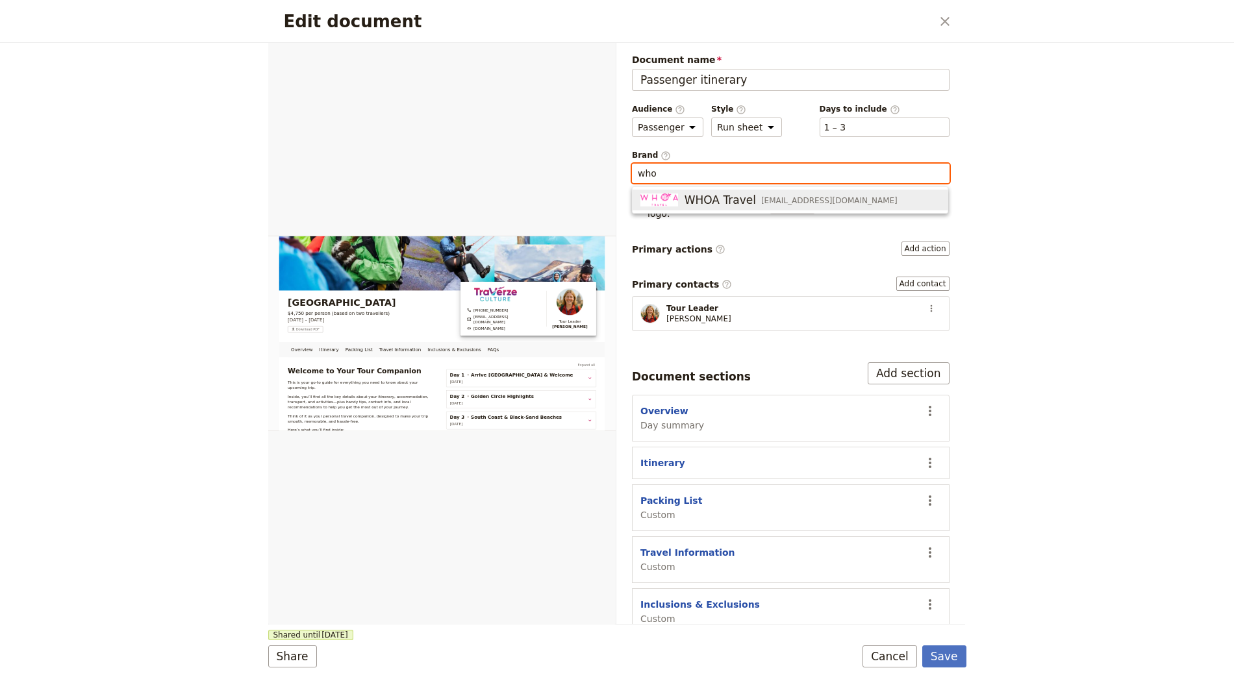
click at [747, 199] on span "[EMAIL_ADDRESS][DOMAIN_NAME]" at bounding box center [829, 201] width 136 height 10
type input "WHOA Travel"
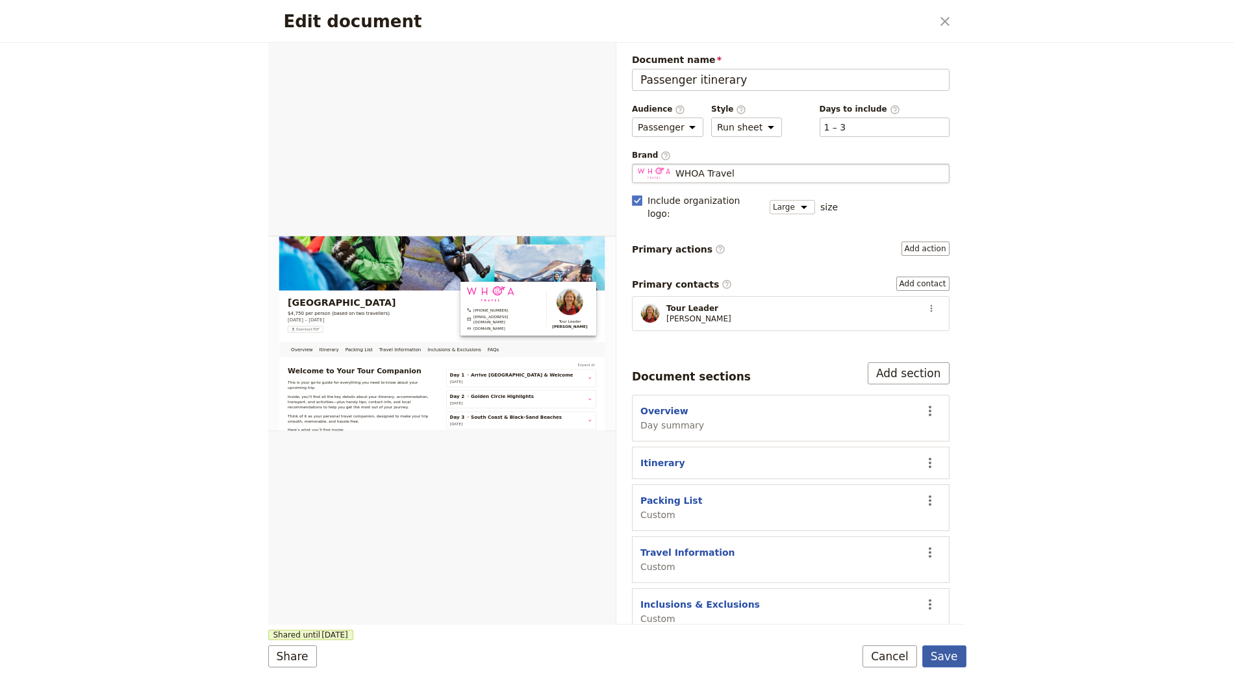
click at [747, 655] on button "Save" at bounding box center [944, 657] width 44 height 22
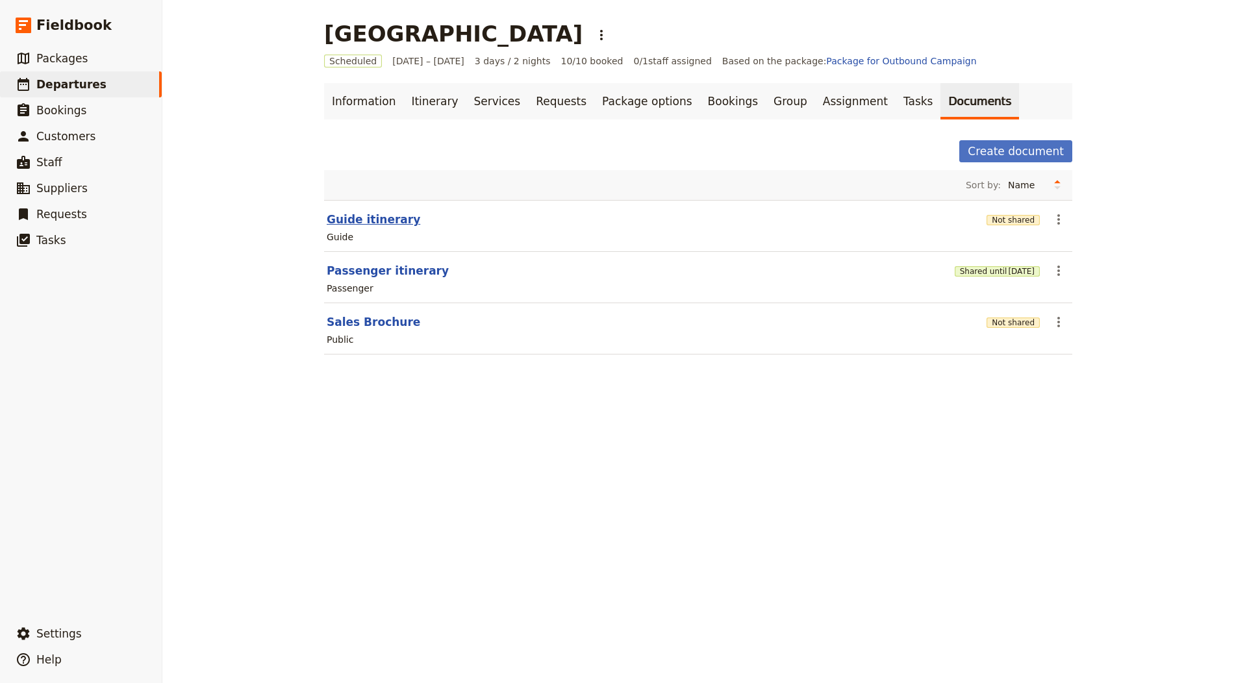
click at [370, 221] on button "Guide itinerary" at bounding box center [374, 220] width 94 height 16
select select "STAFF"
select select "RUN_SHEET"
select select "LARGE"
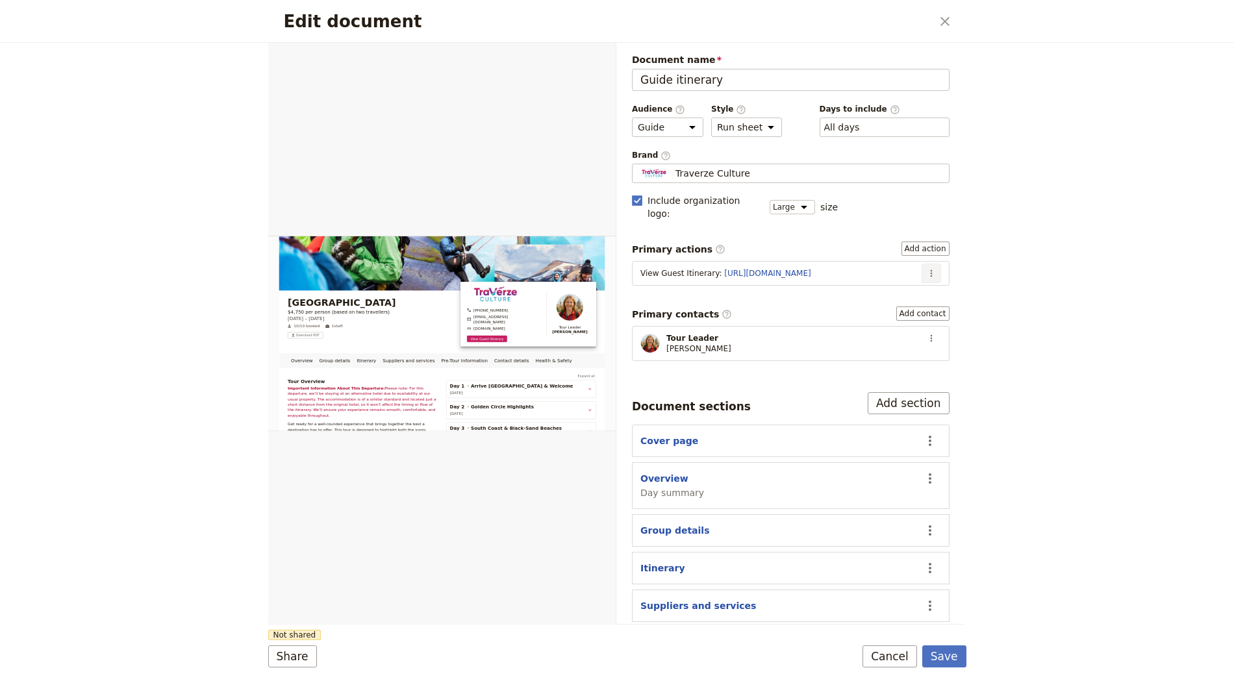
click at [747, 270] on icon "Actions" at bounding box center [931, 273] width 2 height 7
click at [747, 284] on span "Edit action" at bounding box center [899, 283] width 68 height 13
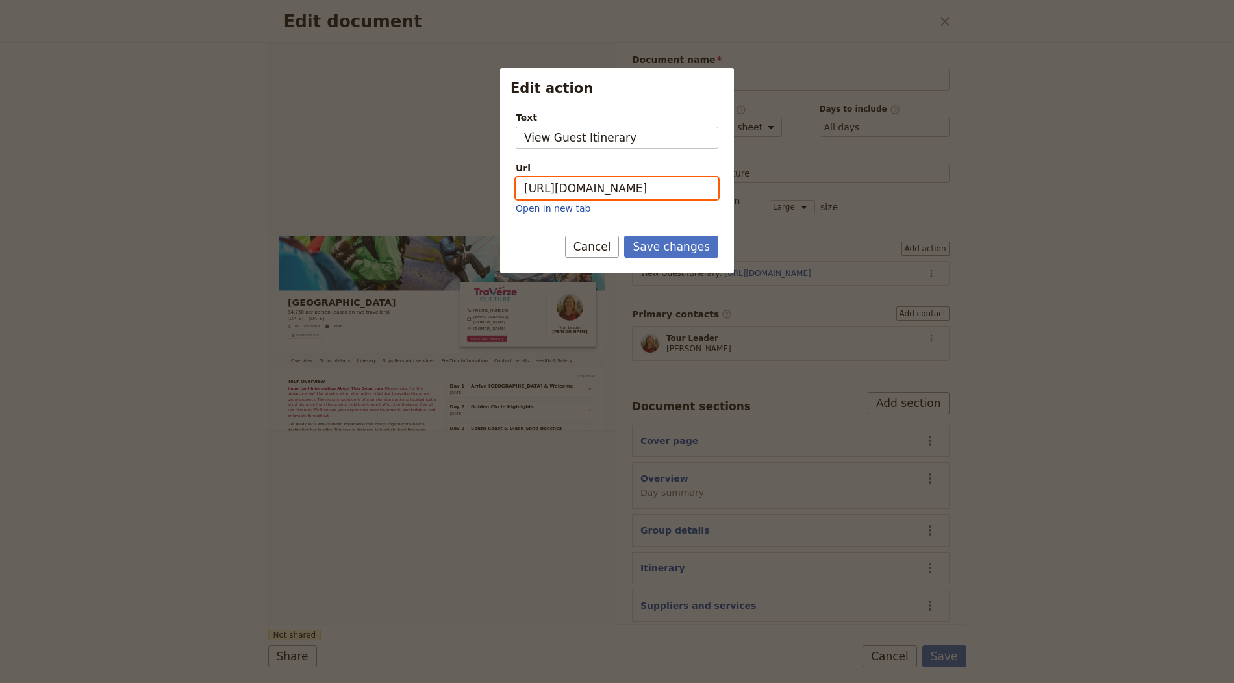
click at [654, 186] on input "[URL][DOMAIN_NAME]" at bounding box center [617, 188] width 203 height 22
paste input "-cG9752C9fdQ8GirITOtq"
type input "[URL][DOMAIN_NAME]"
click at [678, 244] on button "Save changes" at bounding box center [671, 247] width 94 height 22
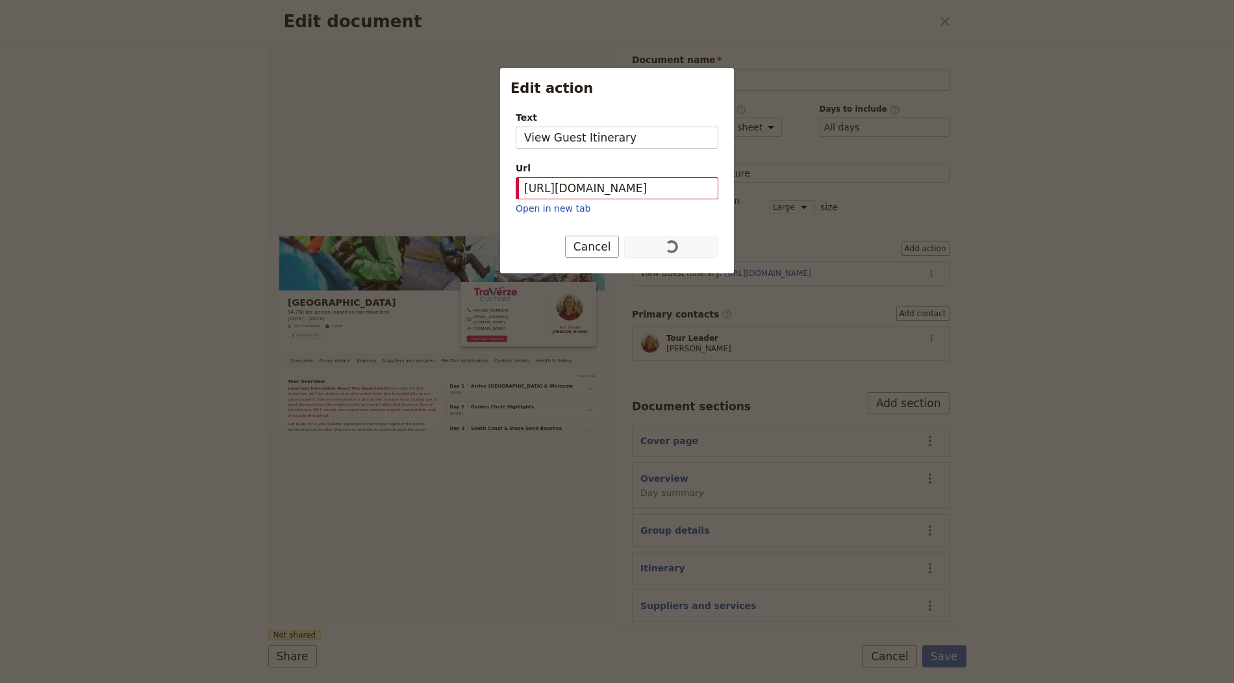
scroll to position [0, 0]
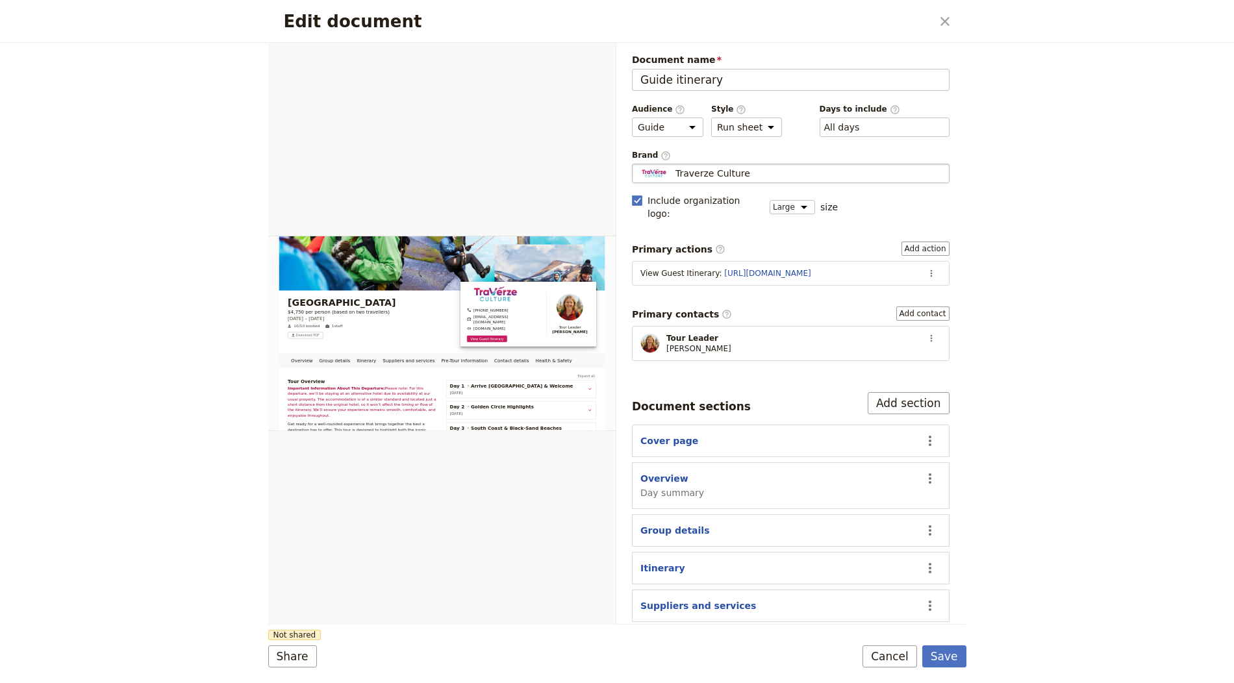
click at [717, 164] on fieldset "Traverze Culture Traverze Culture" at bounding box center [791, 173] width 318 height 19
click at [638, 164] on input "Traverze Culture" at bounding box center [637, 164] width 1 height 1
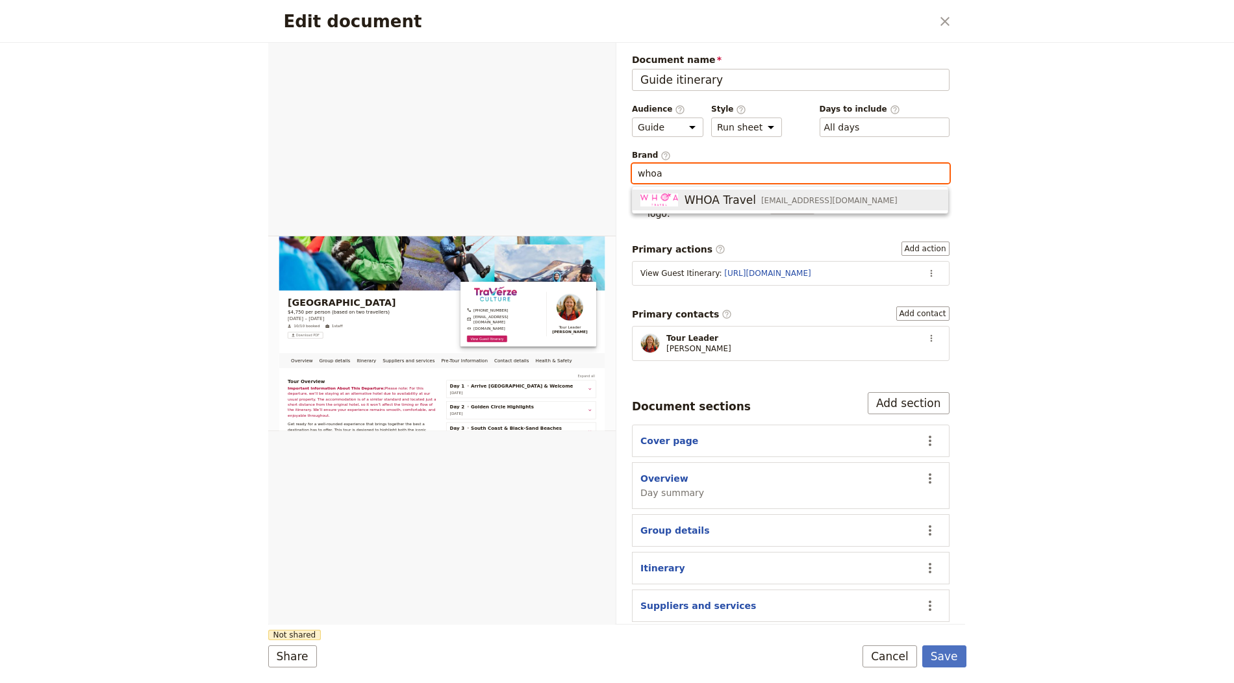
click at [715, 200] on span "WHOA Travel" at bounding box center [720, 200] width 71 height 16
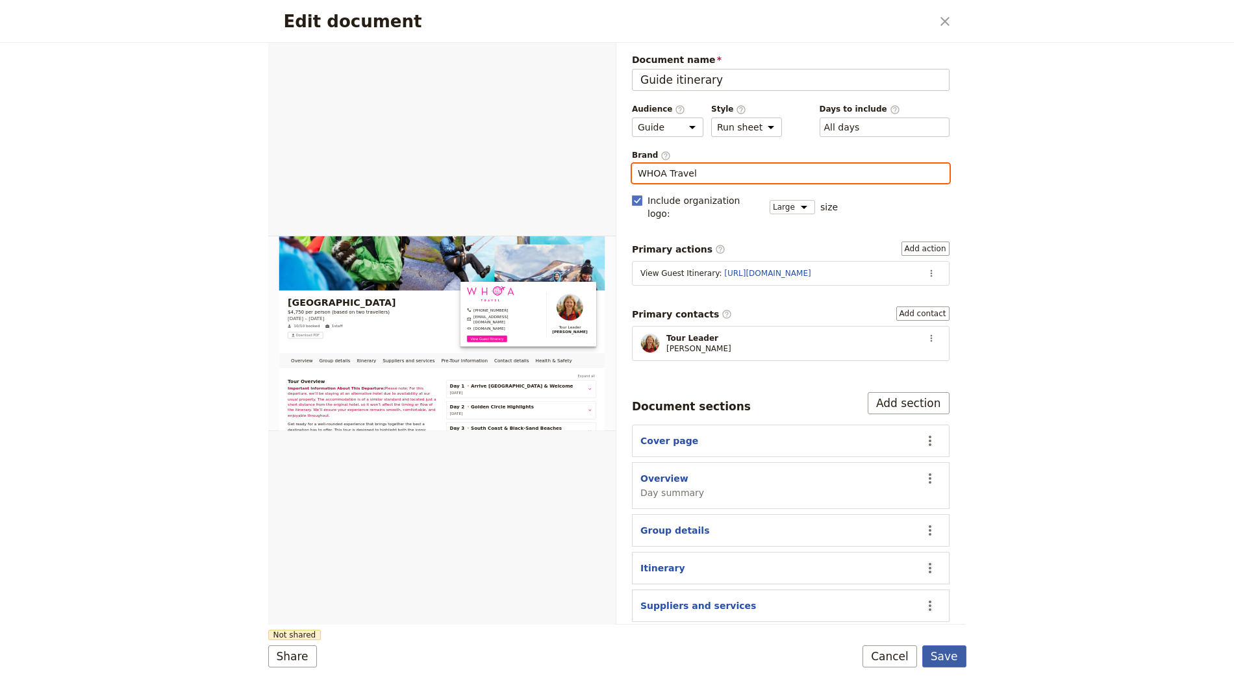
type input "WHOA Travel"
click at [747, 648] on button "Save" at bounding box center [944, 657] width 44 height 22
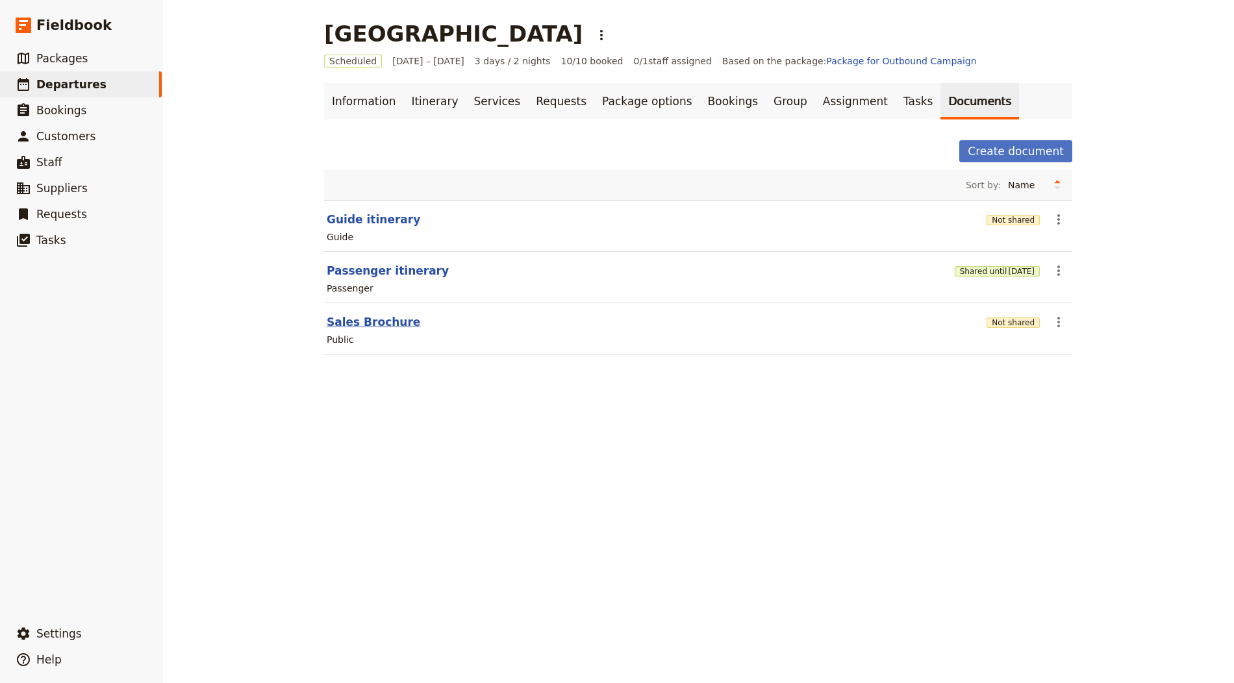
click at [383, 322] on button "Sales Brochure" at bounding box center [374, 322] width 94 height 16
select select "DEFAULT"
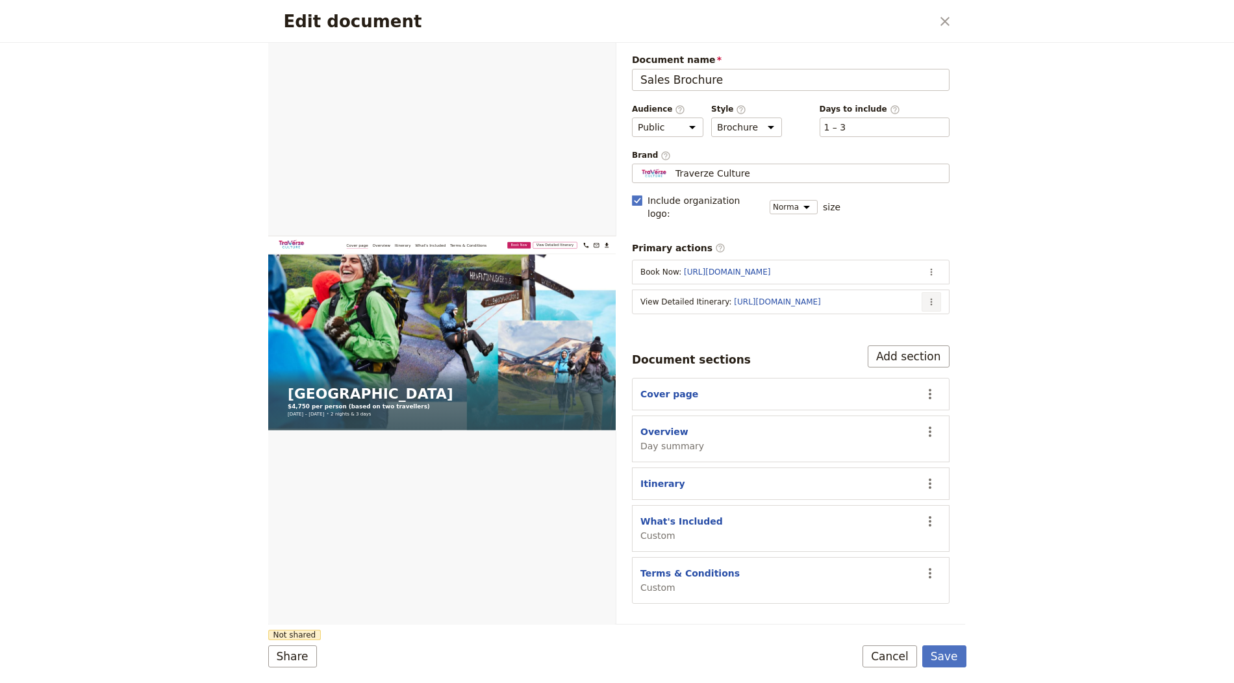
click at [747, 292] on button "​" at bounding box center [931, 301] width 19 height 19
click at [747, 311] on span "Edit action" at bounding box center [880, 311] width 105 height 13
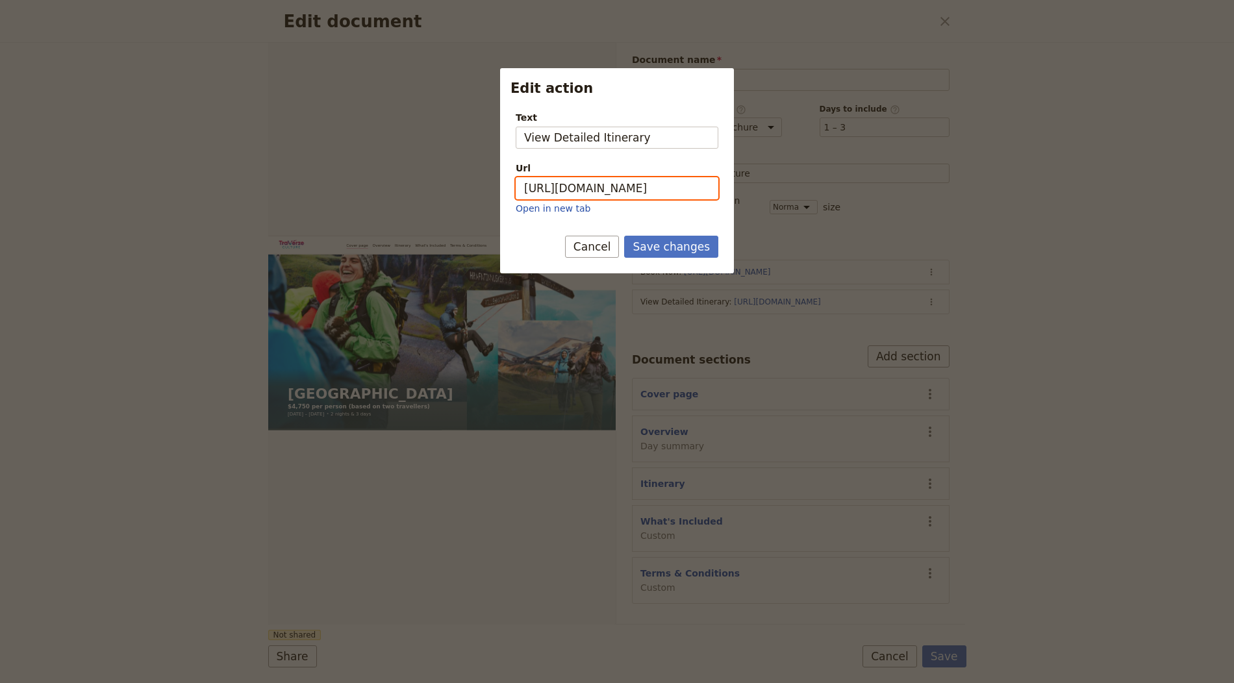
click at [678, 197] on input "[URL][DOMAIN_NAME]" at bounding box center [617, 188] width 203 height 22
click at [678, 196] on input "[URL][DOMAIN_NAME]" at bounding box center [617, 188] width 203 height 22
paste input "[URL][DOMAIN_NAME]"
paste input "Edit action"
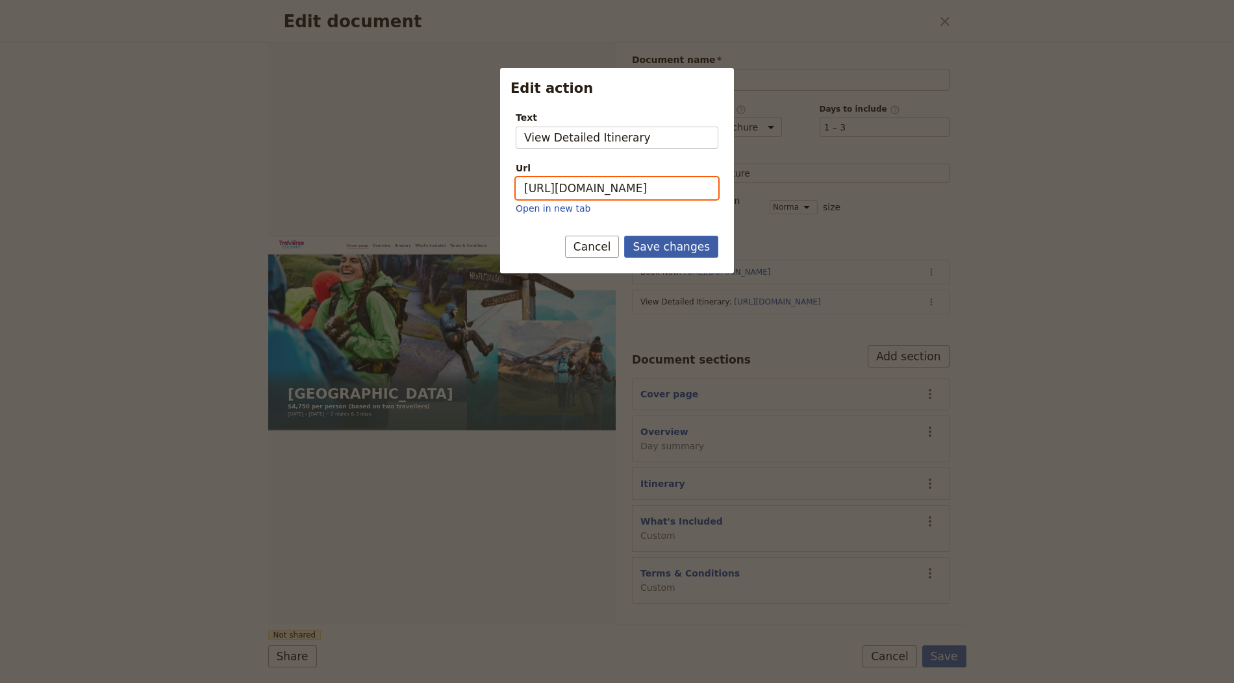
type input "[URL][DOMAIN_NAME]"
click at [673, 238] on button "Save changes" at bounding box center [671, 247] width 94 height 22
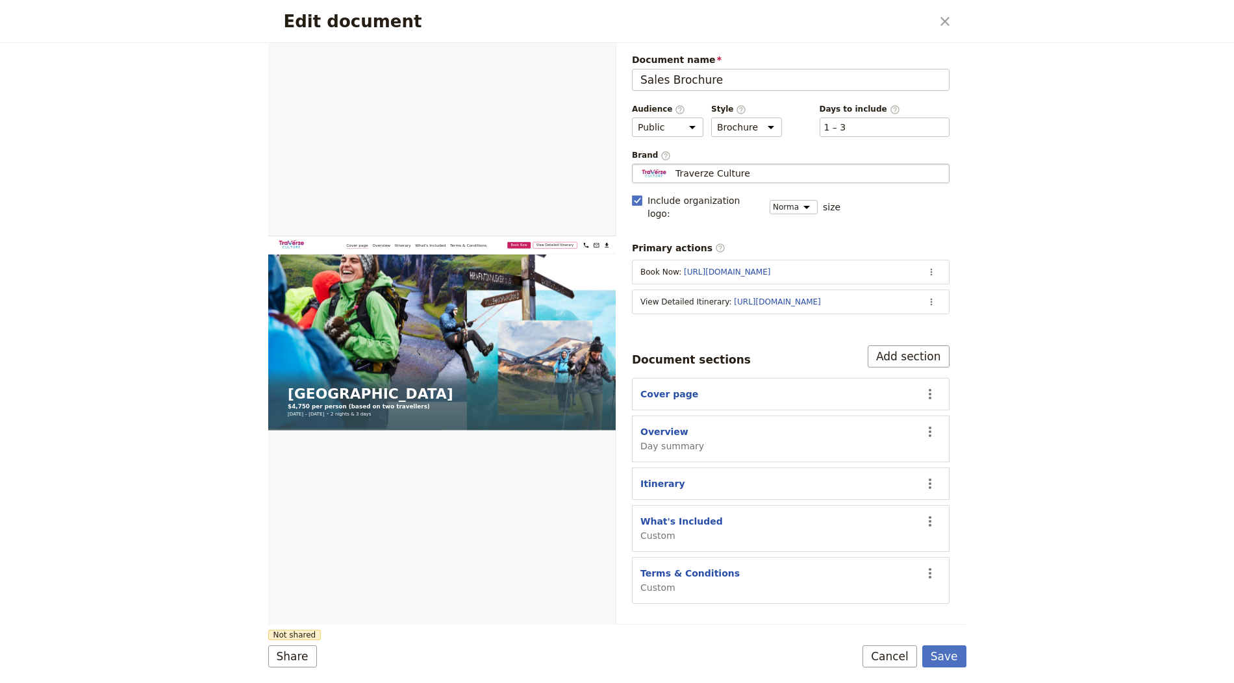
click at [744, 172] on div "Traverze Culture" at bounding box center [791, 173] width 306 height 13
click at [638, 164] on input "Traverze Culture" at bounding box center [637, 164] width 1 height 1
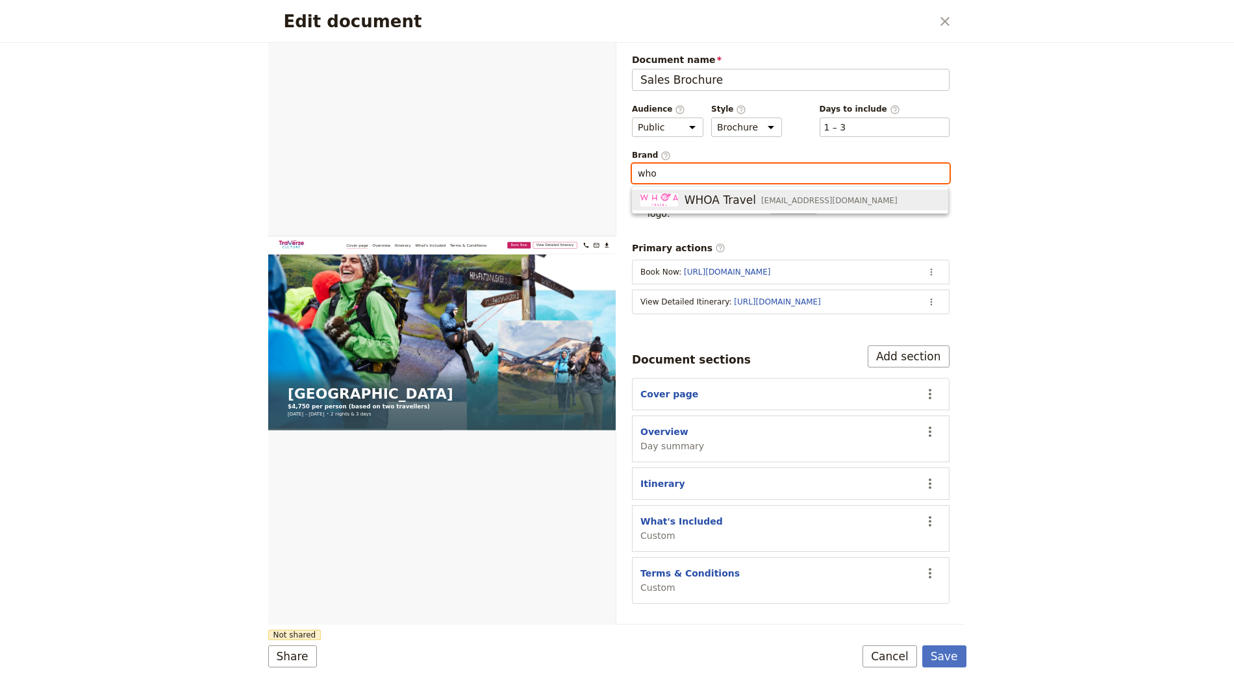
click at [738, 197] on span "WHOA Travel" at bounding box center [720, 200] width 71 height 16
type input "WHOA Travel"
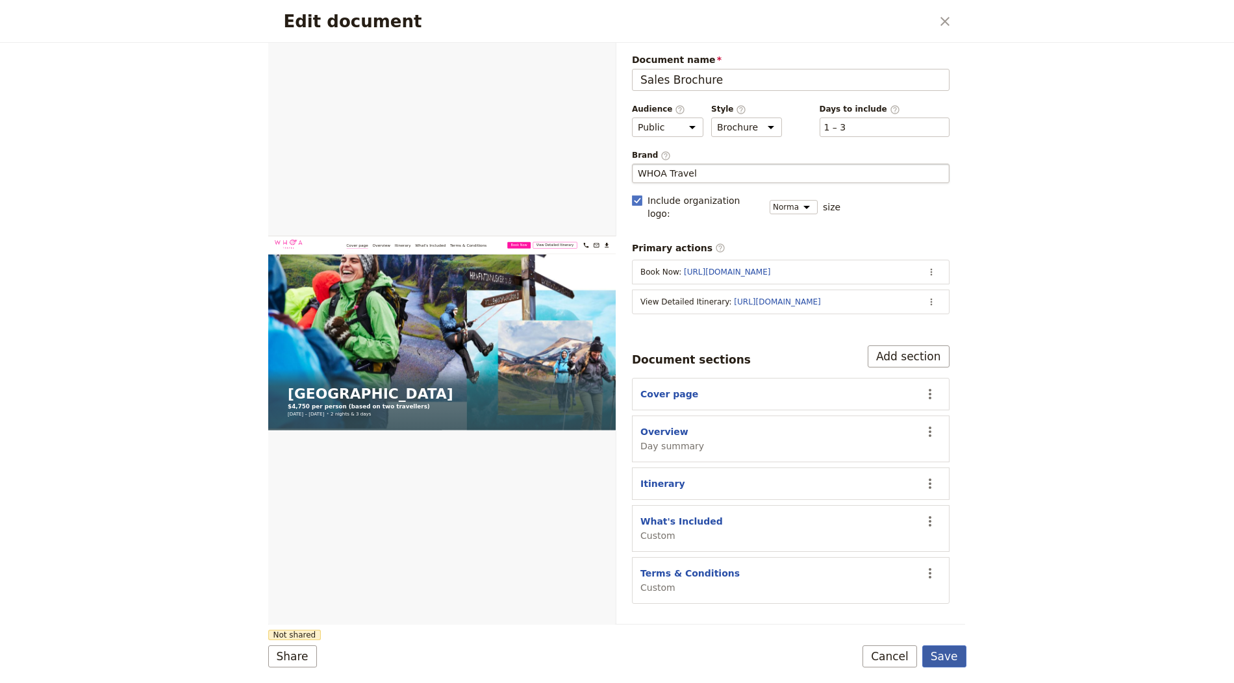
click at [747, 653] on button "Save" at bounding box center [944, 657] width 44 height 22
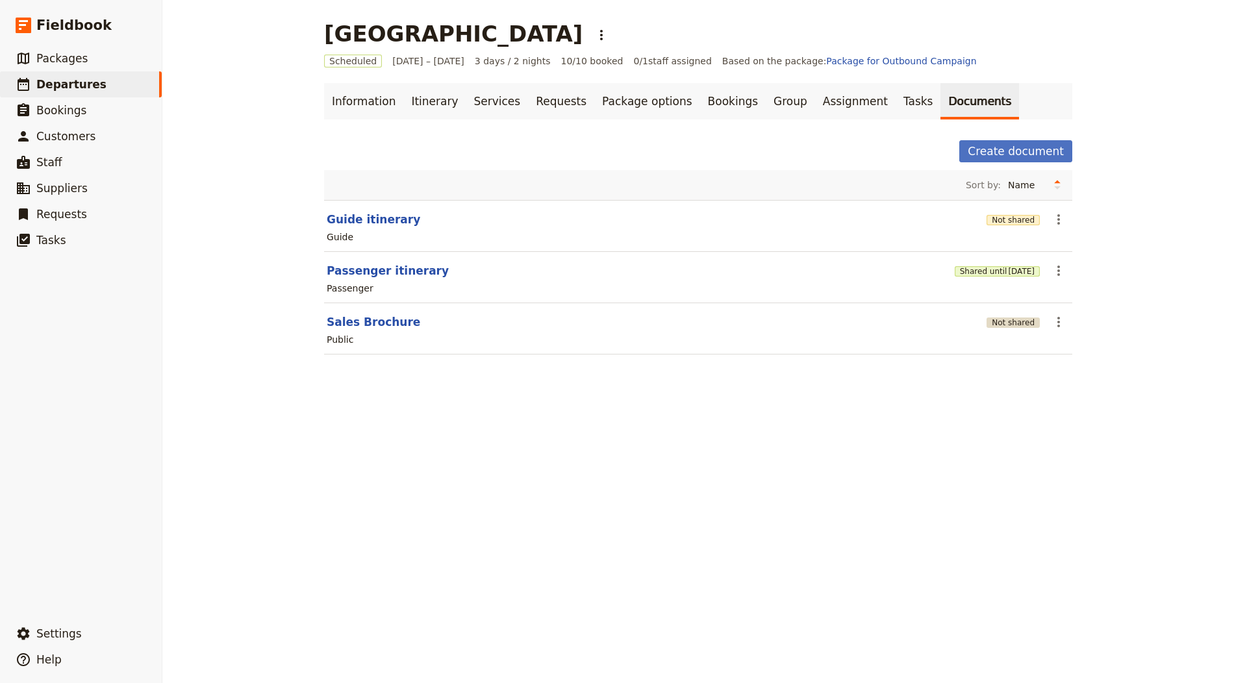
click at [747, 322] on button "Not shared" at bounding box center [1013, 323] width 53 height 10
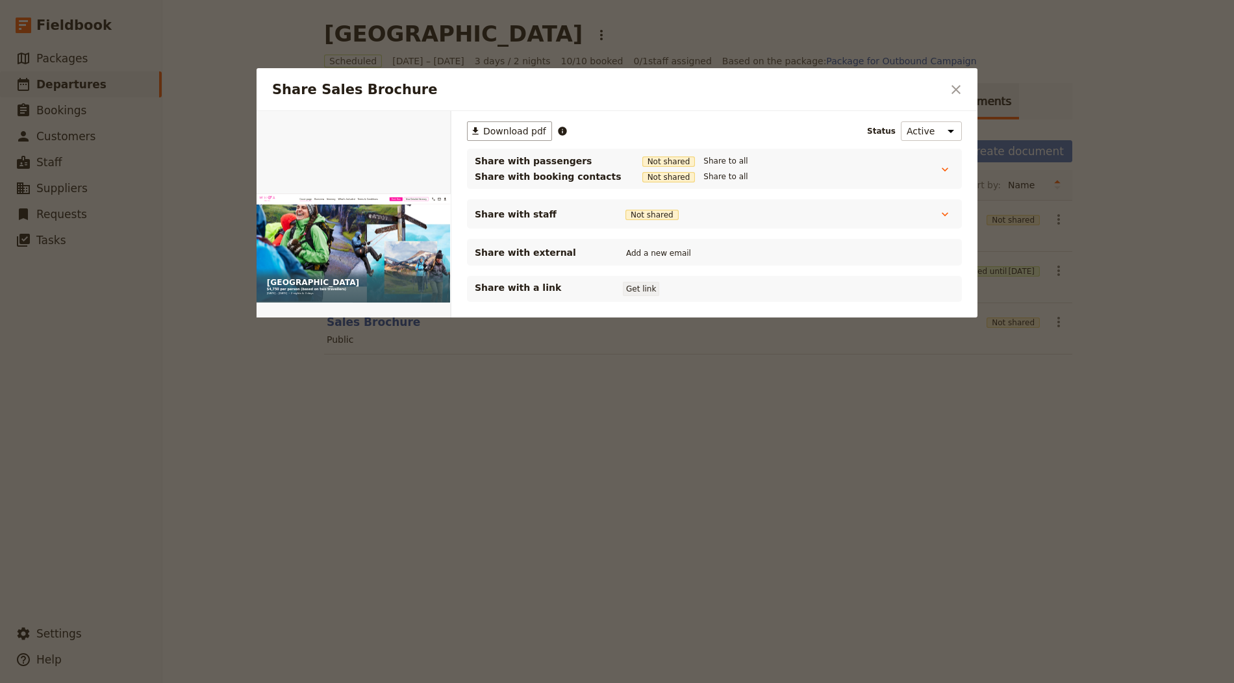
click at [631, 289] on button "Get link" at bounding box center [641, 289] width 36 height 14
click at [747, 86] on icon "Close dialog" at bounding box center [956, 90] width 16 height 16
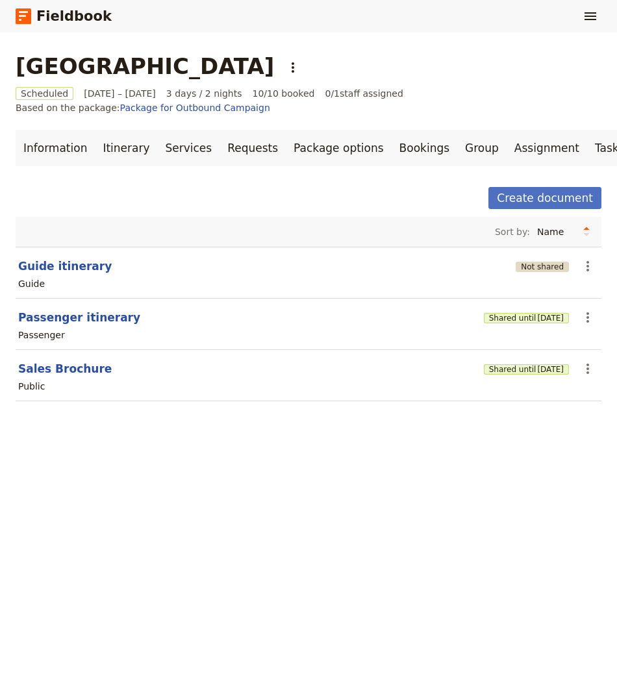
click at [523, 266] on button "Not shared" at bounding box center [542, 267] width 53 height 10
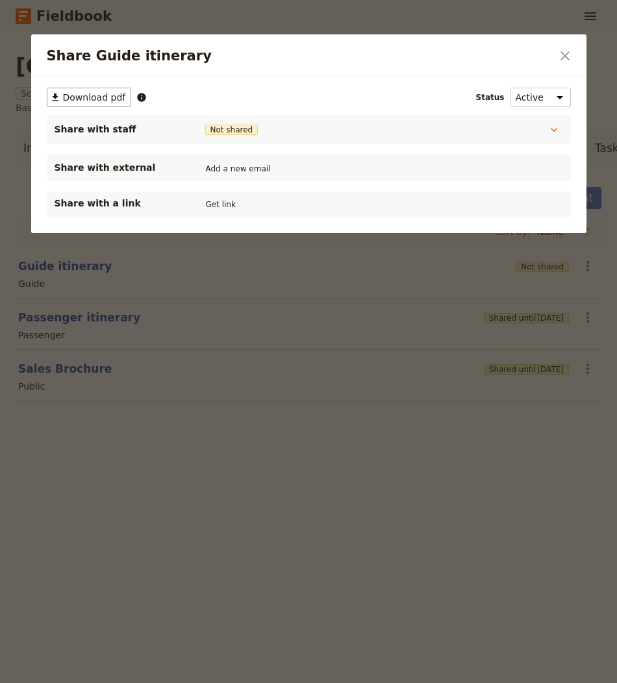
click at [216, 194] on div "Share with a link Get link" at bounding box center [309, 205] width 524 height 26
click at [216, 197] on button "Get link" at bounding box center [221, 204] width 36 height 14
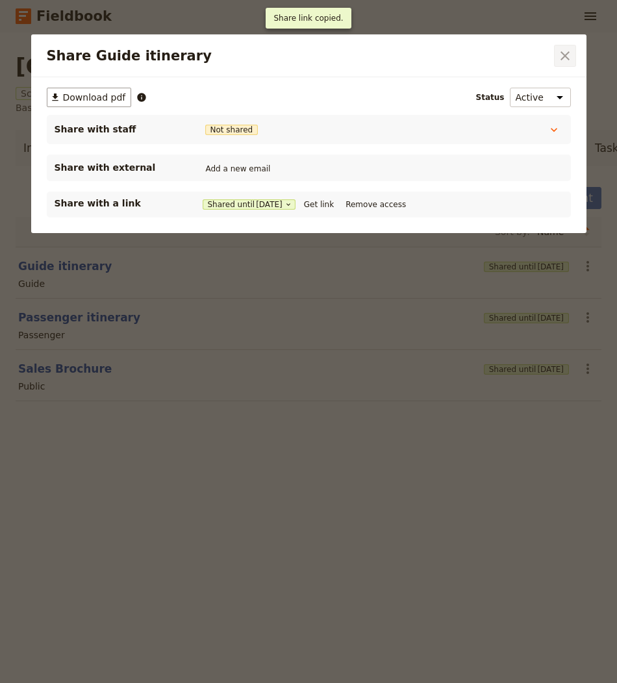
click at [567, 65] on button "​" at bounding box center [565, 56] width 22 height 22
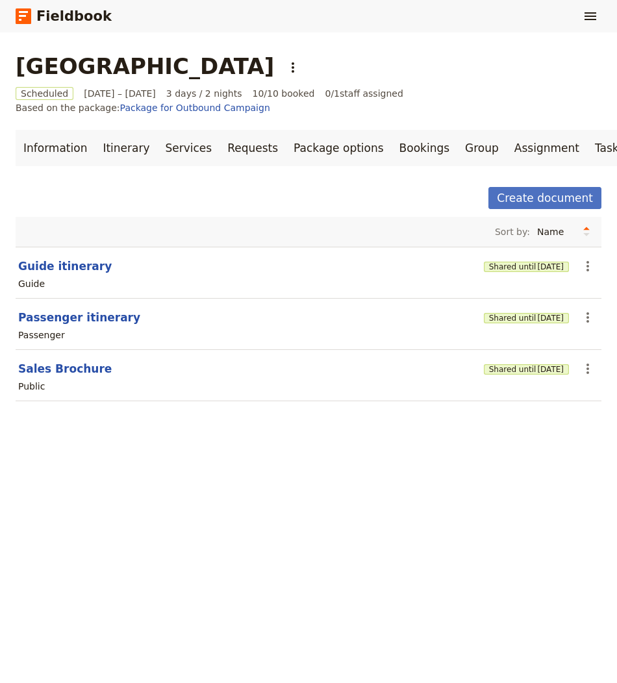
click at [36, 58] on h1 "[GEOGRAPHIC_DATA]" at bounding box center [145, 66] width 259 height 26
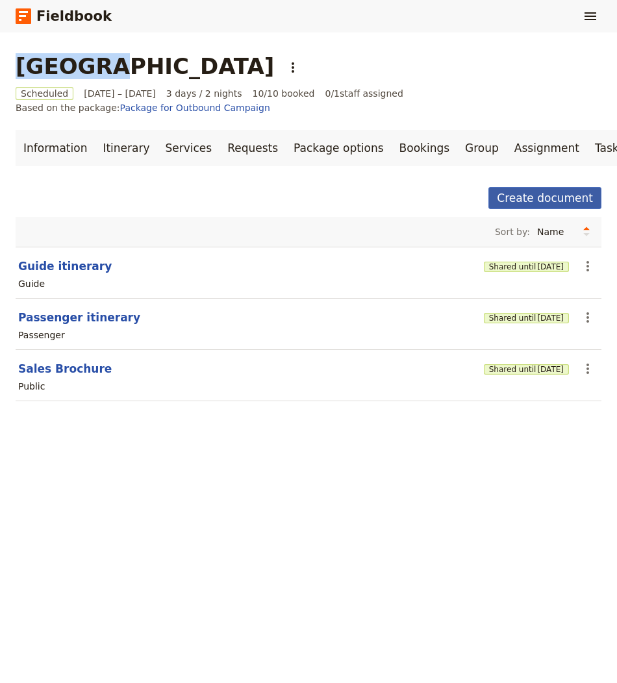
copy h1 "[GEOGRAPHIC_DATA]"
click at [58, 147] on link "Information" at bounding box center [55, 148] width 79 height 36
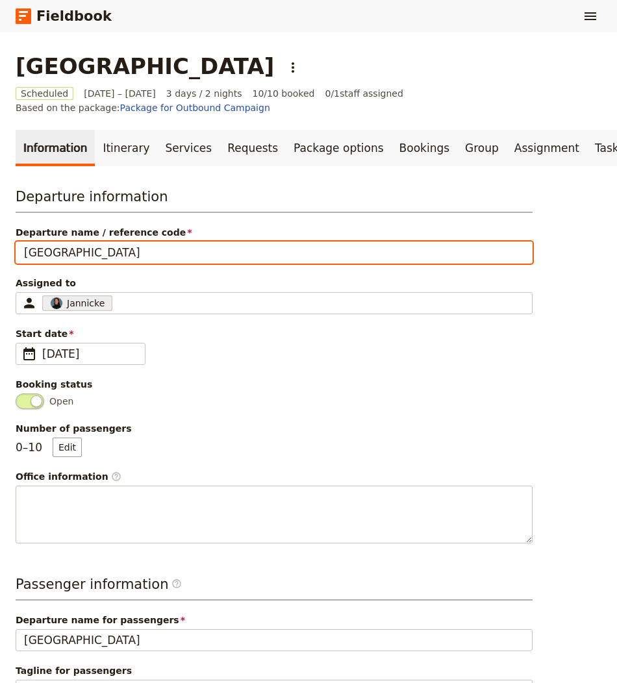
click at [131, 255] on input "[GEOGRAPHIC_DATA]" at bounding box center [274, 253] width 517 height 22
paste input "EXPLORE THE LAND OF FIRE & IC"
drag, startPoint x: 64, startPoint y: 250, endPoint x: 420, endPoint y: 250, distance: 356.0
click at [420, 250] on input "Iceland EXPLORE THE LAND OF FIRE & IC" at bounding box center [274, 253] width 517 height 22
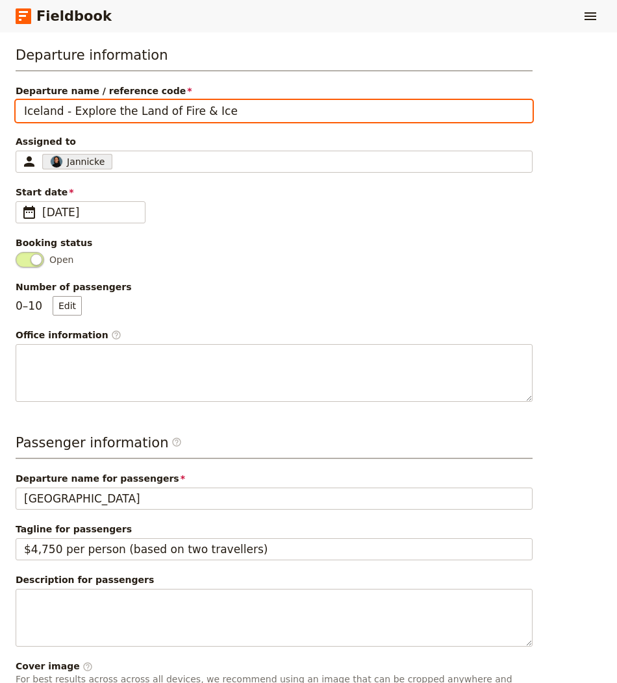
scroll to position [246, 0]
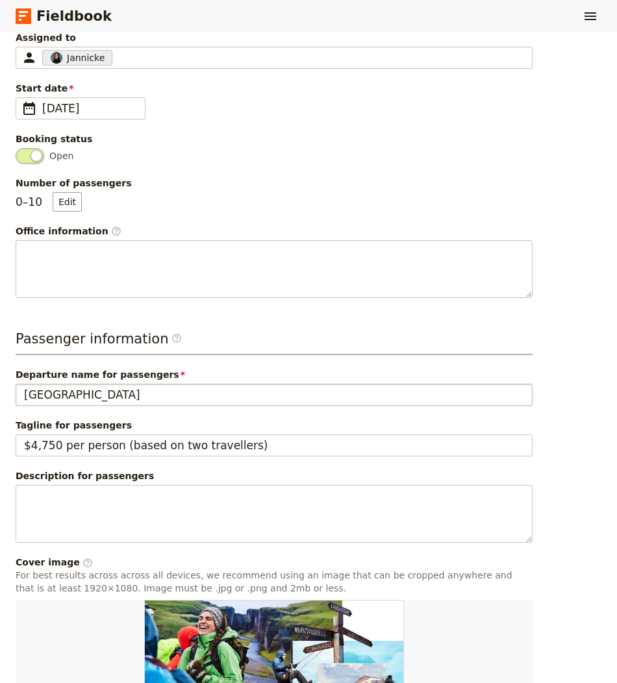
type input "Iceland - Explore the Land of Fire & Ice"
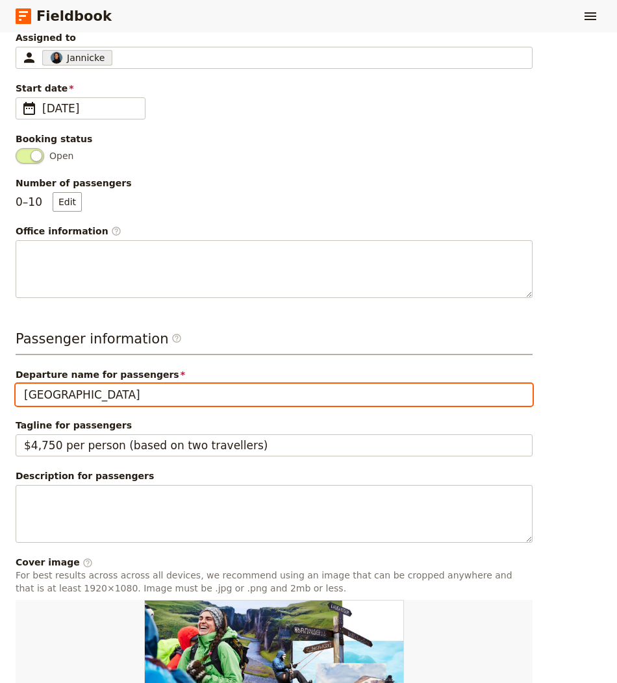
click at [298, 386] on input "[GEOGRAPHIC_DATA]" at bounding box center [274, 395] width 517 height 22
paste input "- Explore the Land of Fire & Ice"
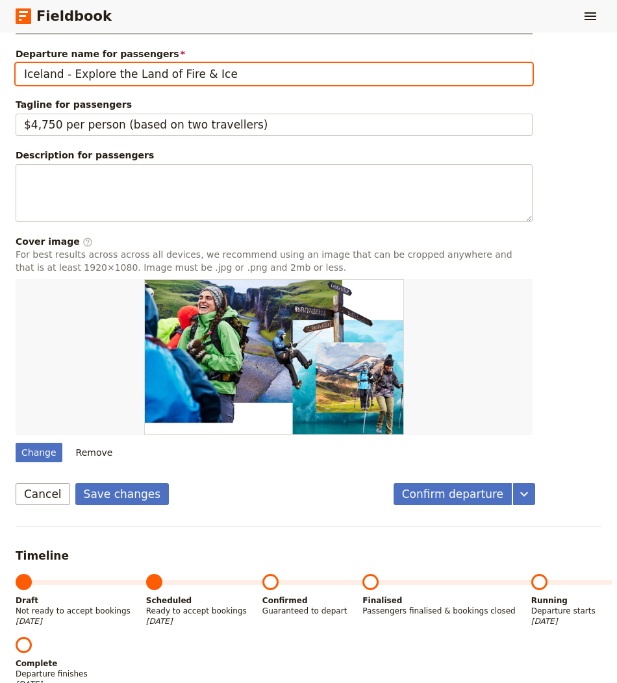
click at [66, 68] on input "Iceland - Explore the Land of Fire & Ice" at bounding box center [274, 74] width 517 height 22
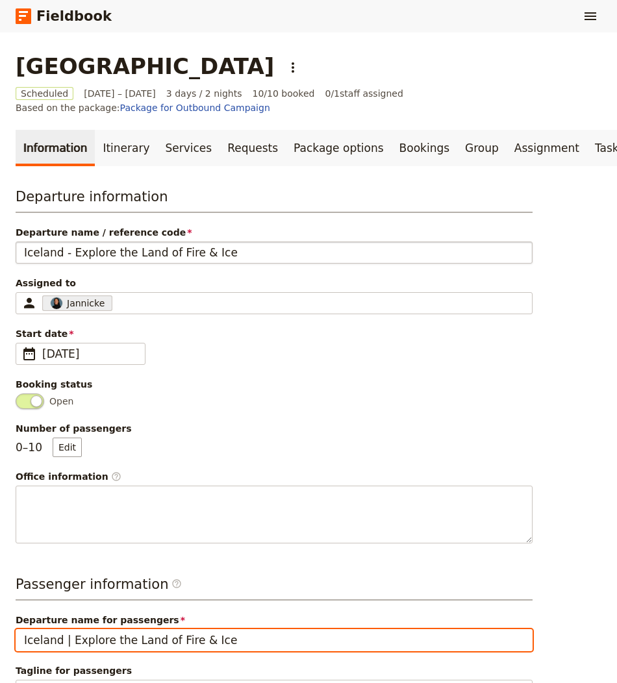
type input "Iceland | Explore the Land of Fire & Ice"
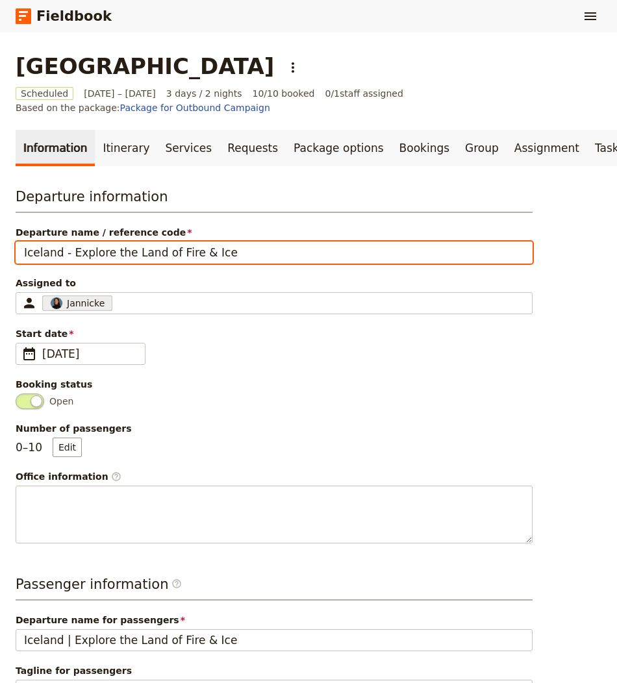
click at [65, 252] on input "Iceland - Explore the Land of Fire & Ice" at bounding box center [274, 253] width 517 height 22
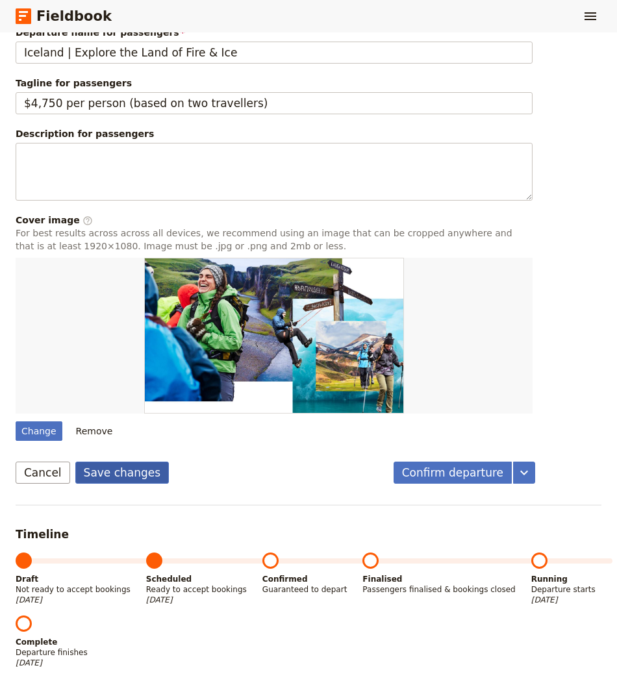
type input "Iceland | Explore the Land of Fire & Ice"
click at [107, 463] on button "Save changes" at bounding box center [122, 473] width 94 height 22
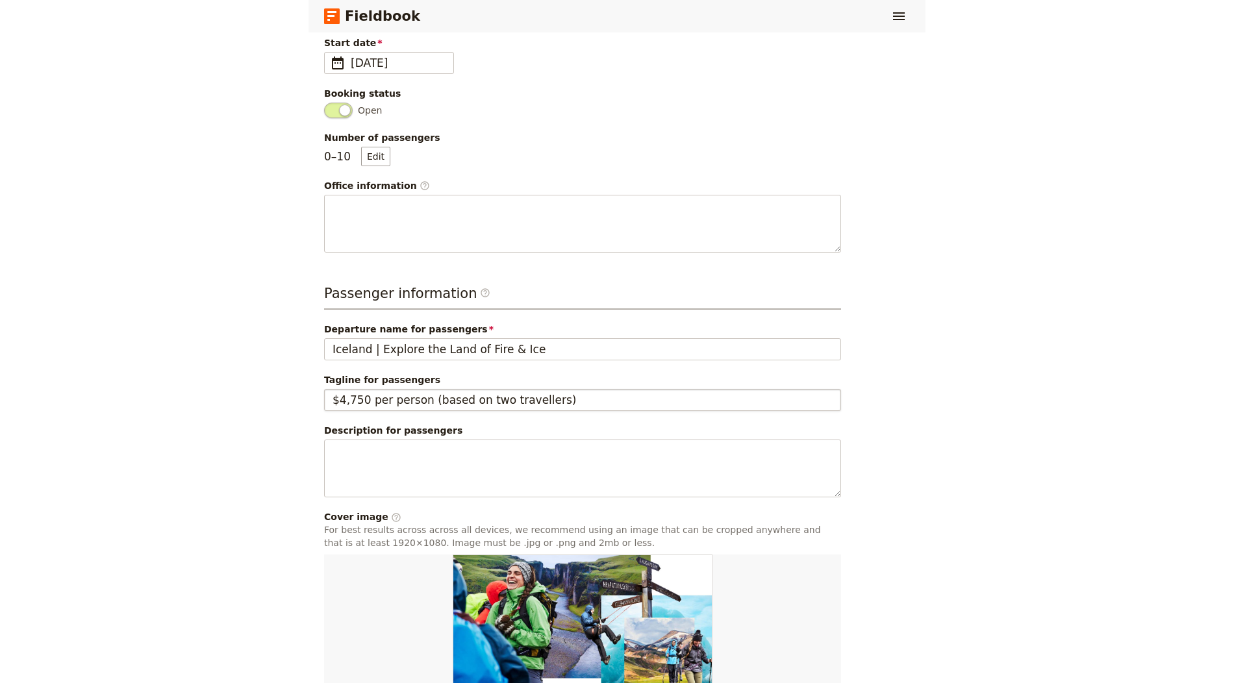
scroll to position [92, 0]
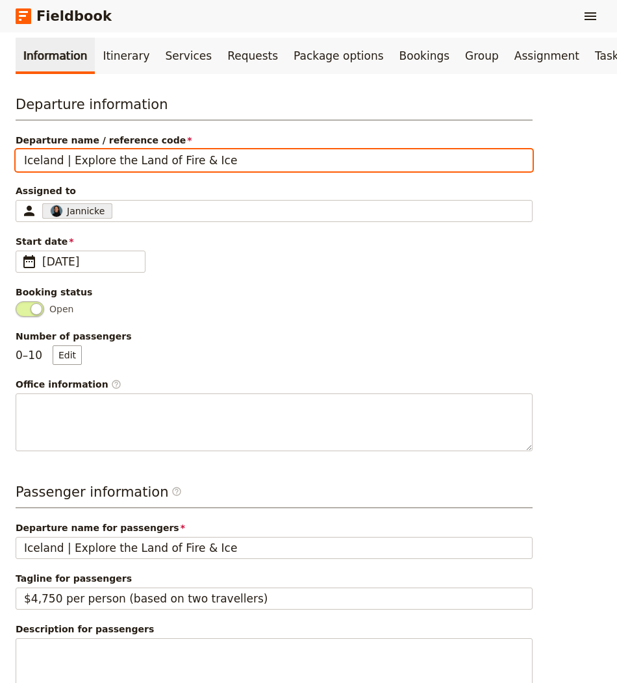
drag, startPoint x: 262, startPoint y: 153, endPoint x: 0, endPoint y: 154, distance: 261.8
click at [0, 154] on main "[GEOGRAPHIC_DATA] | Explore the Land of Fire & Ice ​ Scheduled [DATE] – [DATE] …" at bounding box center [308, 562] width 617 height 1245
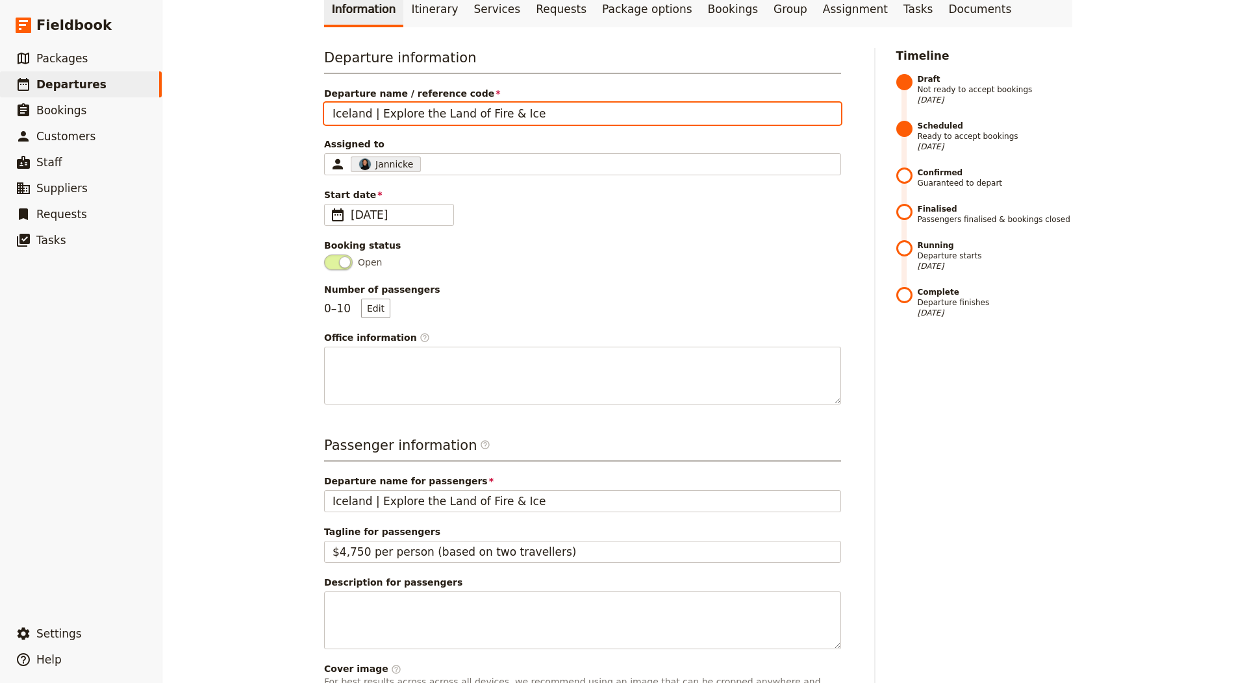
scroll to position [78, 0]
